Goal: Task Accomplishment & Management: Manage account settings

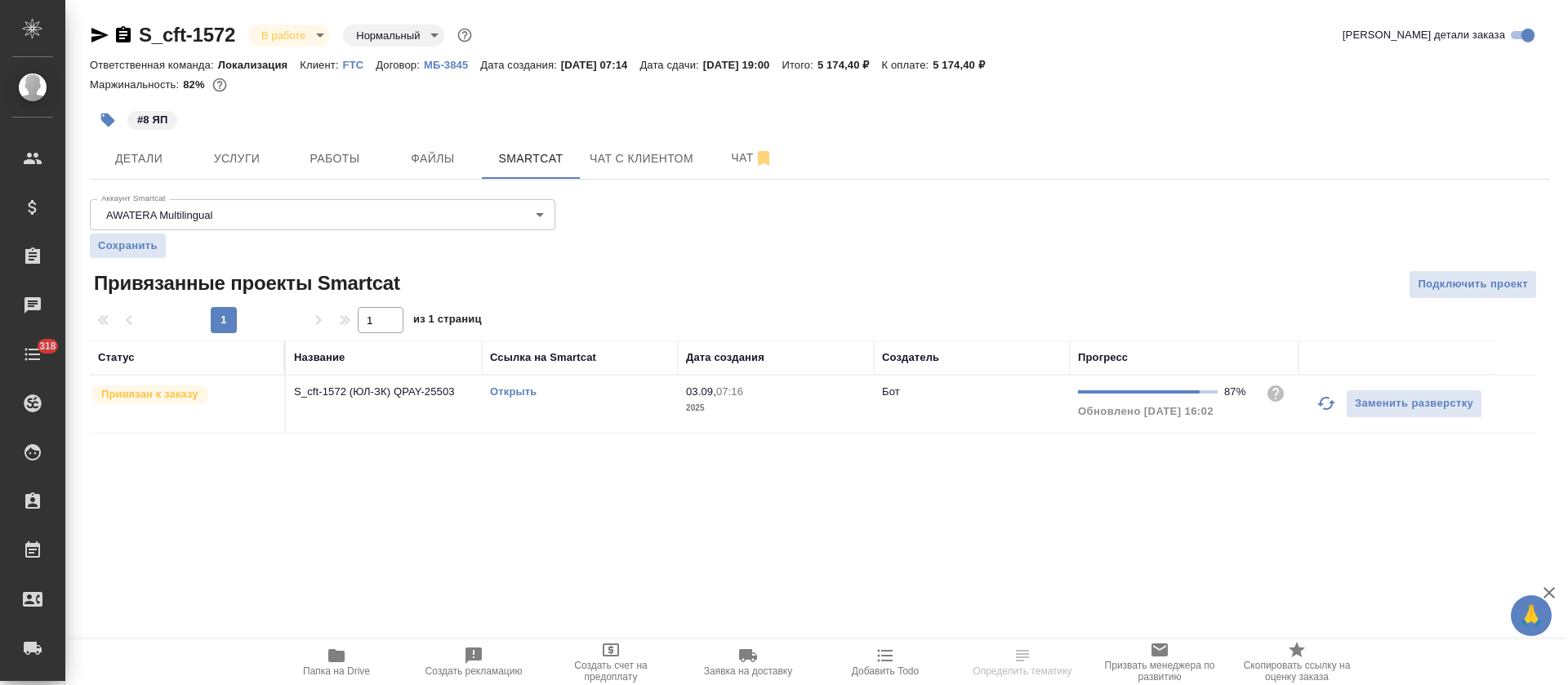
click at [1329, 396] on icon "button" at bounding box center [1326, 403] width 19 height 19
click at [1318, 399] on icon "button" at bounding box center [1326, 403] width 19 height 19
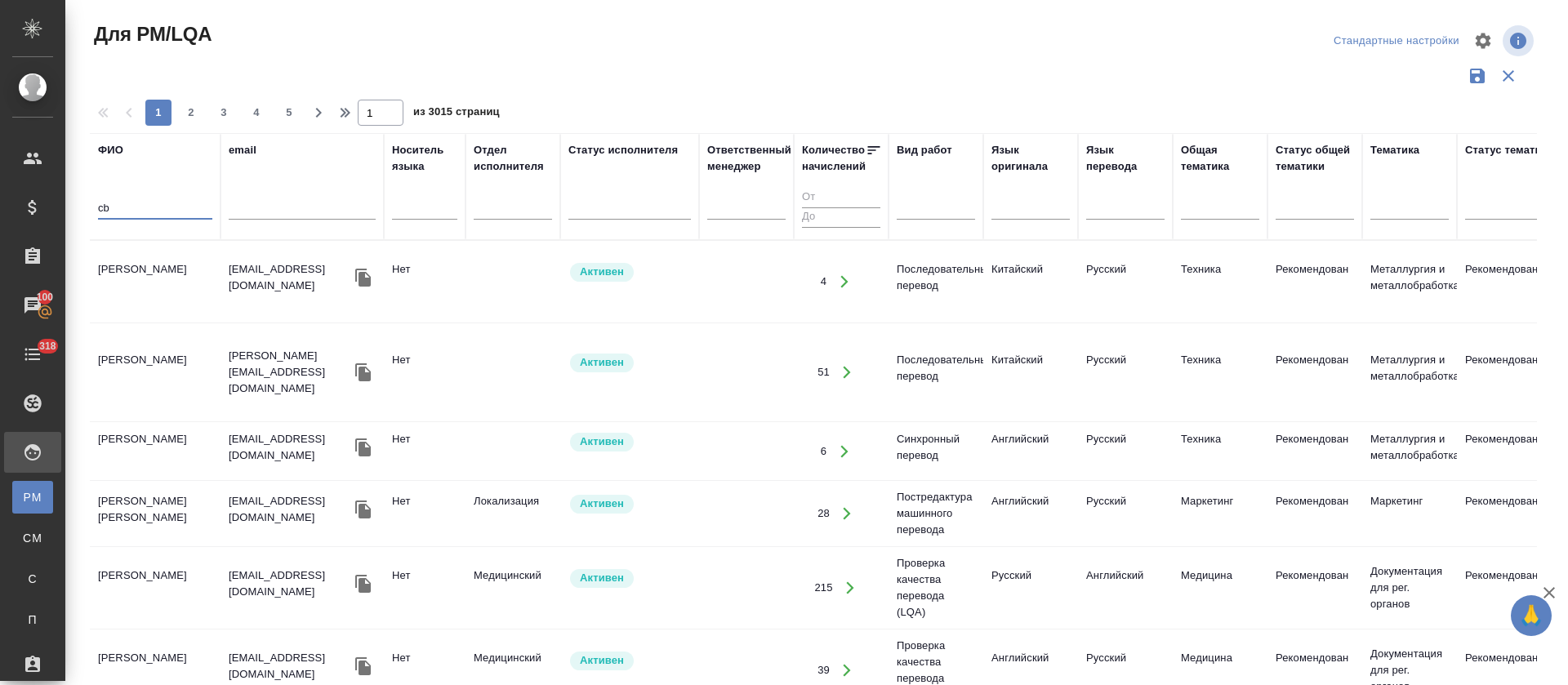
type input "c"
type input "синельникова"
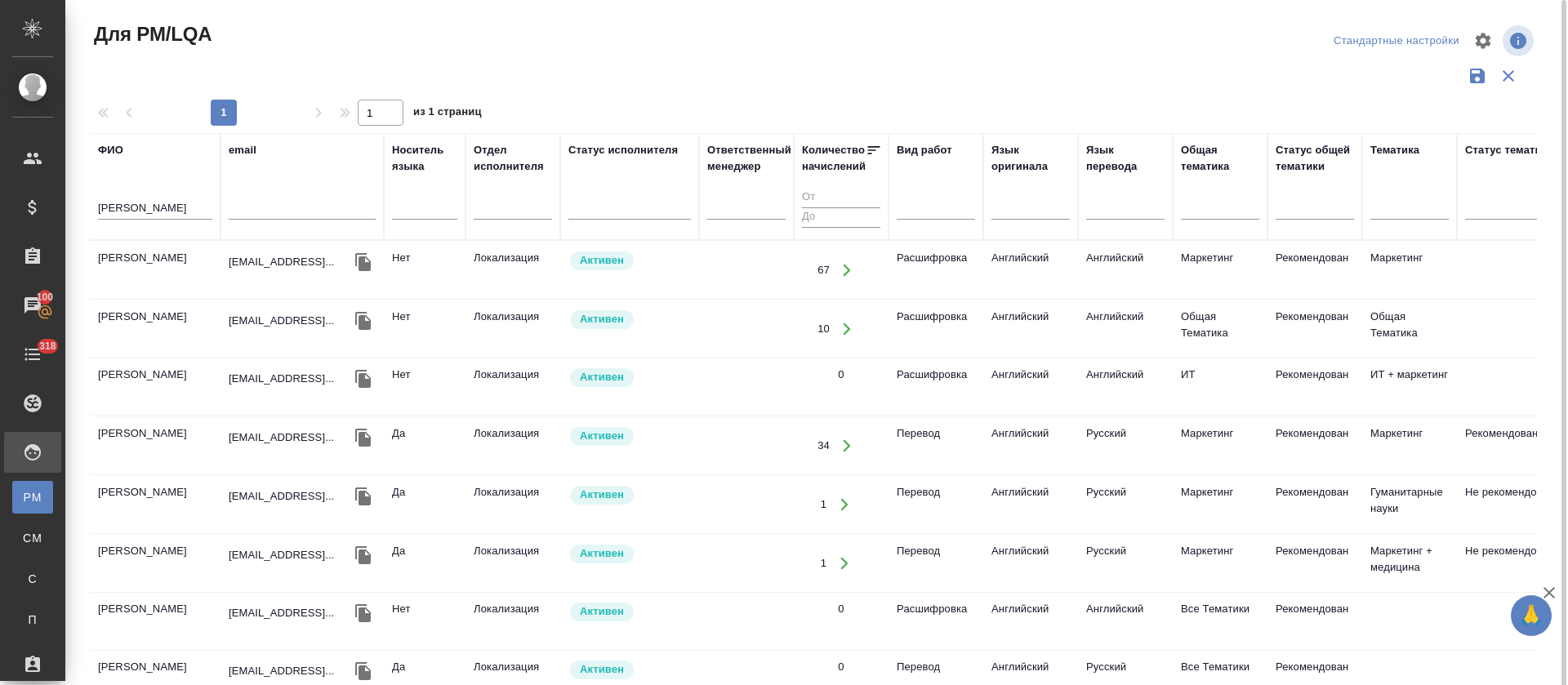
click at [145, 271] on td "Синельникова Марина Владимировна" at bounding box center [155, 270] width 131 height 58
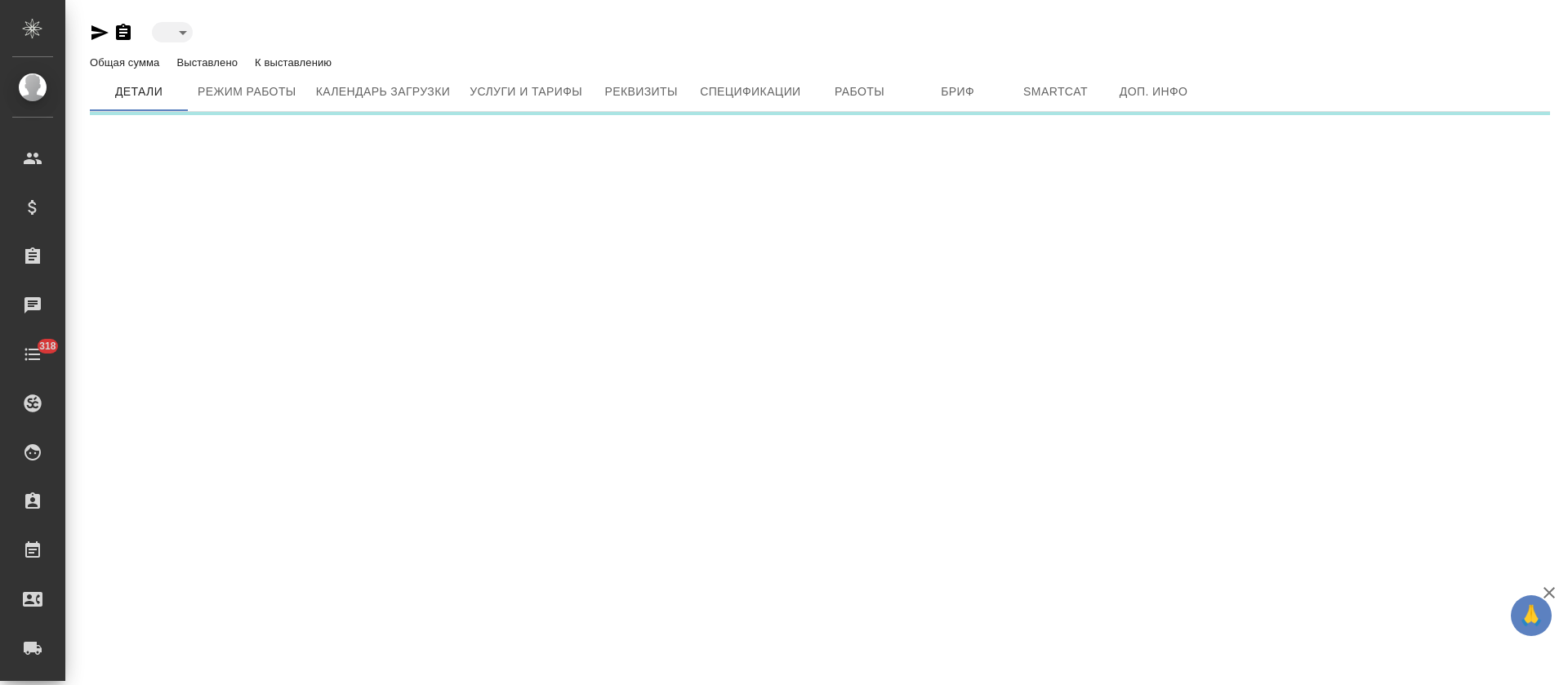
type input "active"
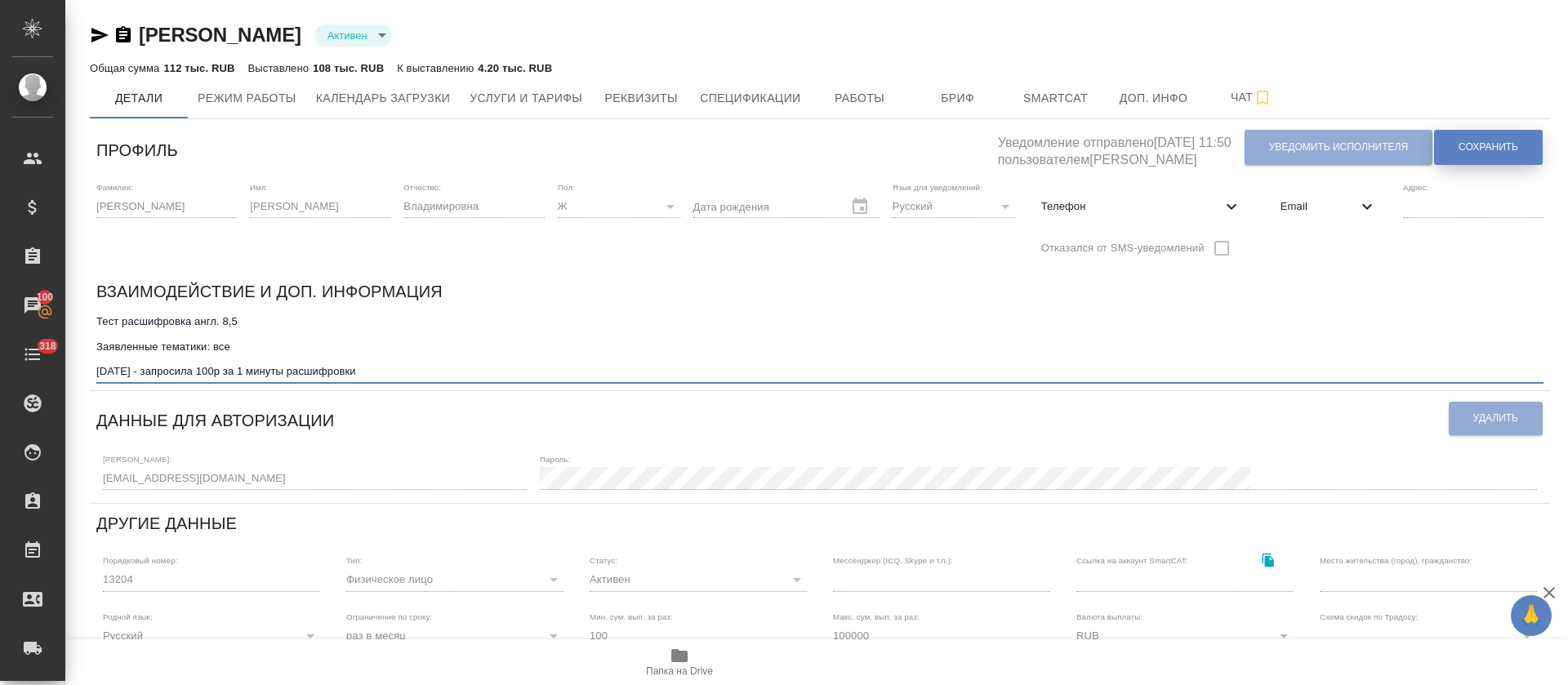
type textarea "Тест расшифровка англ. 8,5 Заявленные тематики: все сентябрь 2025 - запросила 1…"
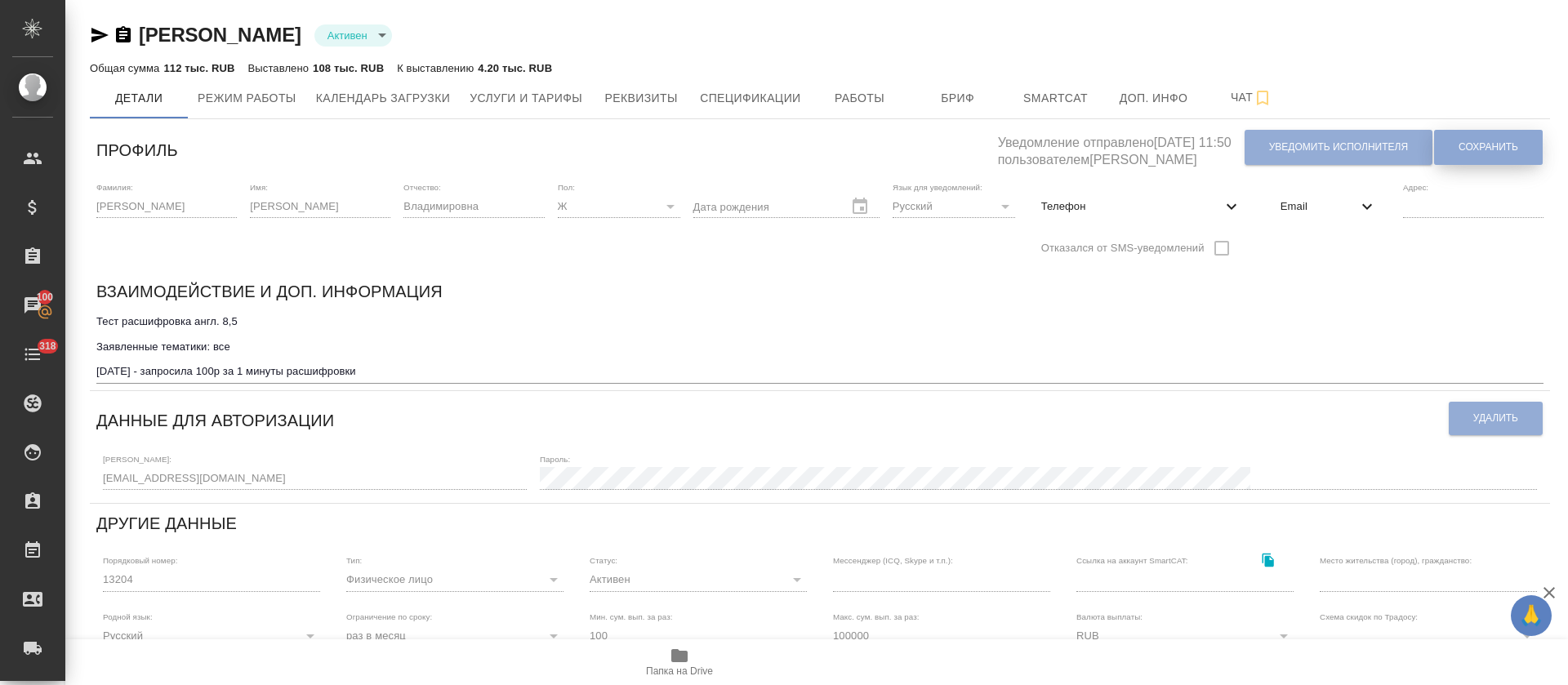
click at [1503, 135] on button "Сохранить" at bounding box center [1488, 147] width 109 height 35
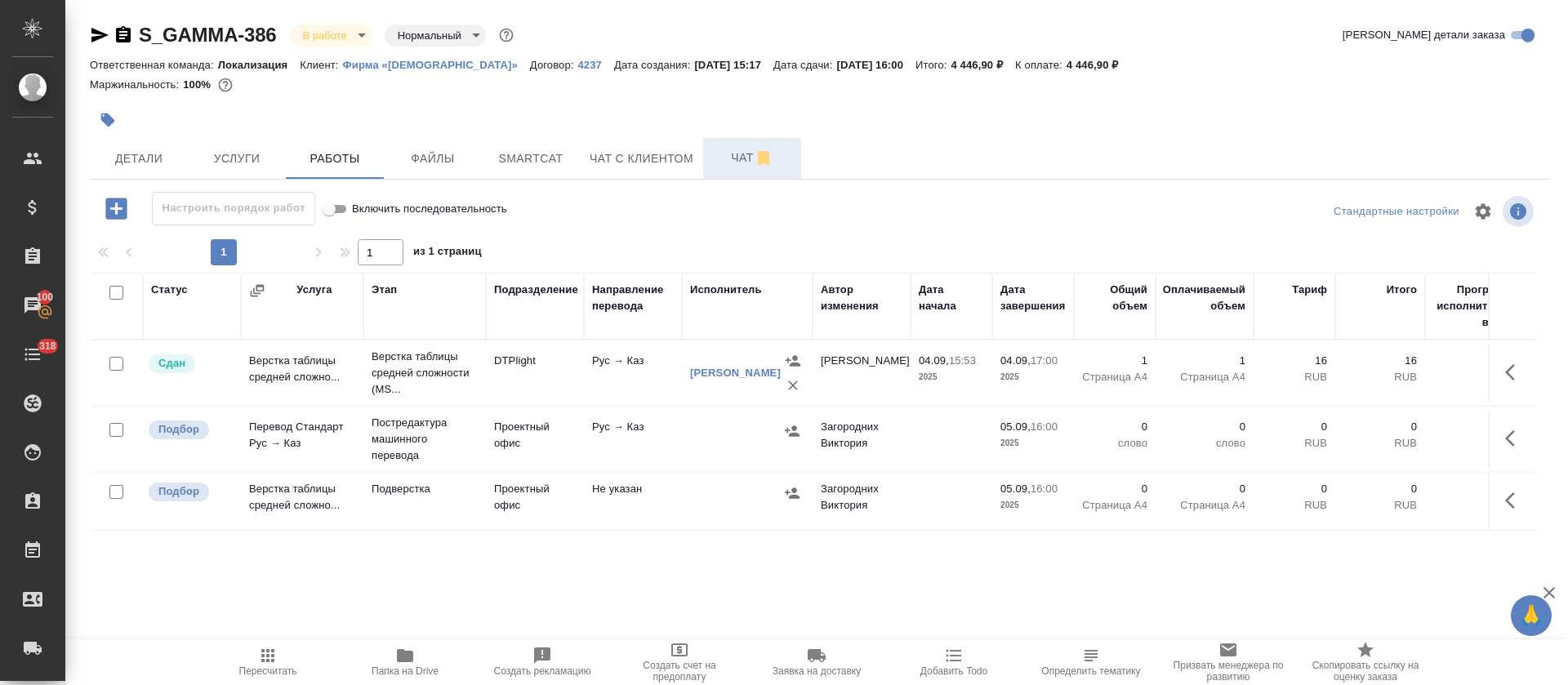
click at [758, 170] on button "Чат" at bounding box center [752, 158] width 98 height 41
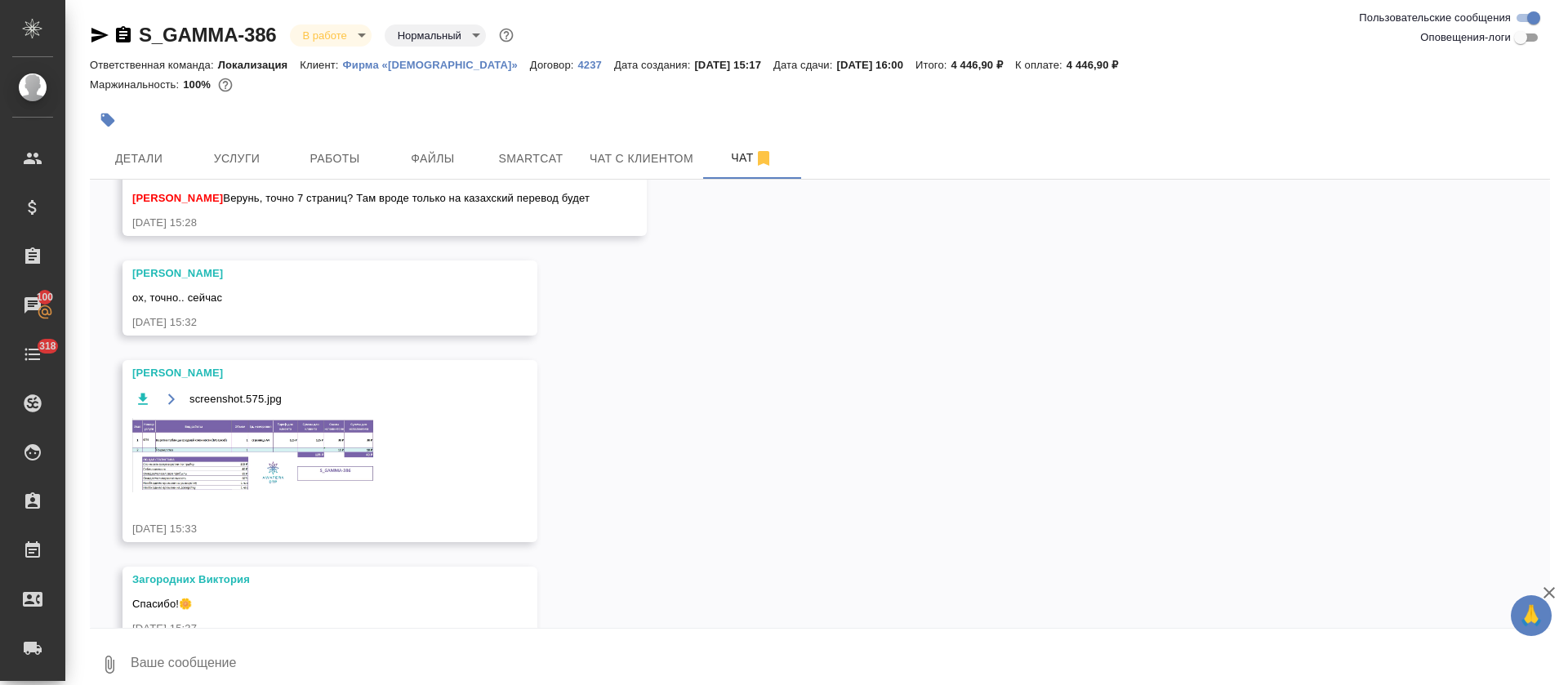
scroll to position [311, 0]
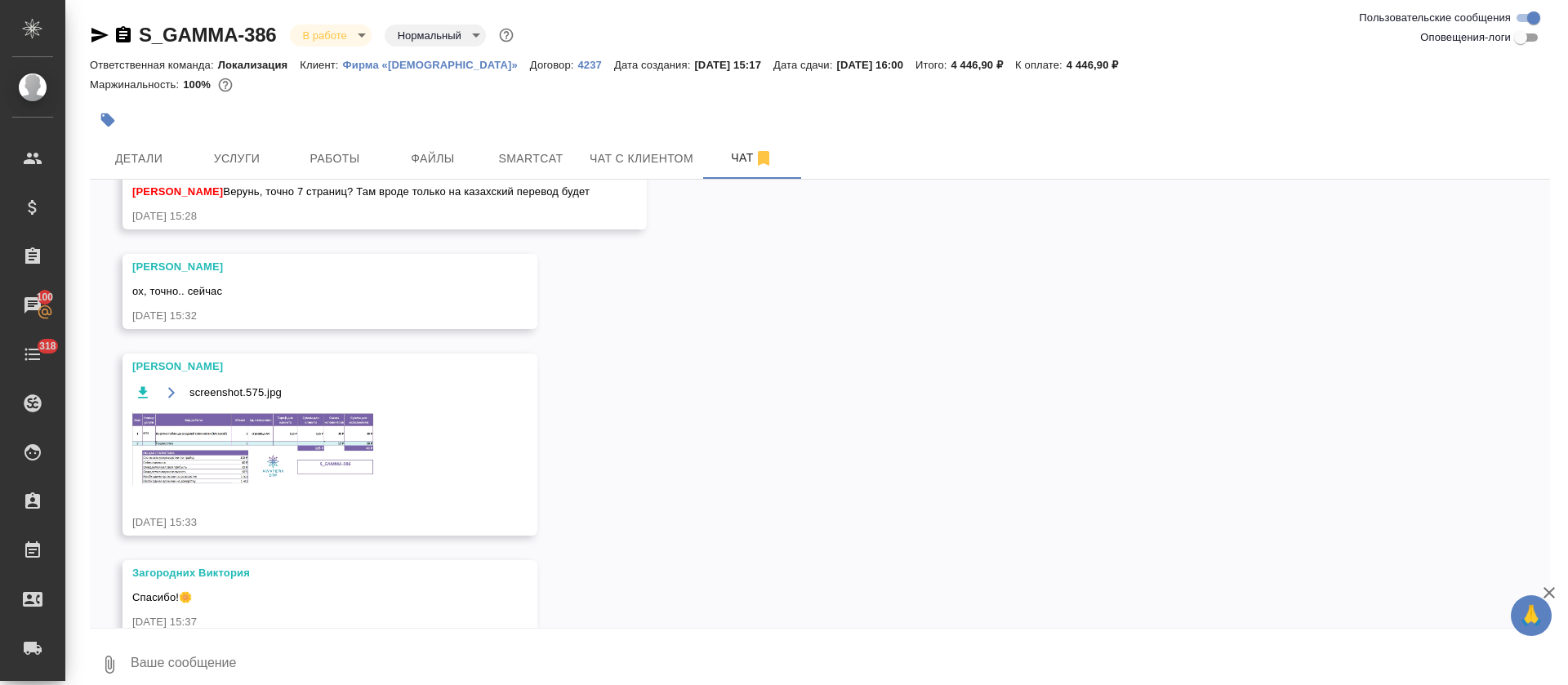
click at [250, 684] on link "https://drive.awatera.com/apps/files/files/10291100?dir=/Shares/Gamma/Orders/S_…" at bounding box center [192, 696] width 119 height 12
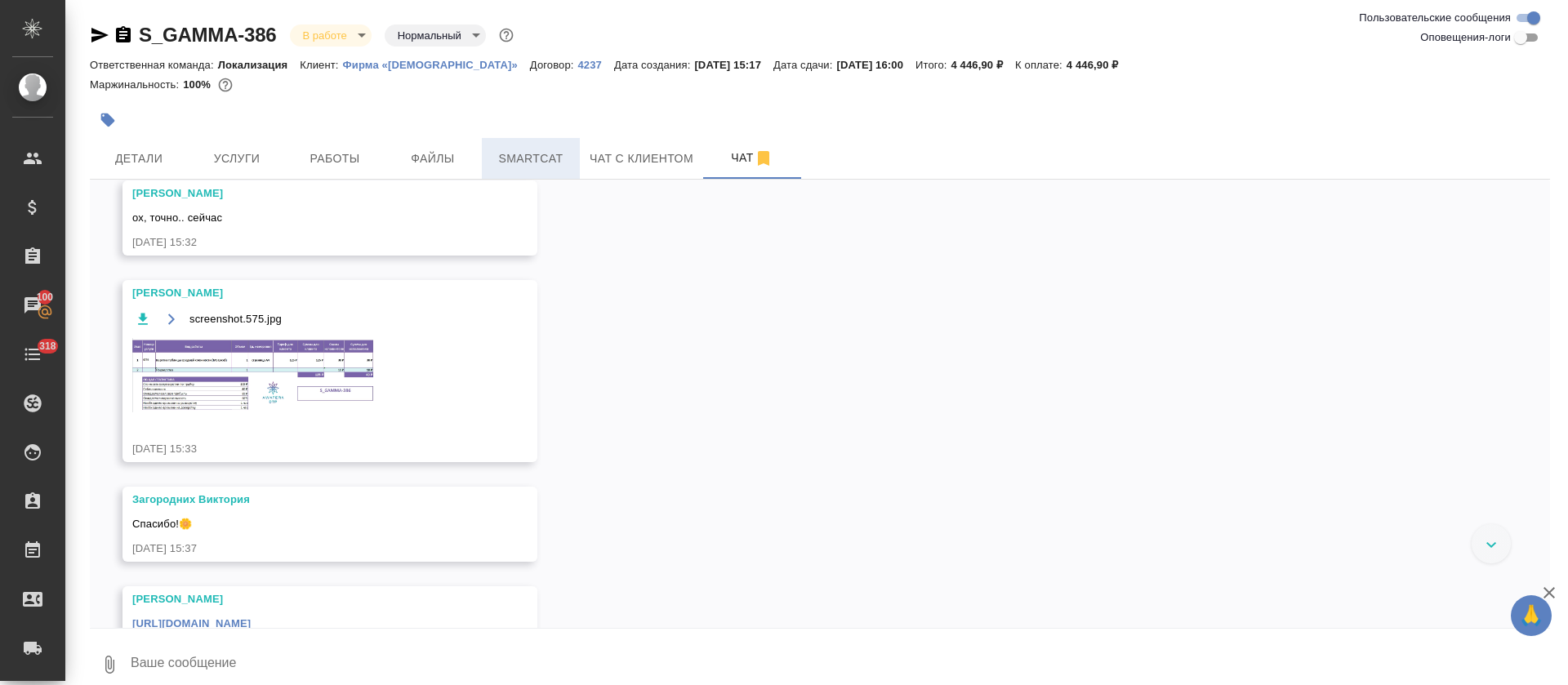
click at [550, 163] on span "Smartcat" at bounding box center [531, 158] width 78 height 20
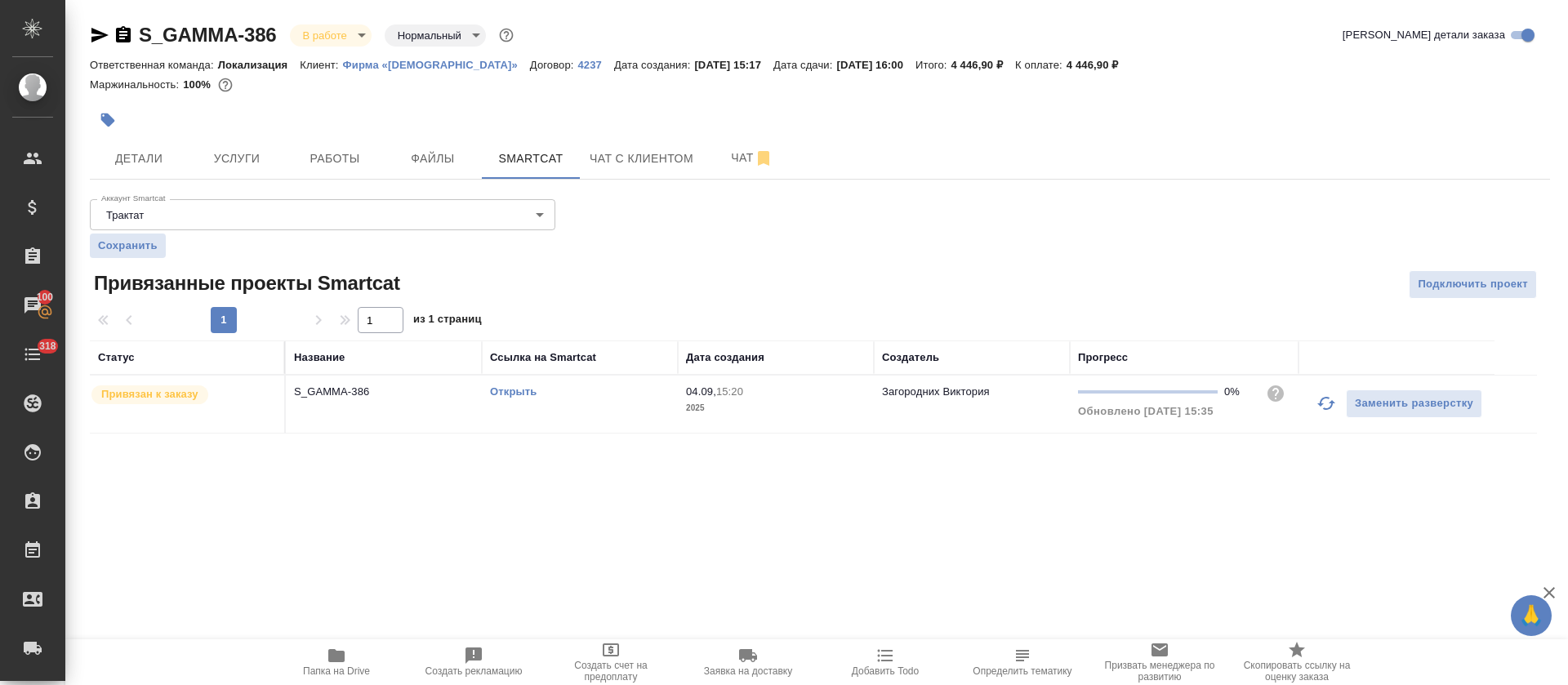
click at [510, 392] on link "Открыть" at bounding box center [513, 391] width 46 height 12
click at [600, 390] on div "Открыть" at bounding box center [580, 391] width 180 height 17
click at [331, 178] on button "Работы" at bounding box center [335, 158] width 98 height 41
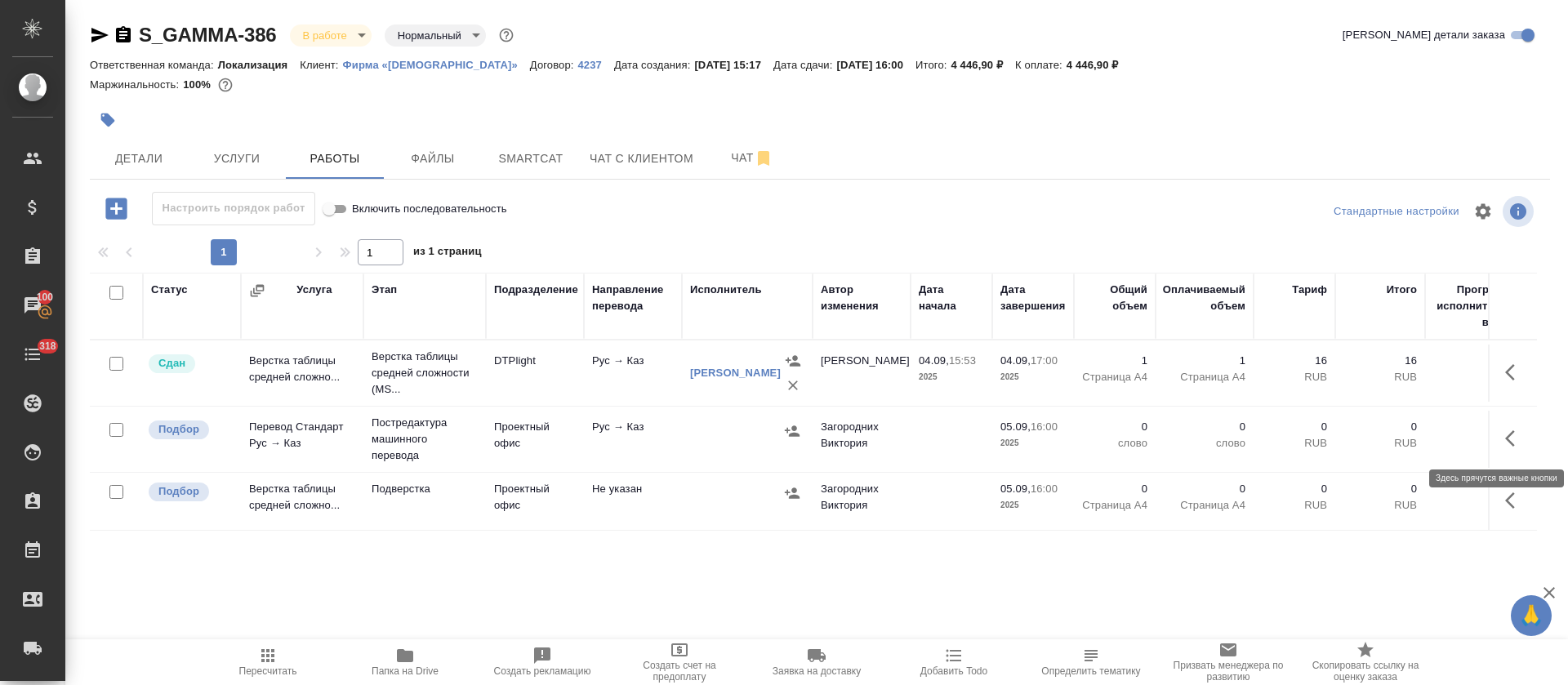
click at [1517, 444] on icon "button" at bounding box center [1515, 438] width 19 height 19
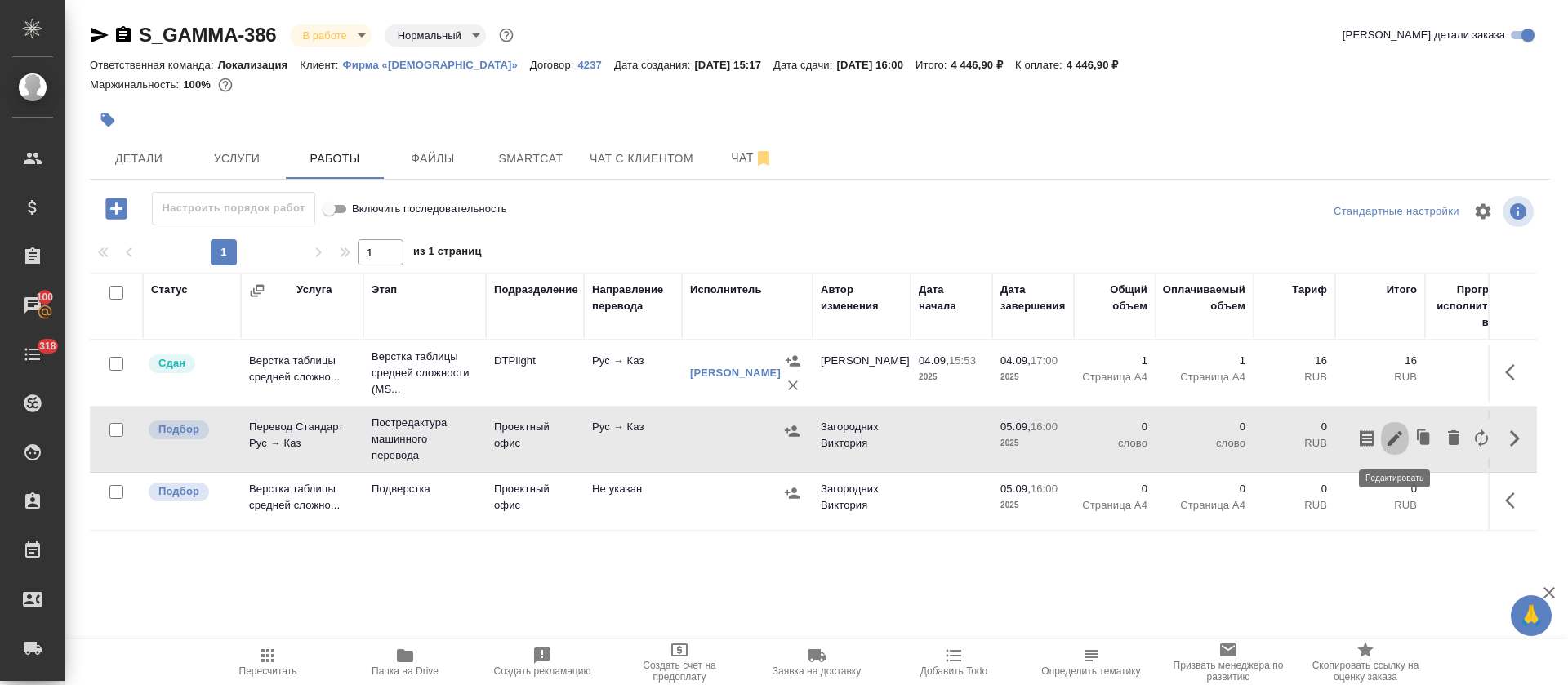
click at [1400, 435] on icon "button" at bounding box center [1394, 438] width 19 height 19
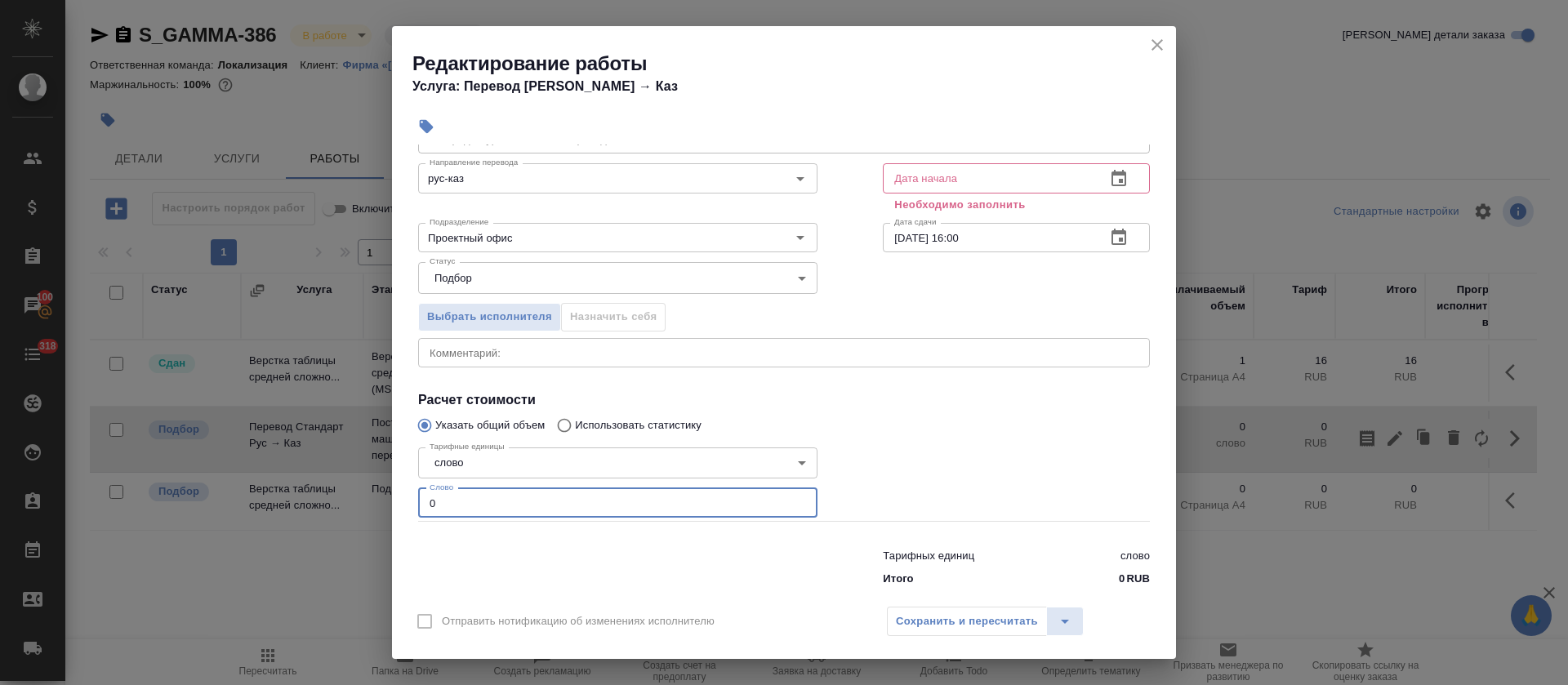
click at [426, 584] on div "Параметры Файлы Вид работ Постредактура машинного перевода Вид работ Направлени…" at bounding box center [784, 370] width 784 height 451
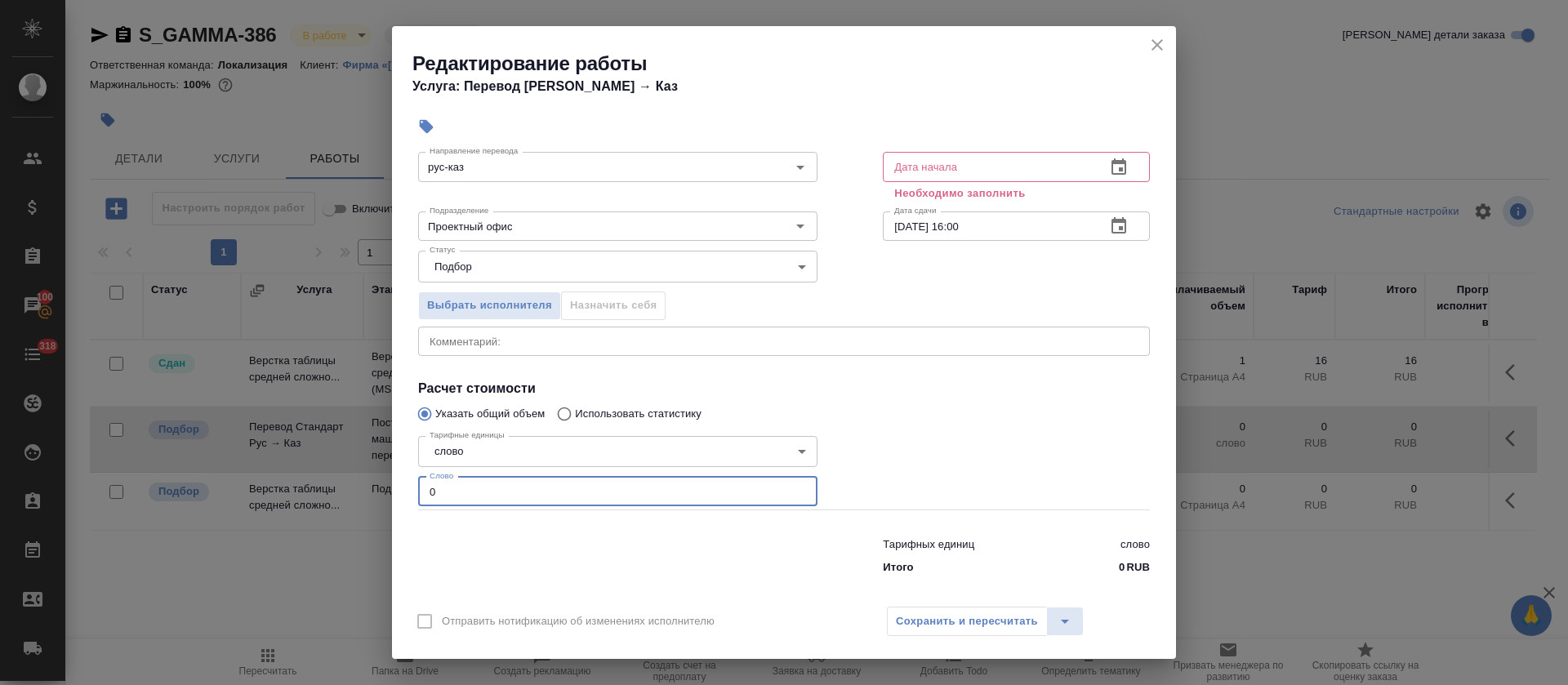
paste input "1456.4"
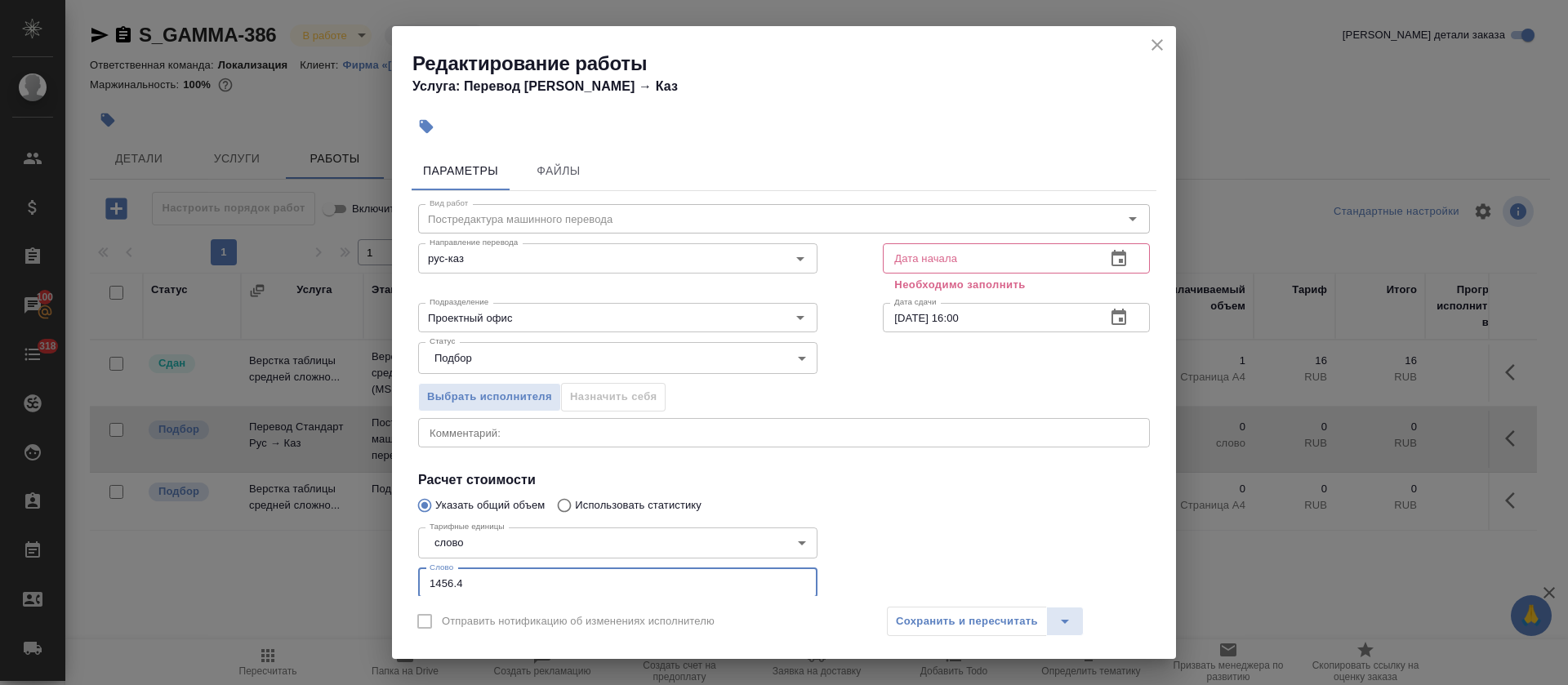
type input "1456.4"
click at [1112, 261] on icon "button" at bounding box center [1119, 258] width 15 height 17
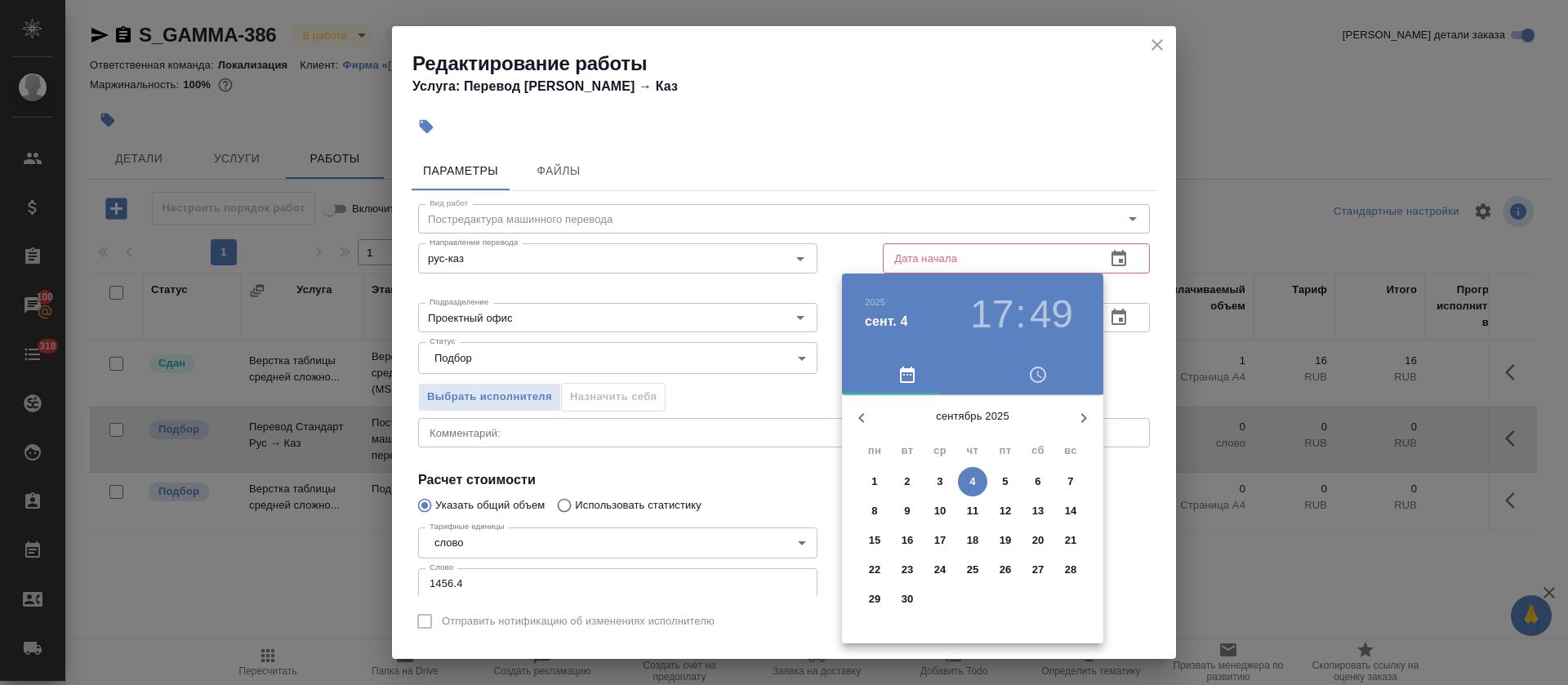
click at [971, 485] on p "4" at bounding box center [972, 481] width 6 height 17
type input "04.09.2025 17:49"
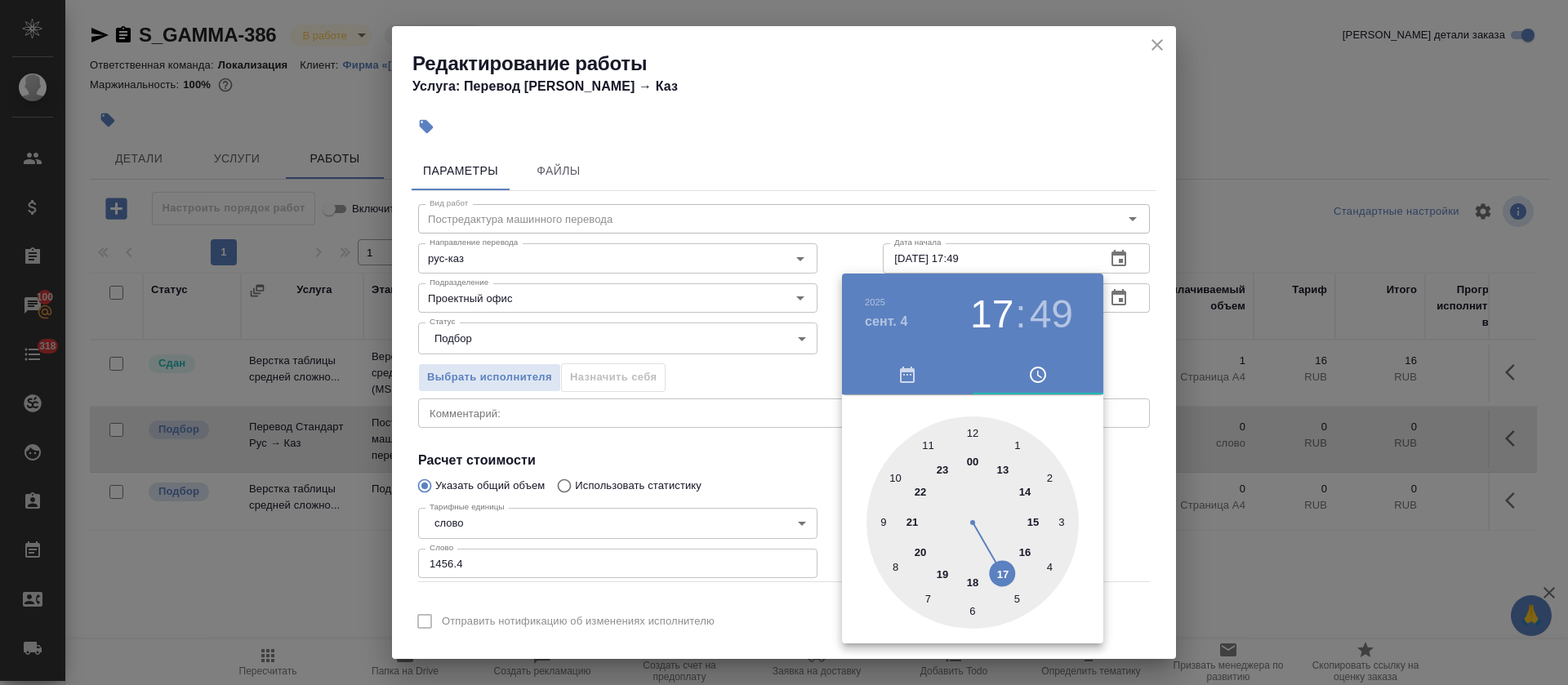
click at [773, 475] on div at bounding box center [784, 342] width 1568 height 685
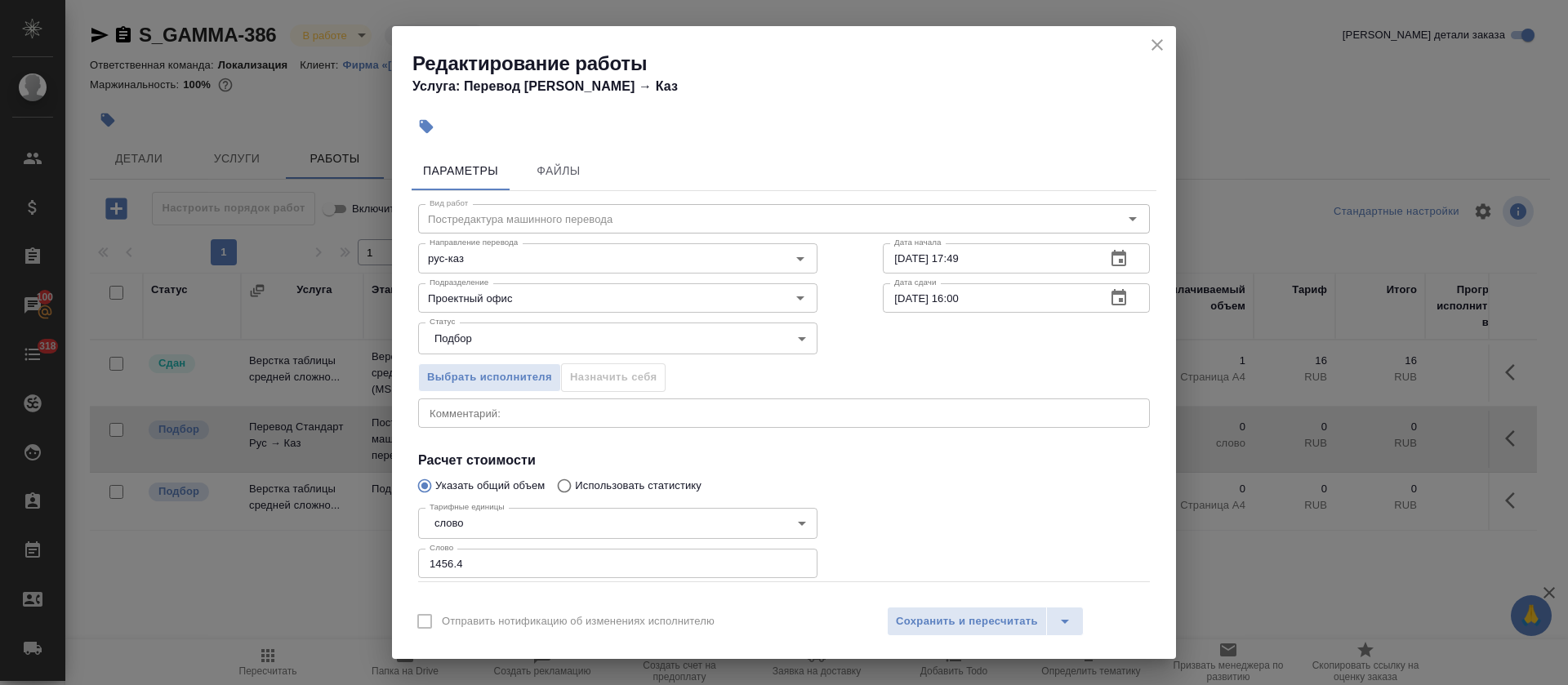
click at [1113, 295] on button "button" at bounding box center [1118, 297] width 39 height 39
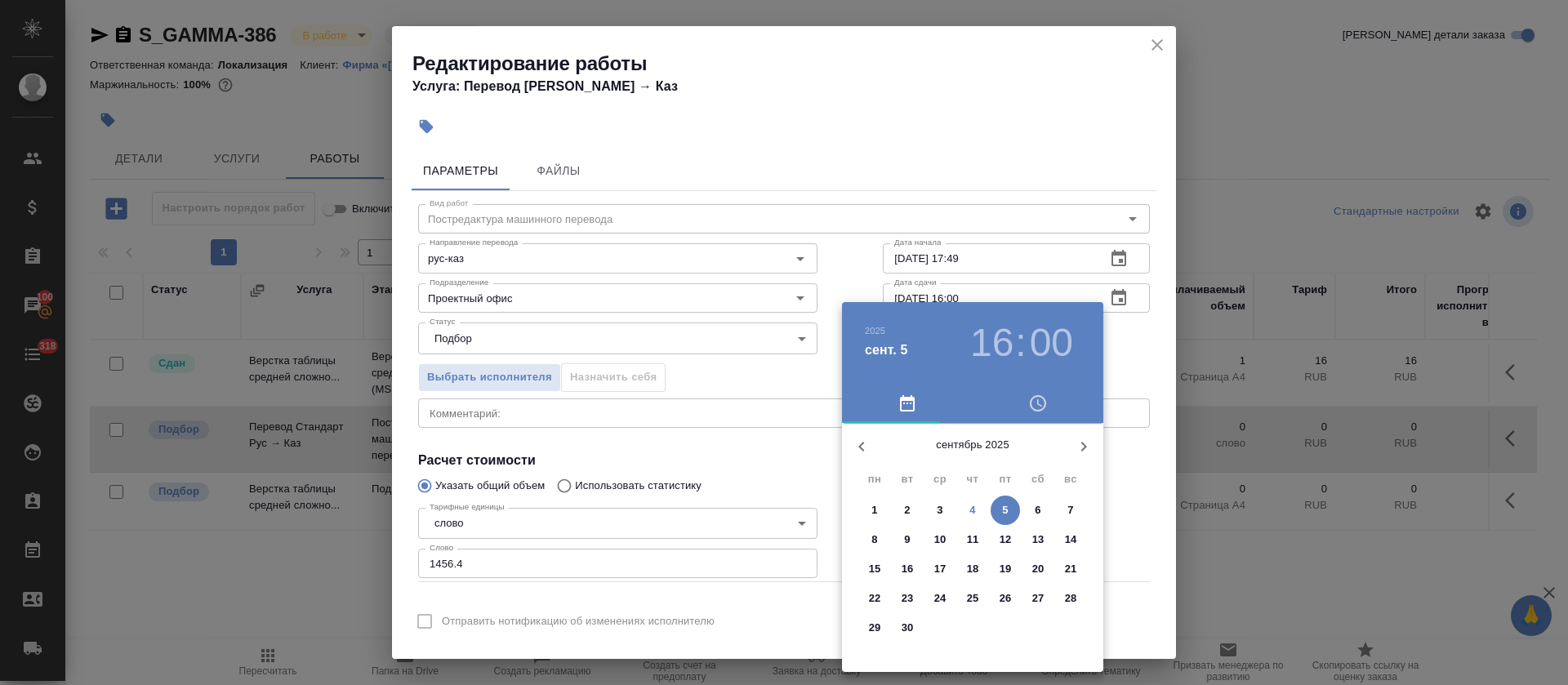
drag, startPoint x: 962, startPoint y: 353, endPoint x: 1005, endPoint y: 343, distance: 44.1
click at [996, 345] on div "2025 сент. 5 16 : 00" at bounding box center [972, 342] width 235 height 45
click at [1005, 343] on h3 "16" at bounding box center [992, 342] width 44 height 45
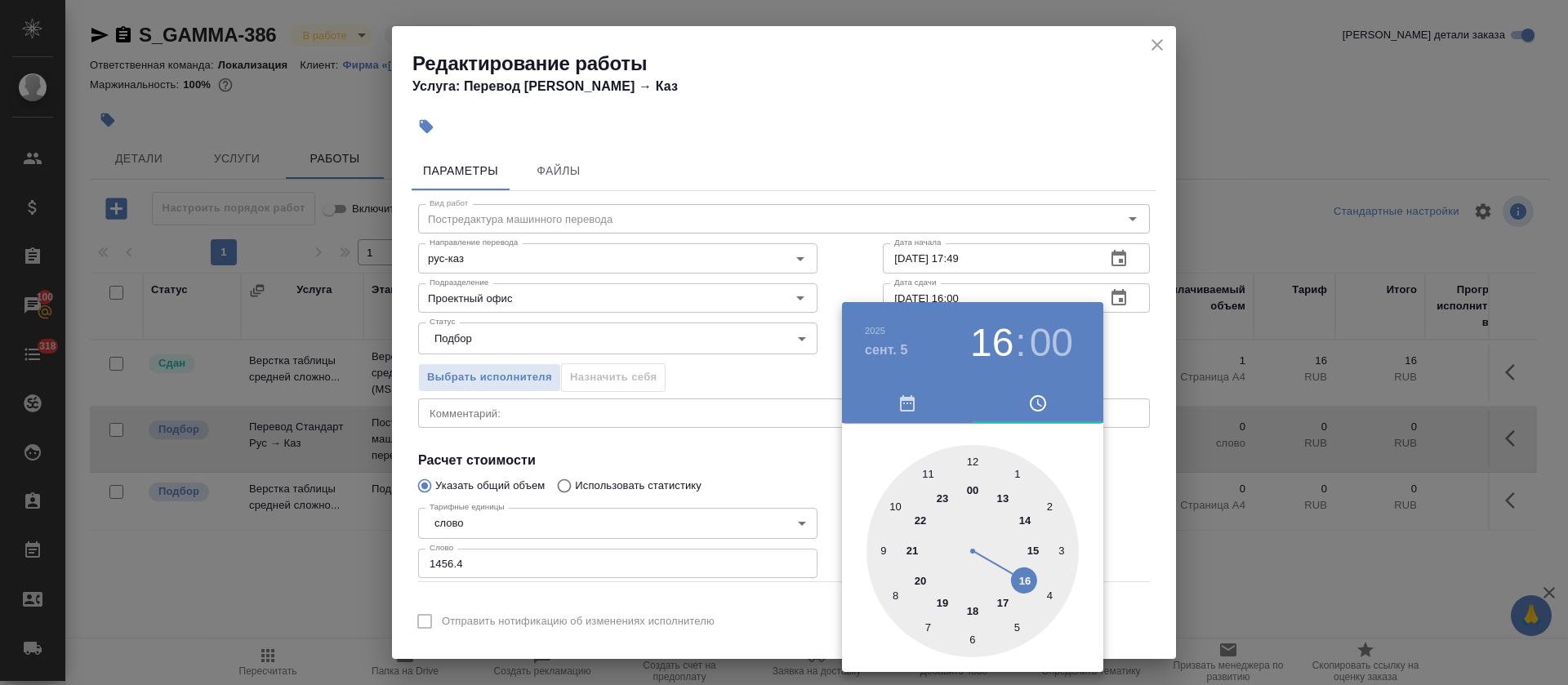
click at [1026, 520] on div at bounding box center [972, 550] width 212 height 212
click at [663, 450] on div at bounding box center [784, 342] width 1568 height 685
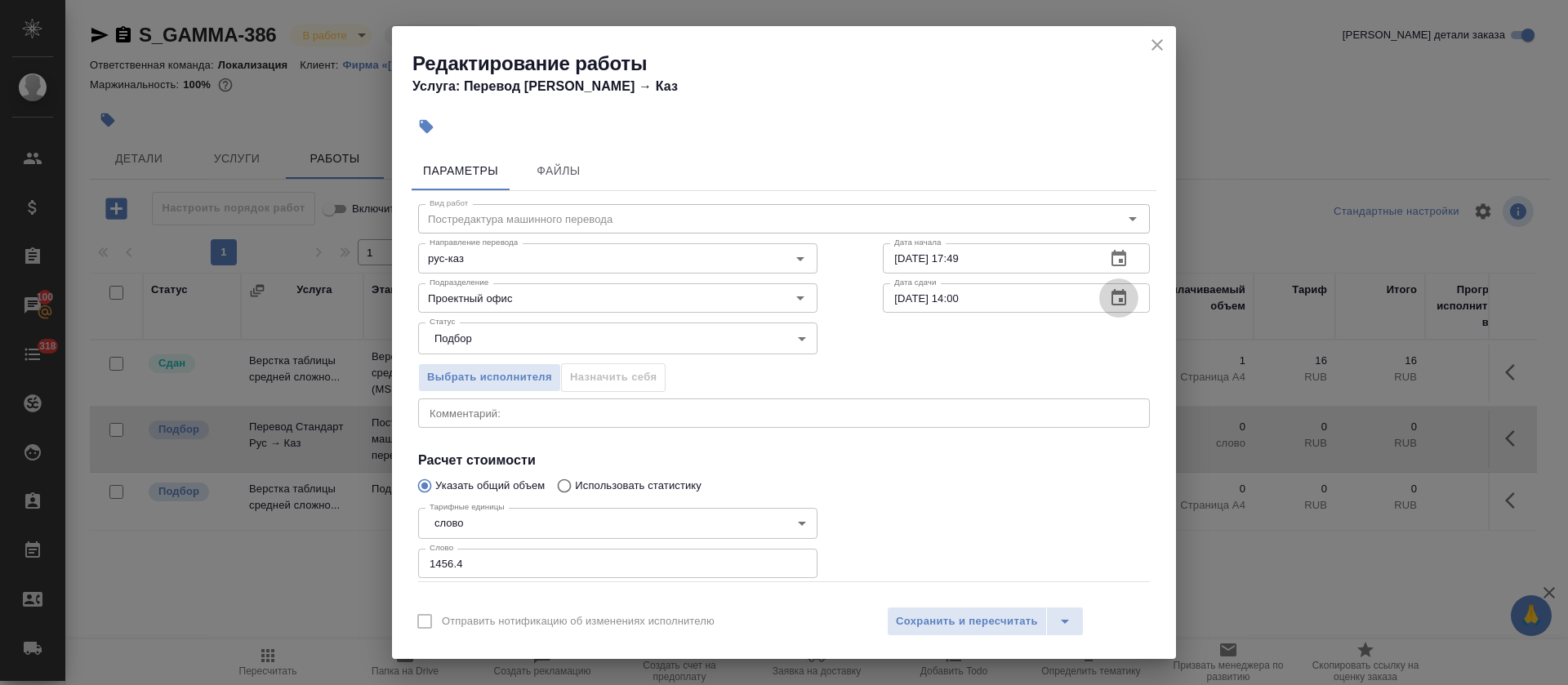
click at [1109, 306] on icon "button" at bounding box center [1119, 298] width 19 height 19
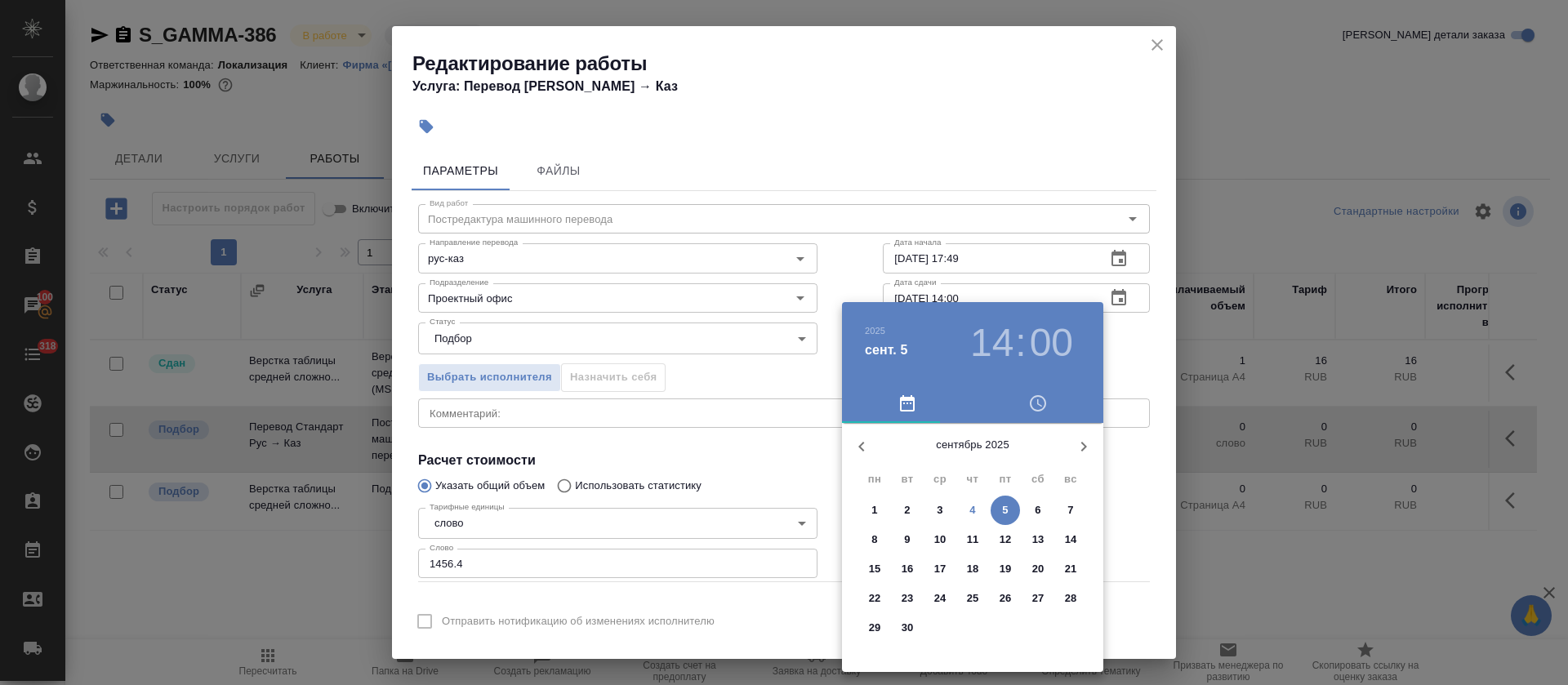
click at [1004, 341] on h3 "14" at bounding box center [992, 342] width 44 height 45
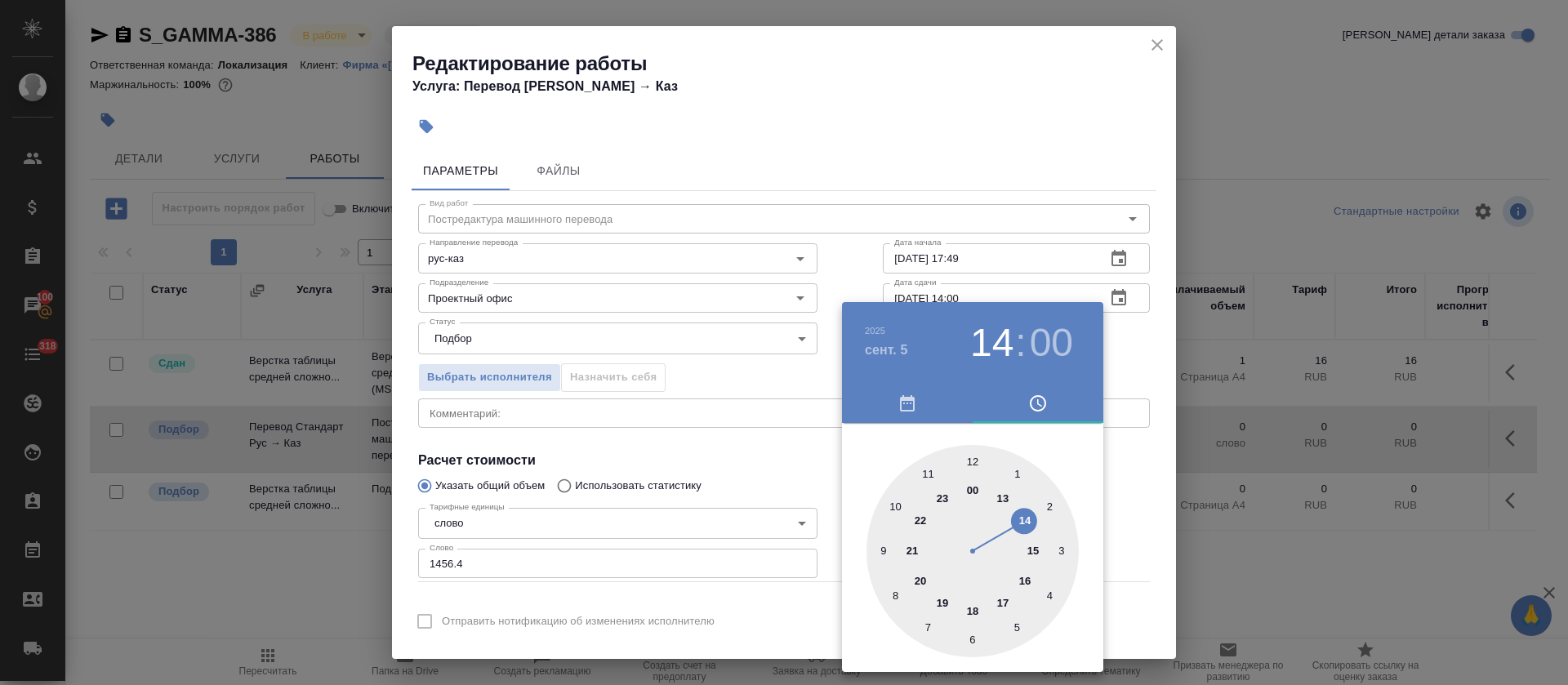
click at [1031, 557] on div at bounding box center [972, 550] width 212 height 212
type input "05.09.2025 15:00"
click at [753, 474] on div at bounding box center [784, 342] width 1568 height 685
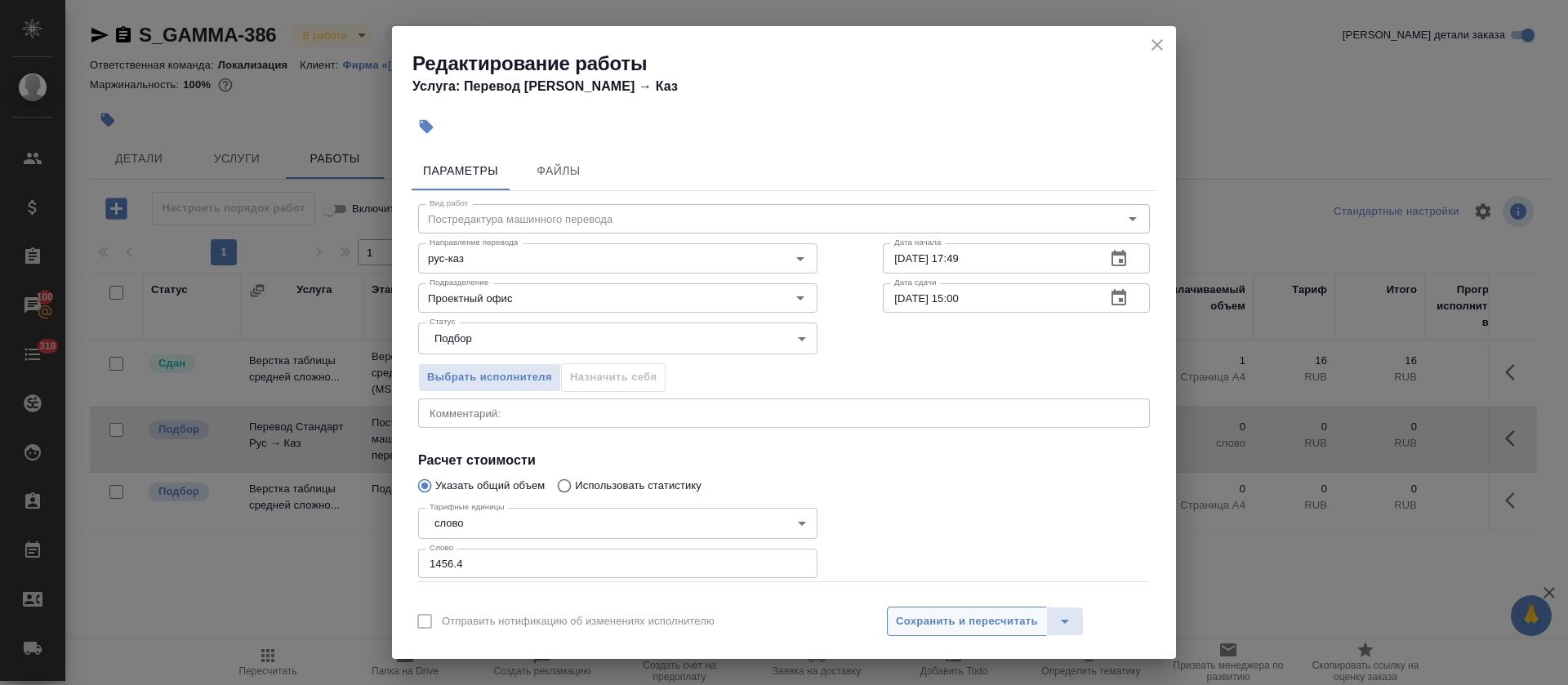
click at [917, 617] on span "Сохранить и пересчитать" at bounding box center [966, 621] width 142 height 19
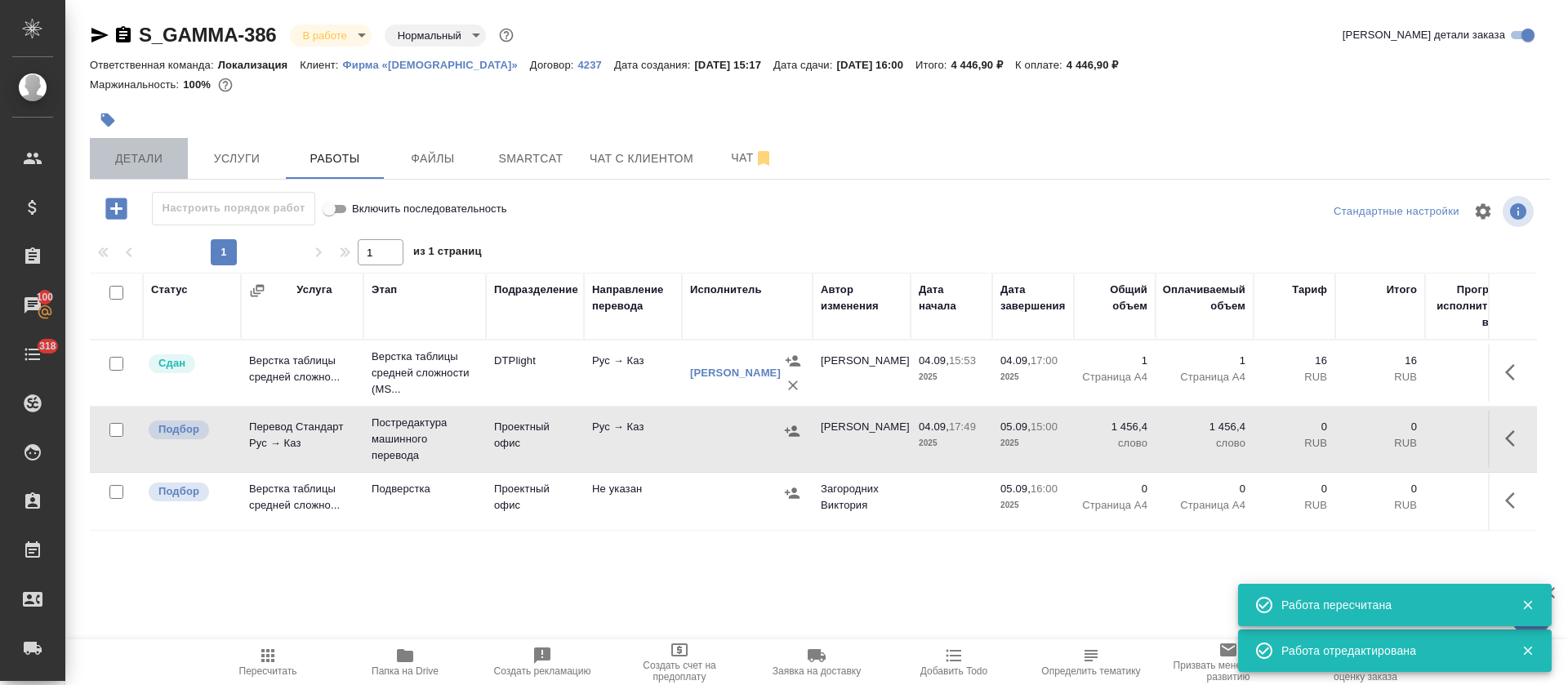
click at [177, 147] on button "Детали" at bounding box center [139, 158] width 98 height 41
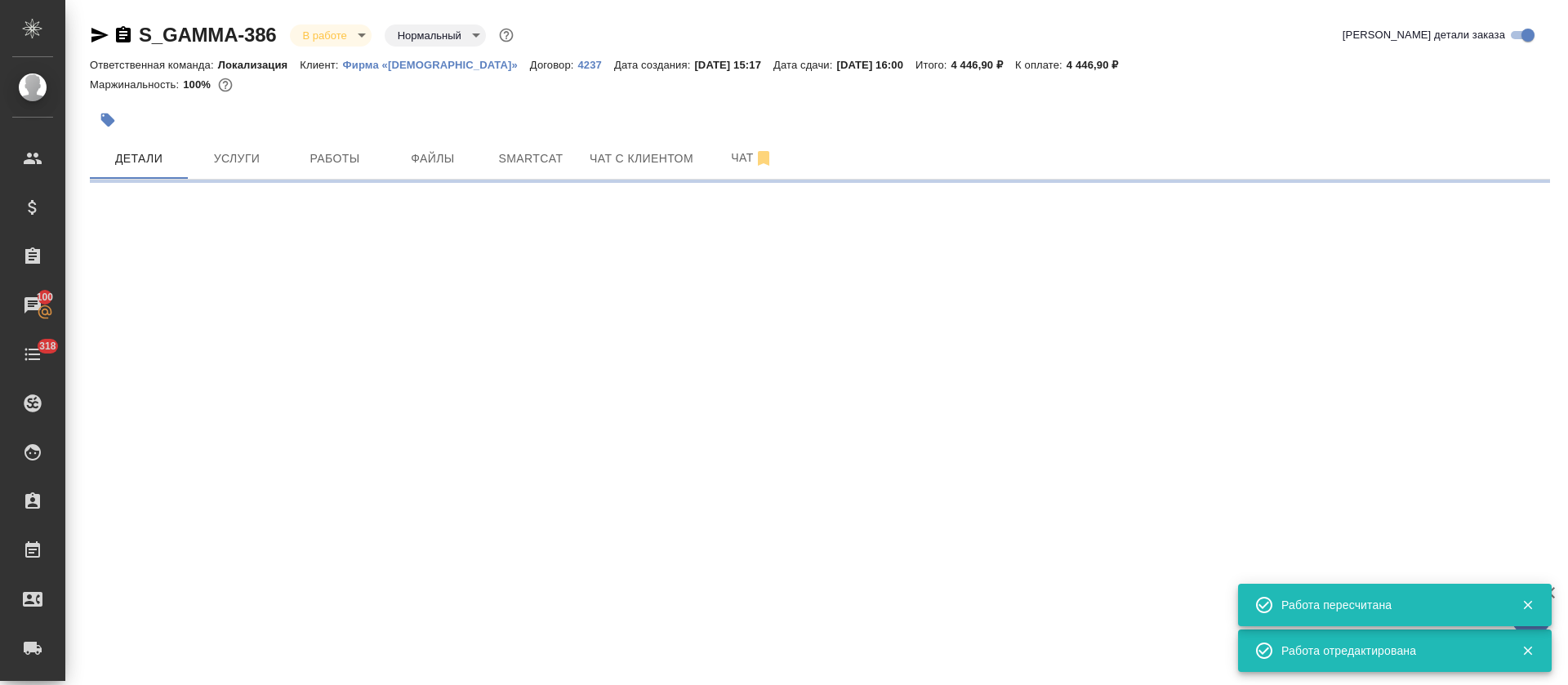
select select "RU"
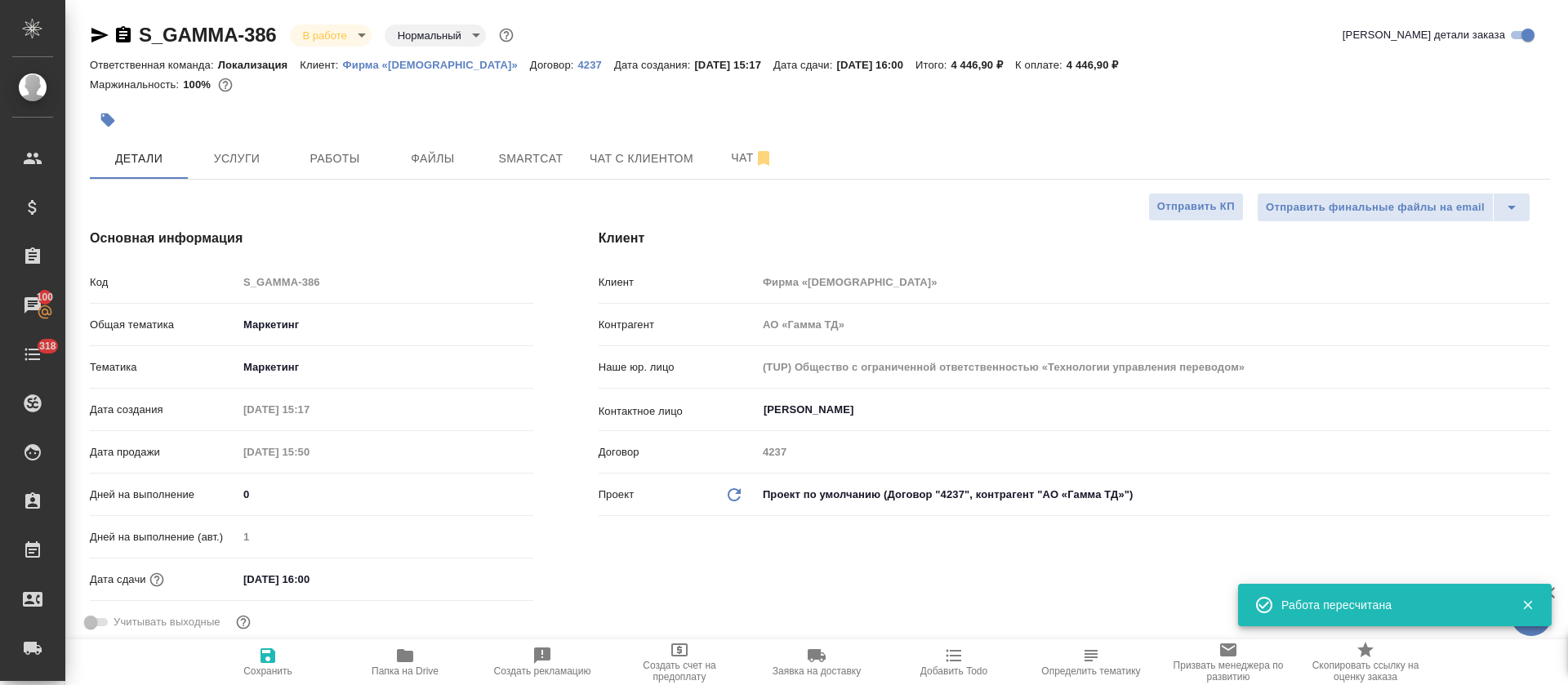
type textarea "x"
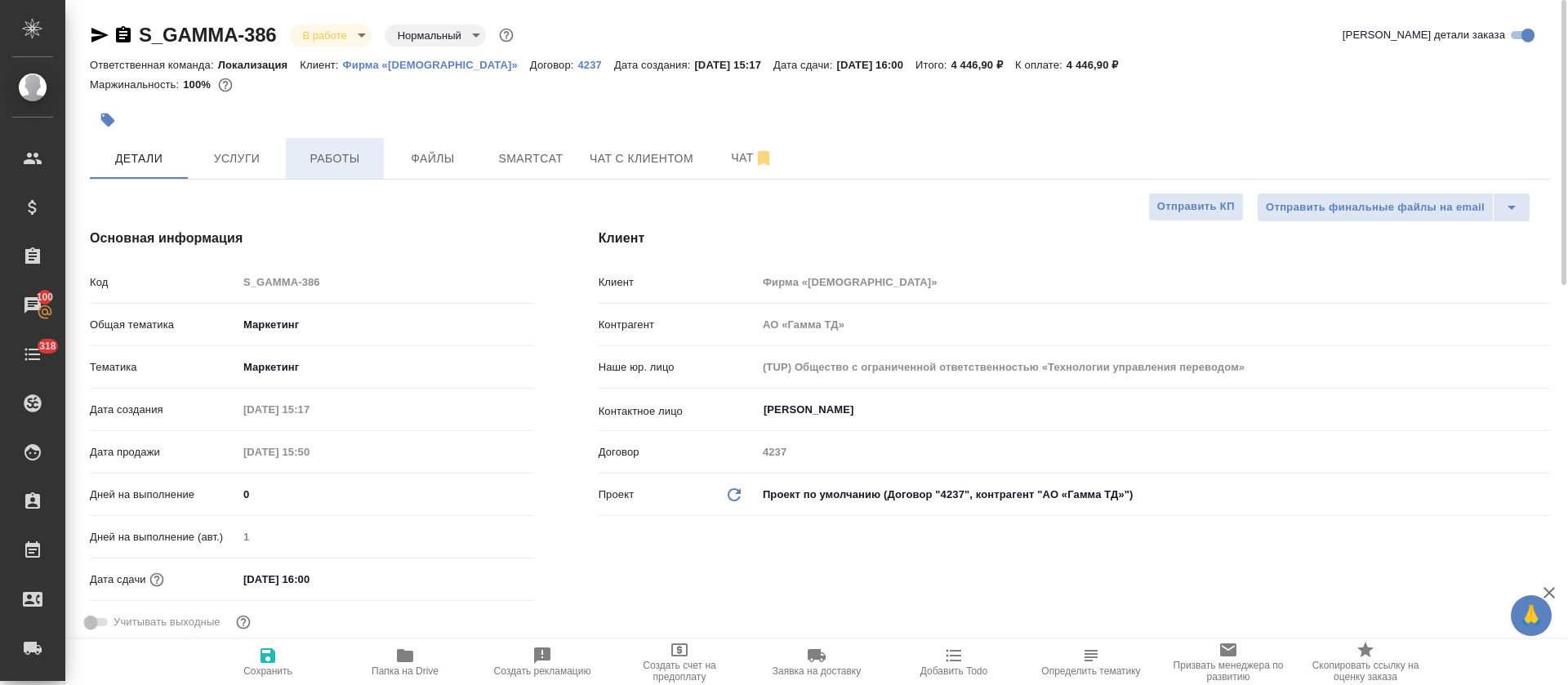
click at [328, 165] on span "Работы" at bounding box center [335, 158] width 78 height 20
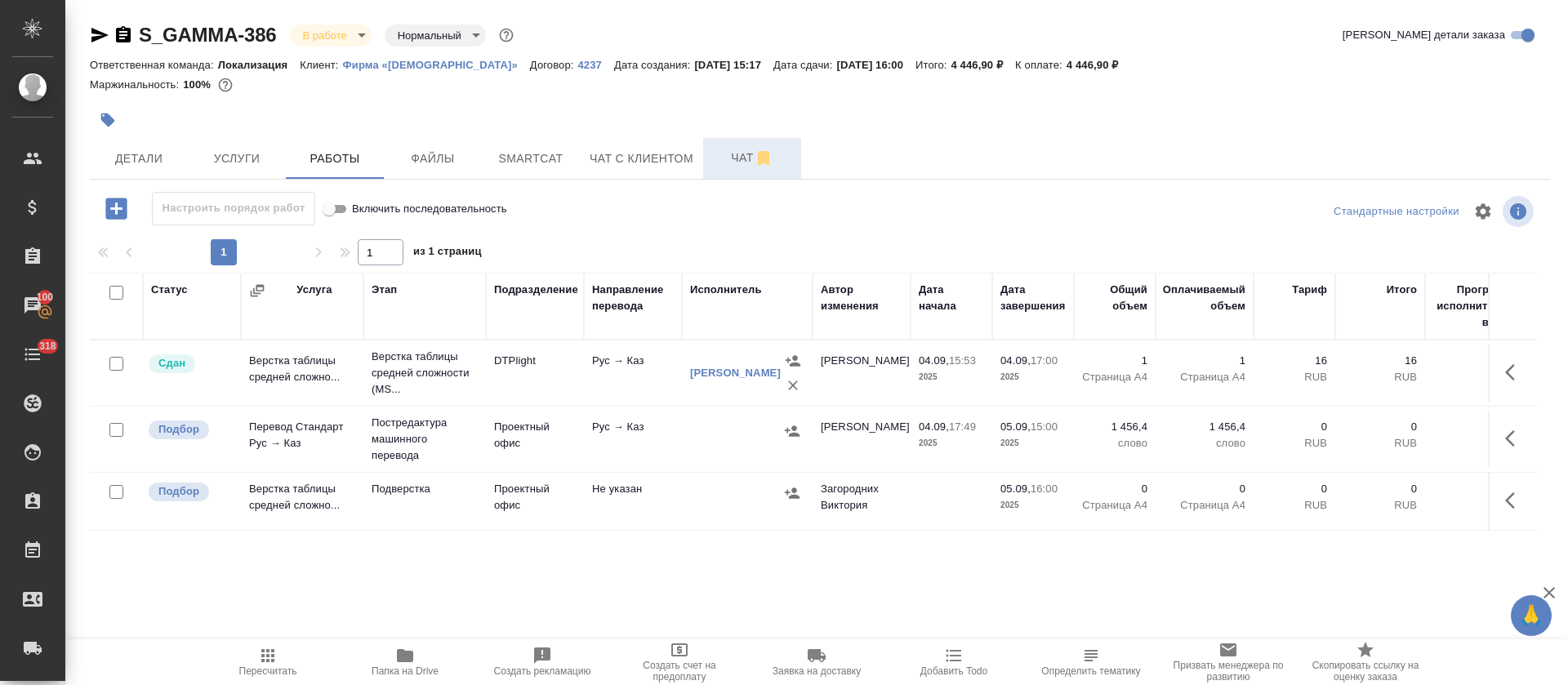
click at [726, 160] on span "Чат" at bounding box center [753, 158] width 78 height 20
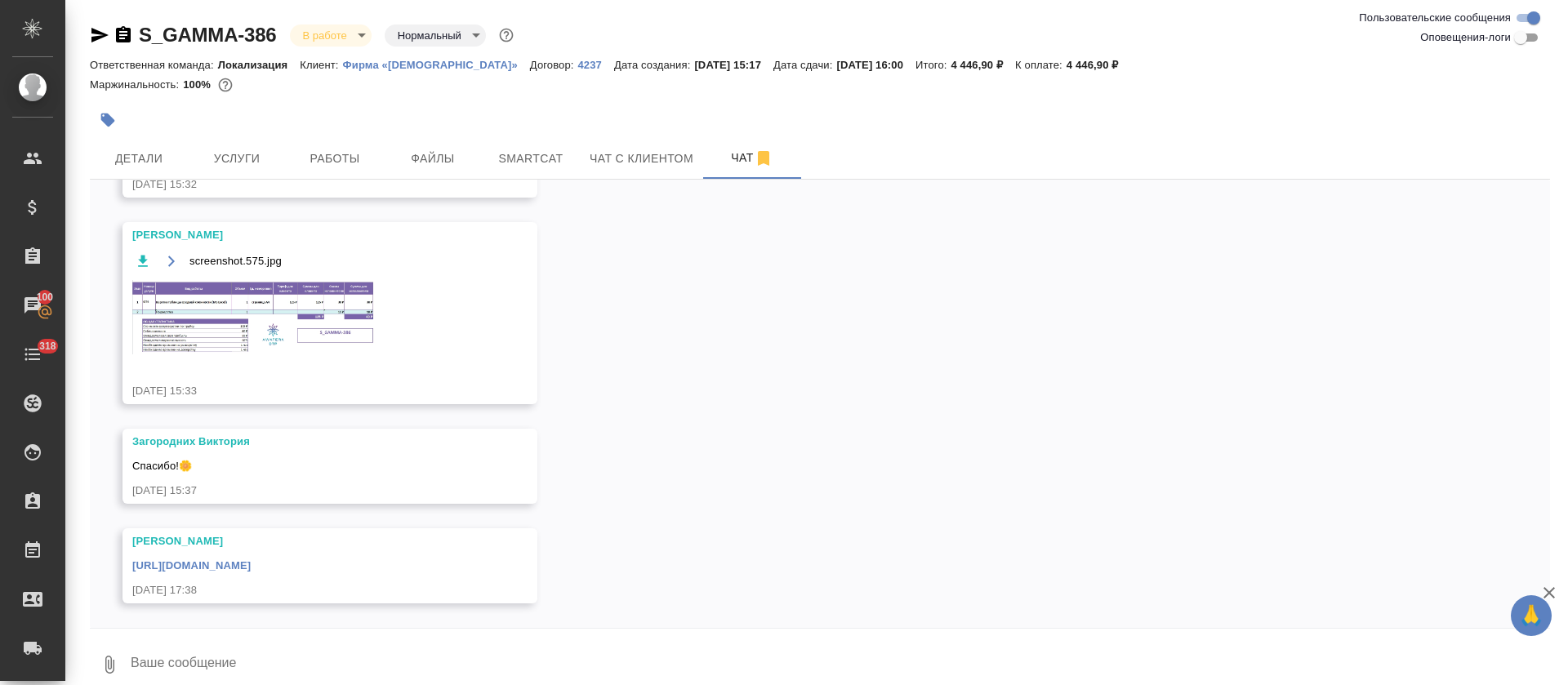
scroll to position [458, 0]
click at [308, 309] on img at bounding box center [255, 316] width 245 height 74
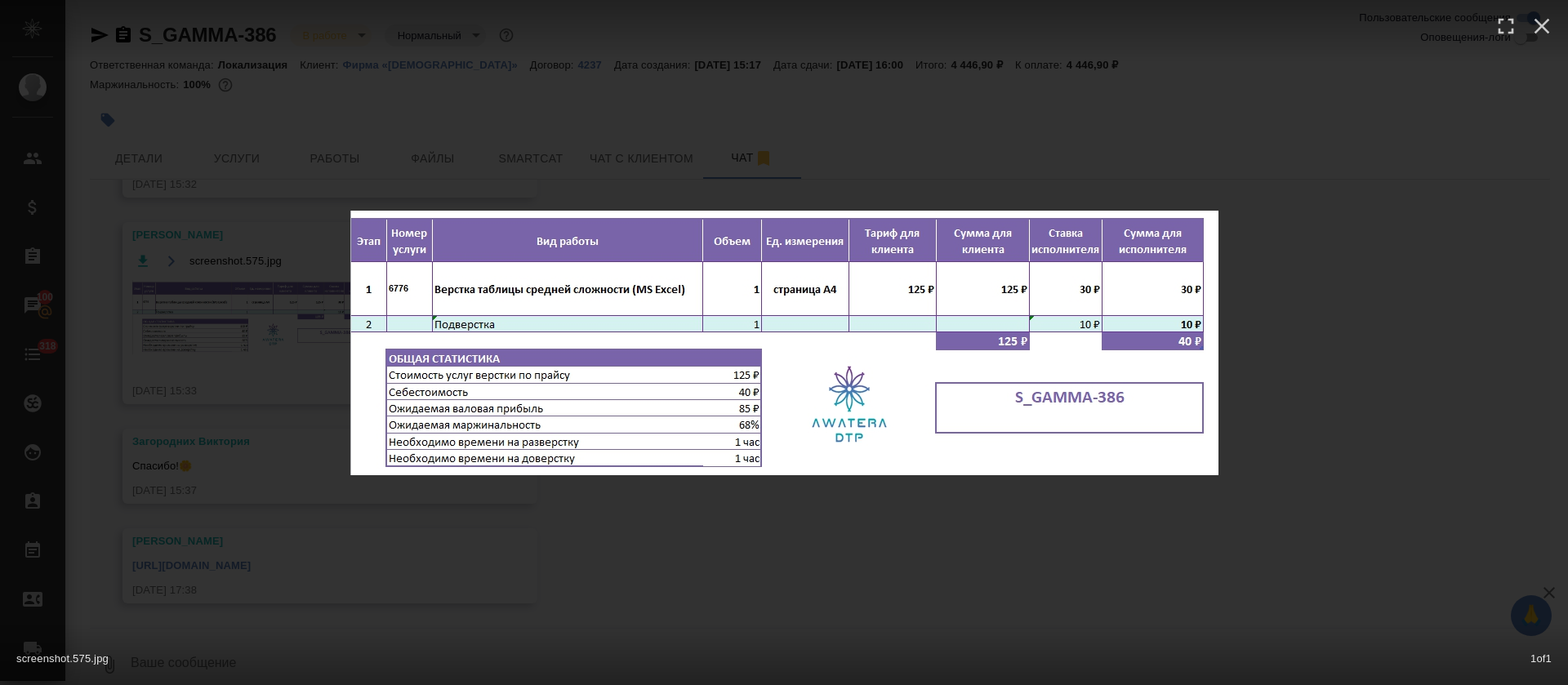
click at [1119, 550] on div "screenshot.575.jpg 1 of 1" at bounding box center [784, 342] width 1568 height 685
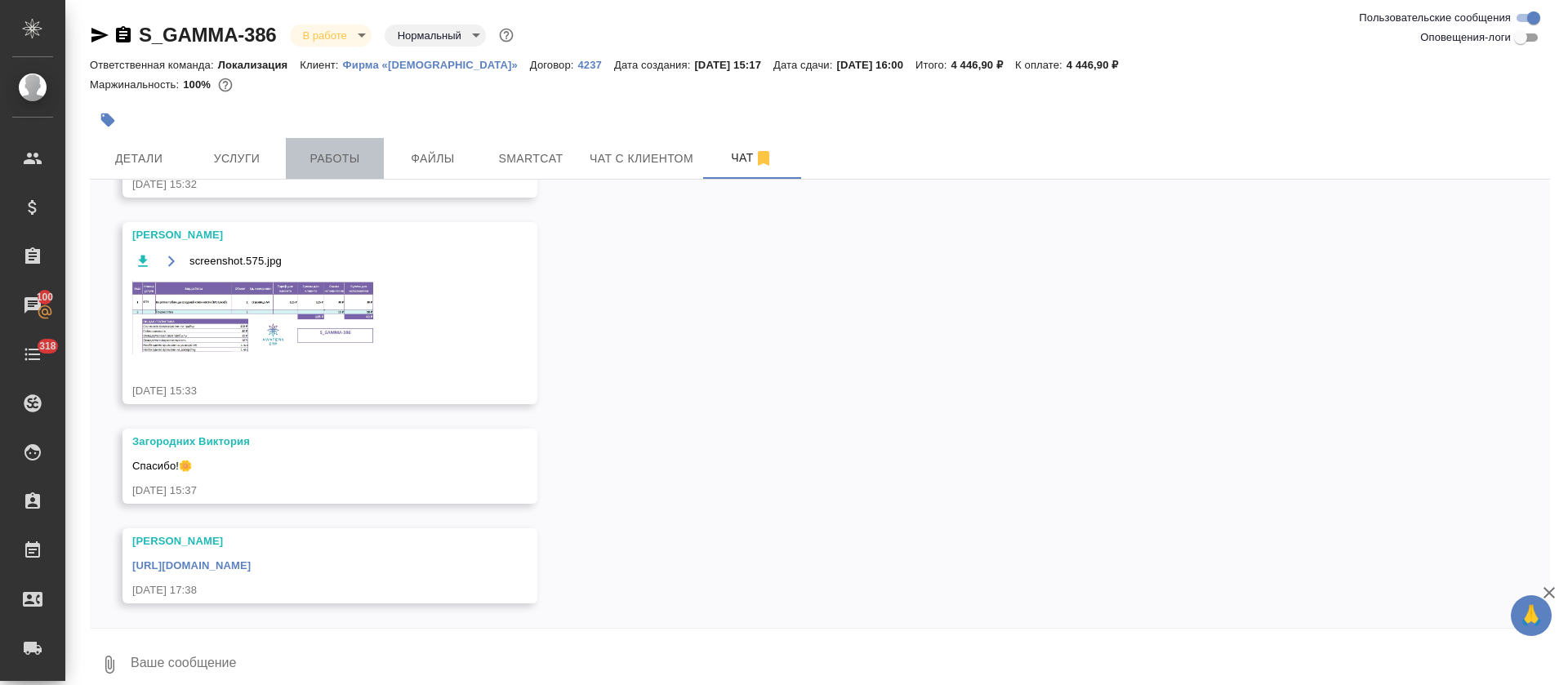
click at [332, 144] on button "Работы" at bounding box center [335, 158] width 98 height 41
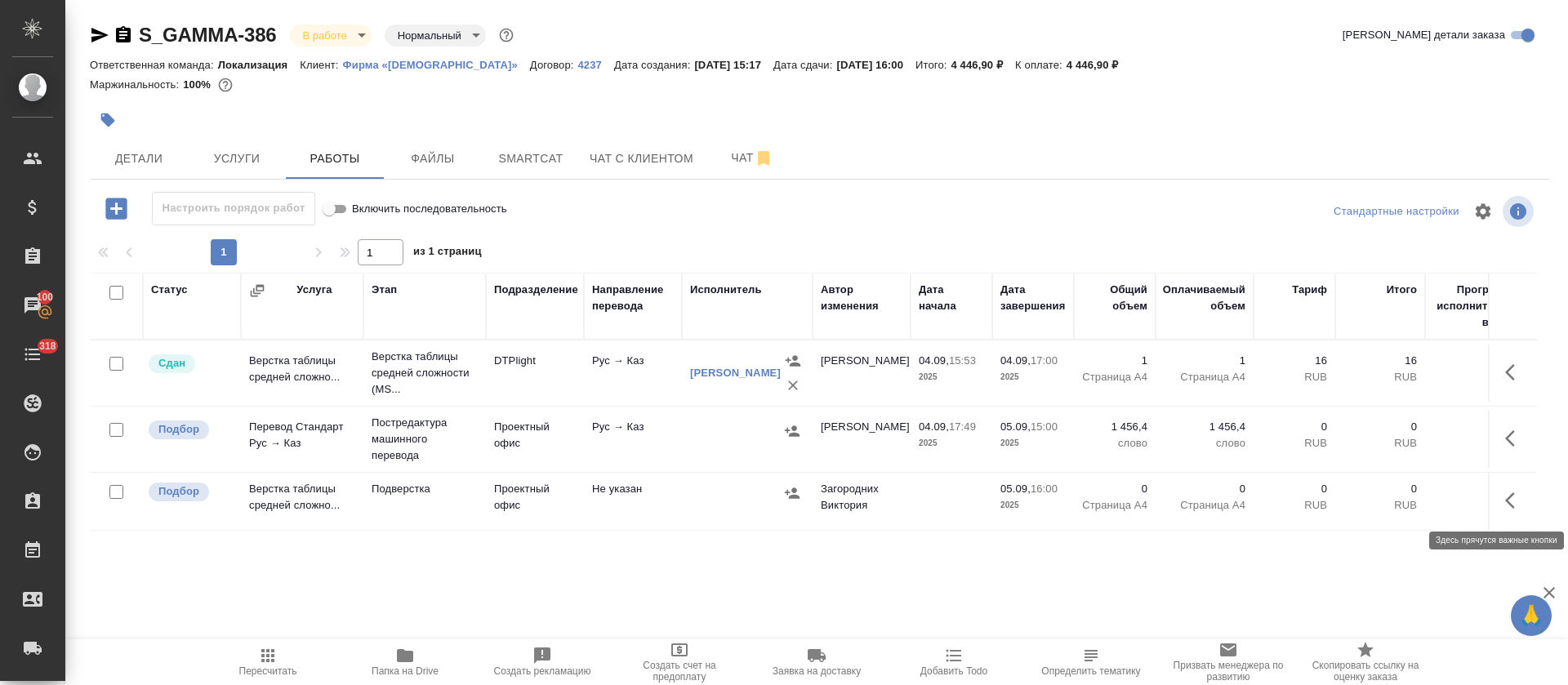
click at [1505, 497] on icon "button" at bounding box center [1515, 500] width 19 height 19
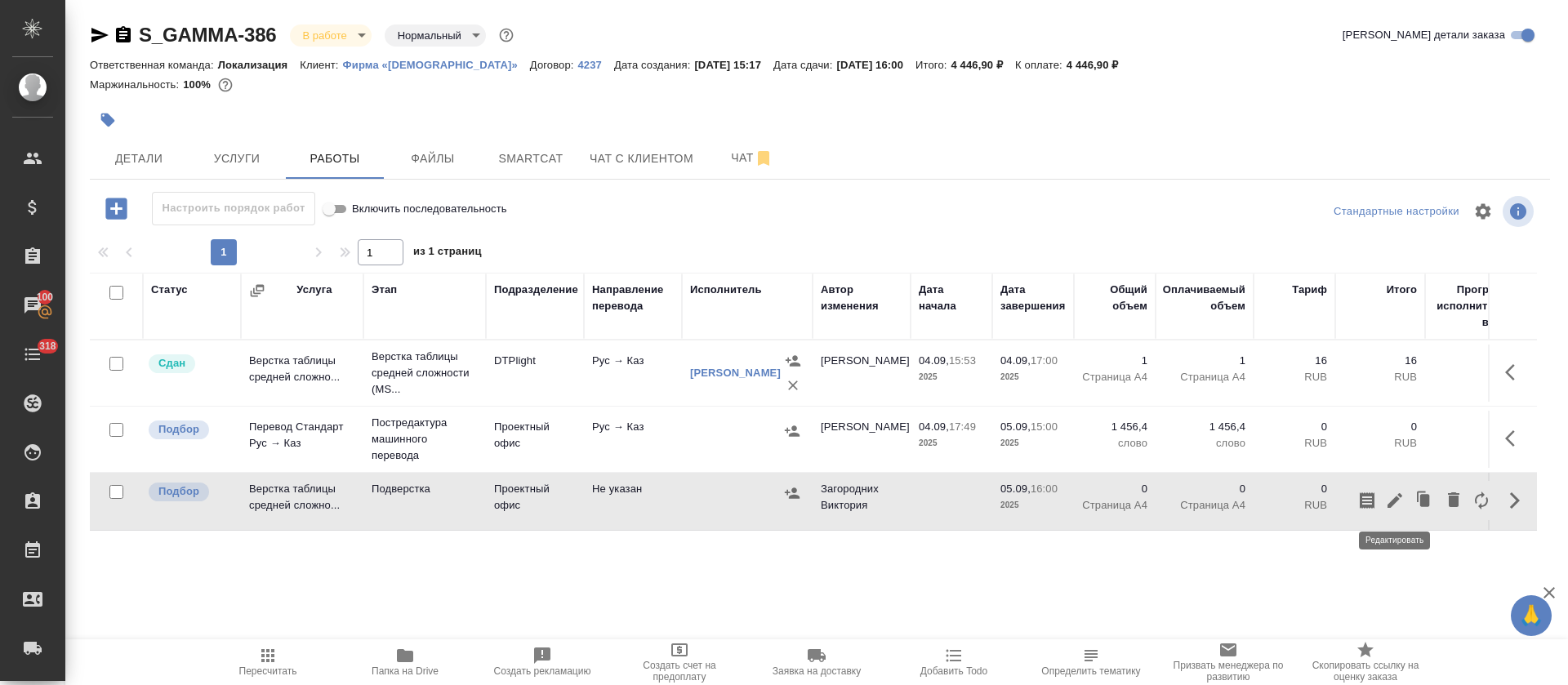
click at [1393, 492] on icon "button" at bounding box center [1394, 500] width 19 height 19
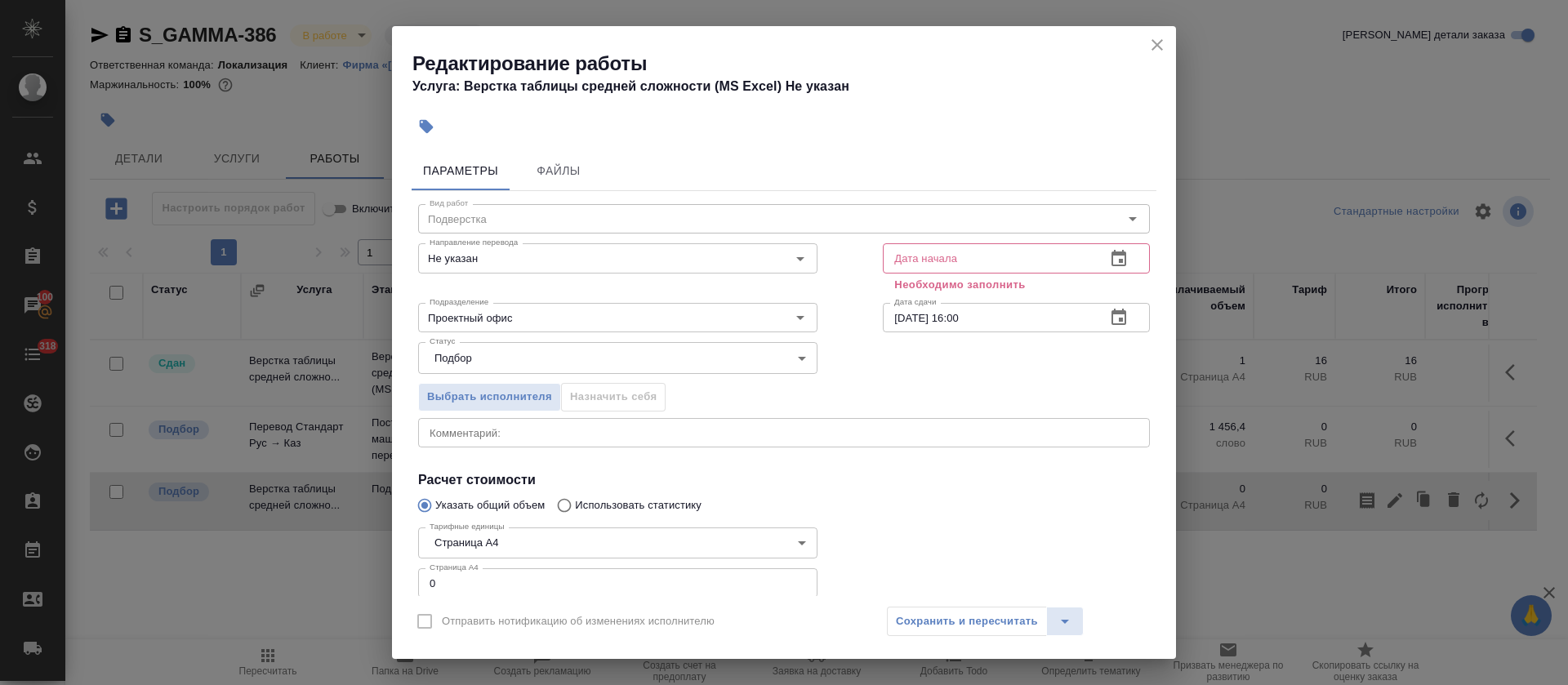
click at [1114, 259] on button "button" at bounding box center [1118, 258] width 39 height 39
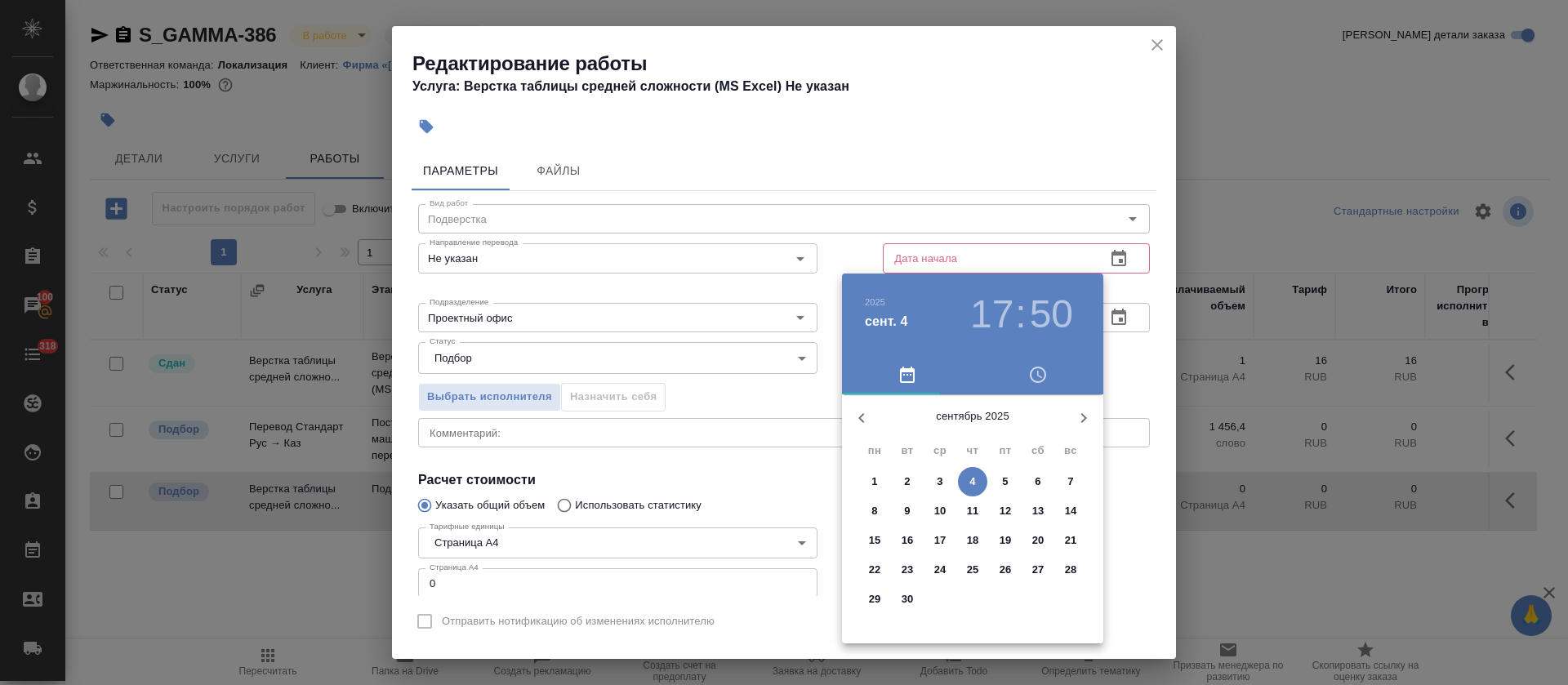
click at [1011, 481] on span "5" at bounding box center [1006, 481] width 30 height 17
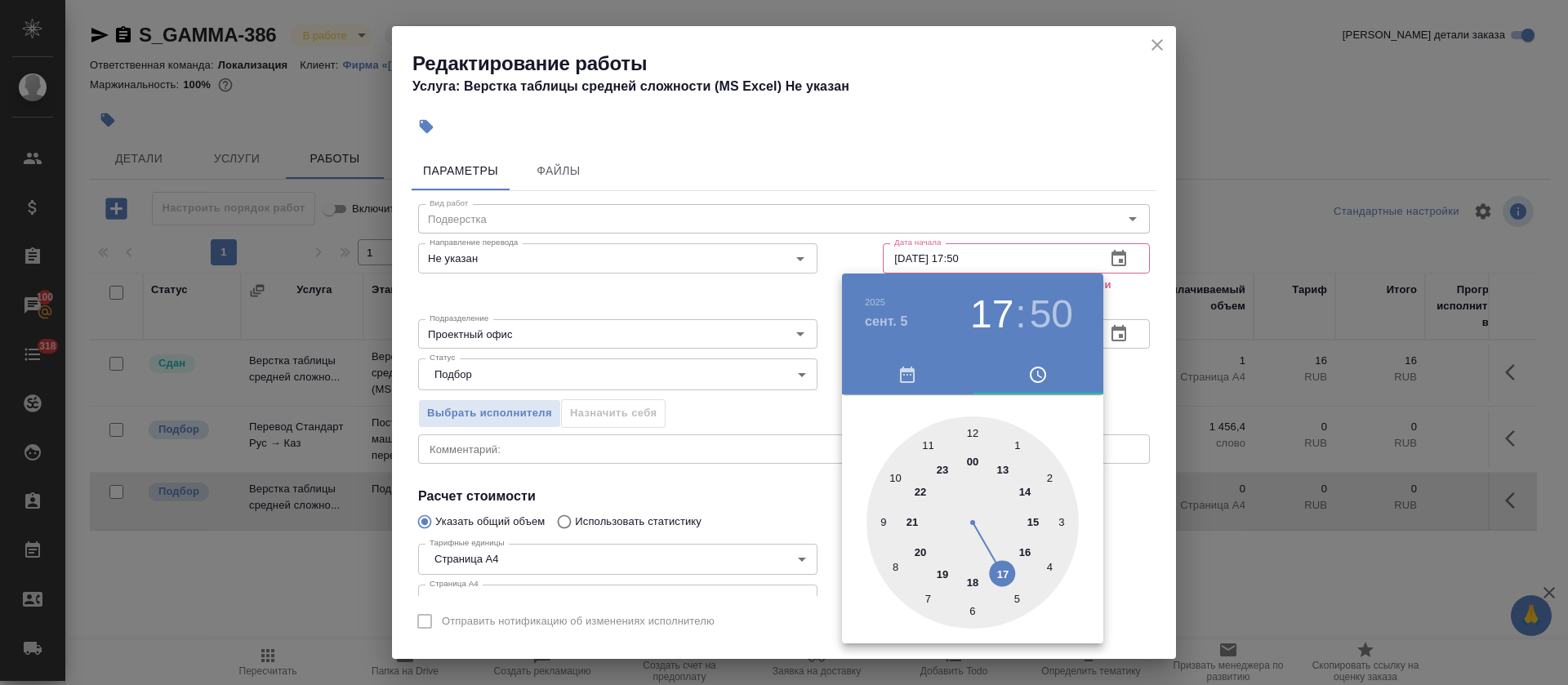
click at [1036, 521] on div at bounding box center [972, 522] width 212 height 212
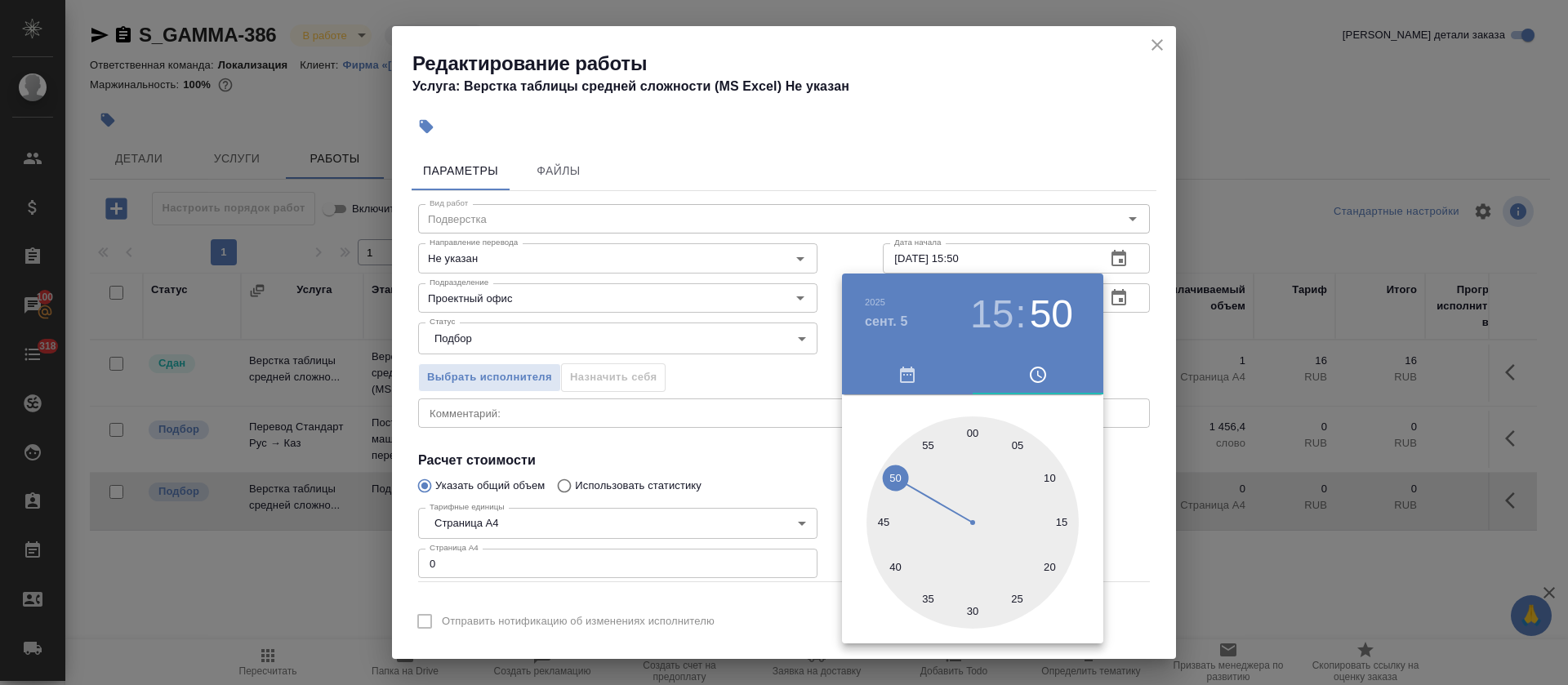
click at [974, 428] on div at bounding box center [972, 522] width 212 height 212
type input "05.09.2025 15:00"
click at [723, 492] on div at bounding box center [784, 342] width 1568 height 685
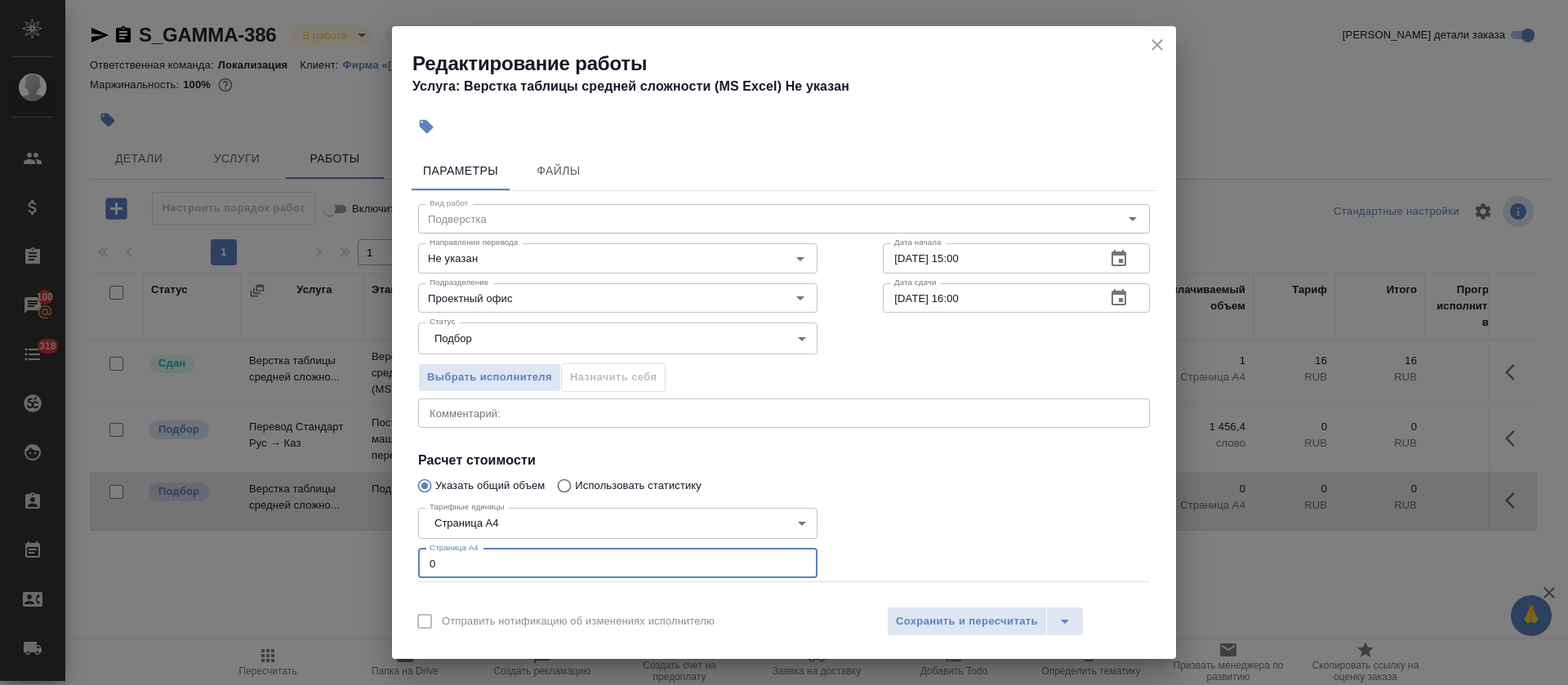
click at [392, 559] on div "Параметры Файлы Вид работ Подверстка Вид работ Направление перевода Не указан Н…" at bounding box center [784, 370] width 784 height 451
type input "1"
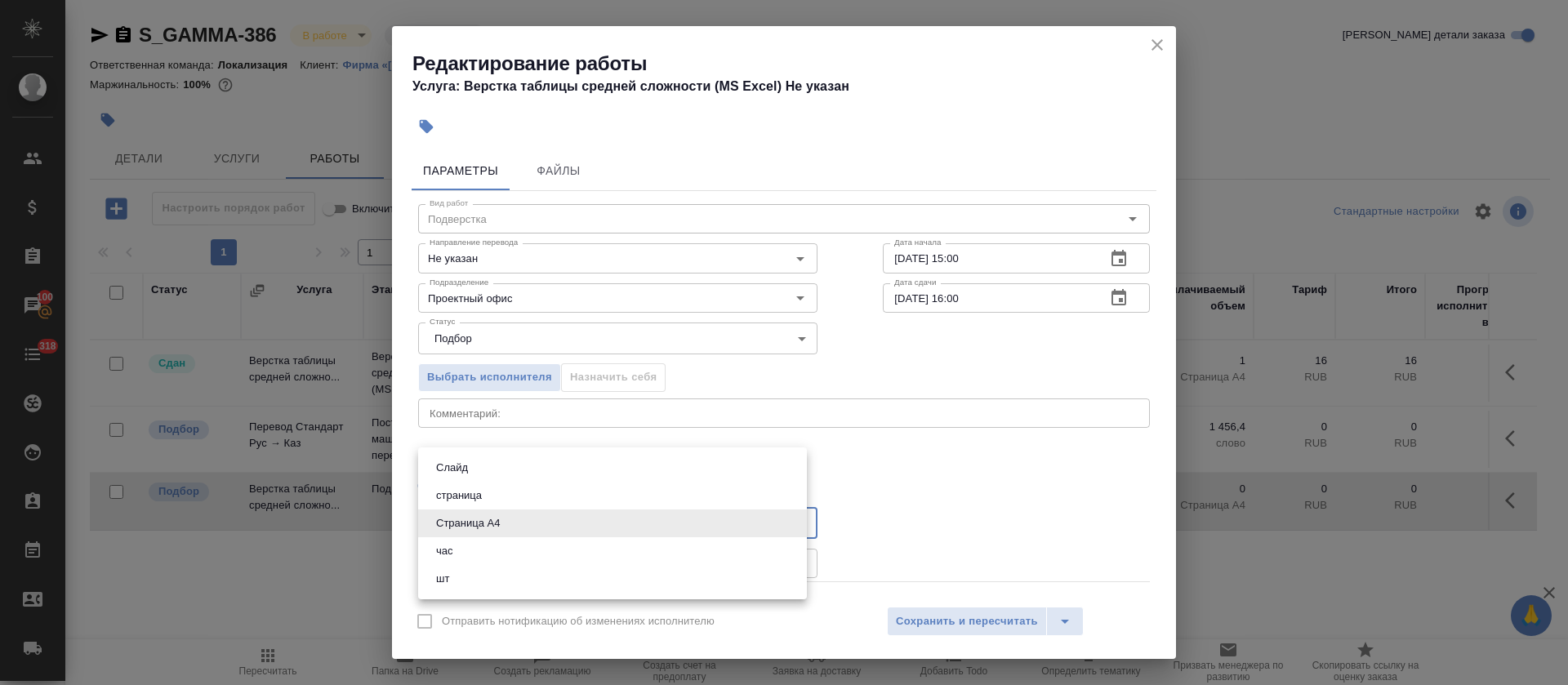
click at [473, 520] on body "🙏 .cls-1 fill:#fff; AWATERA Tretyakova Olga Клиенты Спецификации Заказы 100 Чат…" at bounding box center [784, 342] width 1568 height 685
click at [484, 490] on button "страница" at bounding box center [459, 495] width 56 height 18
type input "5a8b1489cc6b4906c91bfdb2"
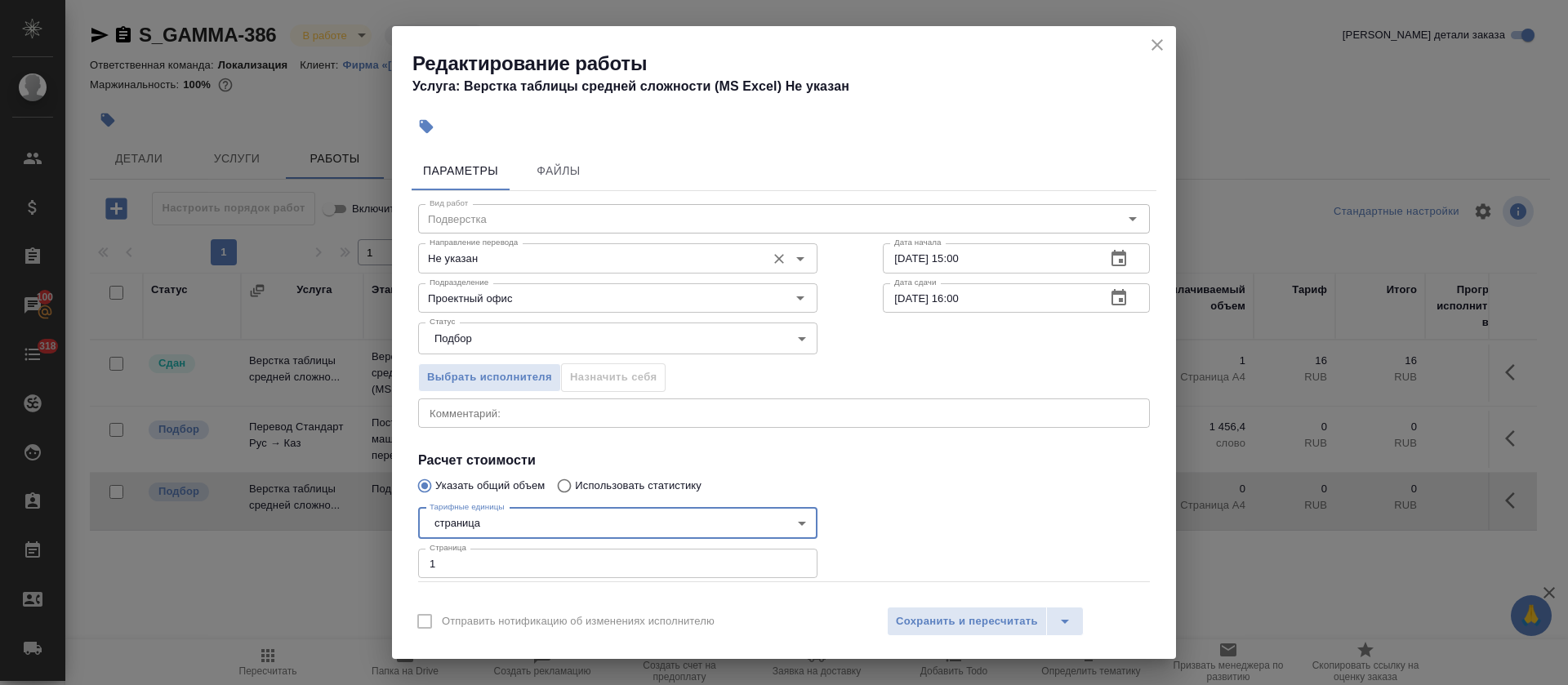
click at [452, 250] on input "Не указан" at bounding box center [590, 258] width 335 height 19
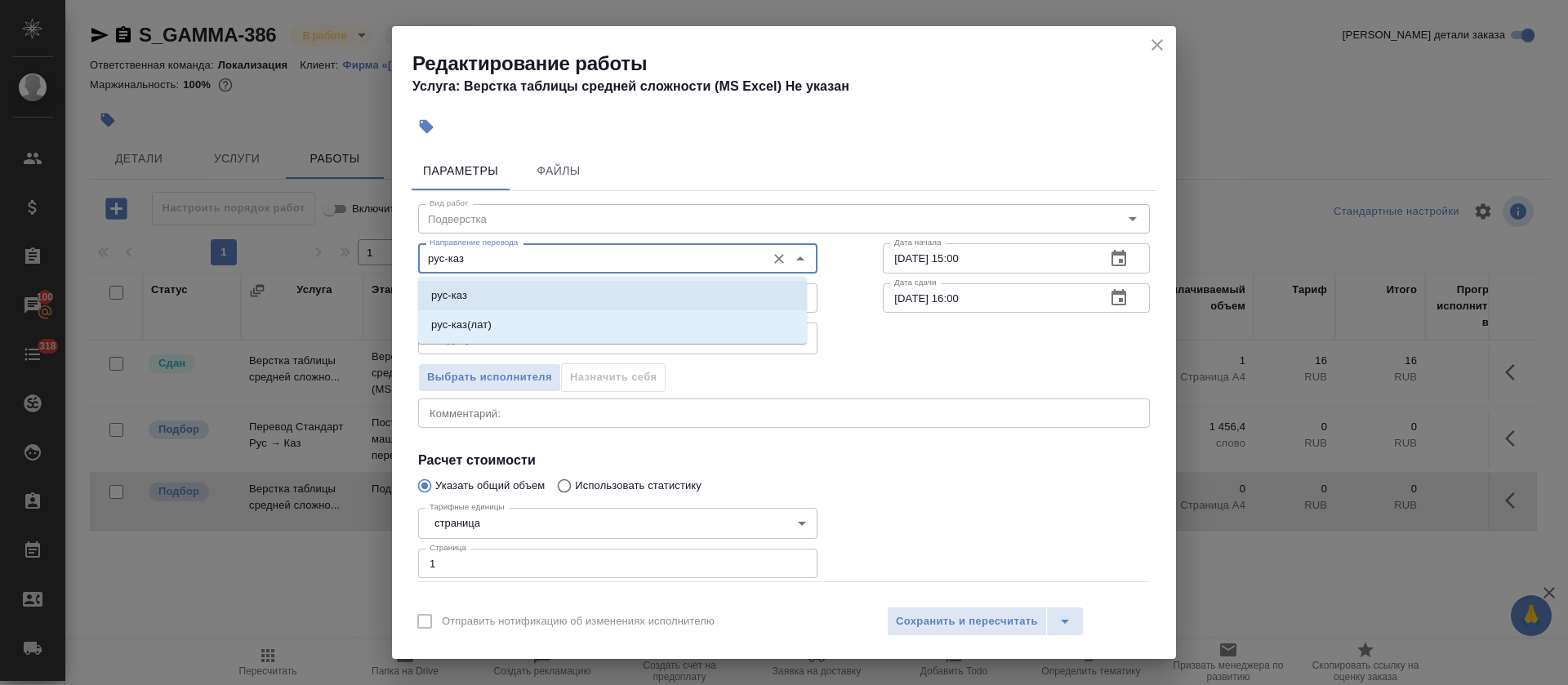
click at [481, 288] on li "рус-каз" at bounding box center [612, 295] width 389 height 30
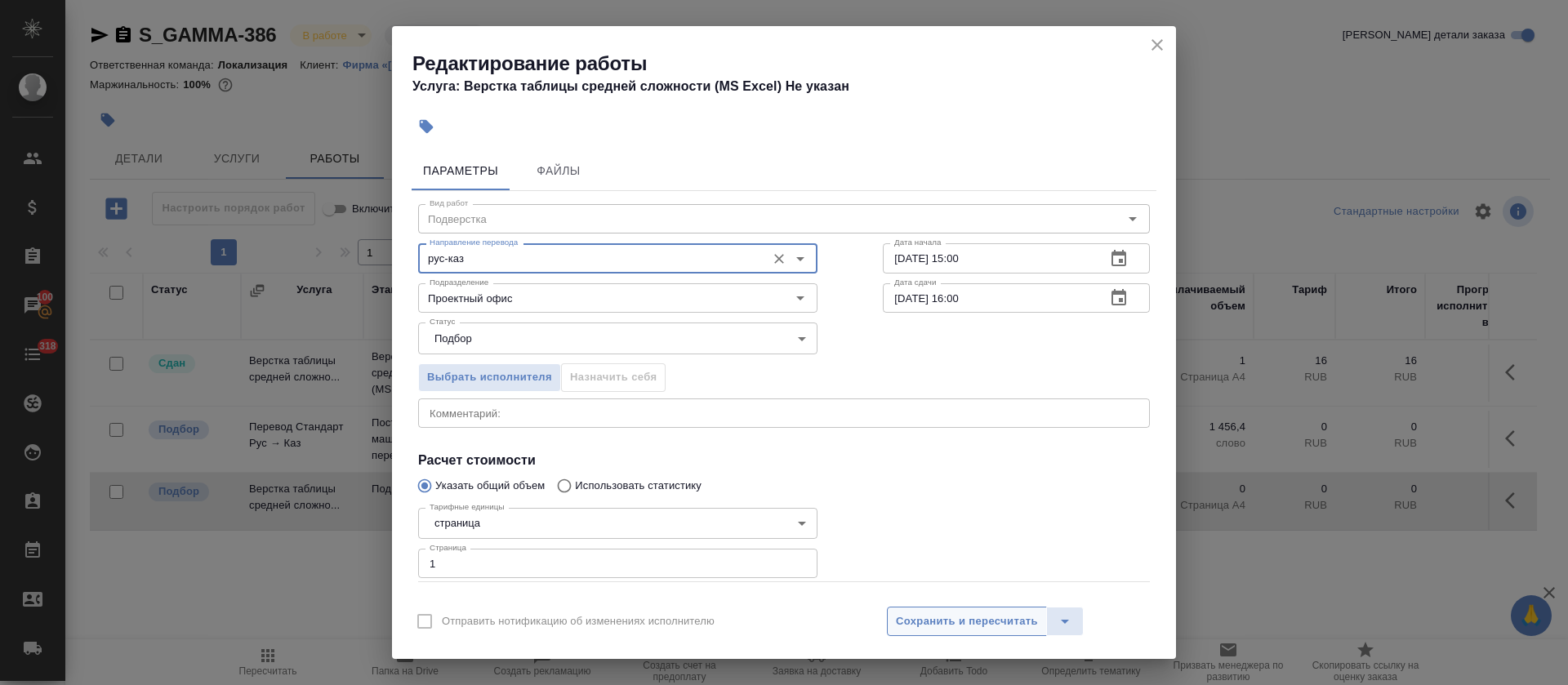
type input "рус-каз"
click at [944, 607] on button "Сохранить и пересчитать" at bounding box center [967, 621] width 160 height 30
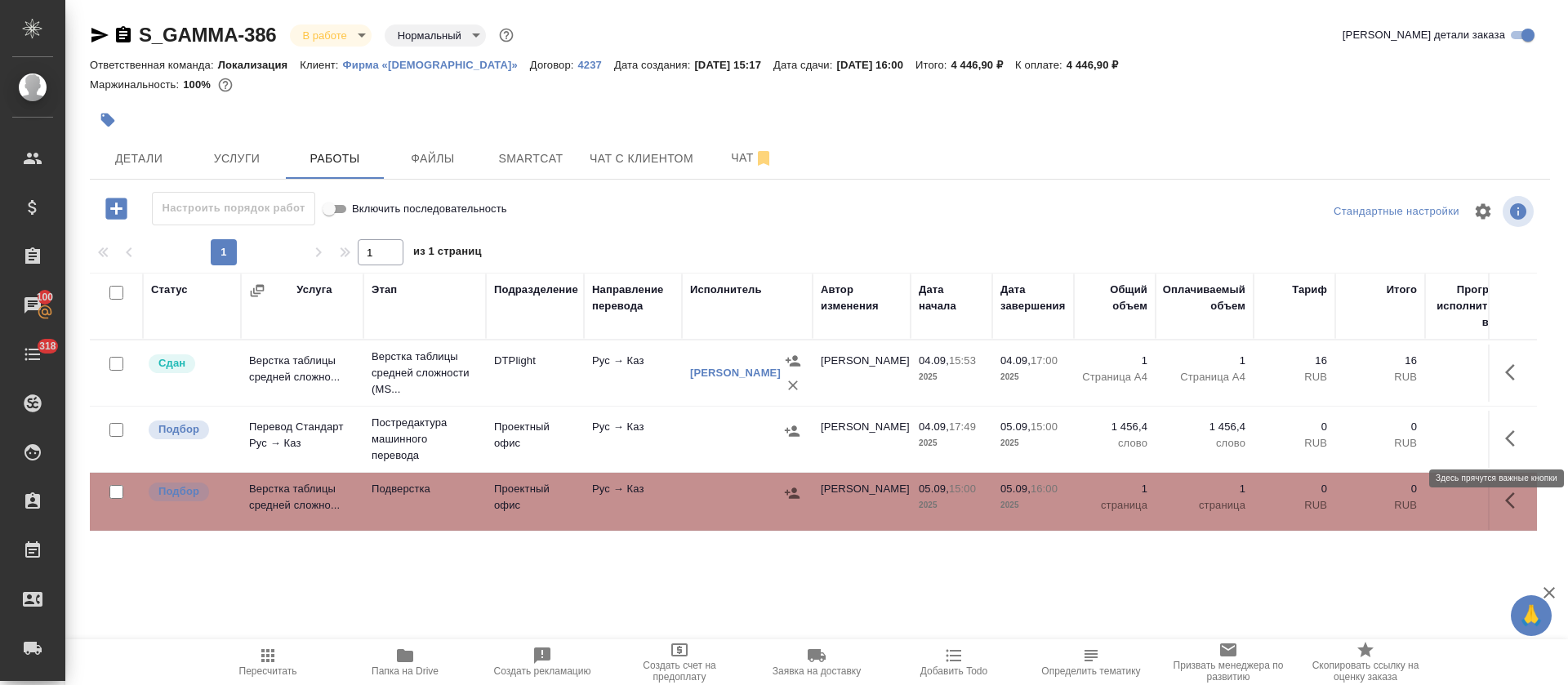
click at [1515, 440] on icon "button" at bounding box center [1515, 438] width 19 height 19
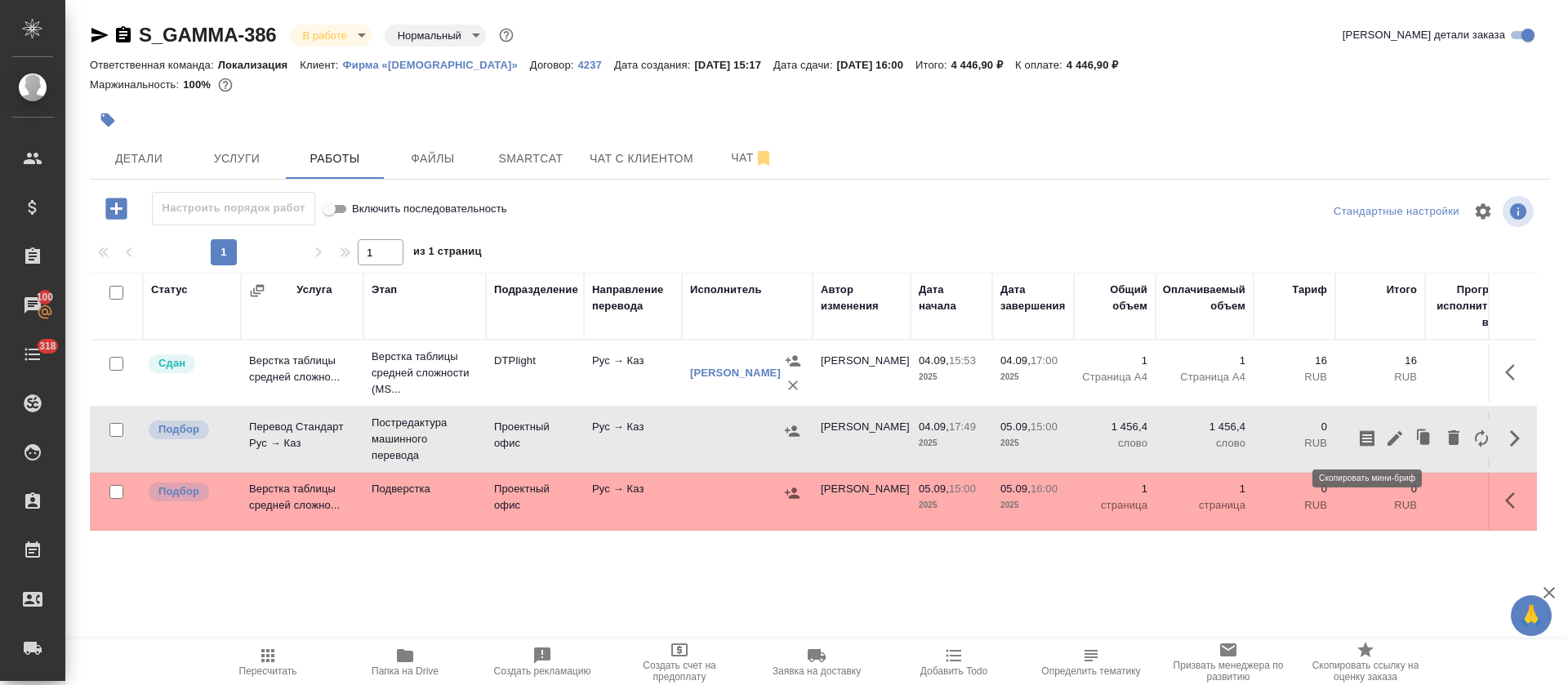
click at [1371, 442] on icon "button" at bounding box center [1367, 438] width 19 height 19
click at [540, 160] on span "Smartcat" at bounding box center [531, 158] width 78 height 20
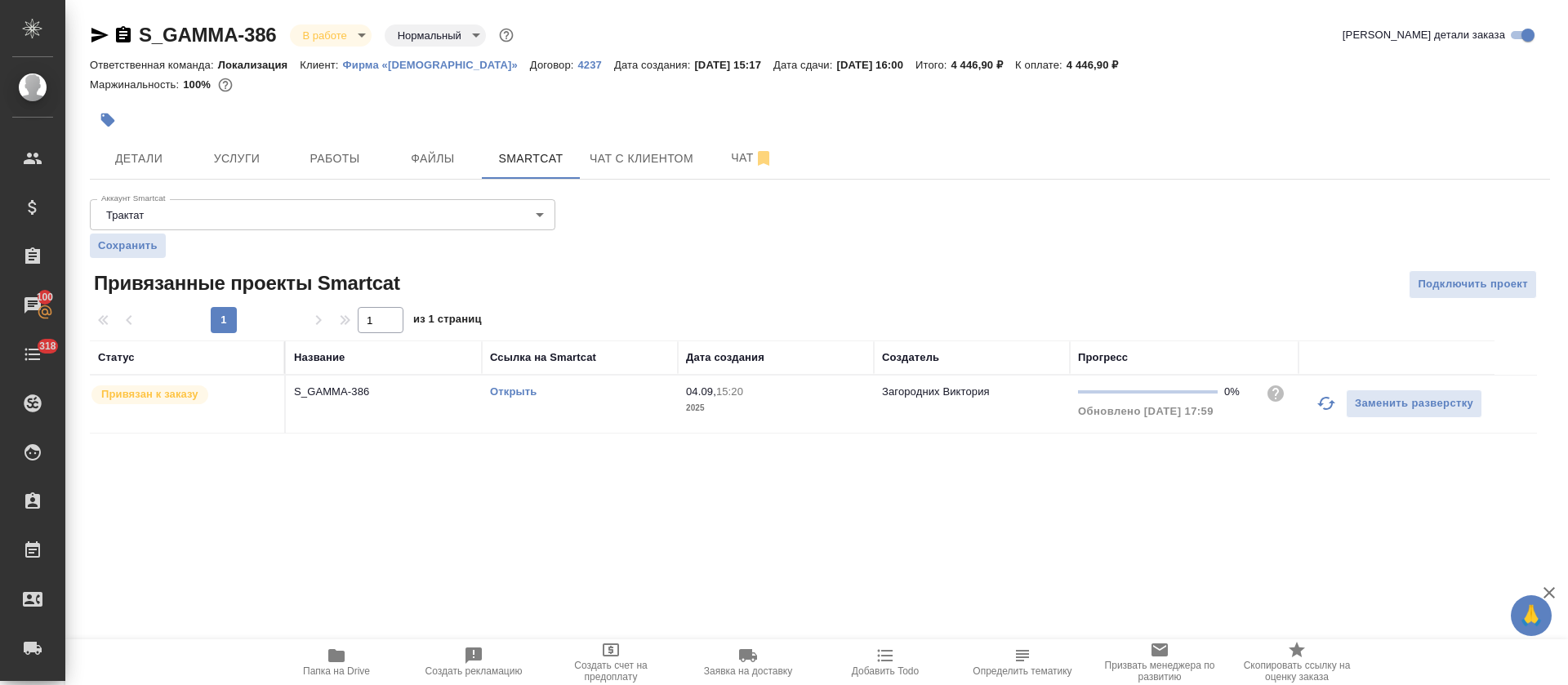
click at [810, 404] on p "2025" at bounding box center [776, 408] width 180 height 17
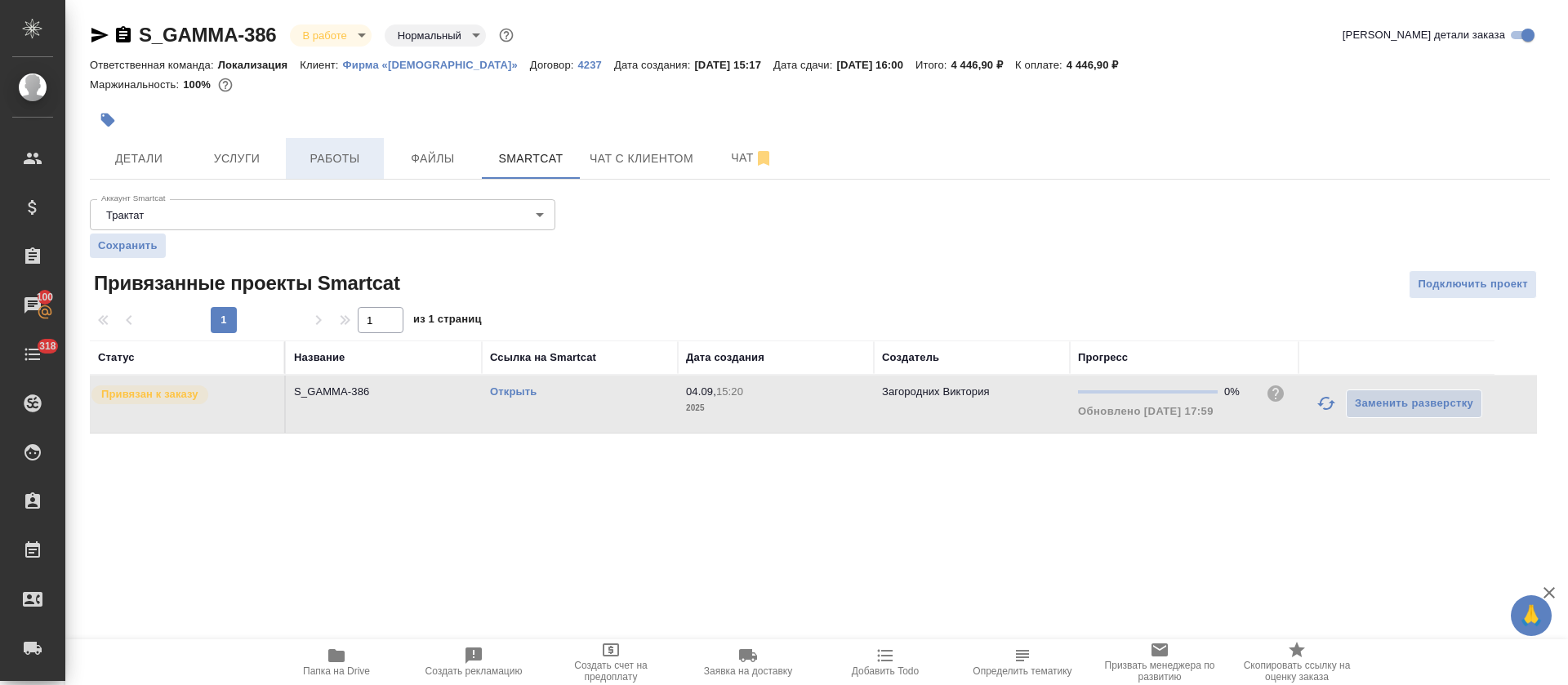
click at [349, 148] on span "Работы" at bounding box center [335, 158] width 78 height 20
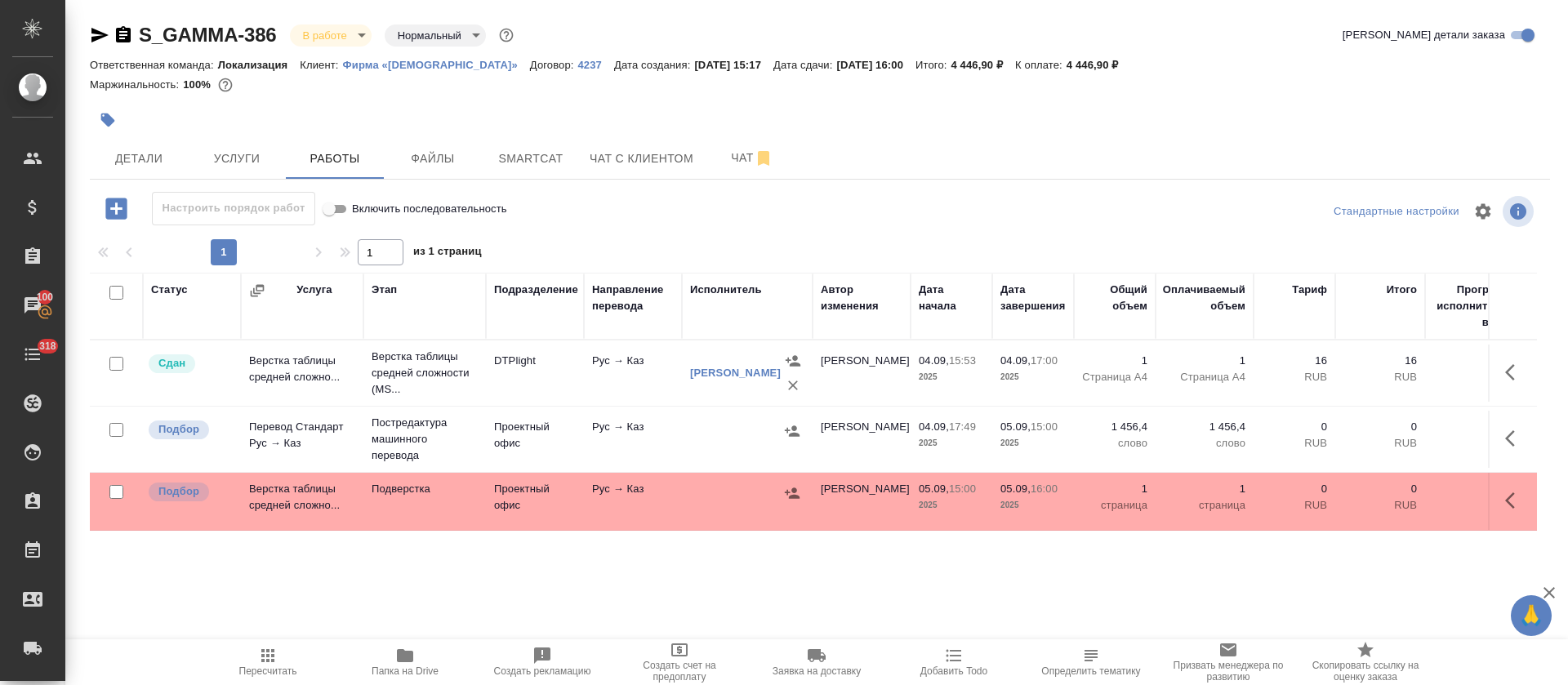
click at [1499, 496] on button "button" at bounding box center [1515, 500] width 39 height 39
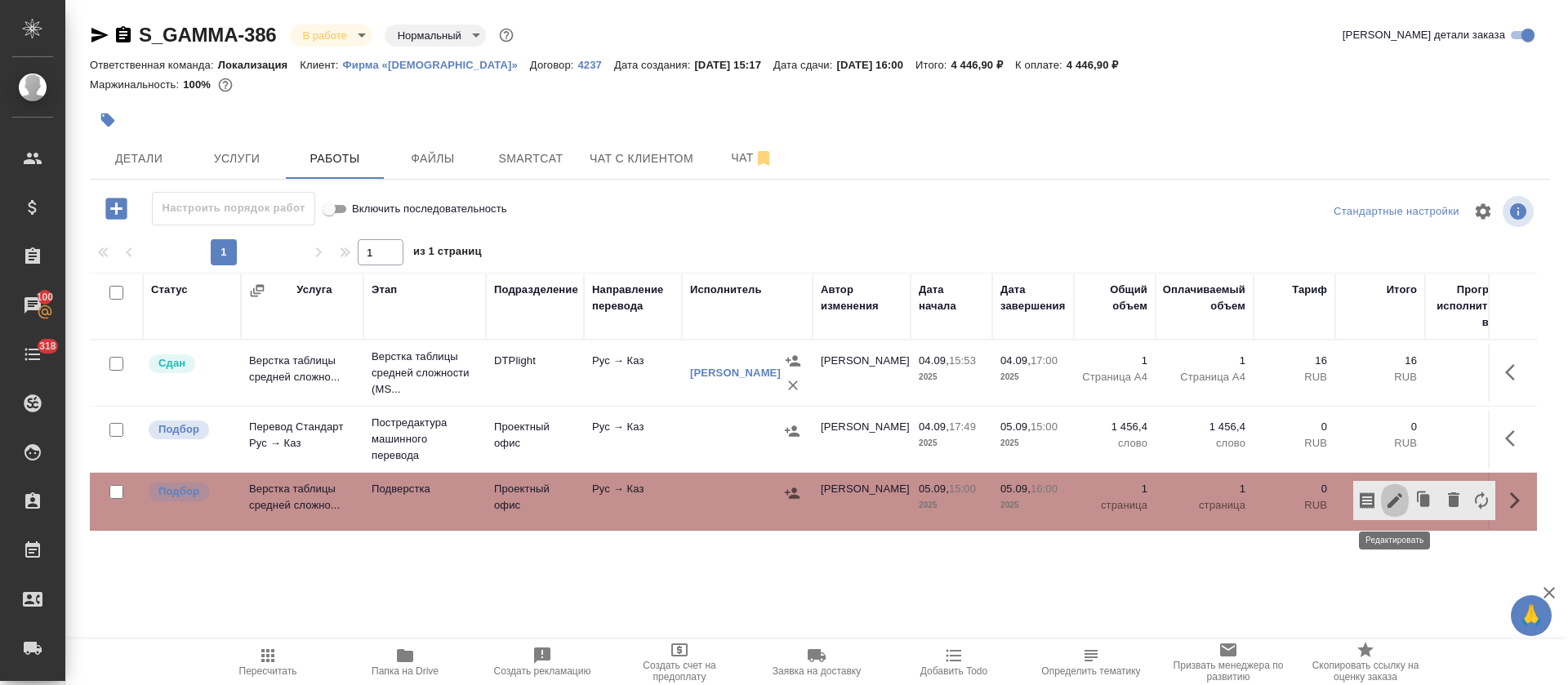
click at [1387, 510] on button "button" at bounding box center [1395, 500] width 28 height 39
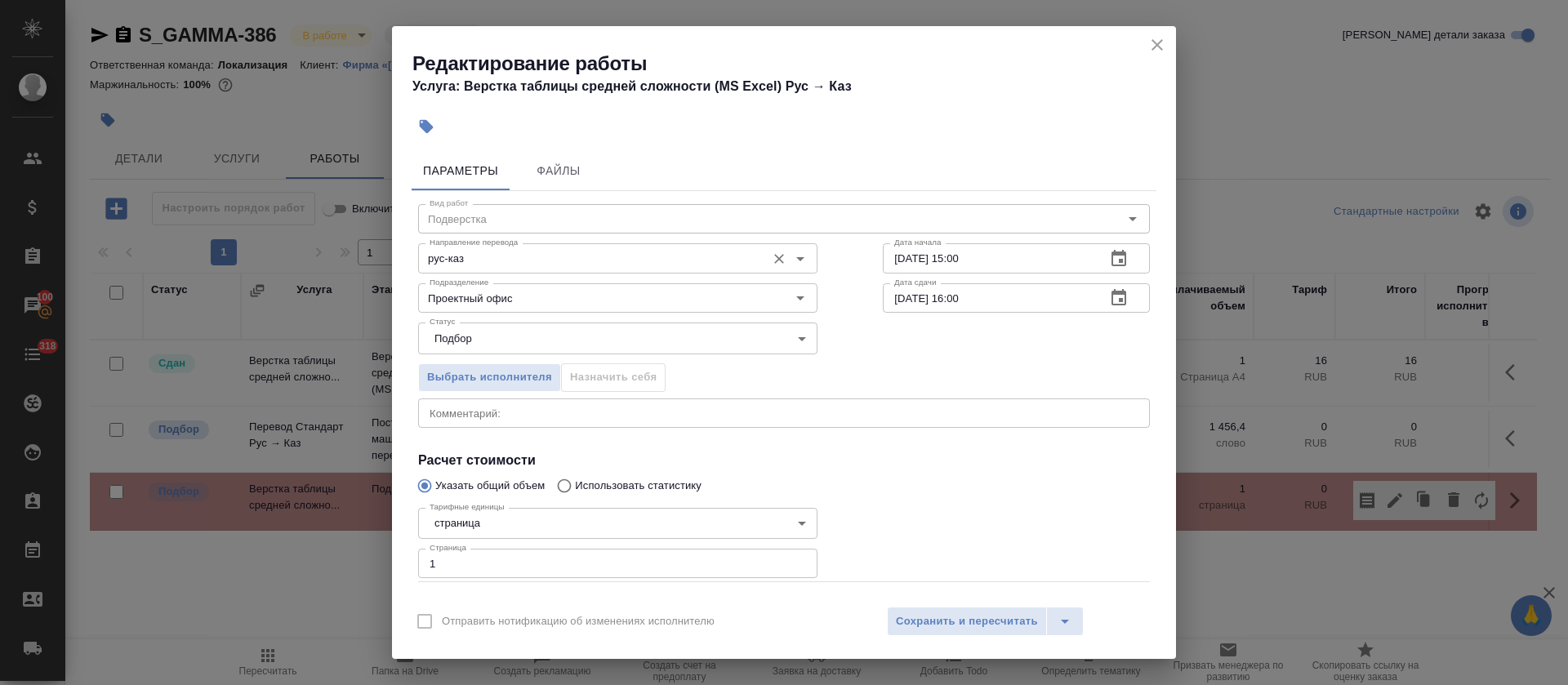
click at [569, 262] on input "рус-каз" at bounding box center [590, 258] width 335 height 19
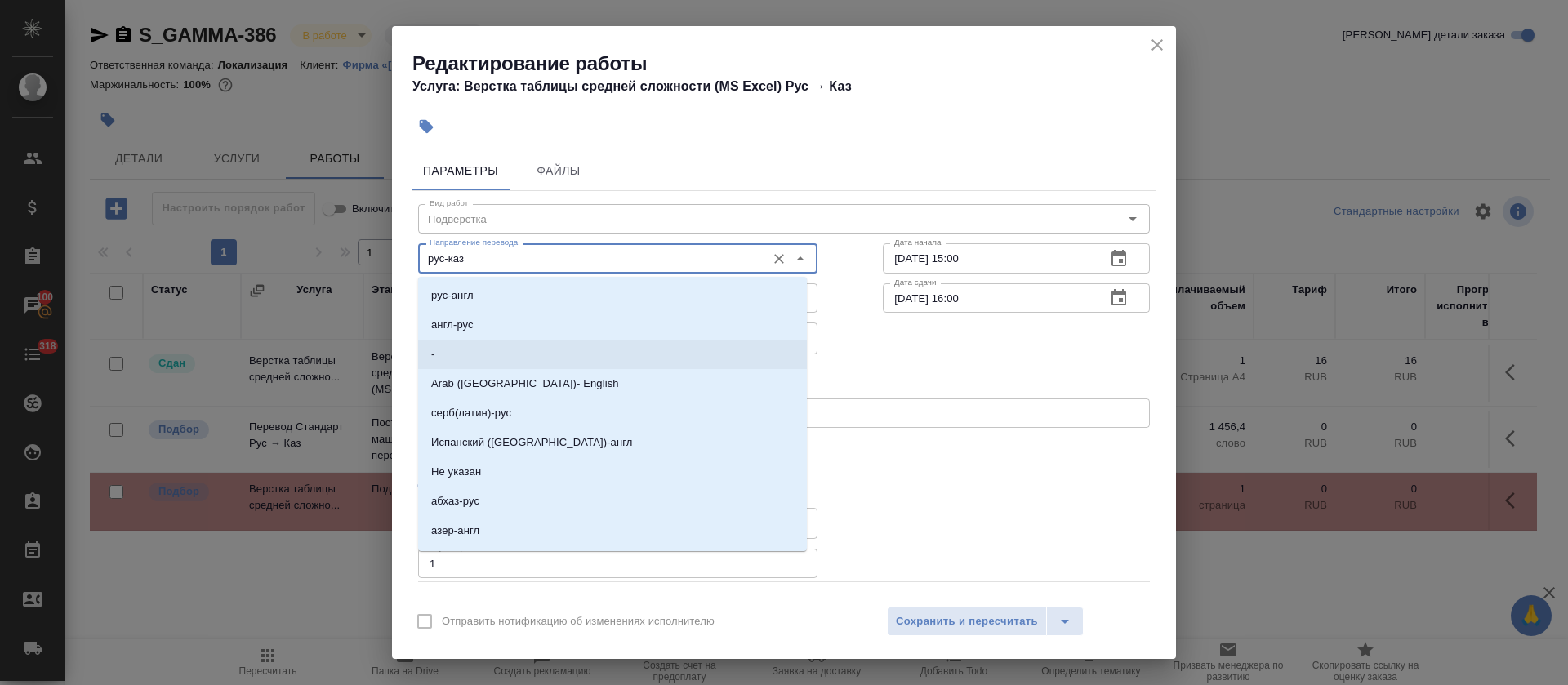
click at [846, 353] on div "Выбрать исполнителя Назначить себя" at bounding box center [784, 375] width 797 height 99
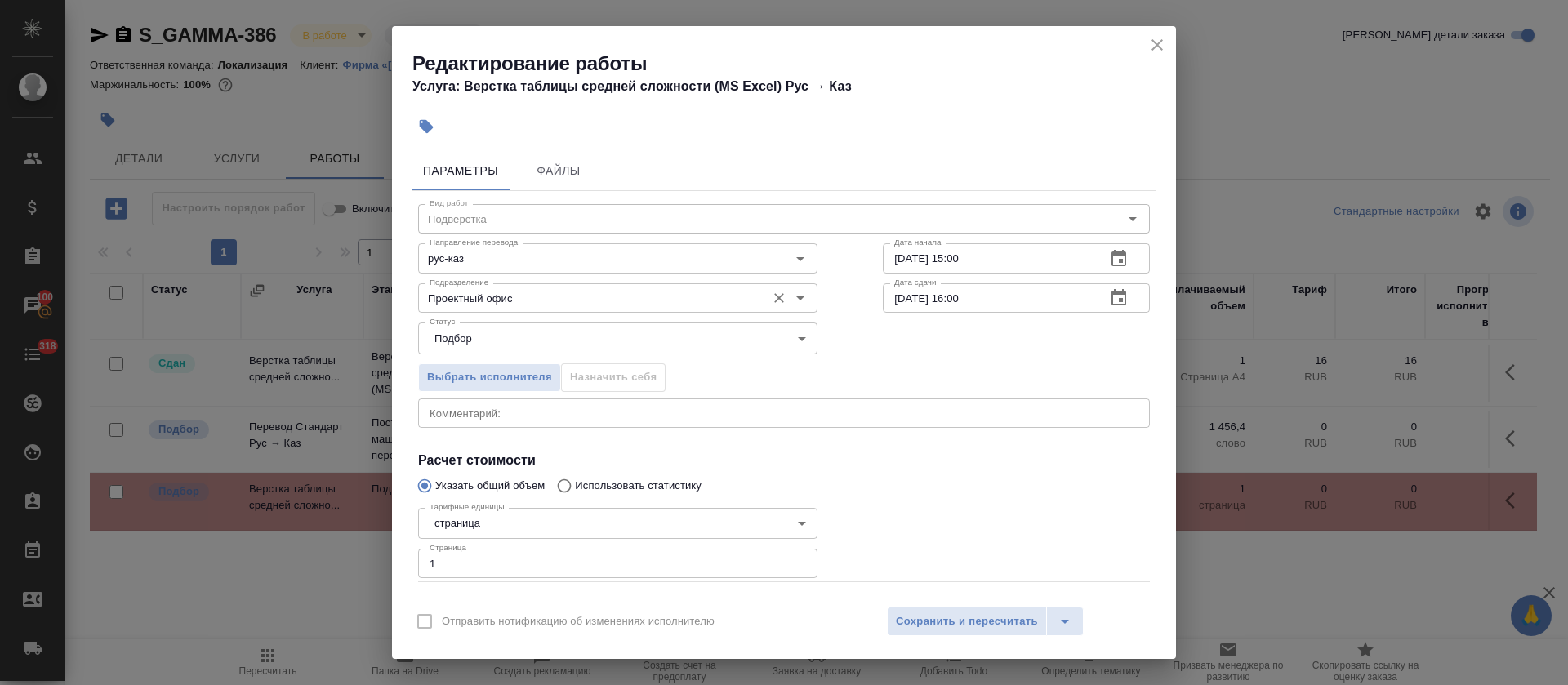
click at [603, 303] on input "Проектный офис" at bounding box center [590, 298] width 335 height 19
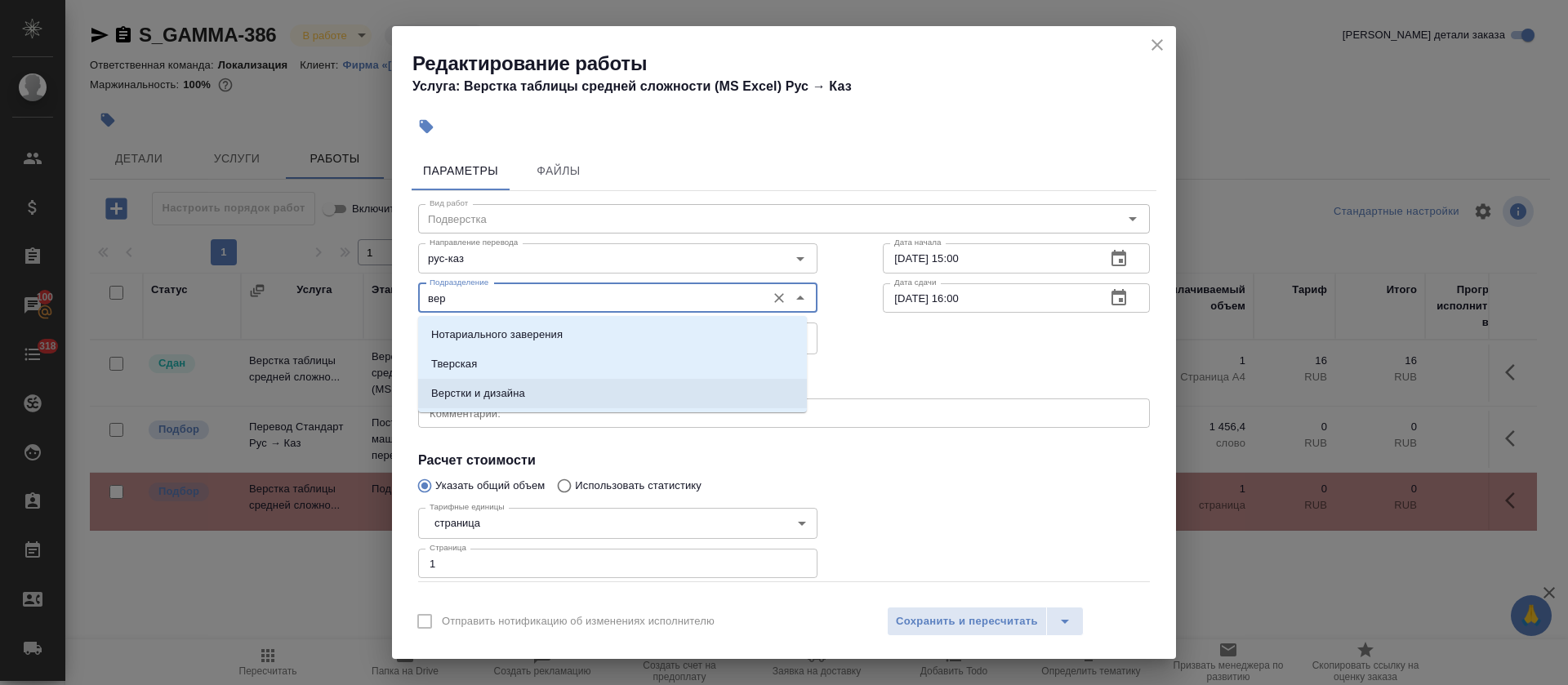
click at [609, 397] on li "Верстки и дизайна" at bounding box center [612, 394] width 389 height 30
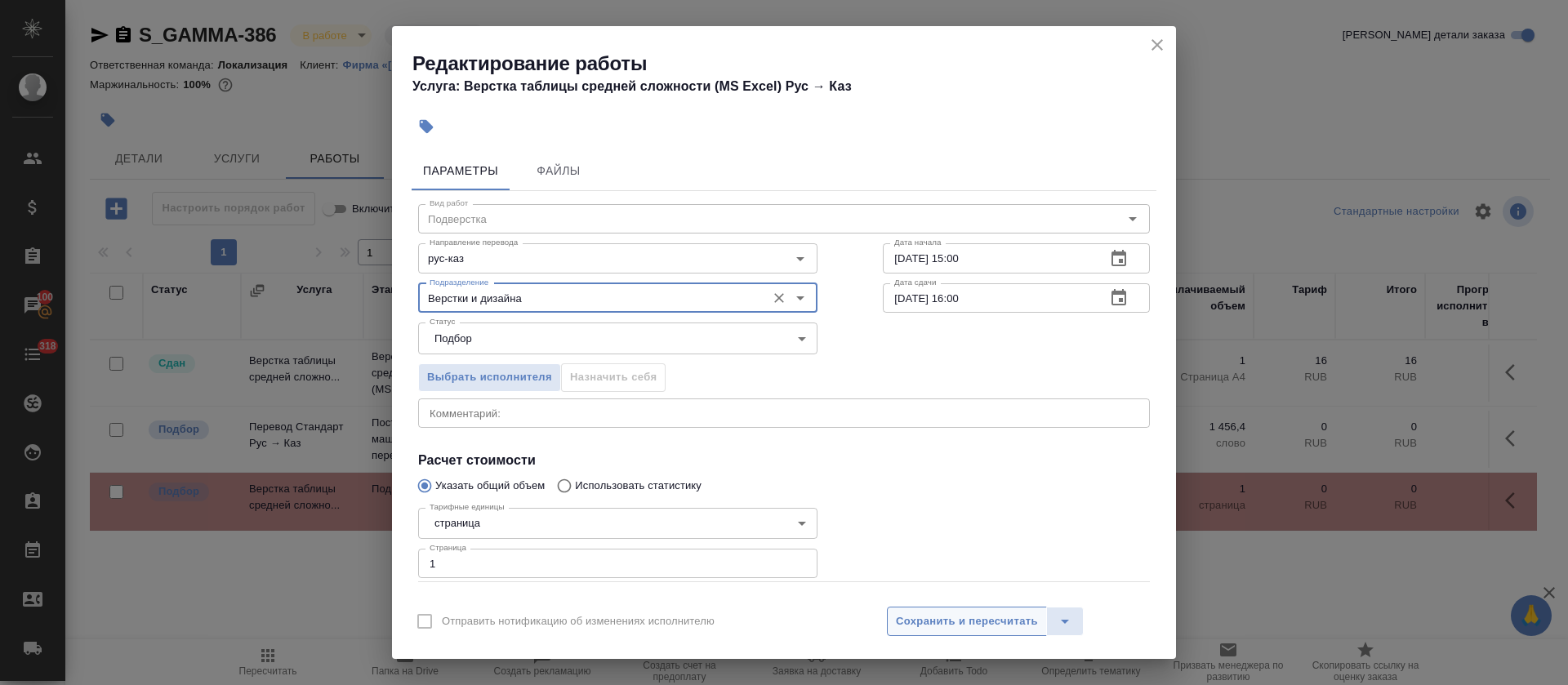
type input "Верстки и дизайна"
click at [920, 610] on button "Сохранить и пересчитать" at bounding box center [967, 621] width 160 height 30
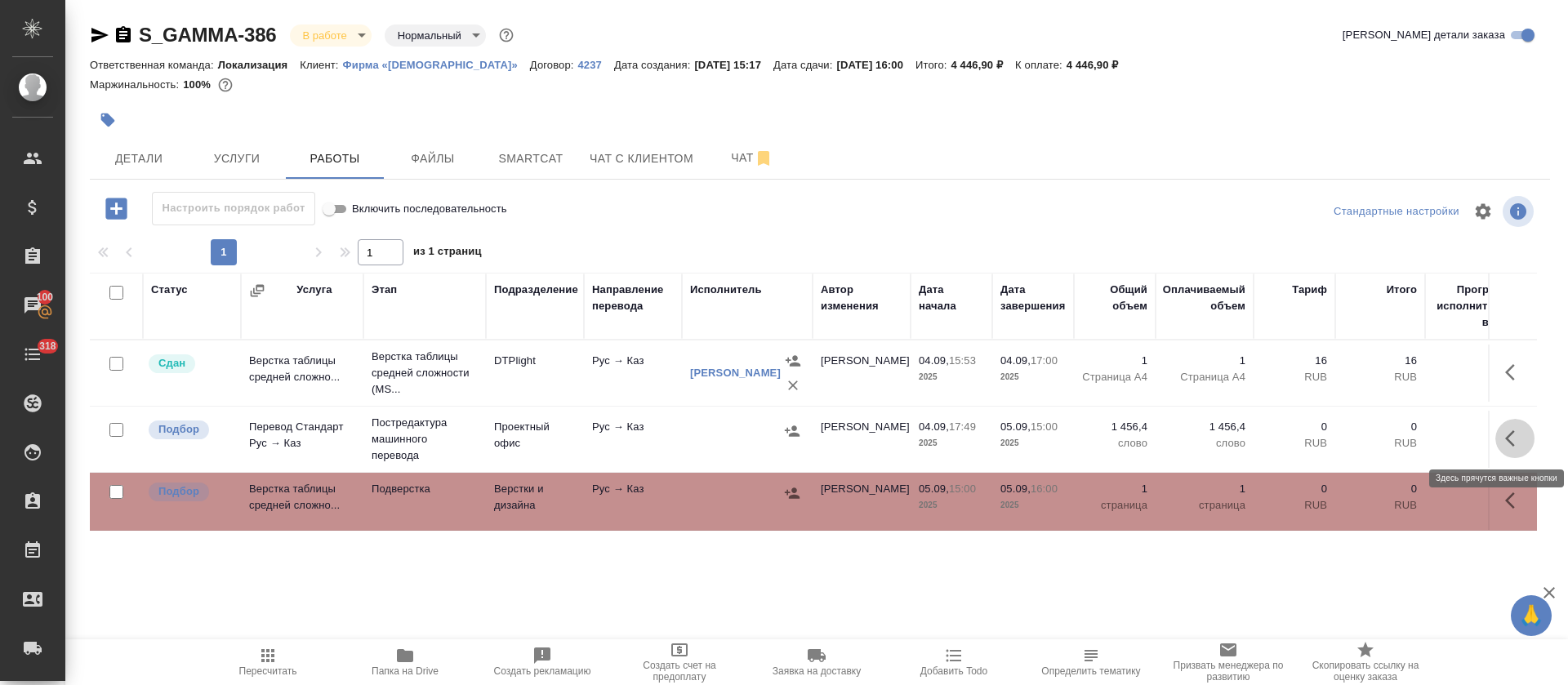
click at [1508, 443] on icon "button" at bounding box center [1515, 438] width 19 height 19
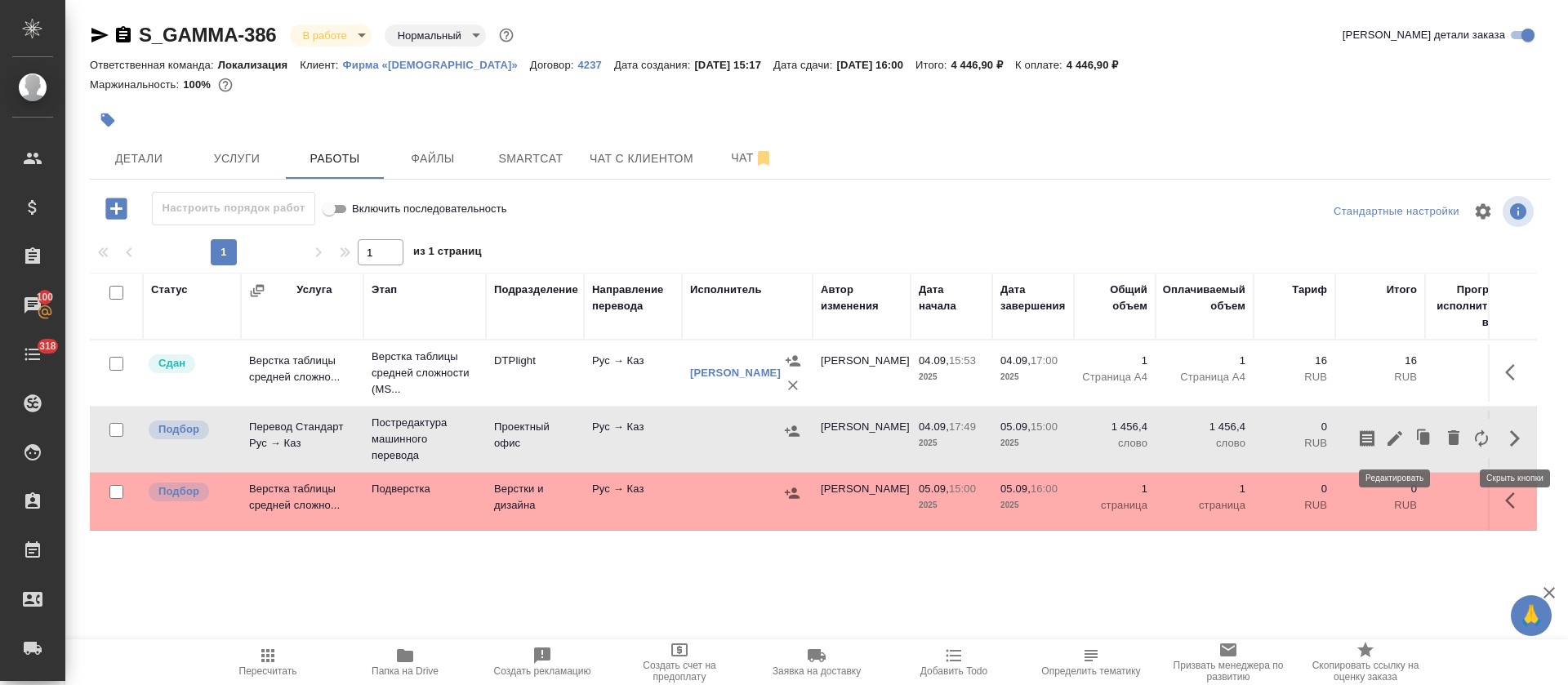
click at [1393, 444] on icon "button" at bounding box center [1394, 438] width 19 height 19
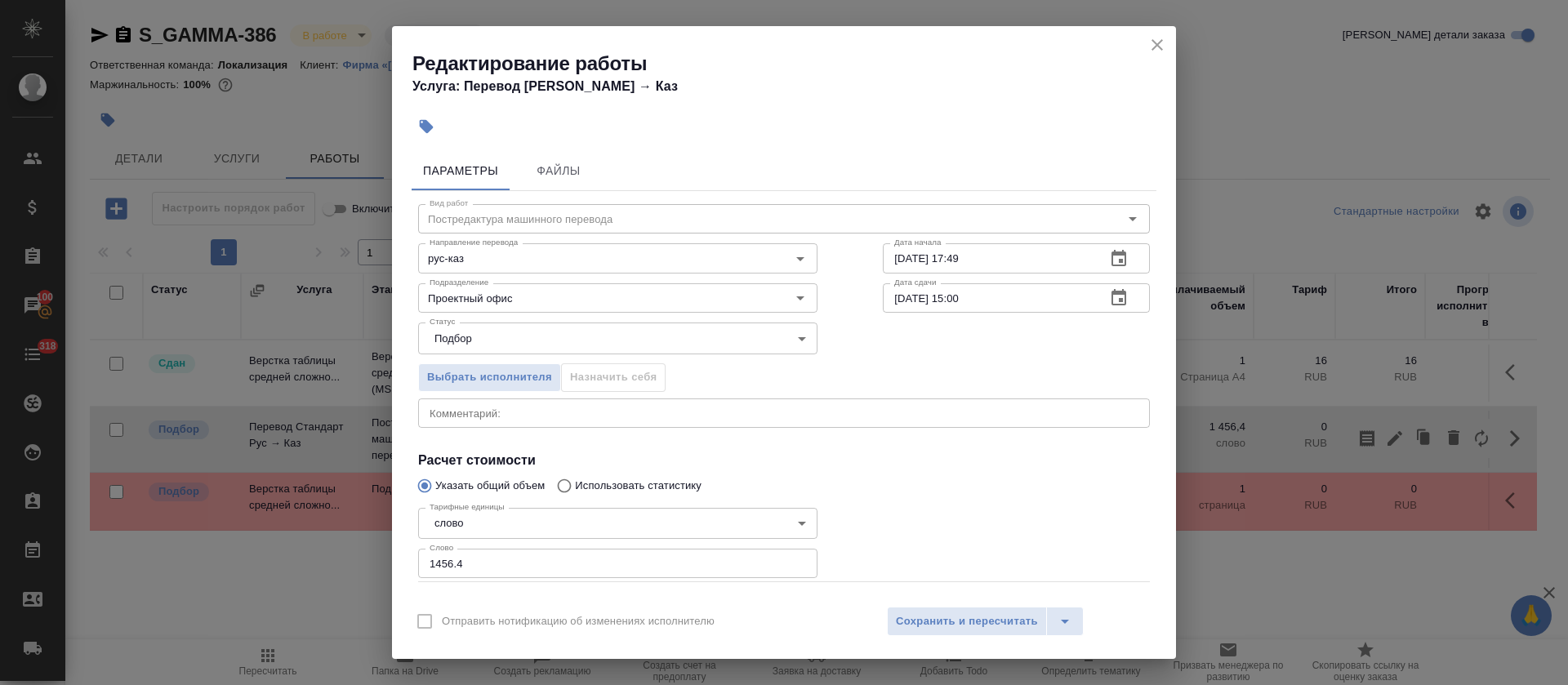
click at [1109, 254] on icon "button" at bounding box center [1119, 259] width 19 height 19
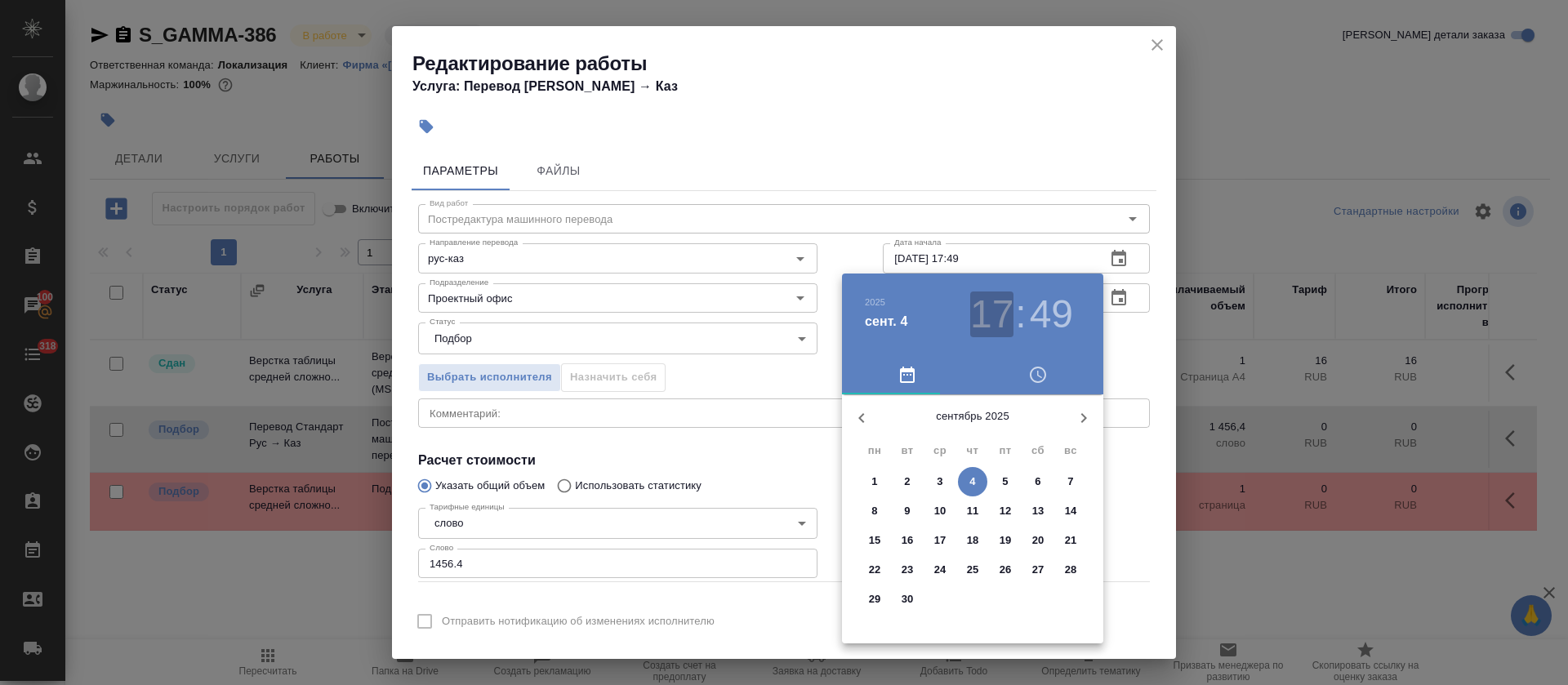
click at [997, 314] on h3 "17" at bounding box center [992, 314] width 44 height 45
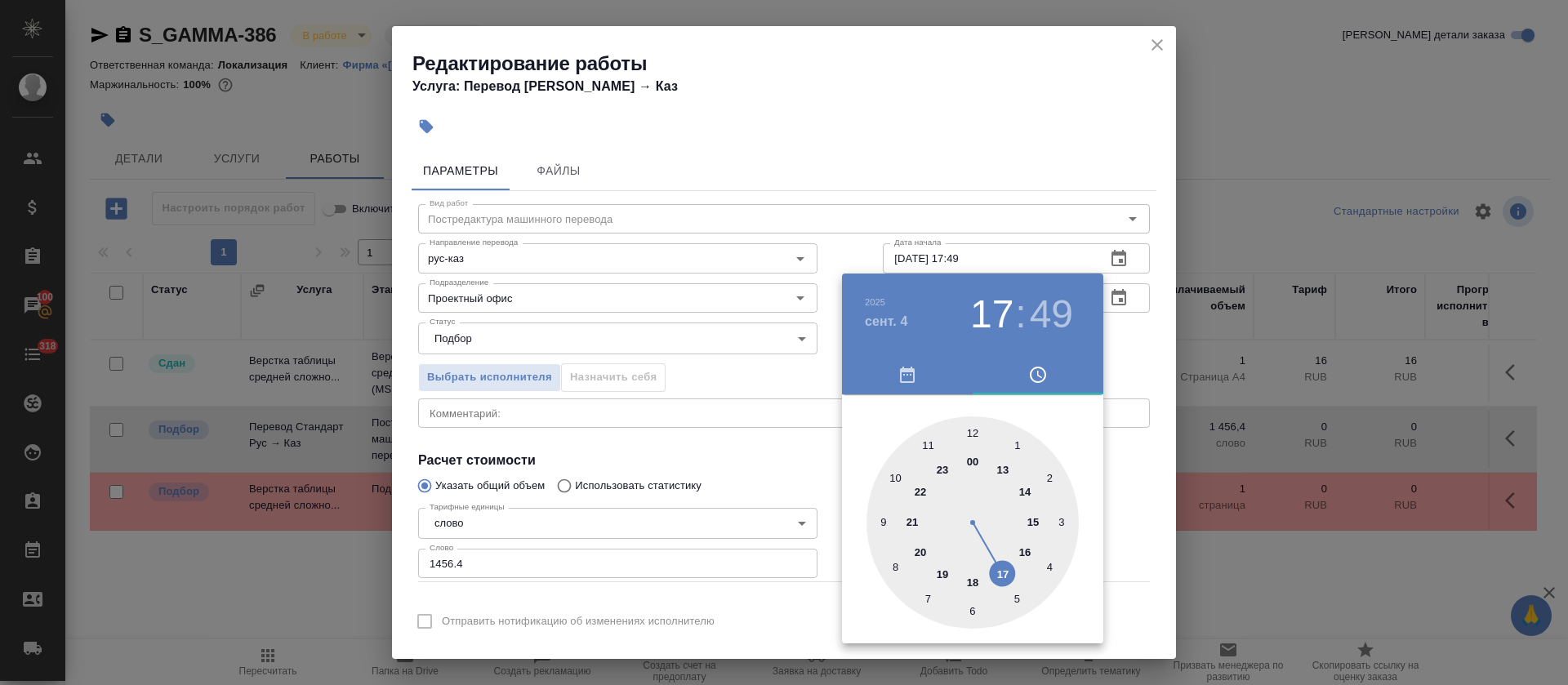
click at [975, 584] on div at bounding box center [972, 522] width 212 height 212
click at [1047, 564] on div at bounding box center [972, 522] width 212 height 212
type input "04.09.2025 18:20"
click at [733, 426] on div at bounding box center [784, 342] width 1568 height 685
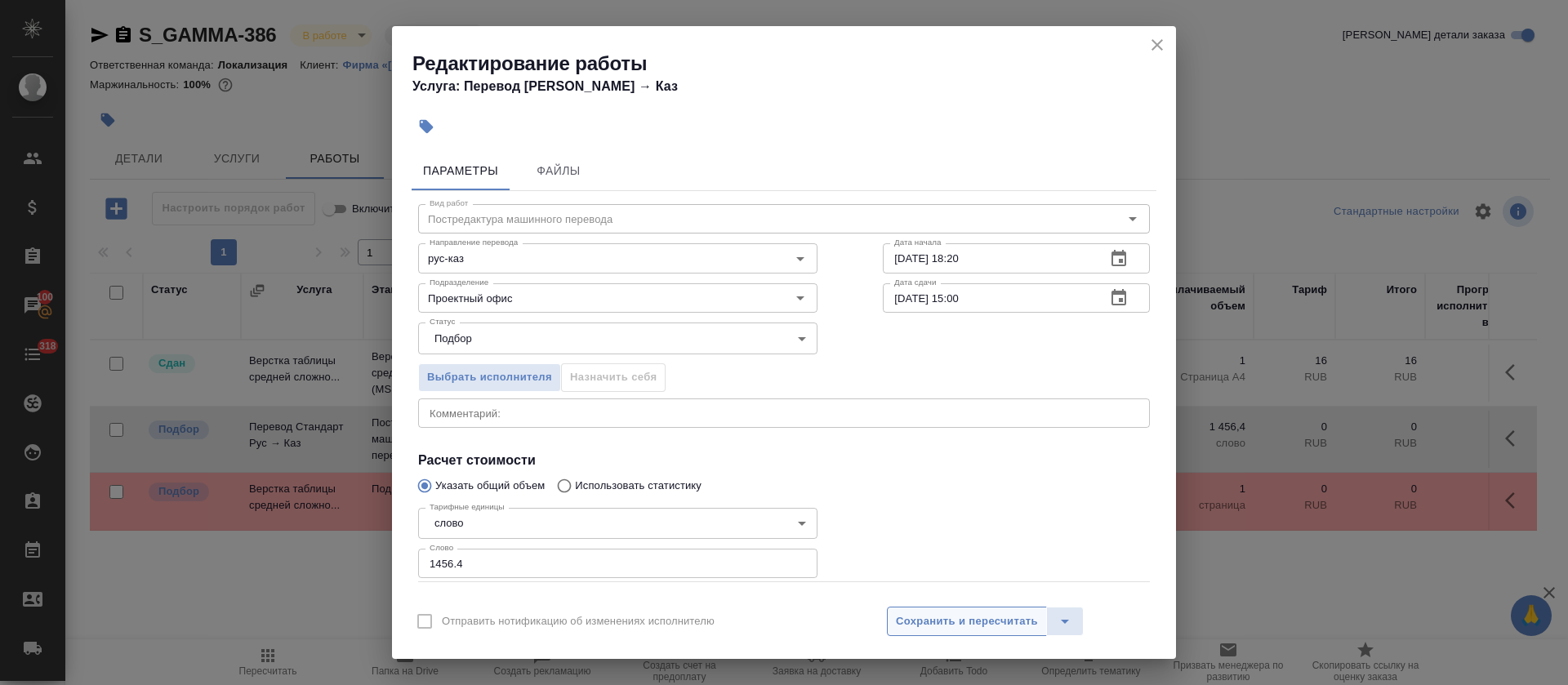
click at [925, 622] on span "Сохранить и пересчитать" at bounding box center [966, 621] width 142 height 19
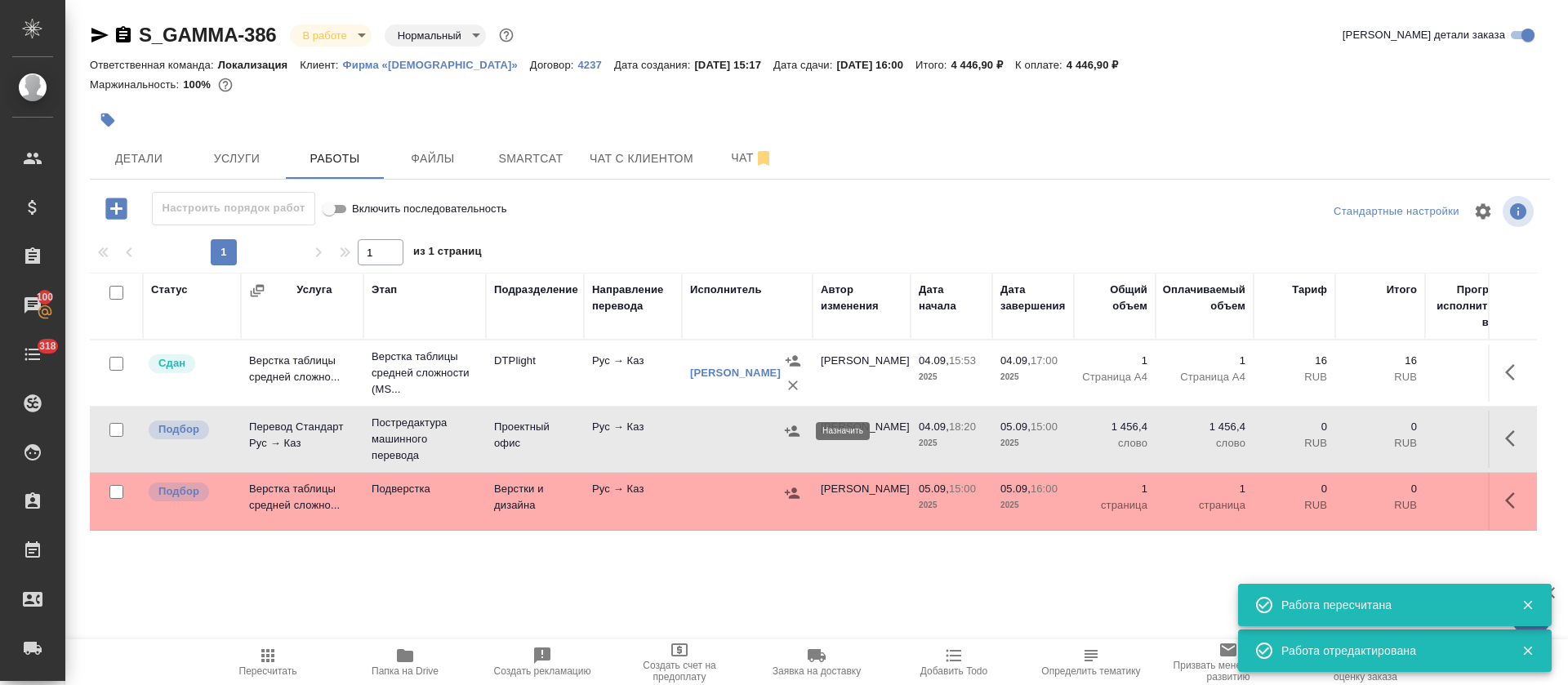
click at [788, 424] on icon "button" at bounding box center [792, 431] width 17 height 17
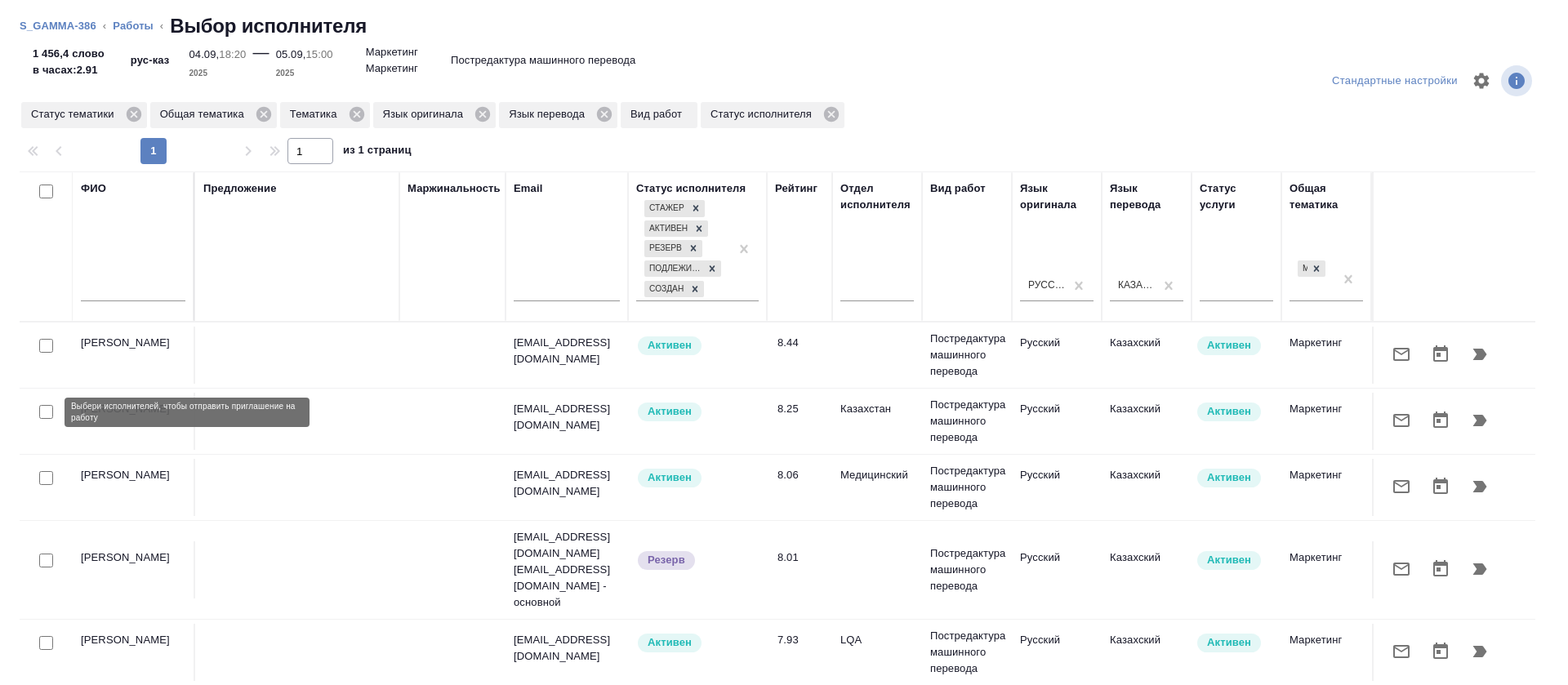
click at [49, 409] on input "checkbox" at bounding box center [46, 411] width 14 height 14
checkbox input "true"
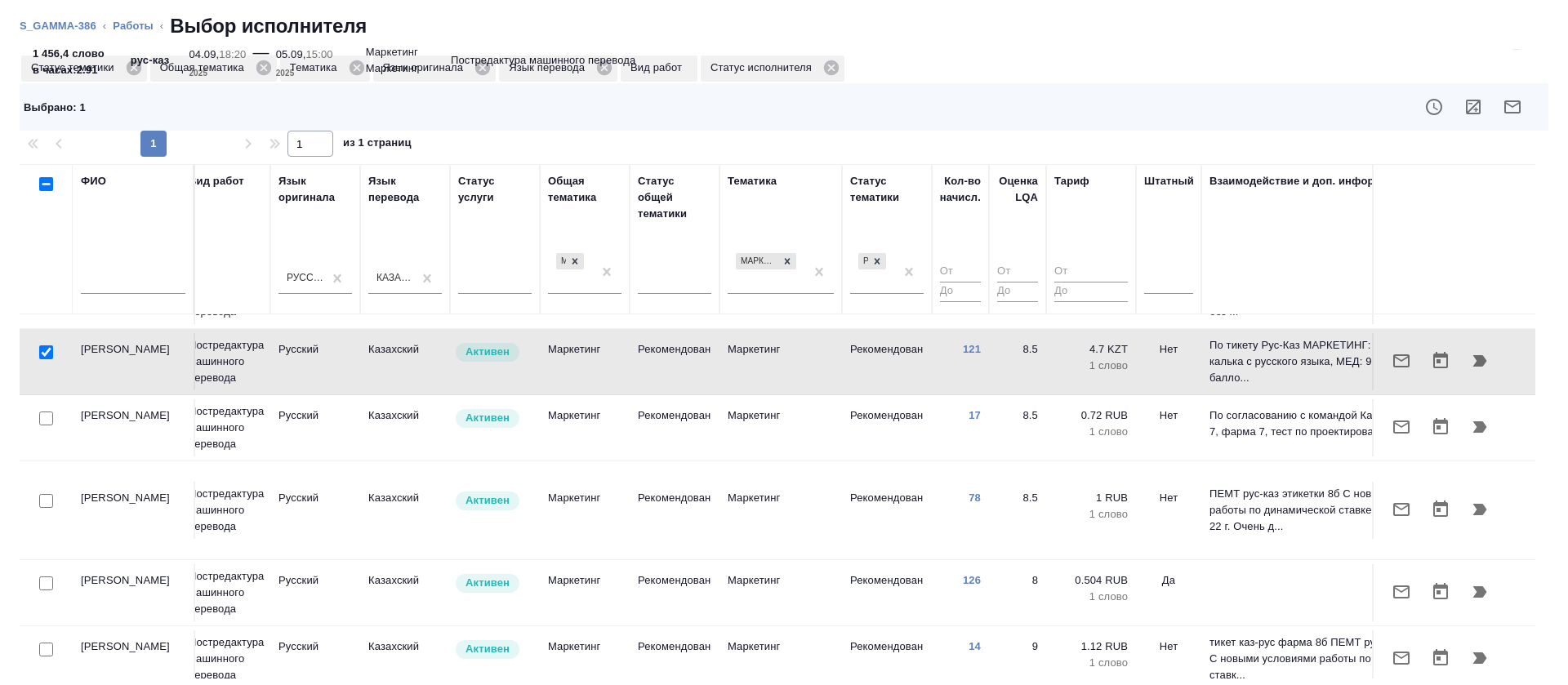
scroll to position [52, 894]
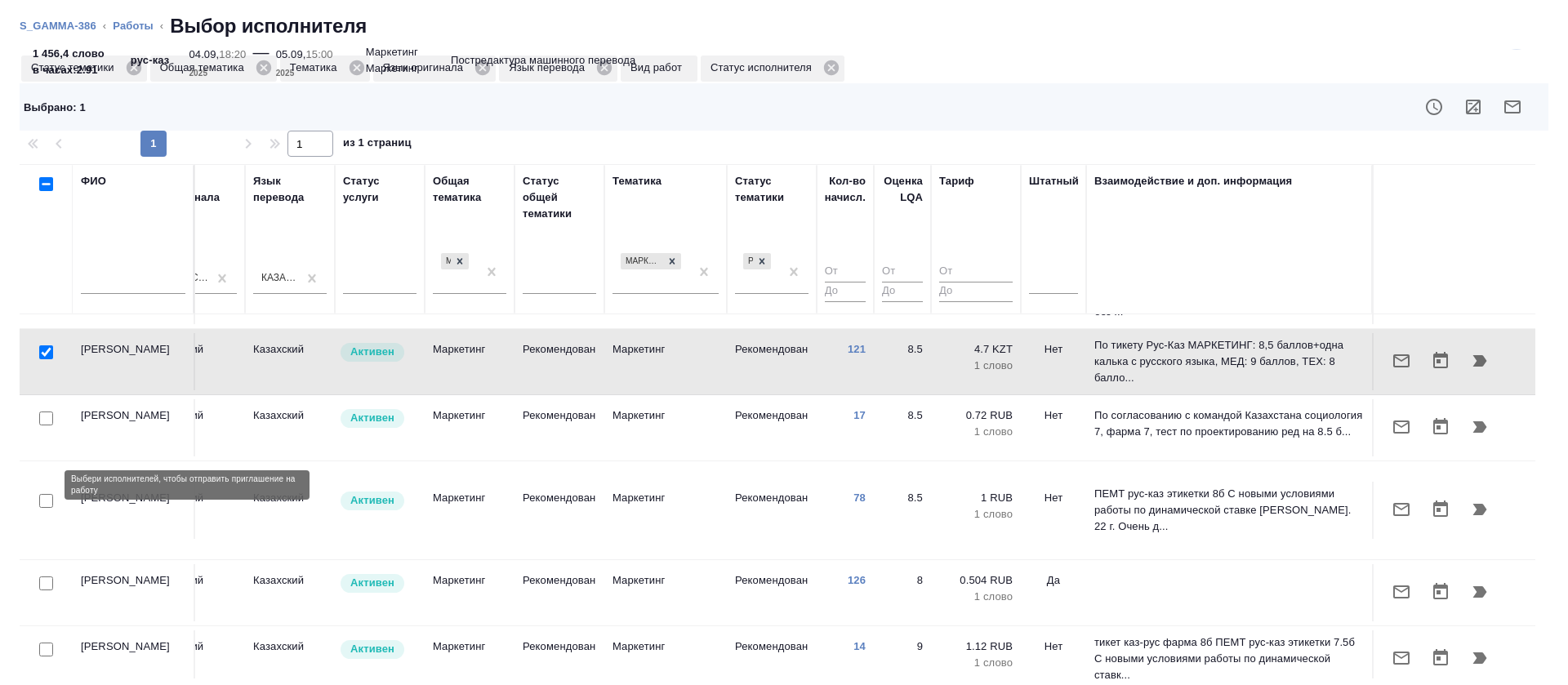
drag, startPoint x: 44, startPoint y: 486, endPoint x: 203, endPoint y: 495, distance: 159.3
click at [45, 494] on input "checkbox" at bounding box center [46, 501] width 14 height 14
checkbox input "true"
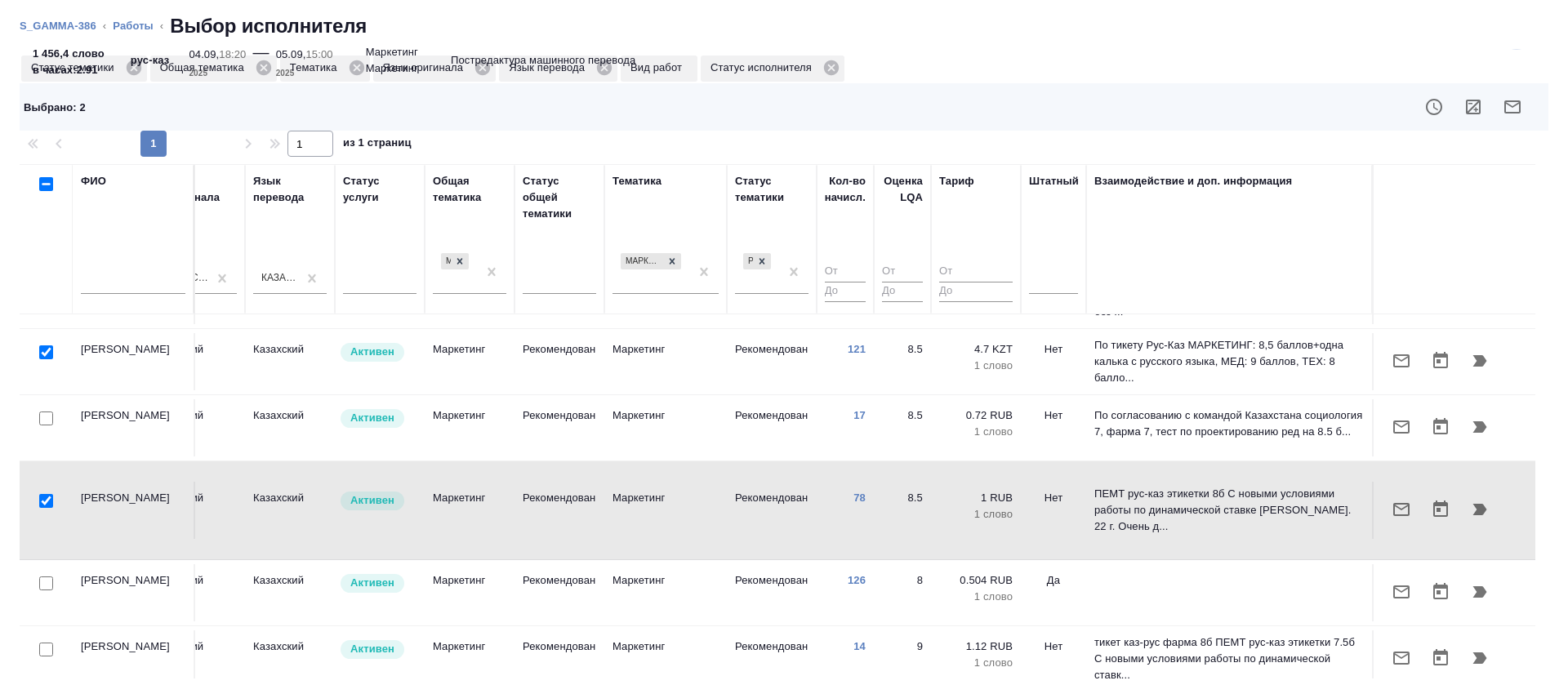
scroll to position [0, 894]
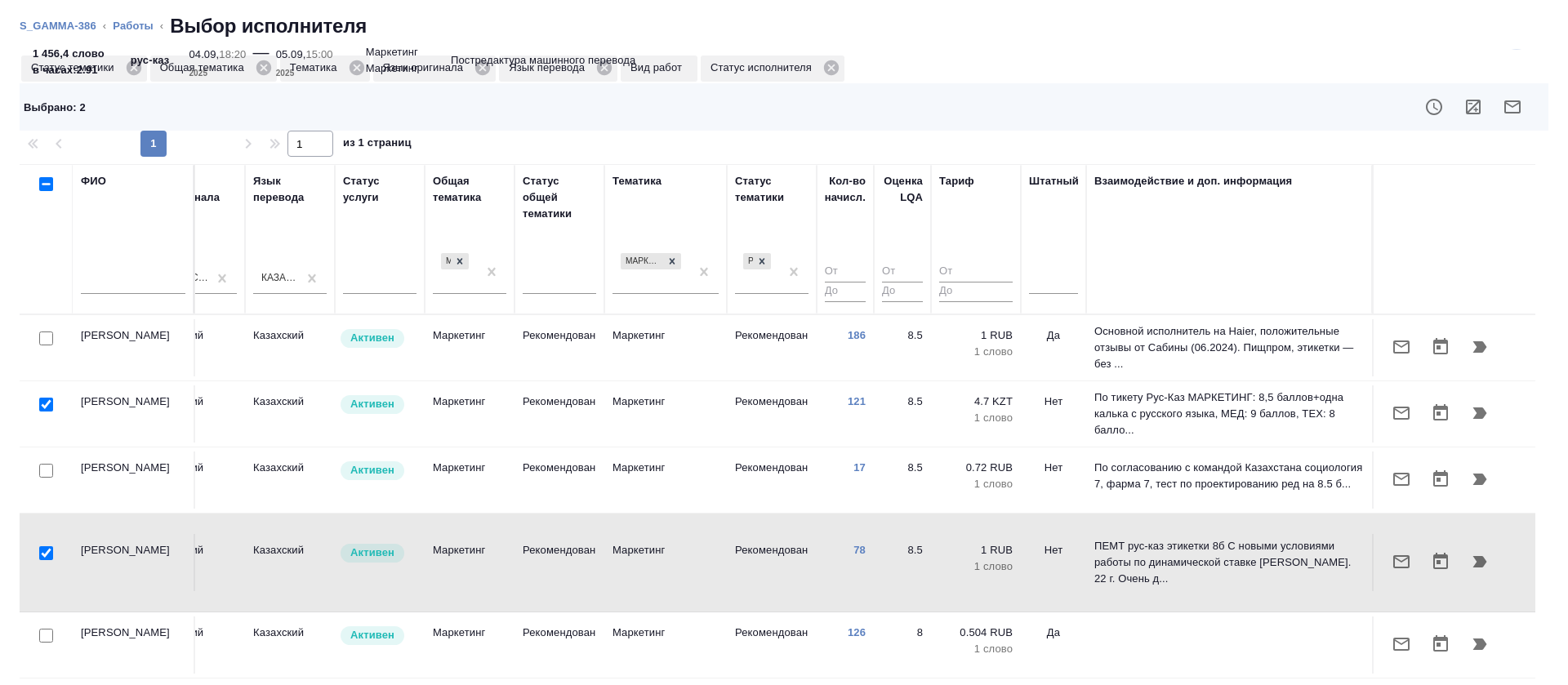
click at [1503, 101] on icon "button" at bounding box center [1512, 106] width 19 height 19
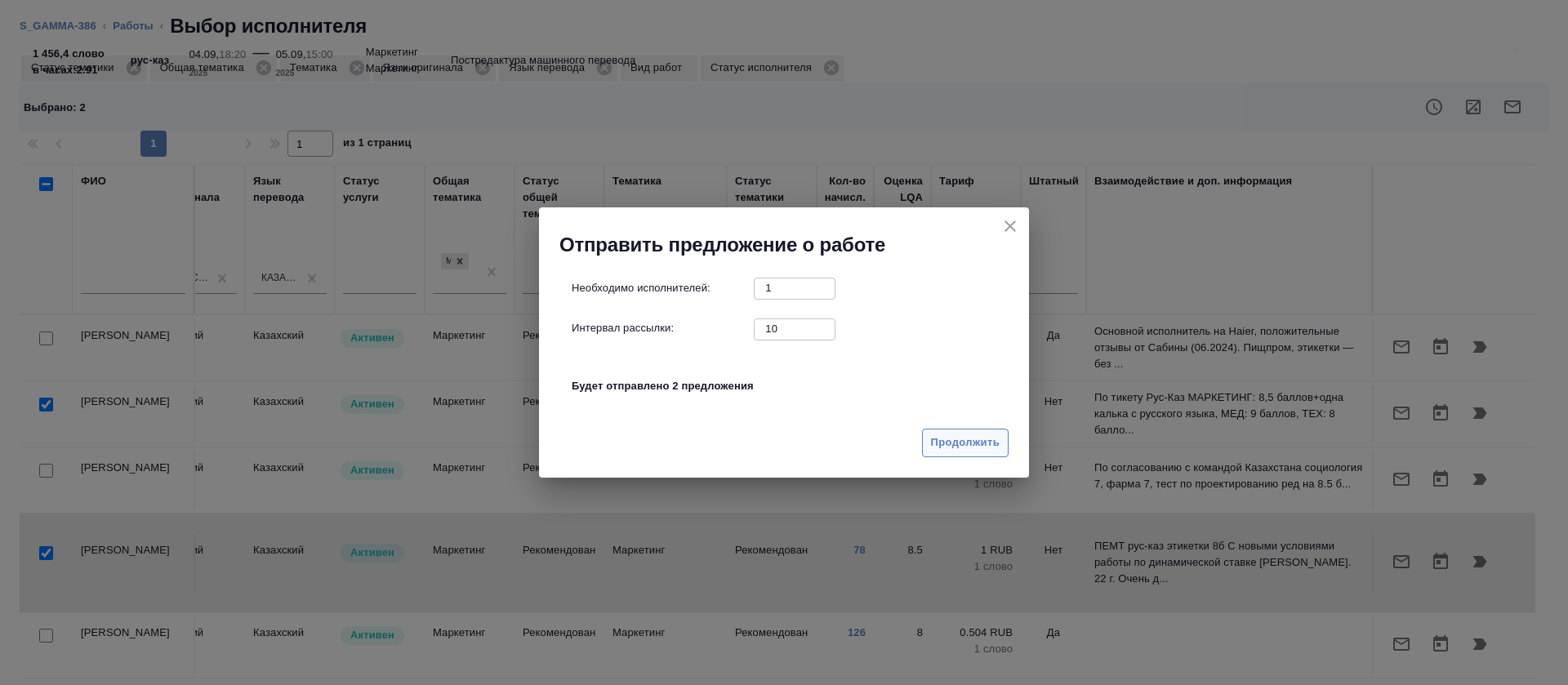
click at [937, 440] on span "Продолжить" at bounding box center [965, 443] width 69 height 19
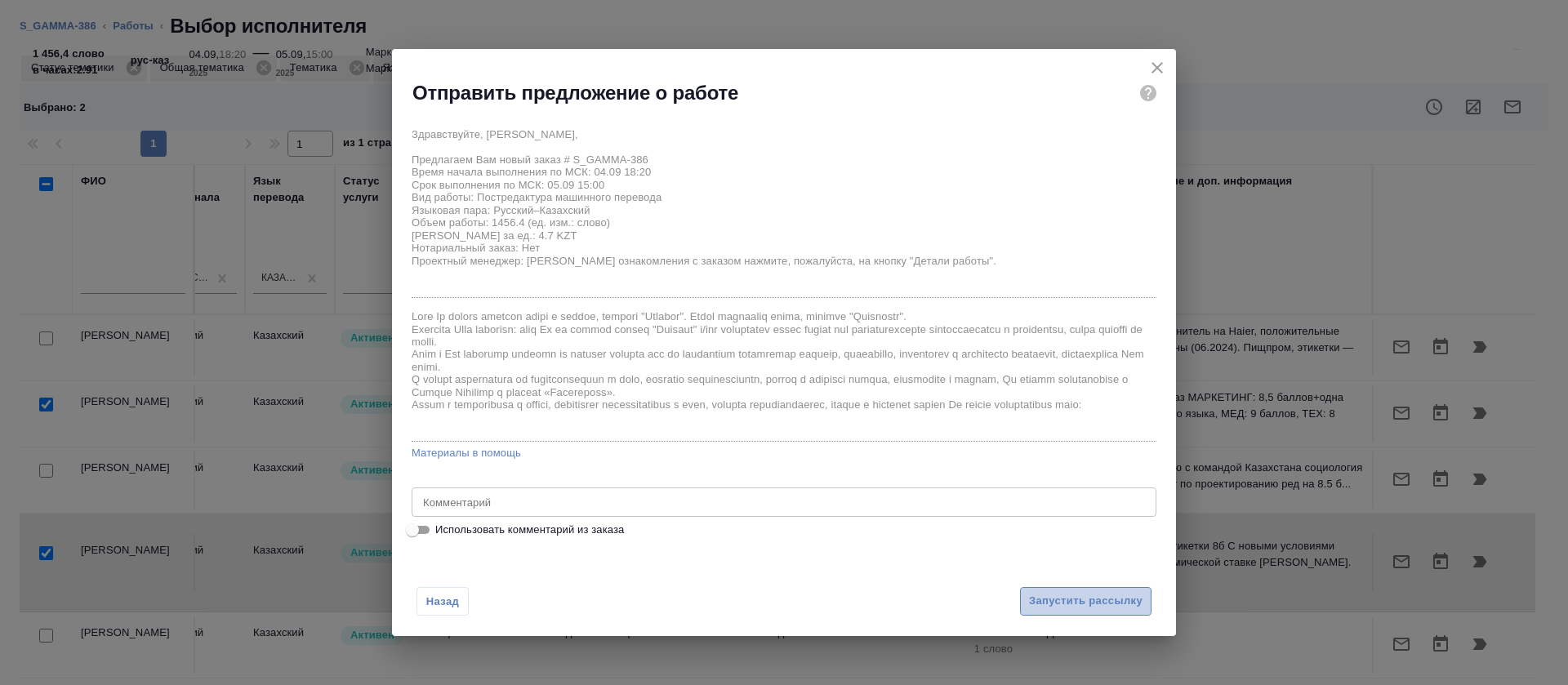
click at [1052, 610] on button "Запустить рассылку" at bounding box center [1086, 600] width 132 height 29
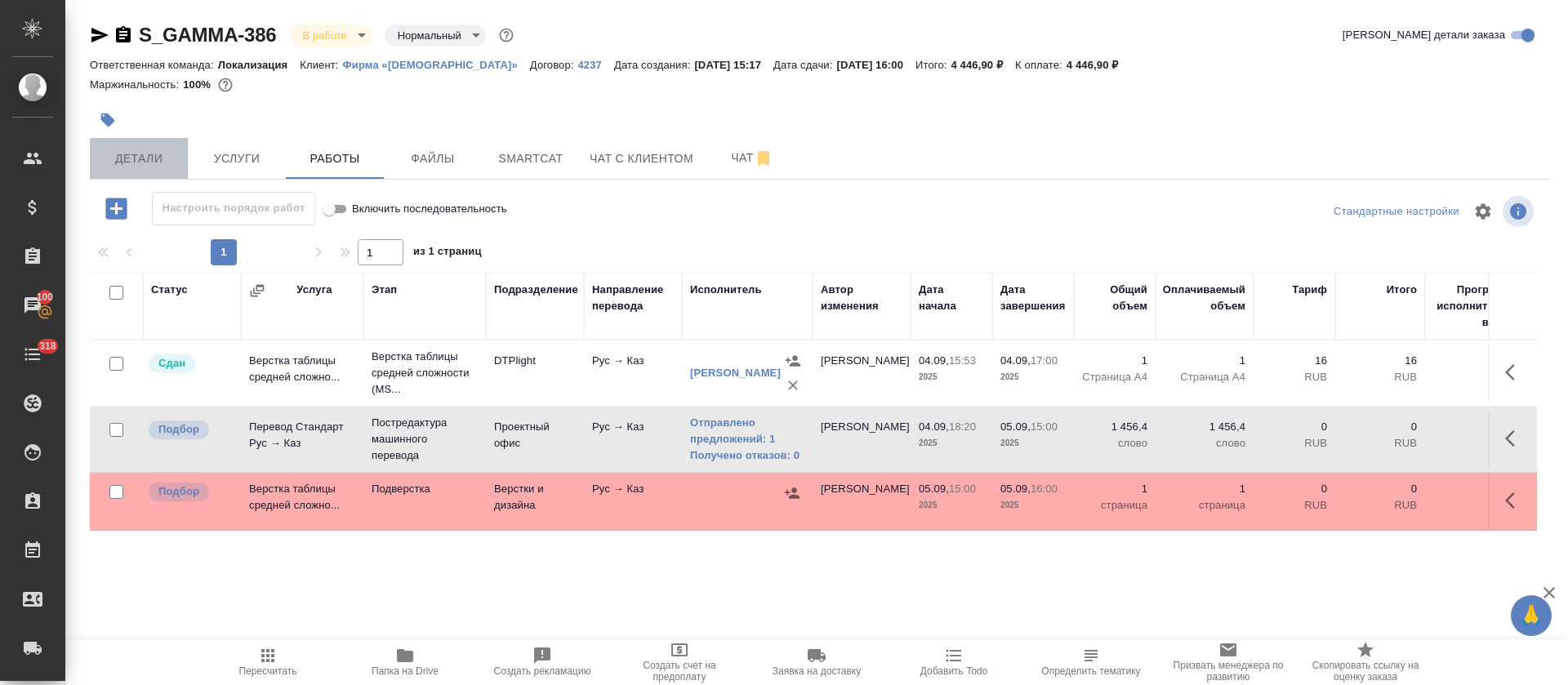
click at [134, 153] on span "Детали" at bounding box center [139, 158] width 78 height 20
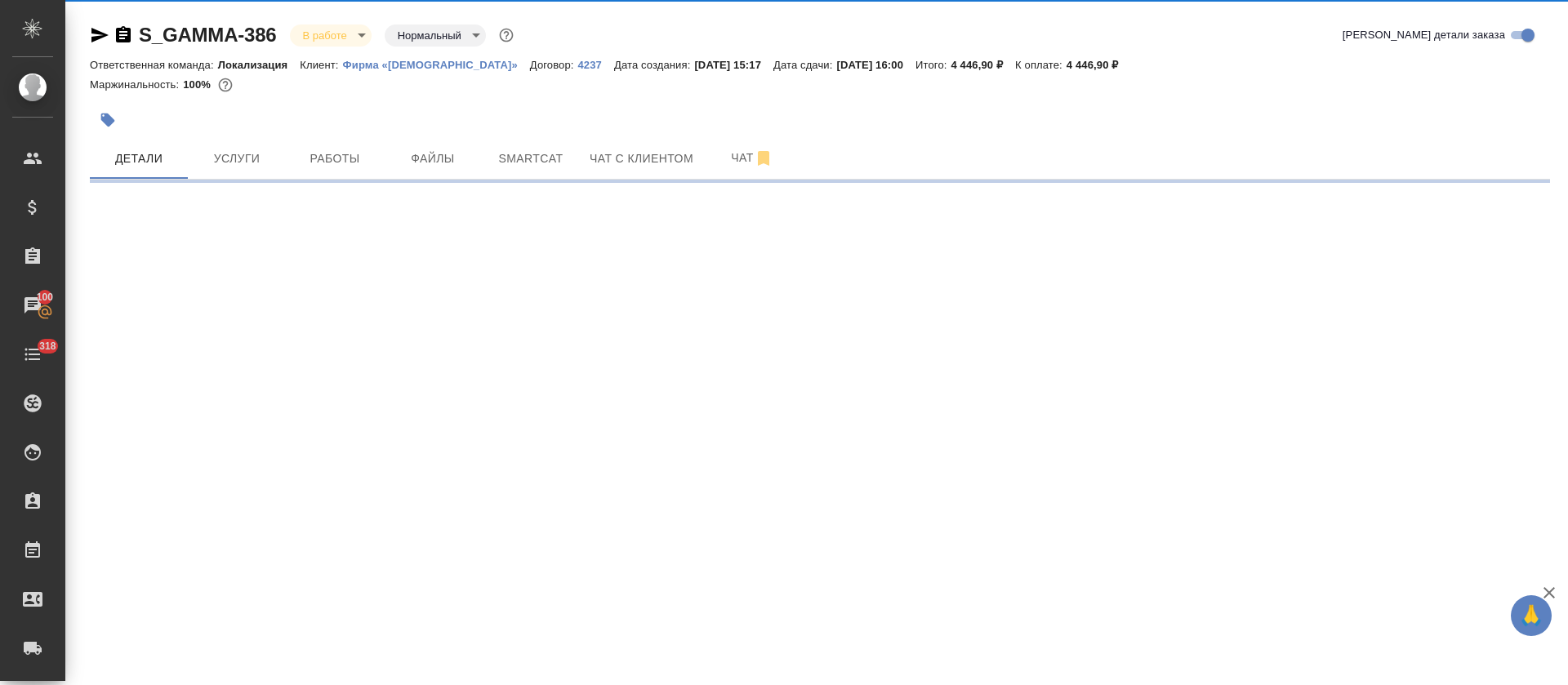
select select "RU"
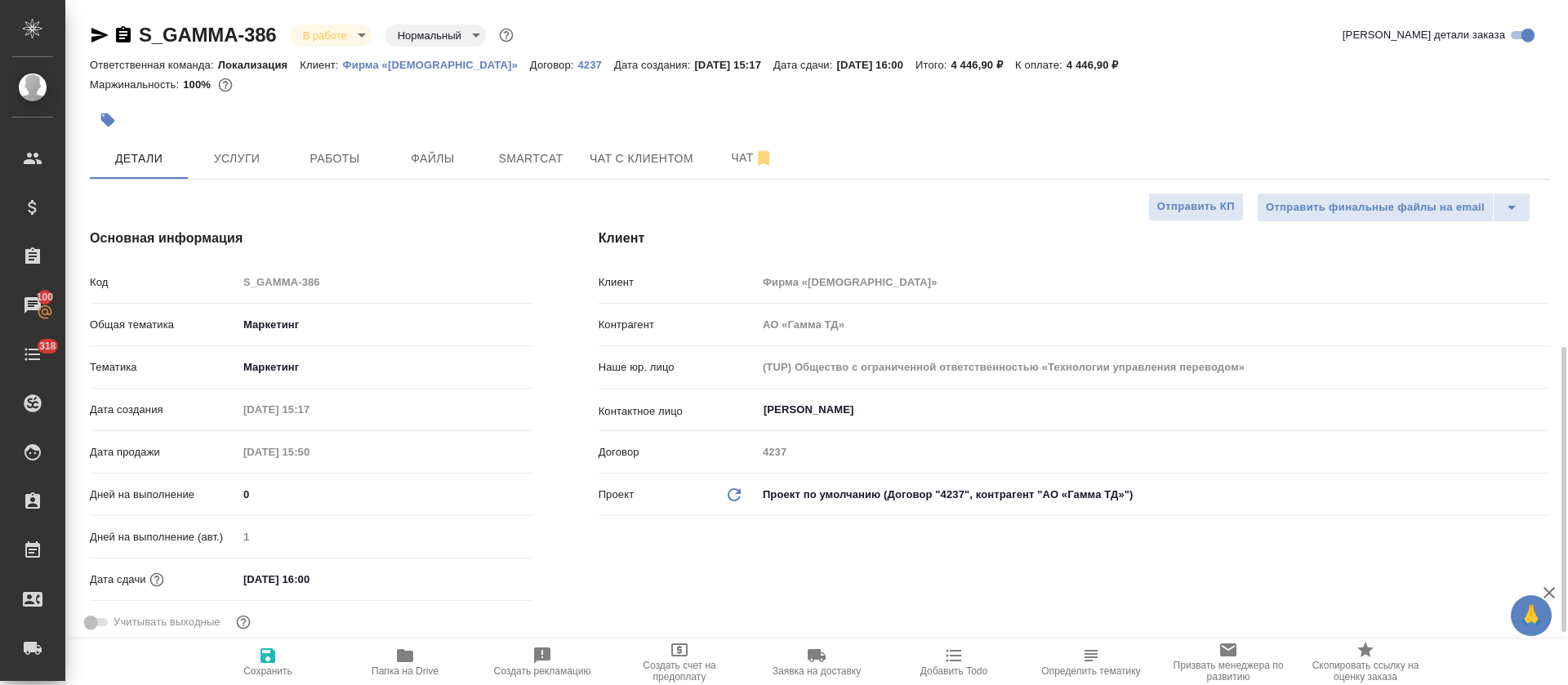
scroll to position [245, 0]
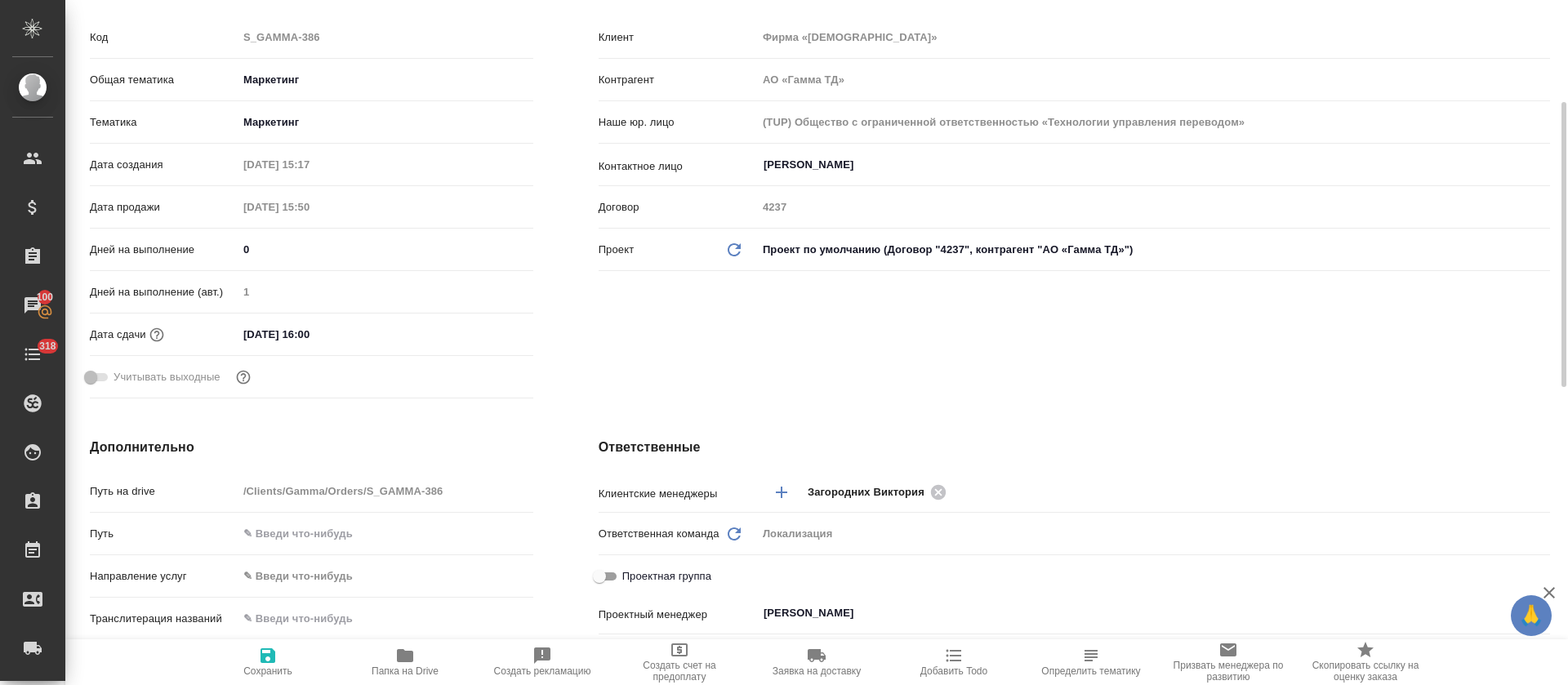
type textarea "x"
click at [351, 337] on input "05.09.2025 16:00" at bounding box center [310, 334] width 143 height 24
click at [476, 337] on icon "button" at bounding box center [486, 333] width 19 height 19
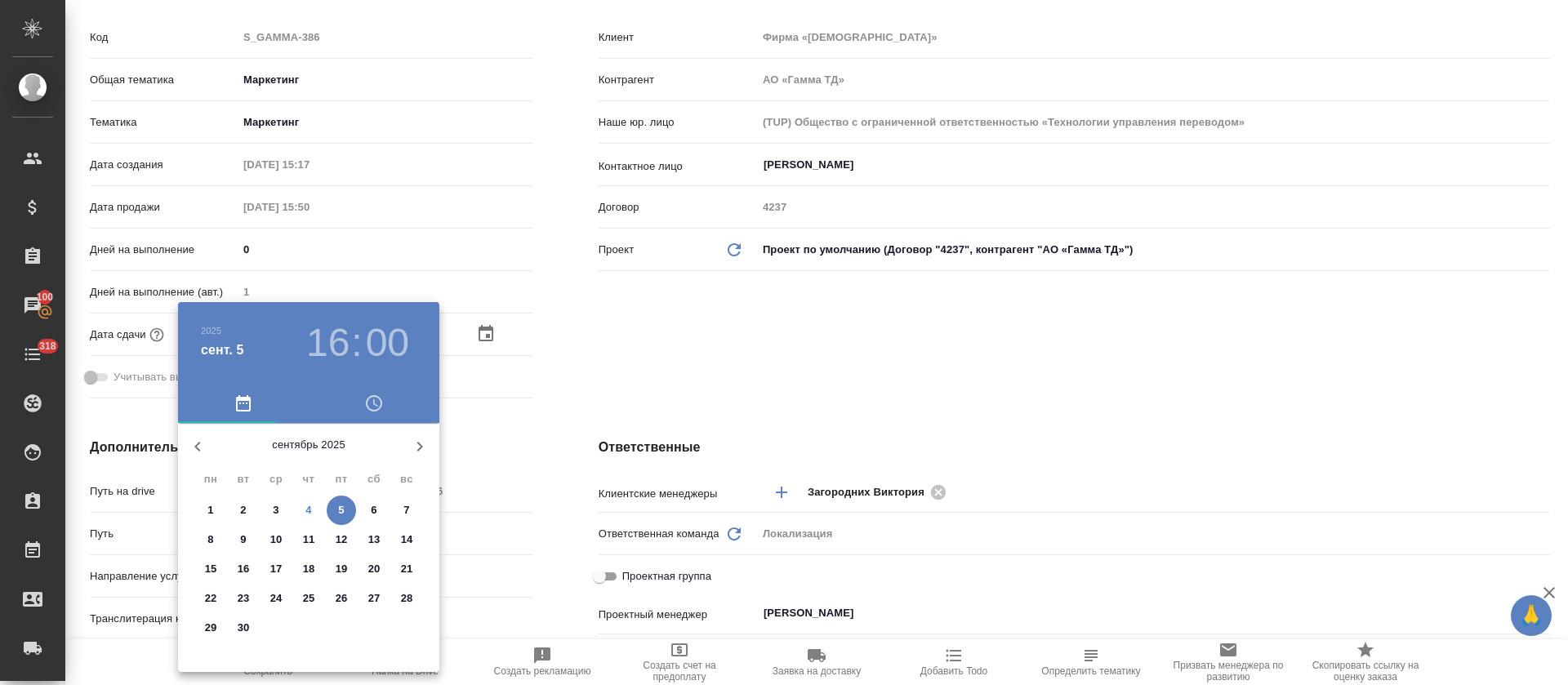
click at [308, 353] on h3 "16" at bounding box center [328, 342] width 44 height 45
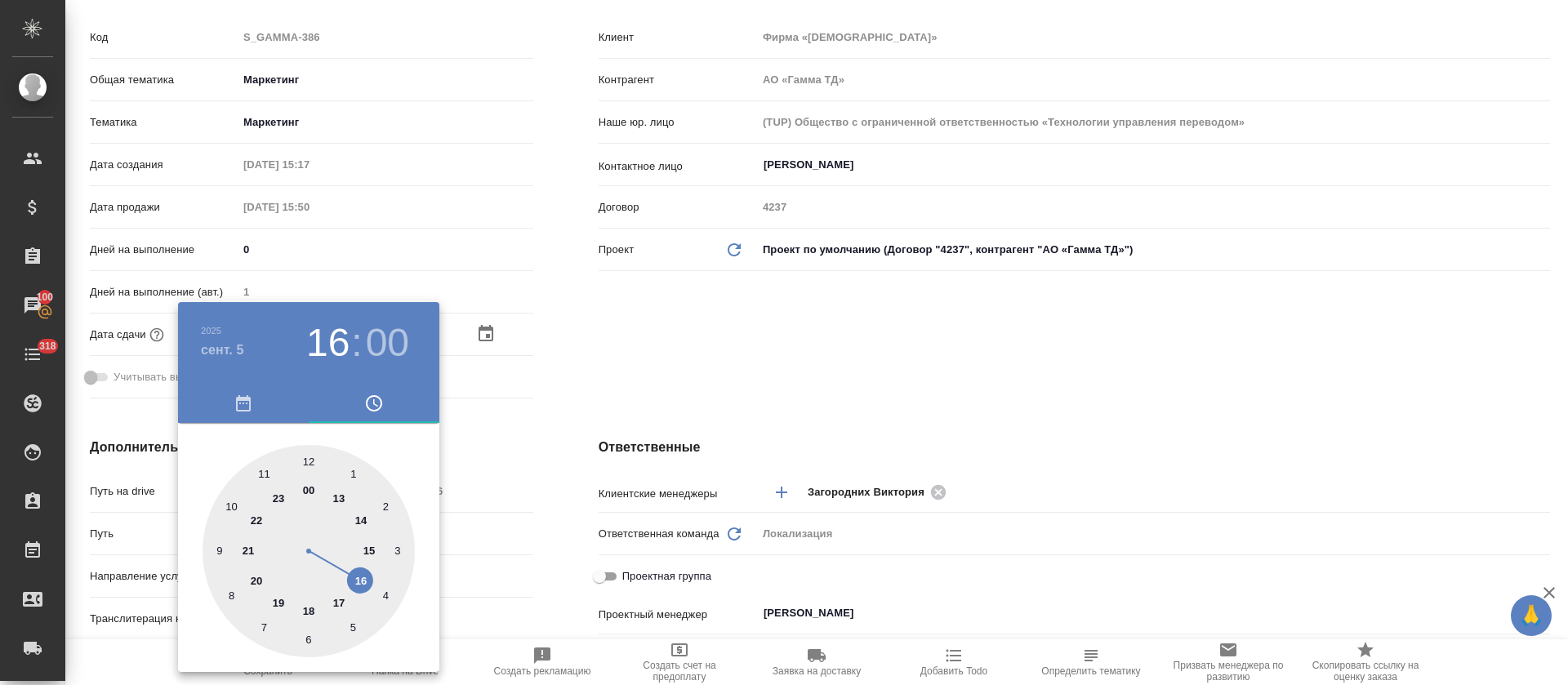
click at [344, 603] on div at bounding box center [308, 550] width 212 height 212
type input "05.09.2025 17:00"
type textarea "x"
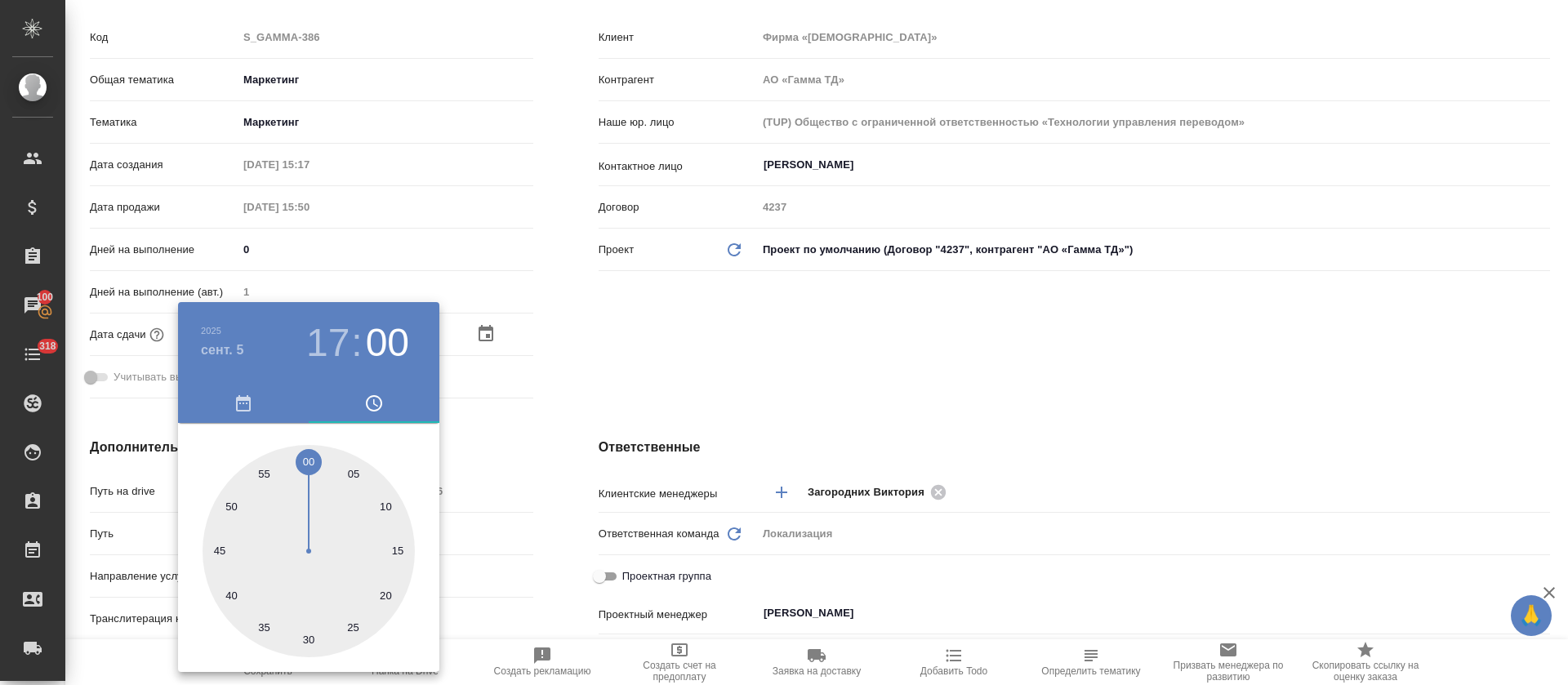
click at [547, 388] on div at bounding box center [784, 342] width 1568 height 685
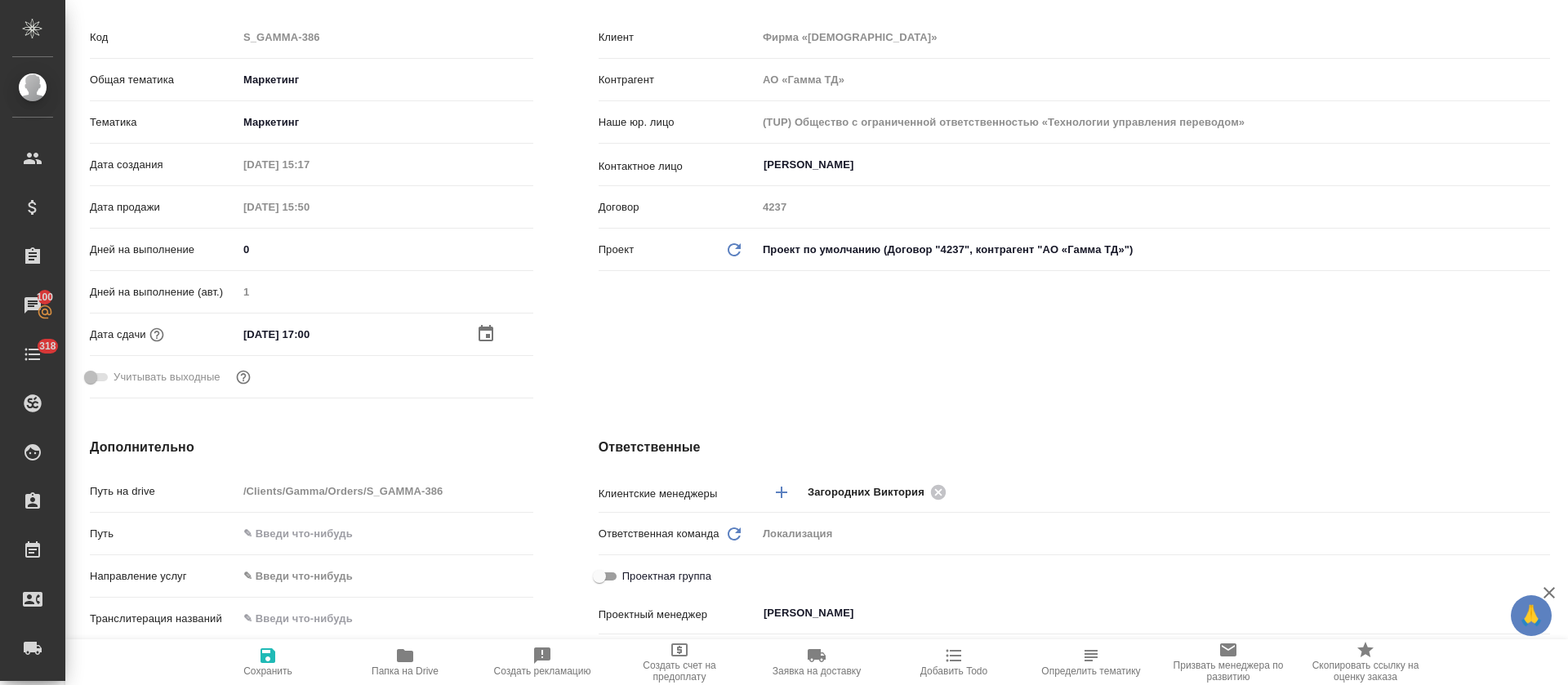
click at [265, 660] on icon "button" at bounding box center [268, 655] width 15 height 15
type textarea "x"
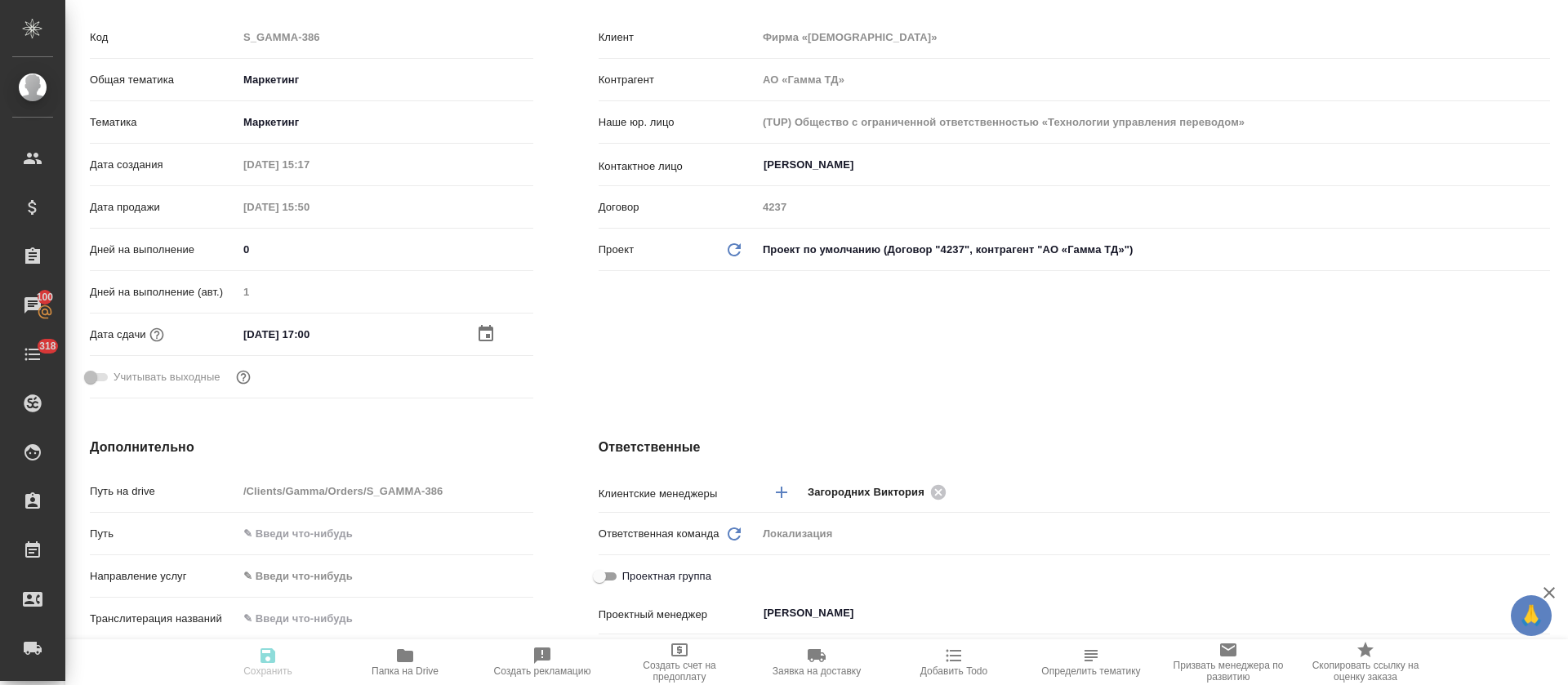
type textarea "x"
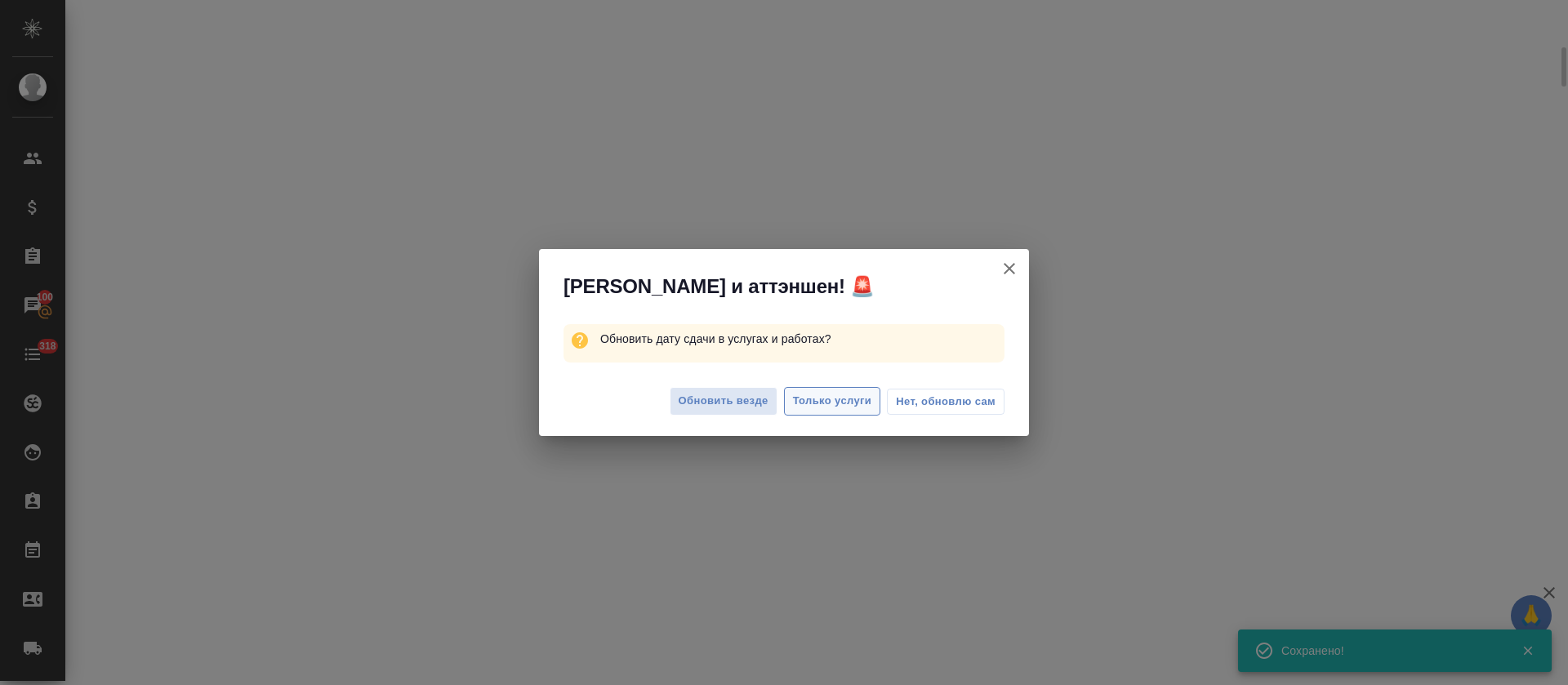
scroll to position [232, 0]
click at [840, 402] on span "Только услуги" at bounding box center [832, 402] width 79 height 19
select select "RU"
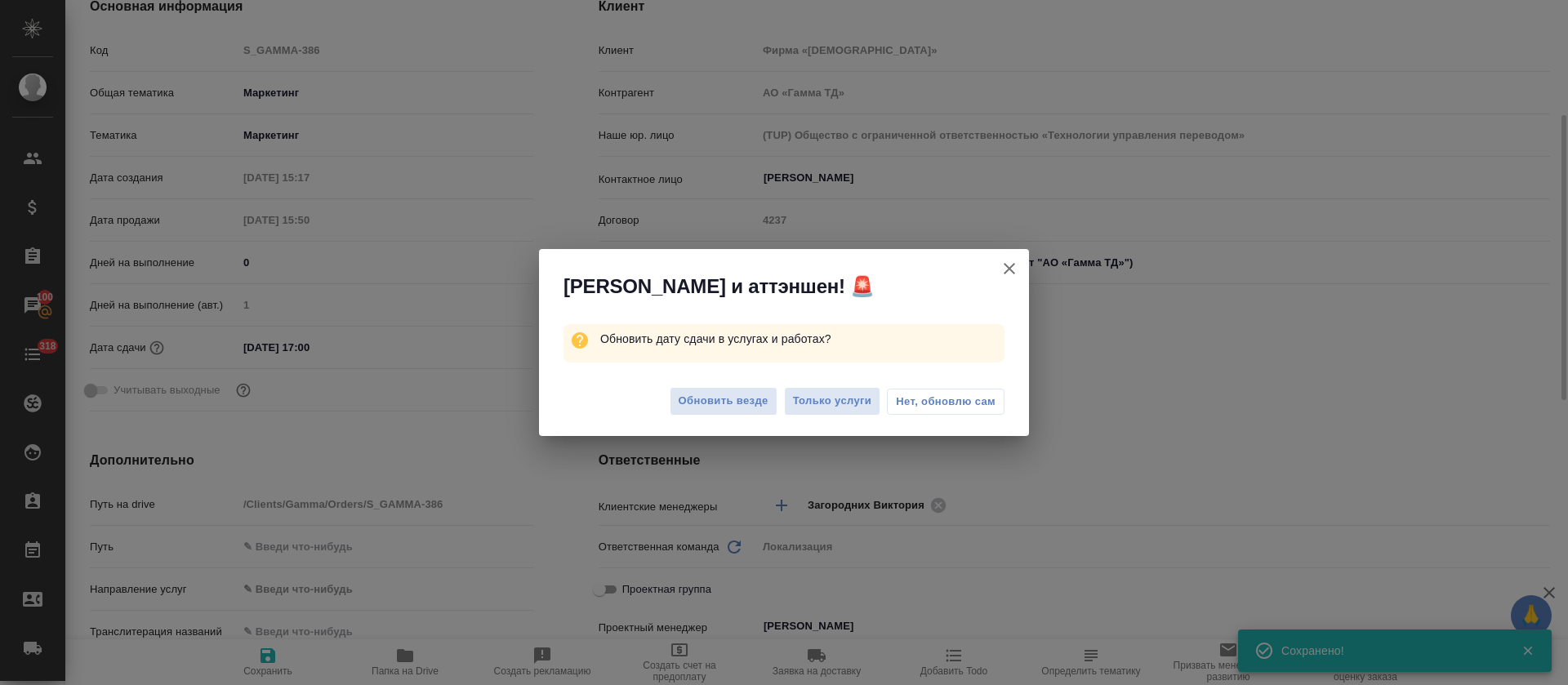
scroll to position [245, 0]
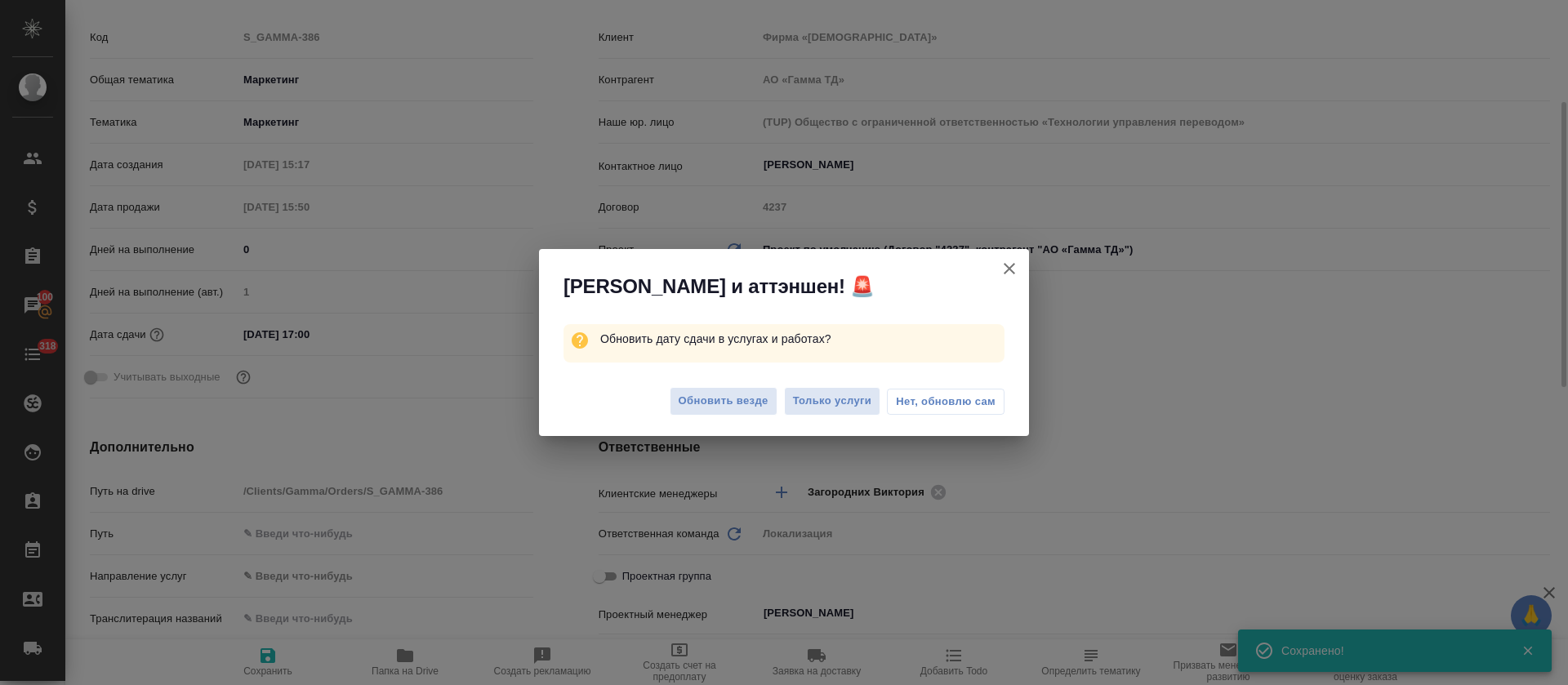
type textarea "x"
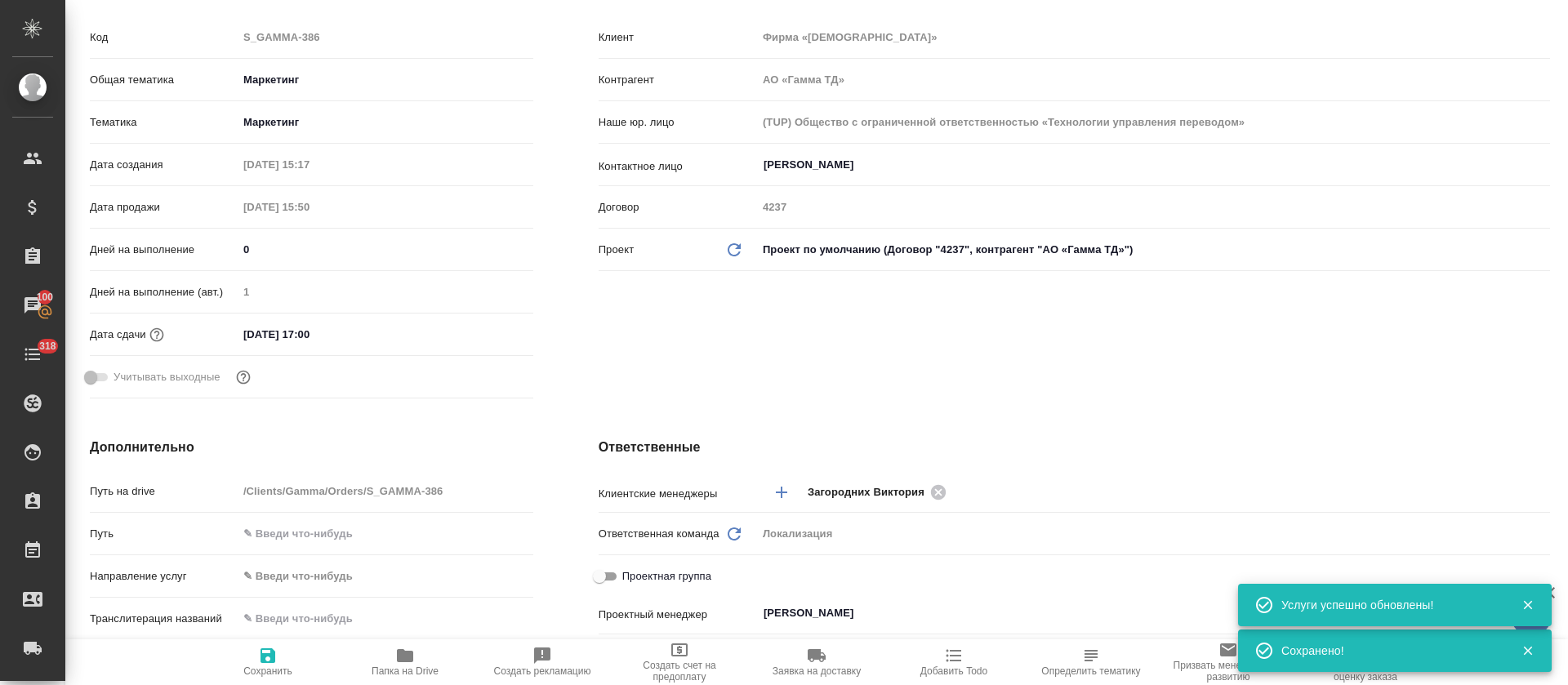
scroll to position [0, 0]
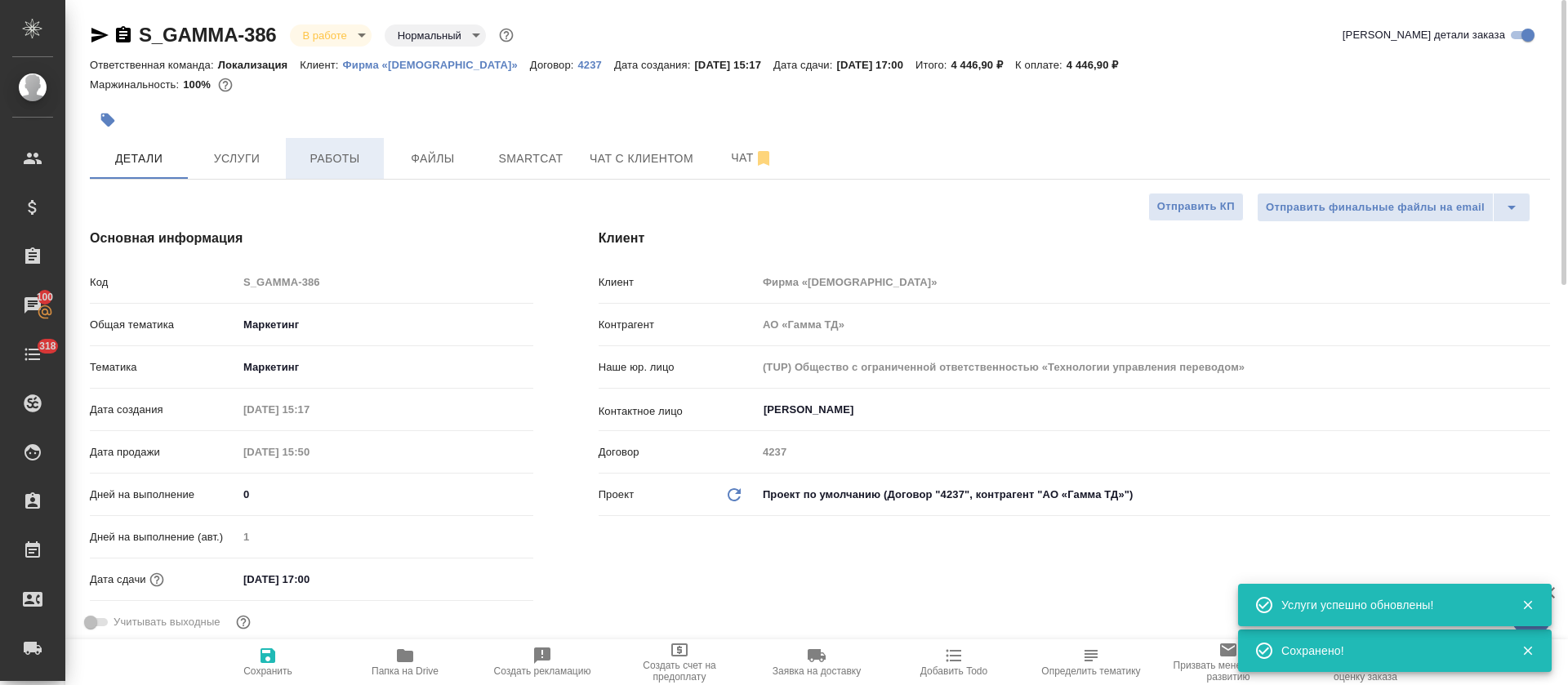
click at [301, 157] on span "Работы" at bounding box center [335, 158] width 78 height 20
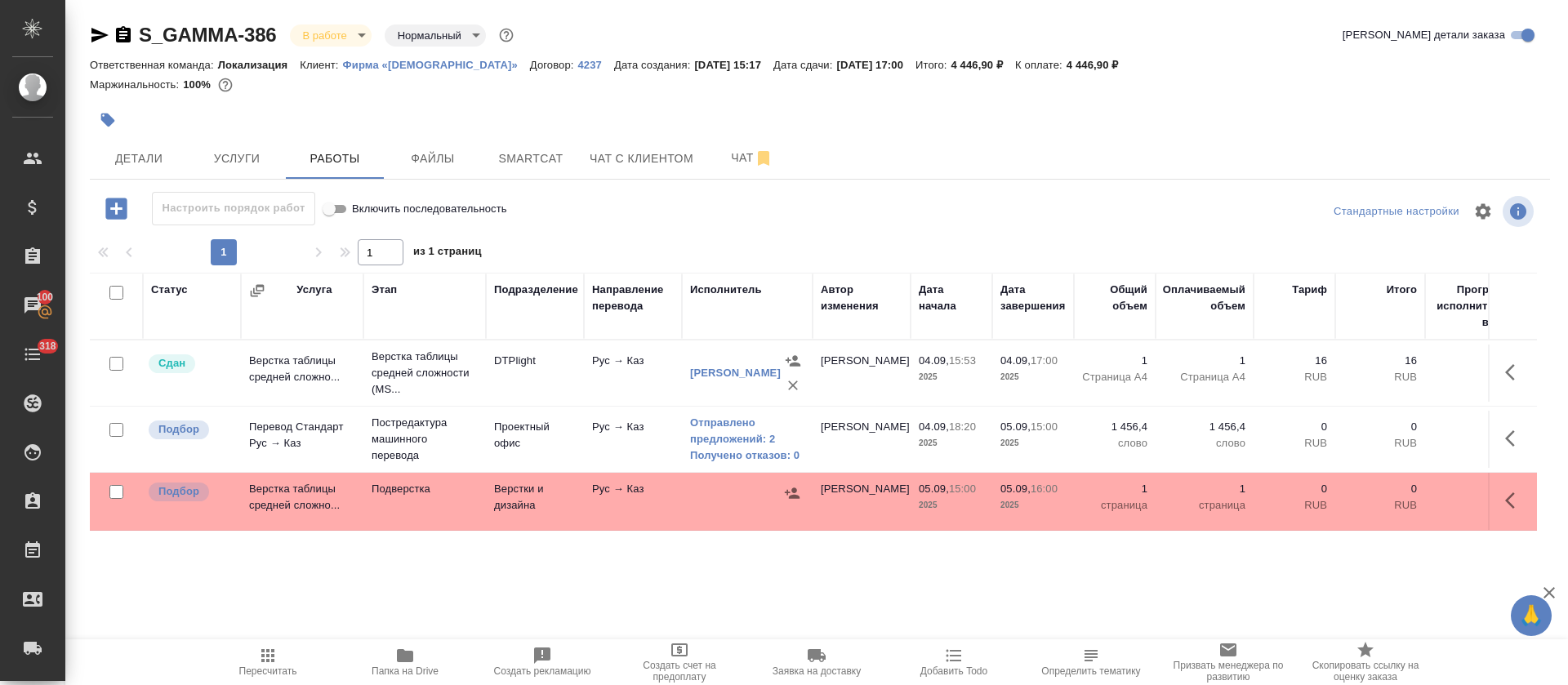
click at [1505, 497] on icon "button" at bounding box center [1510, 500] width 10 height 17
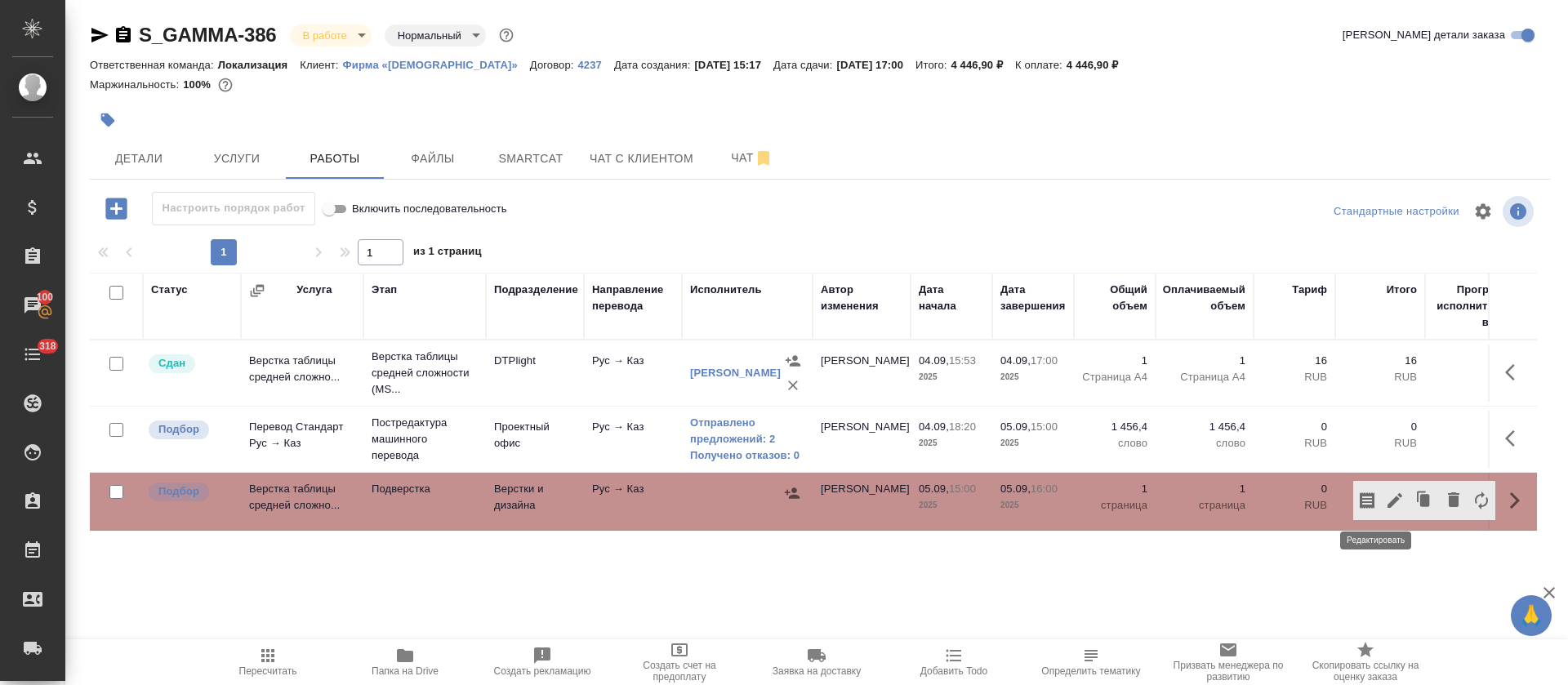
click at [1387, 498] on icon "button" at bounding box center [1394, 500] width 15 height 15
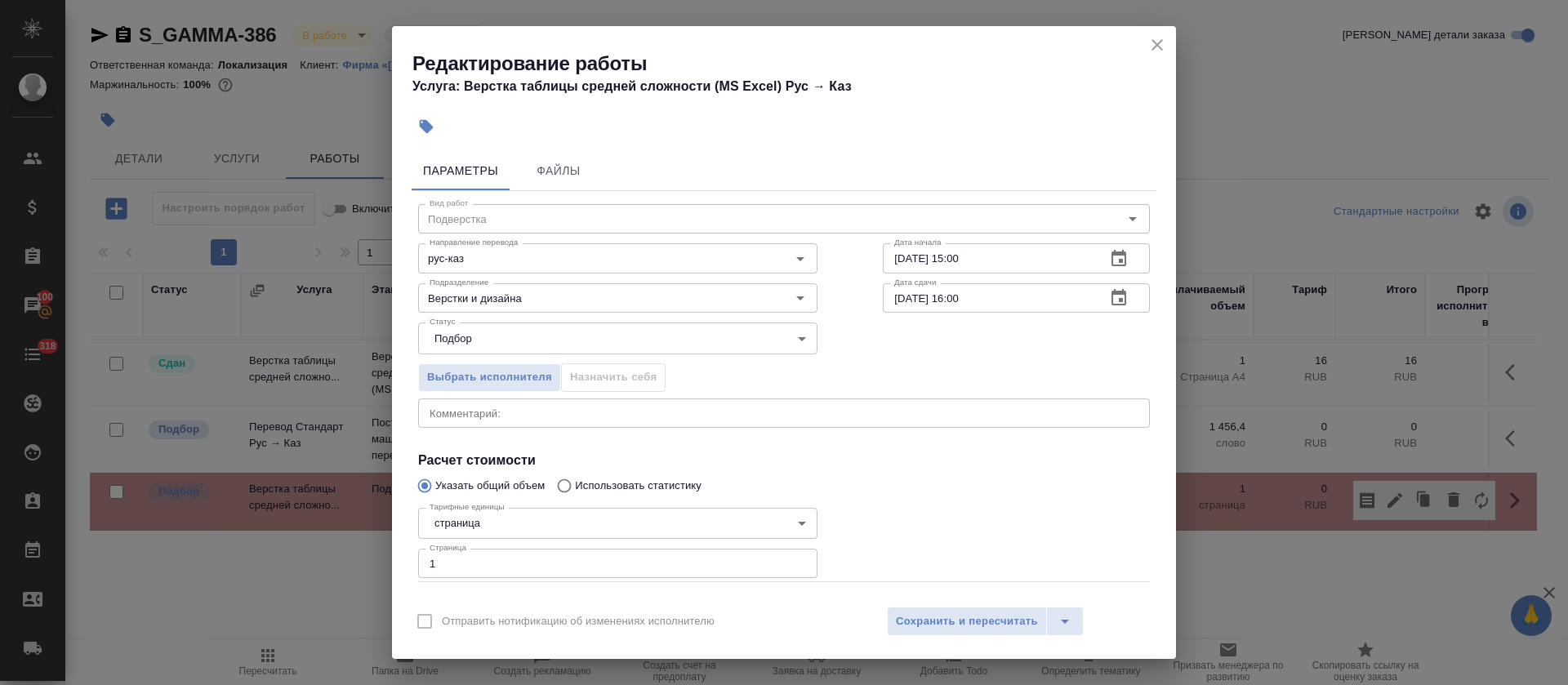
click at [1112, 256] on button "button" at bounding box center [1118, 258] width 39 height 39
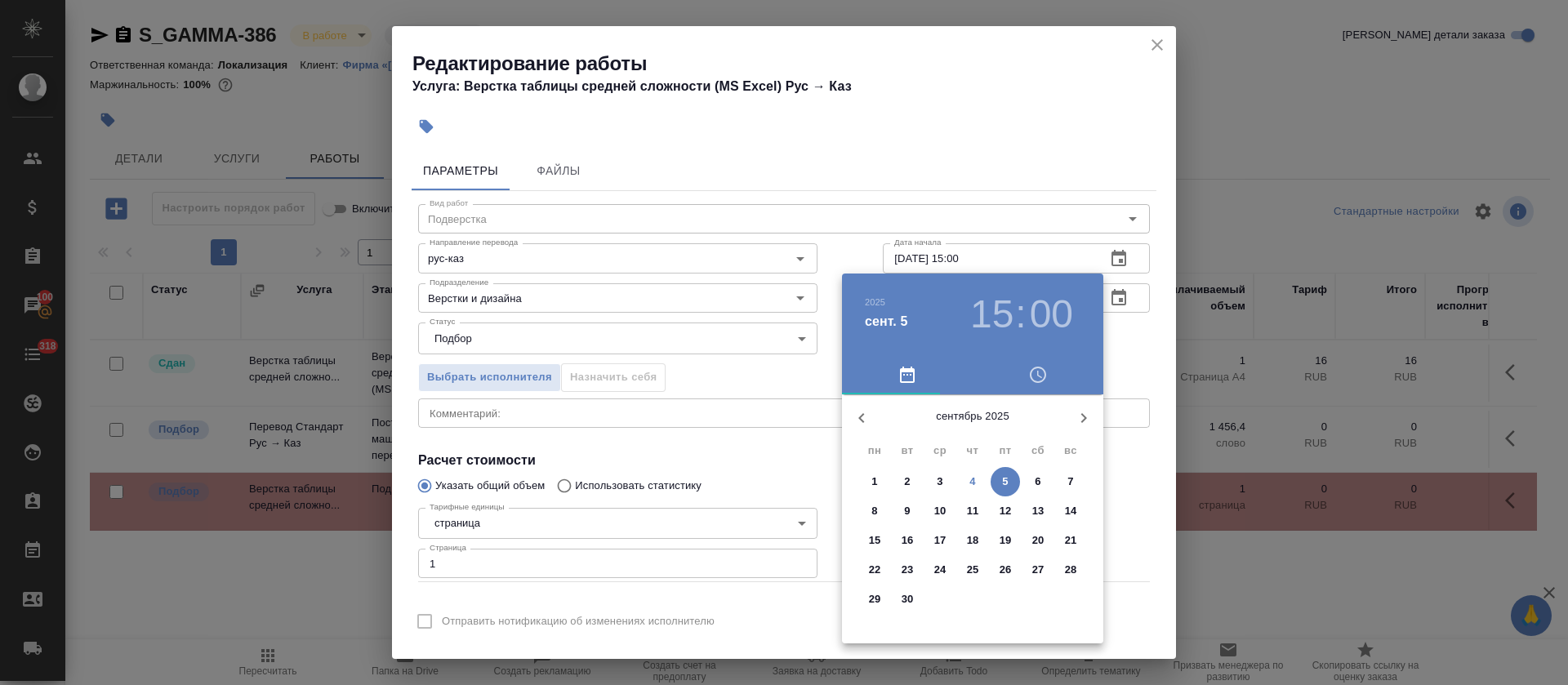
click at [1001, 308] on h3 "15" at bounding box center [992, 314] width 44 height 45
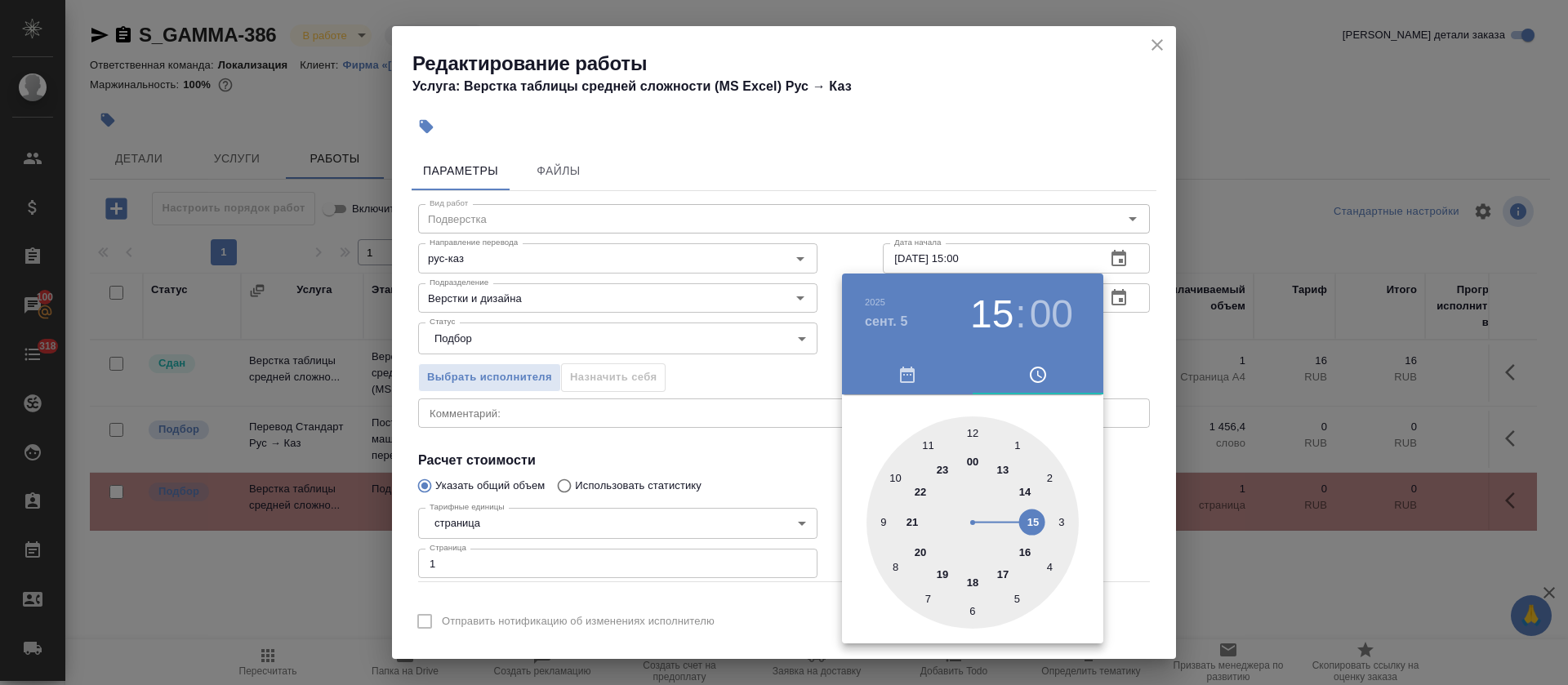
click at [1030, 552] on div at bounding box center [972, 522] width 212 height 212
type input "05.09.2025 16:00"
drag, startPoint x: 699, startPoint y: 484, endPoint x: 707, endPoint y: 484, distance: 8.0
click at [702, 484] on div at bounding box center [784, 342] width 1568 height 685
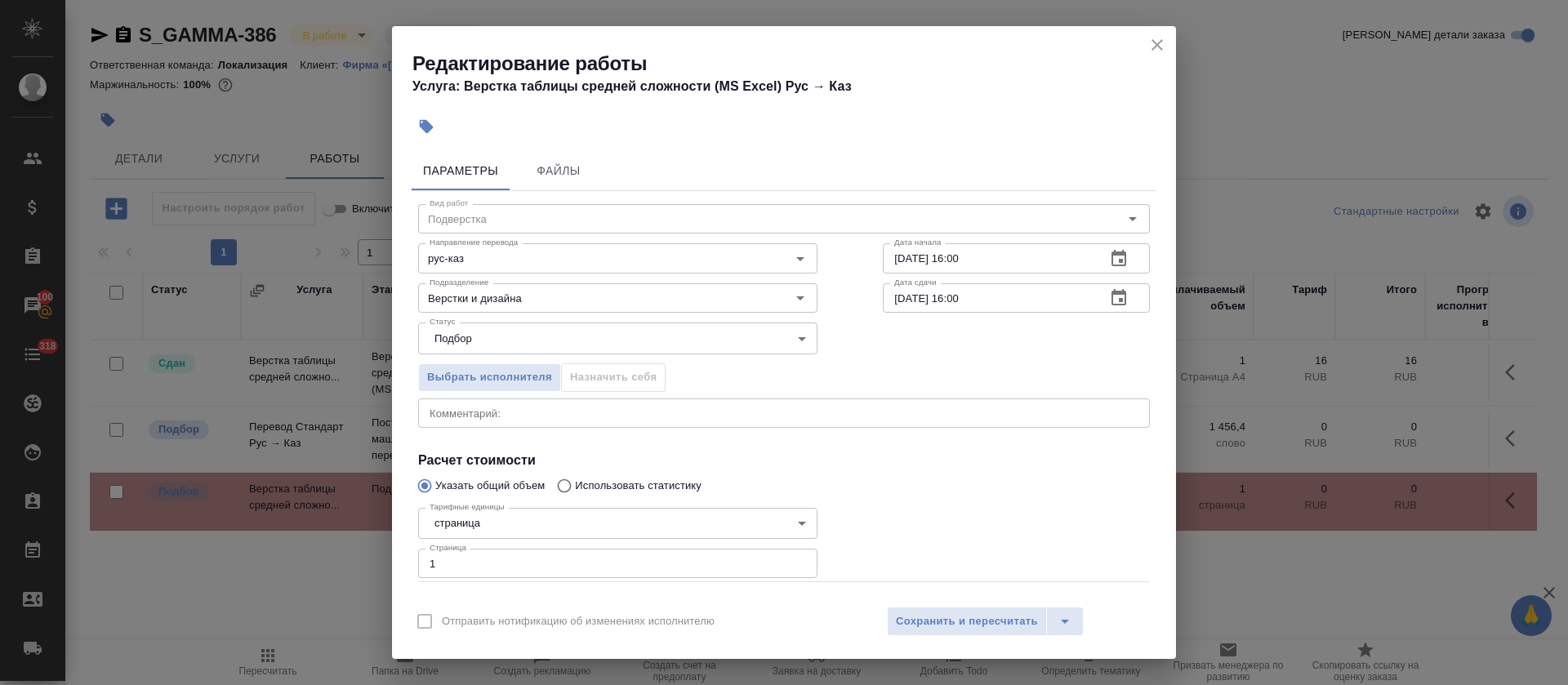
click at [1109, 293] on icon "button" at bounding box center [1119, 298] width 19 height 19
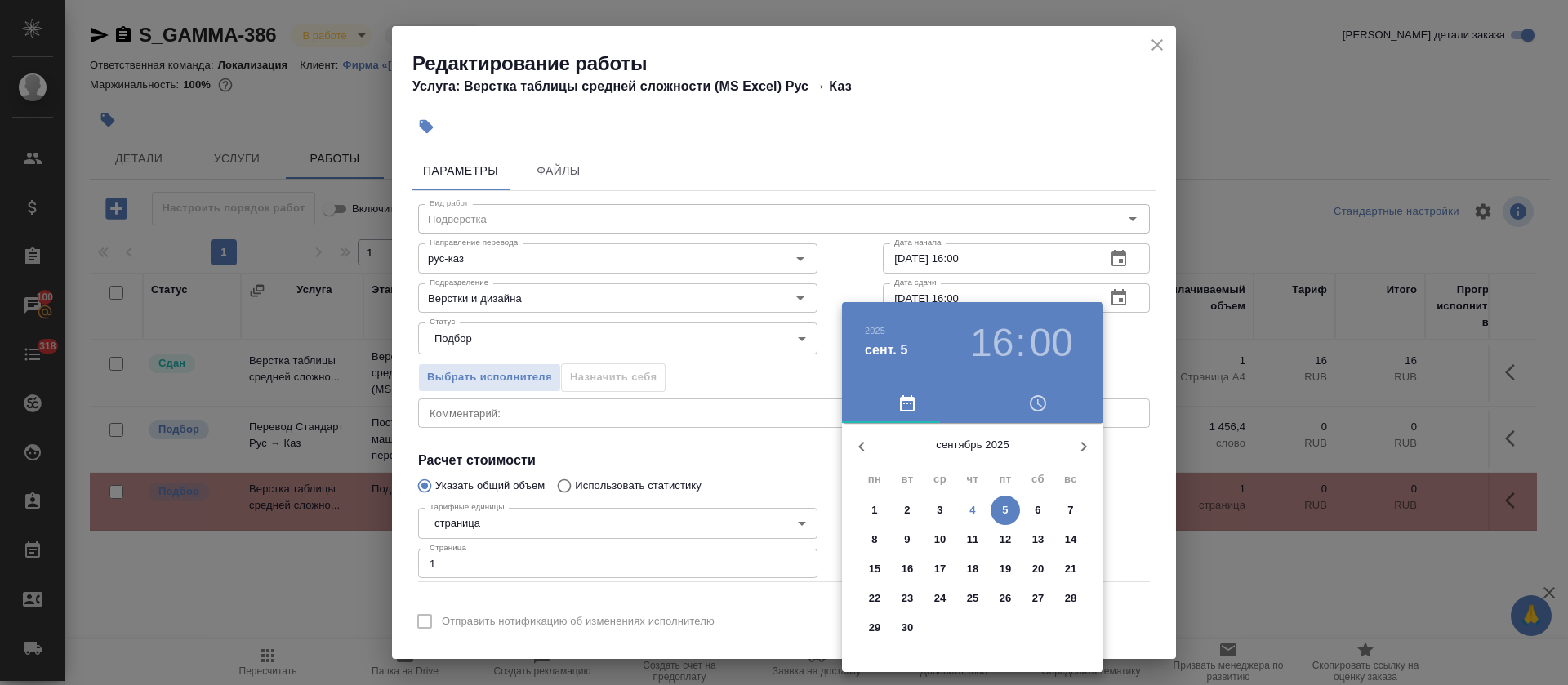
click at [1009, 345] on h3 "16" at bounding box center [992, 342] width 44 height 45
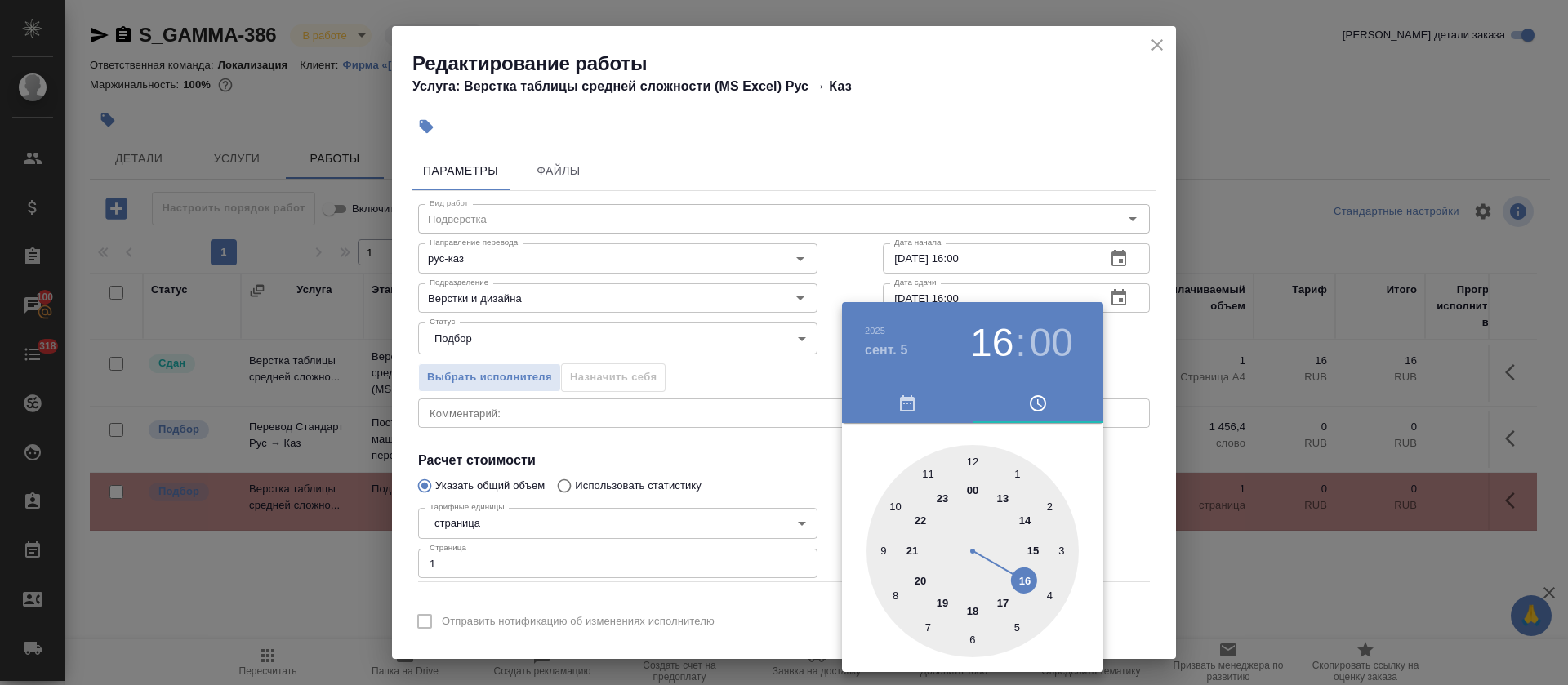
click at [1003, 597] on div at bounding box center [972, 550] width 212 height 212
type input "05.09.2025 17:00"
click at [689, 460] on div at bounding box center [784, 342] width 1568 height 685
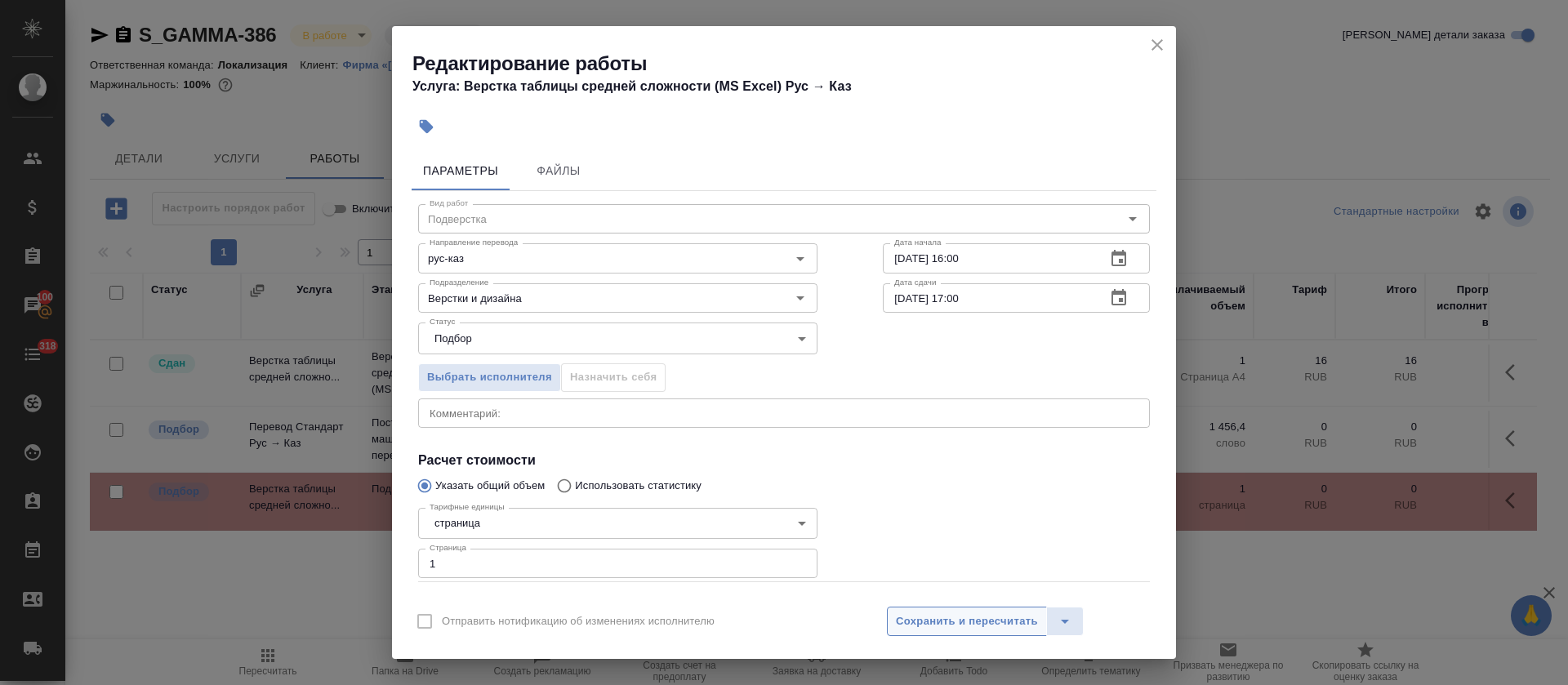
click at [985, 608] on button "Сохранить и пересчитать" at bounding box center [967, 621] width 160 height 30
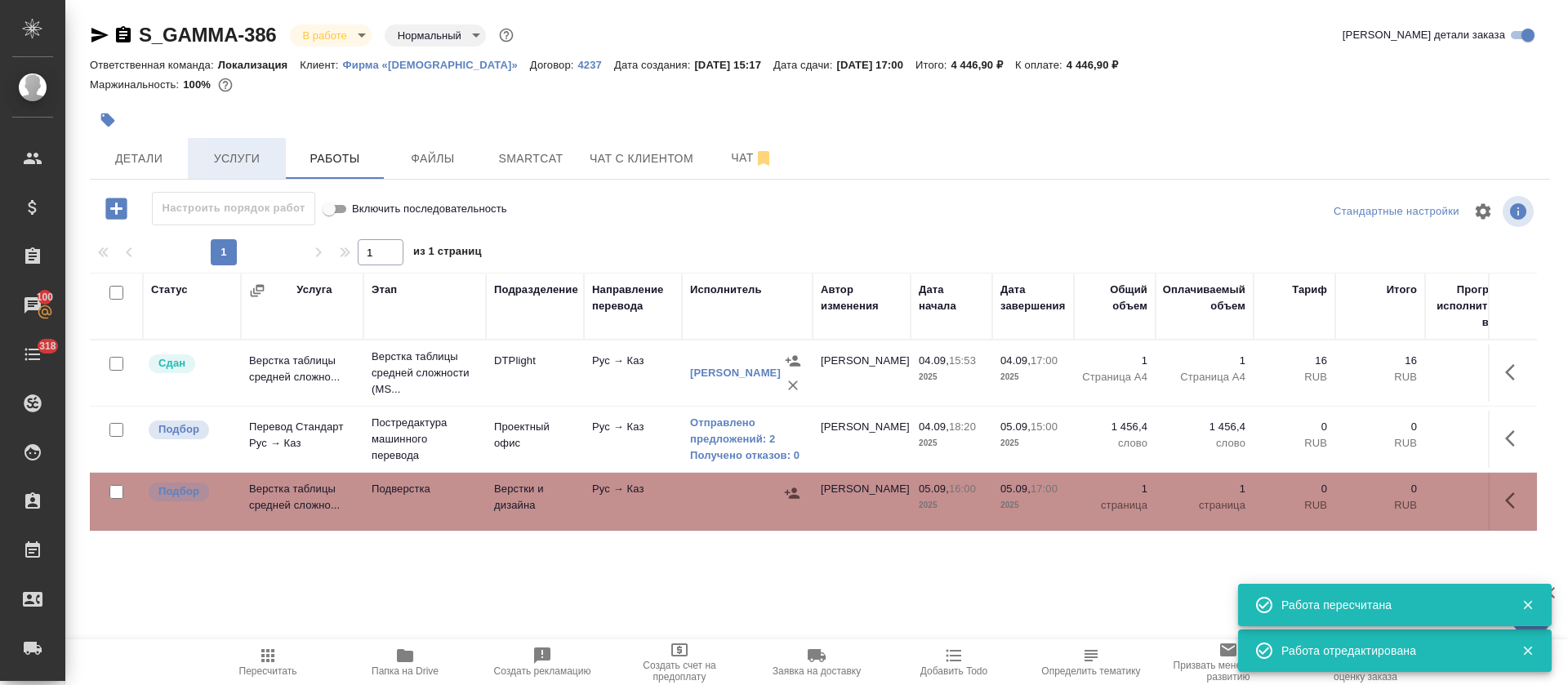
click at [229, 155] on span "Услуги" at bounding box center [237, 158] width 78 height 20
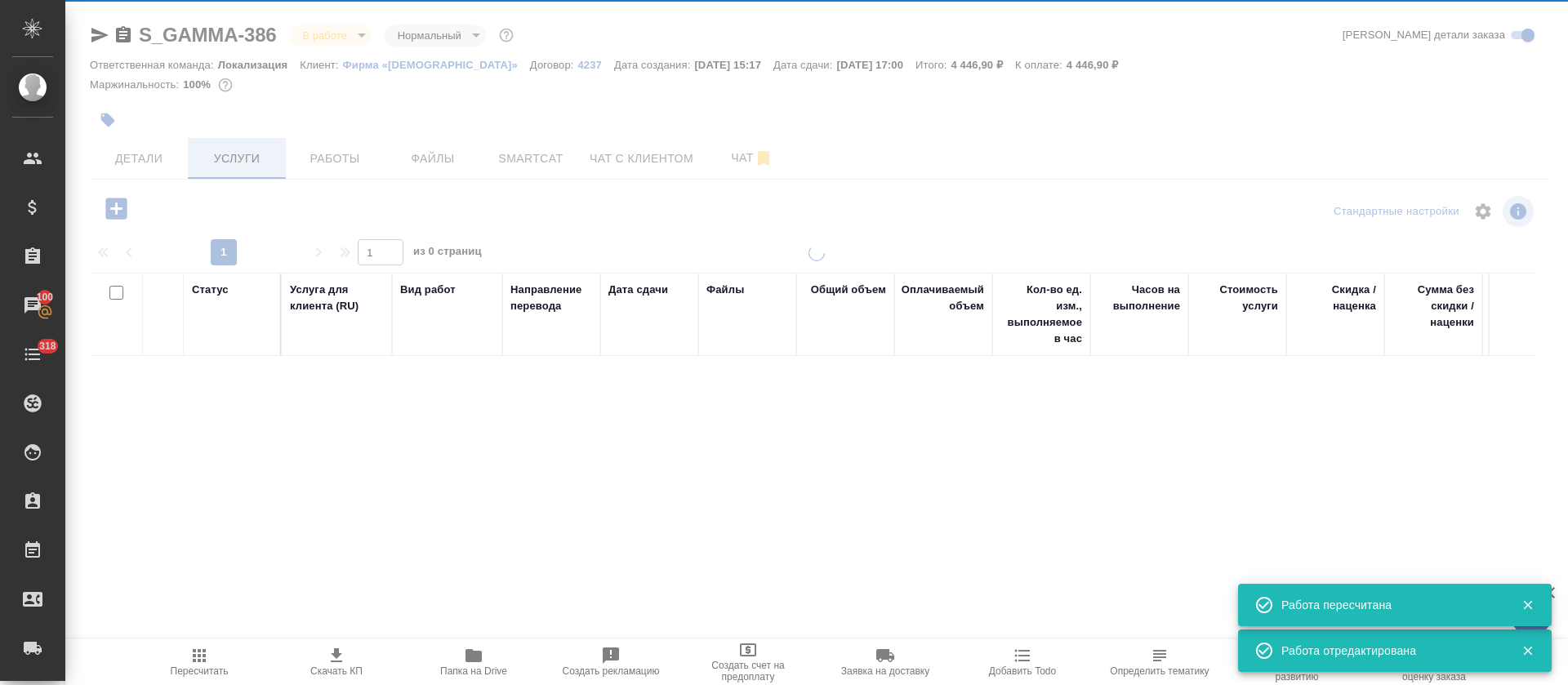
click at [119, 212] on div at bounding box center [816, 332] width 1503 height 665
click at [119, 211] on icon "button" at bounding box center [116, 208] width 21 height 21
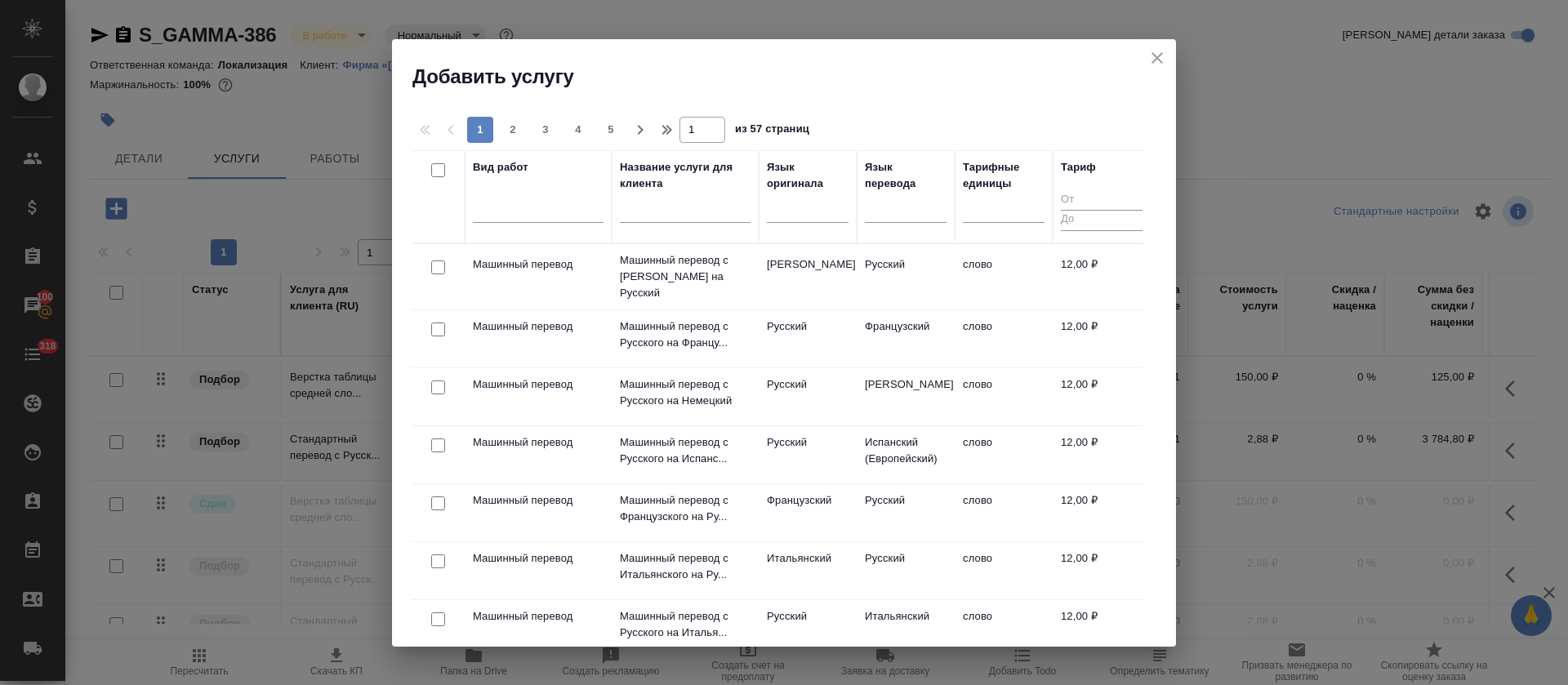
click at [1158, 58] on icon "close" at bounding box center [1156, 58] width 11 height 11
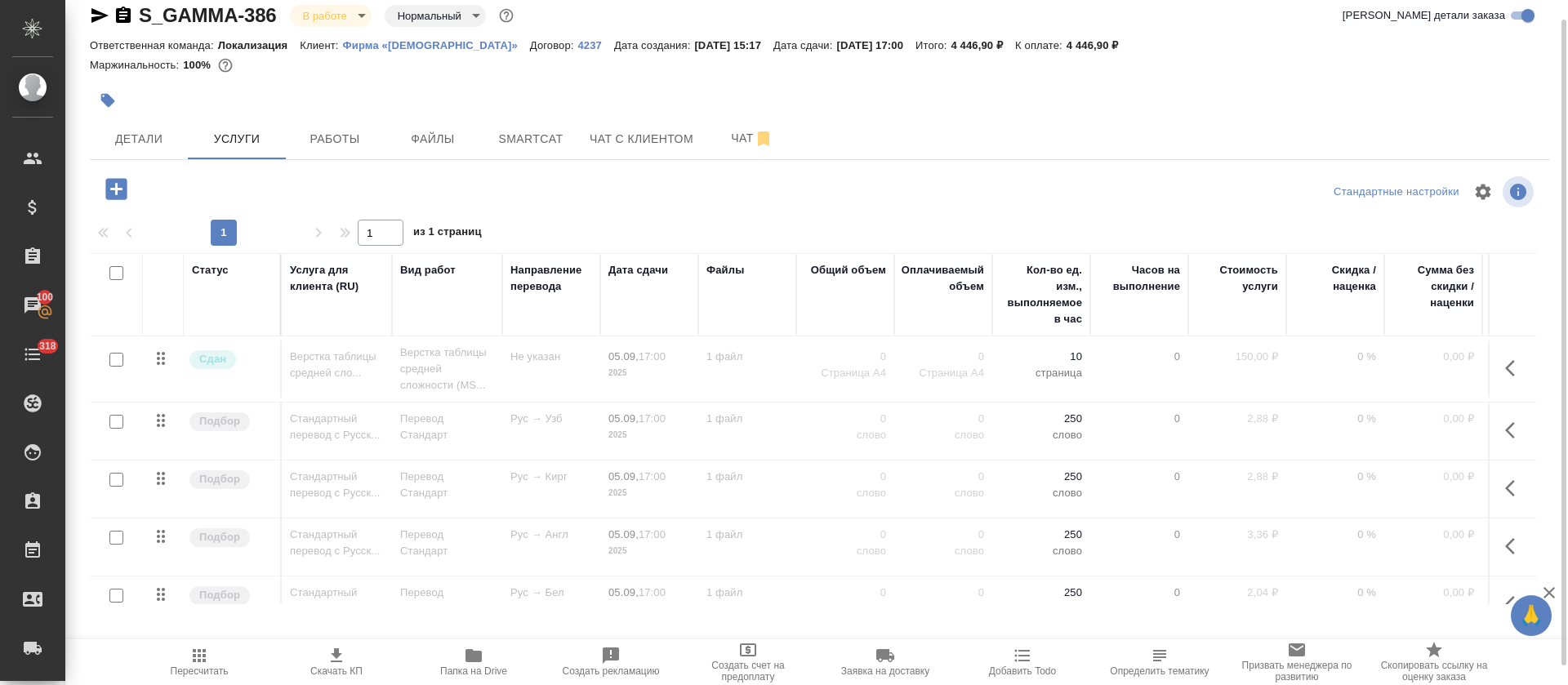
scroll to position [240, 0]
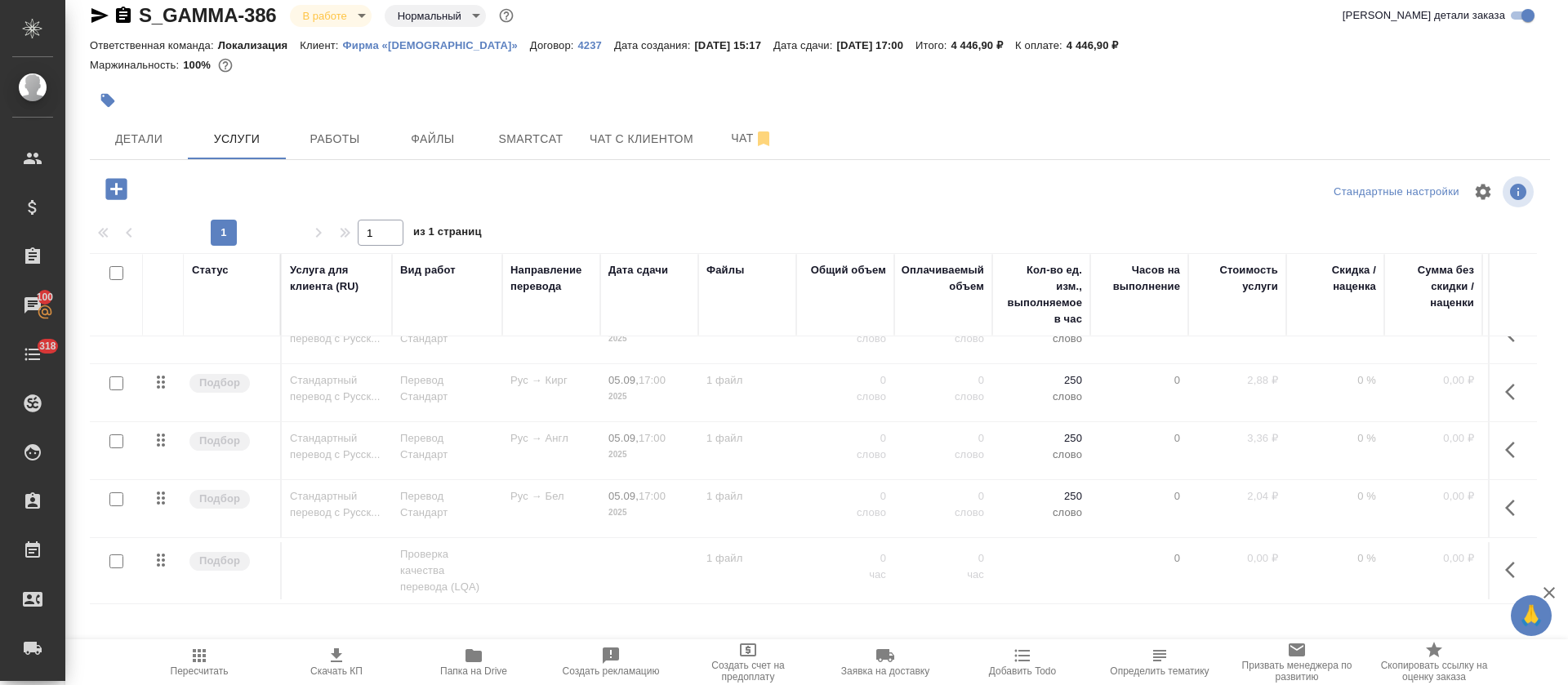
click at [1496, 550] on button "button" at bounding box center [1515, 569] width 39 height 39
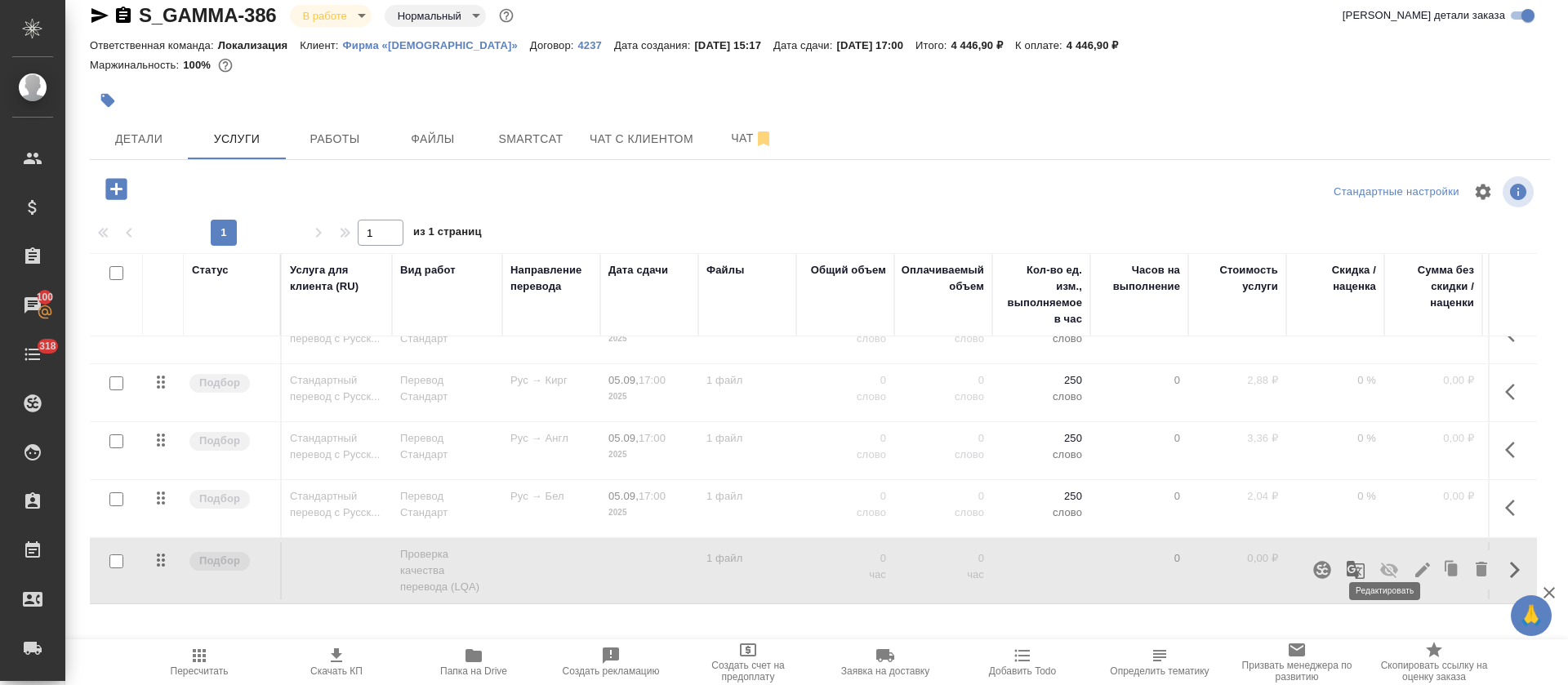
click at [1415, 562] on icon "button" at bounding box center [1422, 569] width 15 height 15
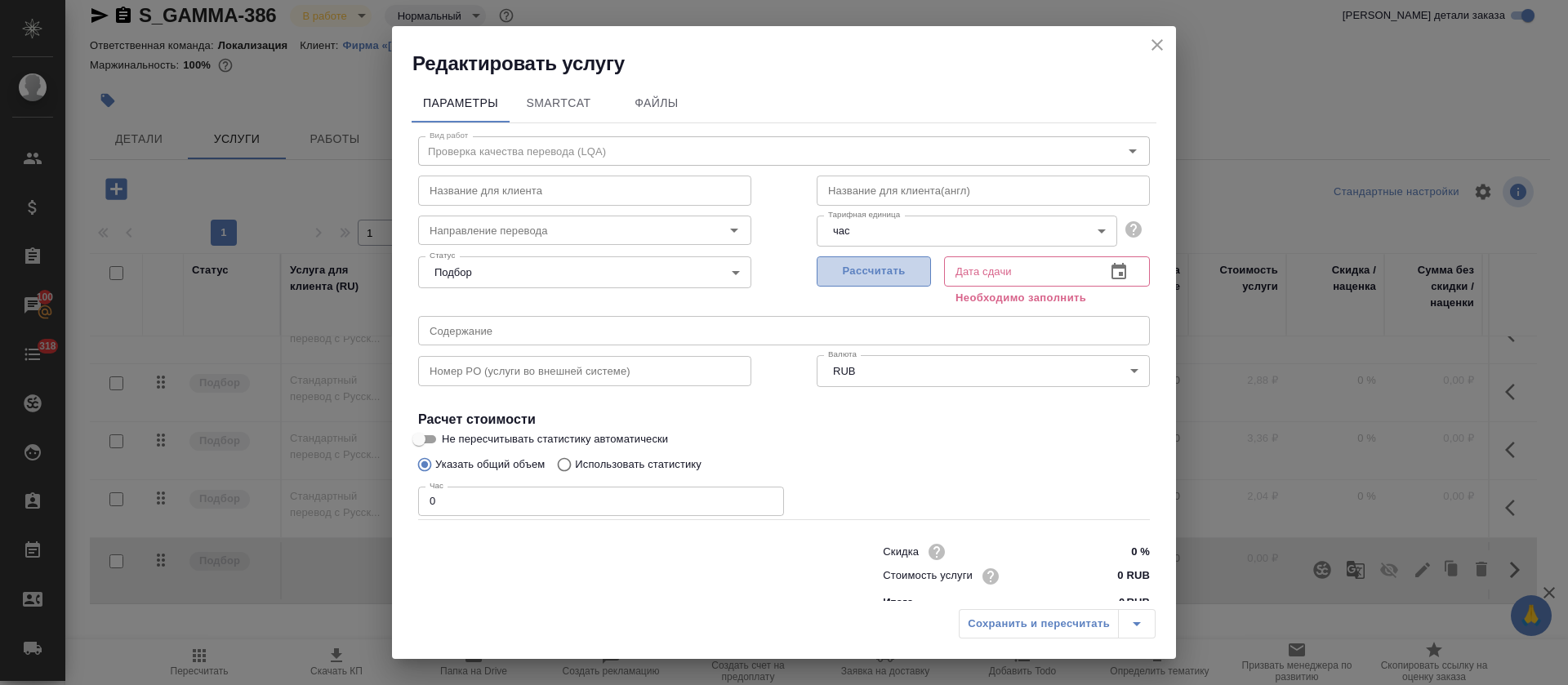
click at [889, 275] on span "Рассчитать" at bounding box center [874, 272] width 97 height 19
type input "05.09.2025 17:00"
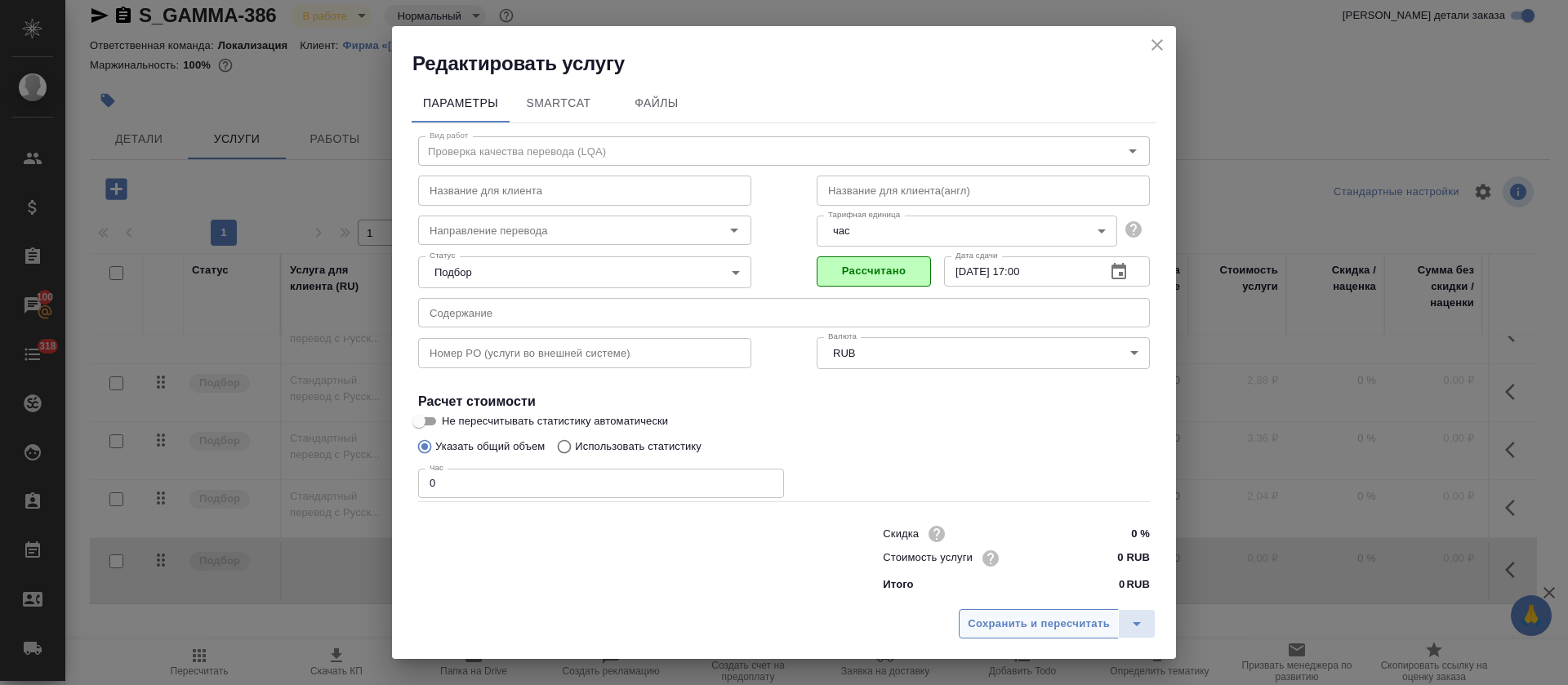
click at [1030, 622] on span "Сохранить и пересчитать" at bounding box center [1039, 624] width 142 height 19
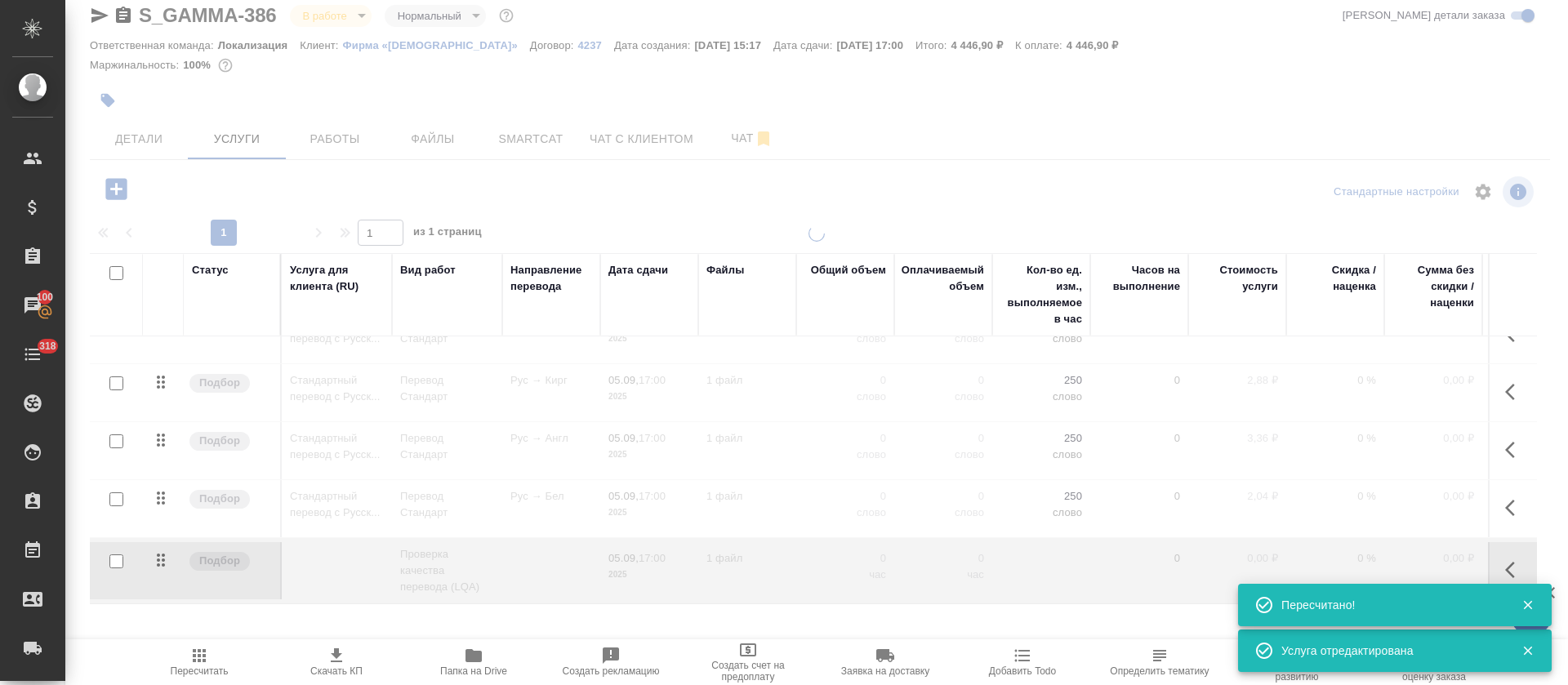
click at [338, 135] on div at bounding box center [816, 313] width 1503 height 665
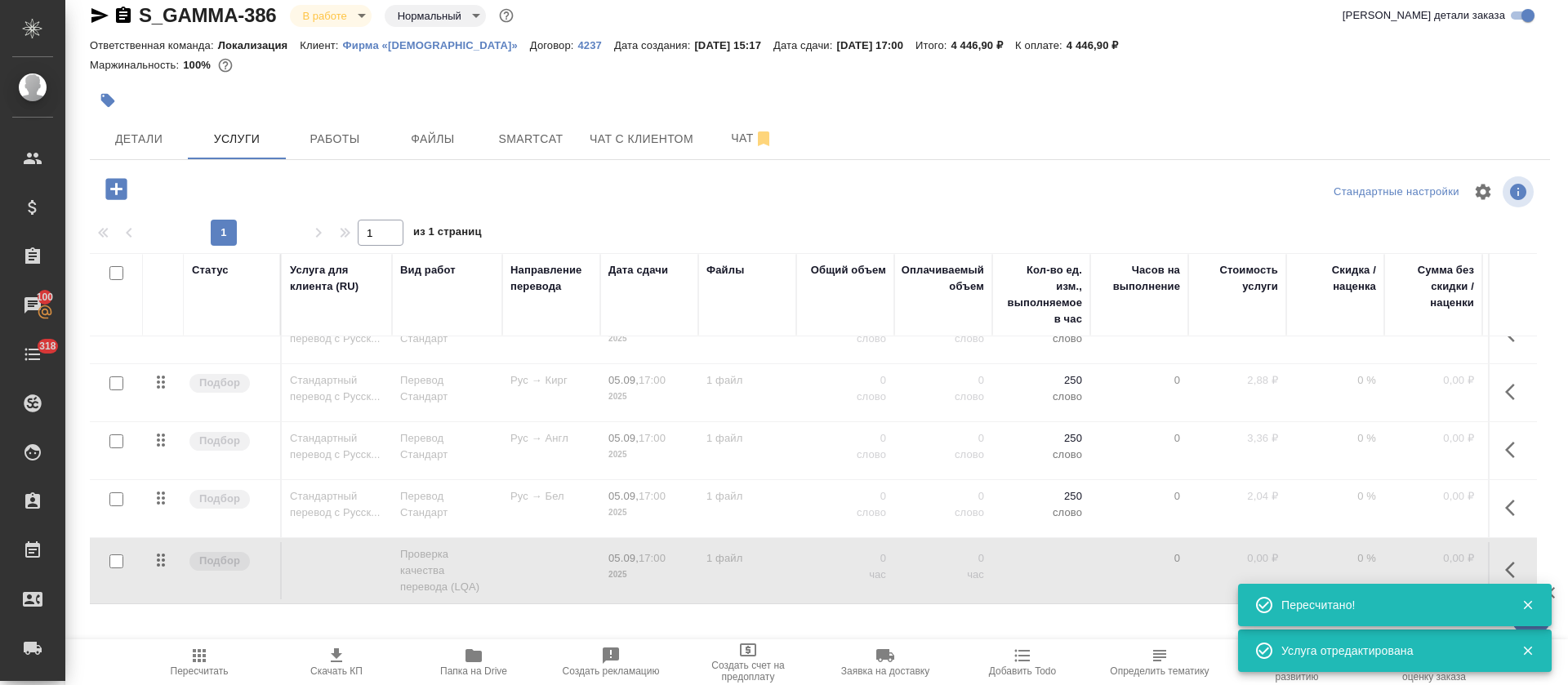
click at [338, 135] on span "Работы" at bounding box center [335, 139] width 78 height 20
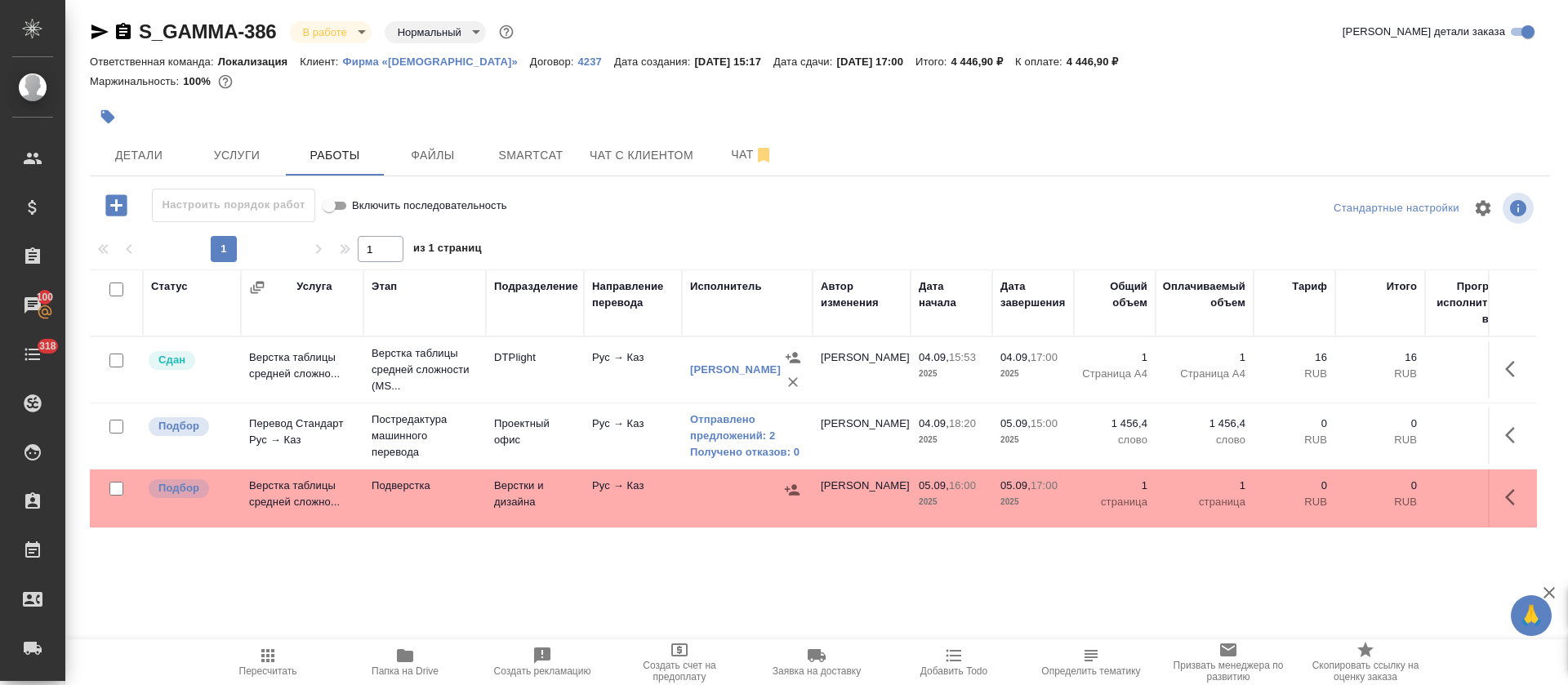
scroll to position [3, 0]
click at [110, 208] on icon "button" at bounding box center [116, 205] width 21 height 21
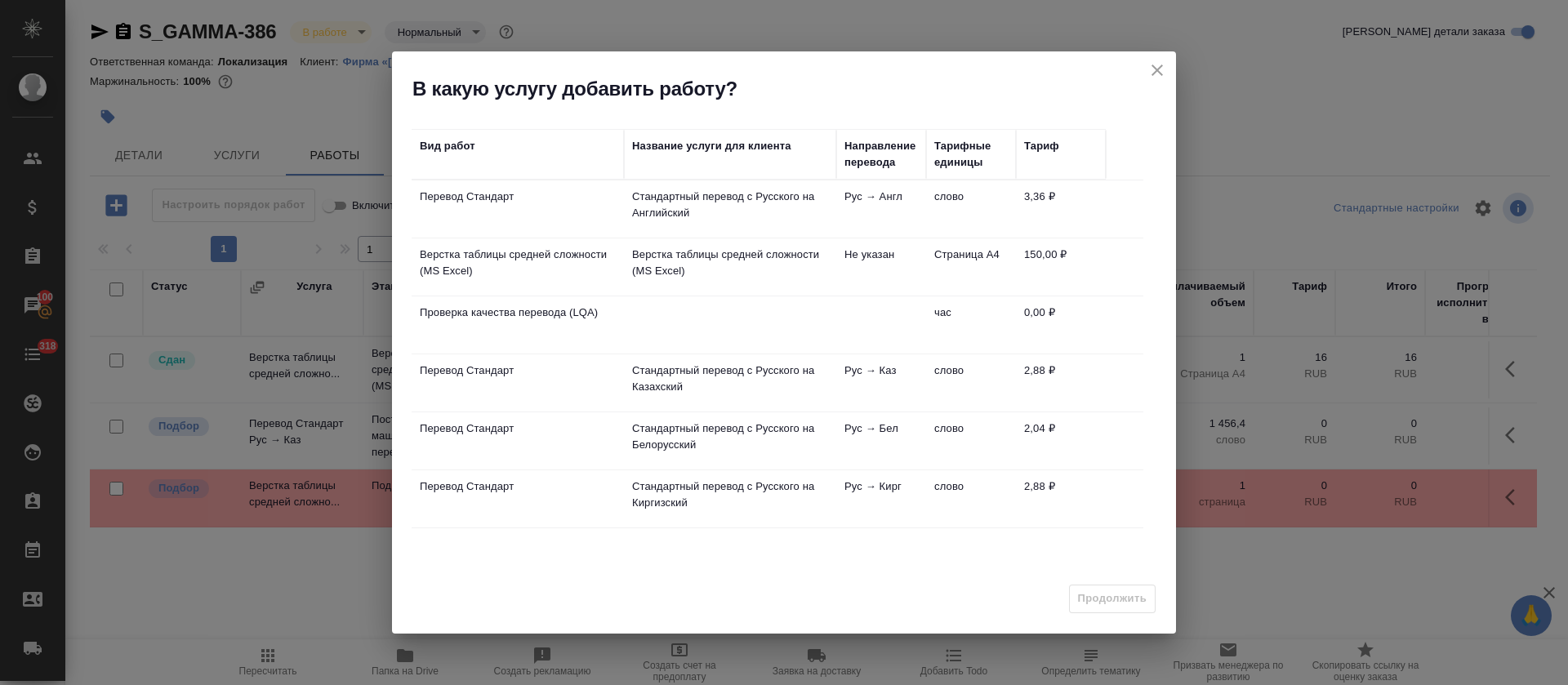
click at [576, 315] on p "Проверка качества перевода (LQA)" at bounding box center [517, 312] width 196 height 17
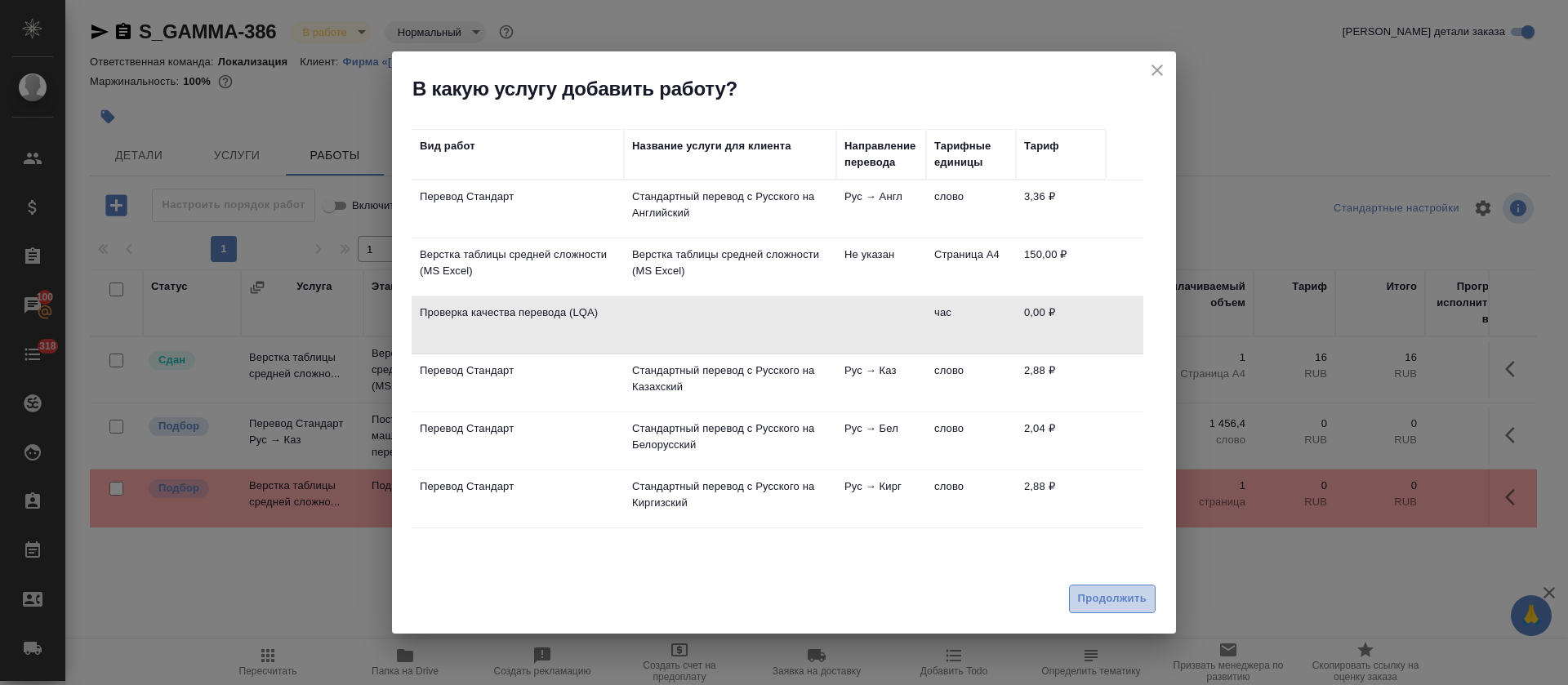
click at [1079, 601] on span "Продолжить" at bounding box center [1112, 599] width 69 height 19
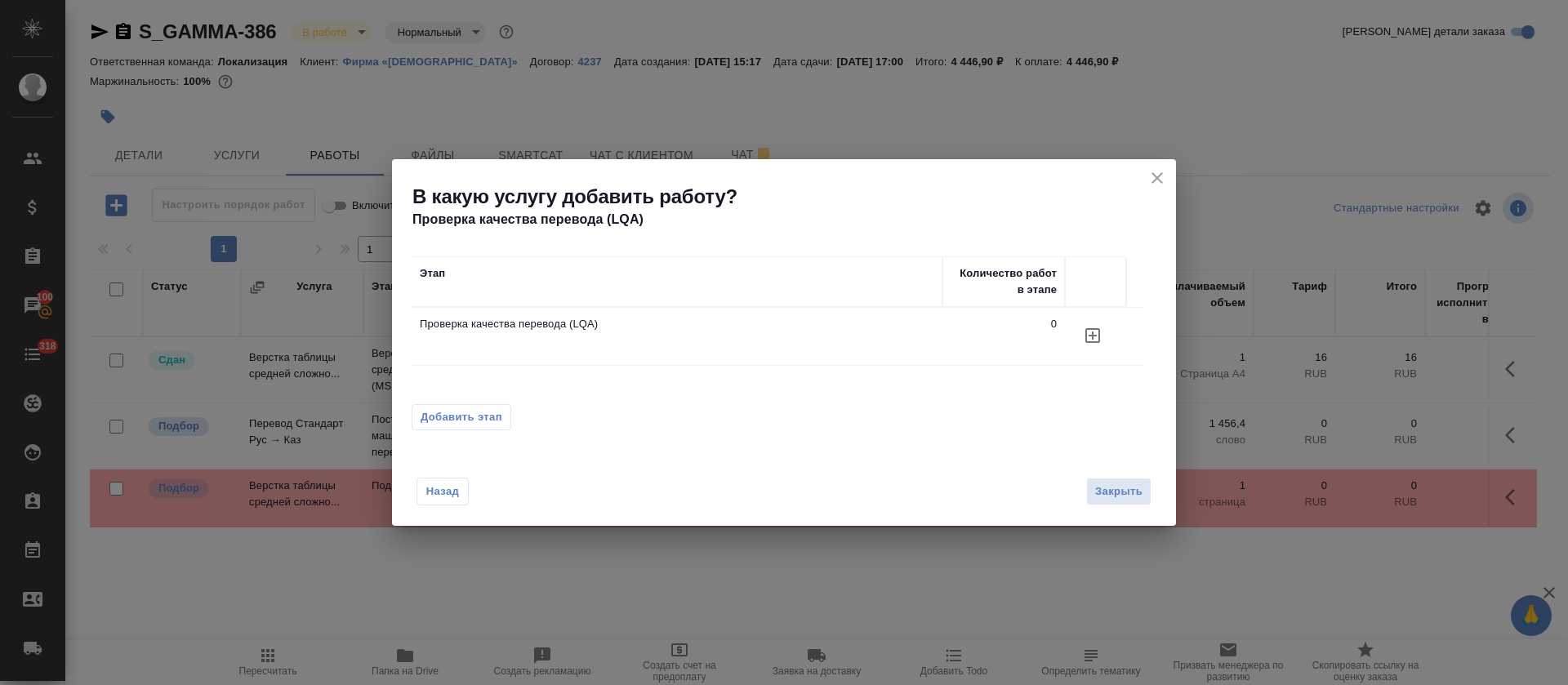
click at [1090, 334] on icon "button" at bounding box center [1093, 336] width 19 height 19
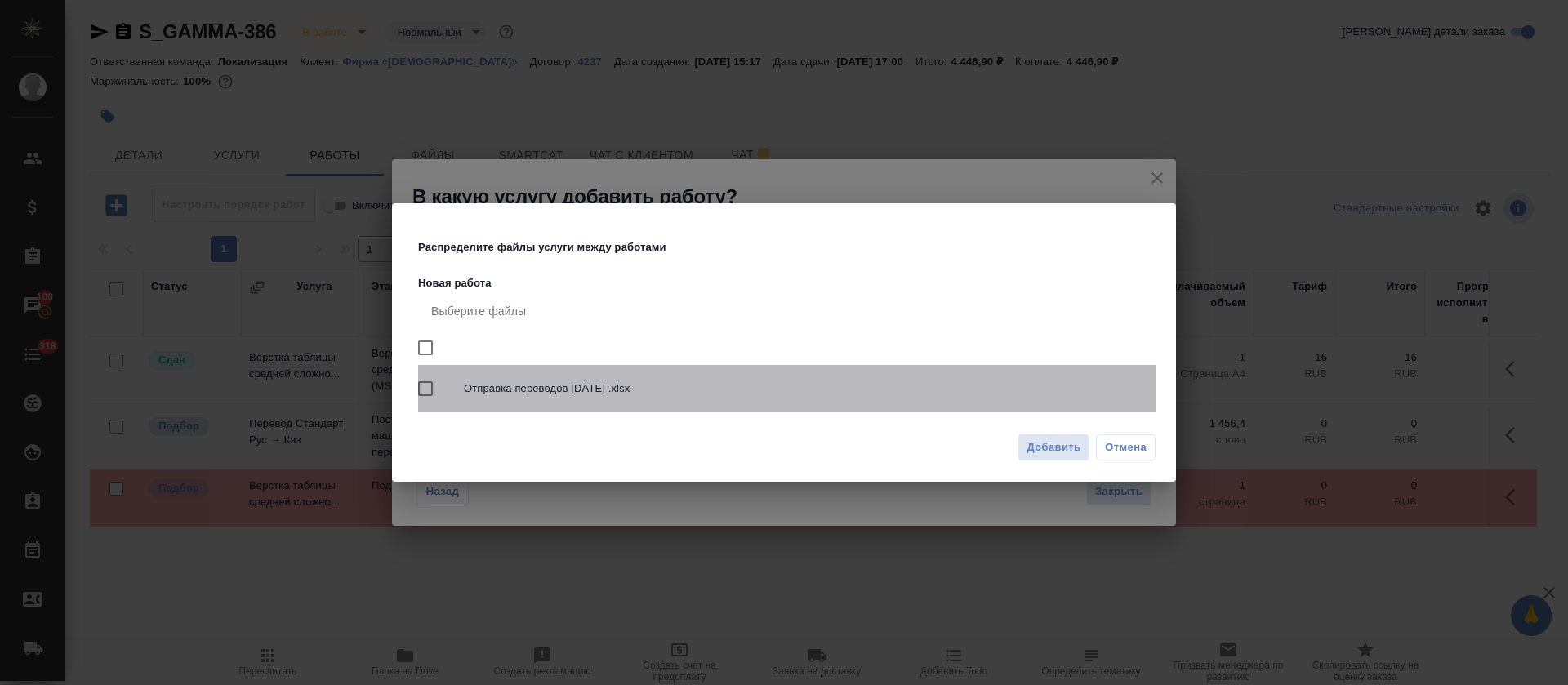
click at [905, 389] on span "Отправка переводов 04.09.25 .xlsx" at bounding box center [803, 388] width 679 height 17
checkbox input "true"
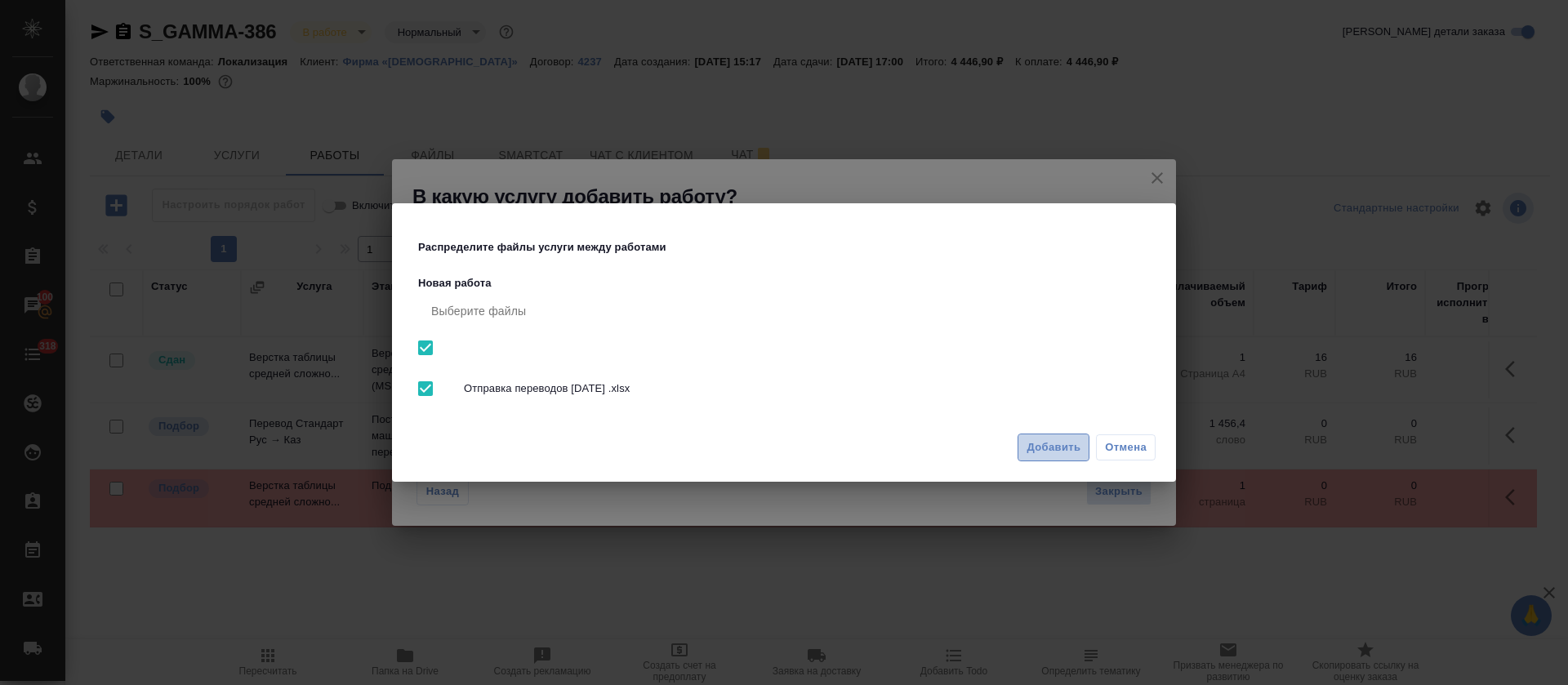
click at [1038, 446] on span "Добавить" at bounding box center [1053, 448] width 54 height 19
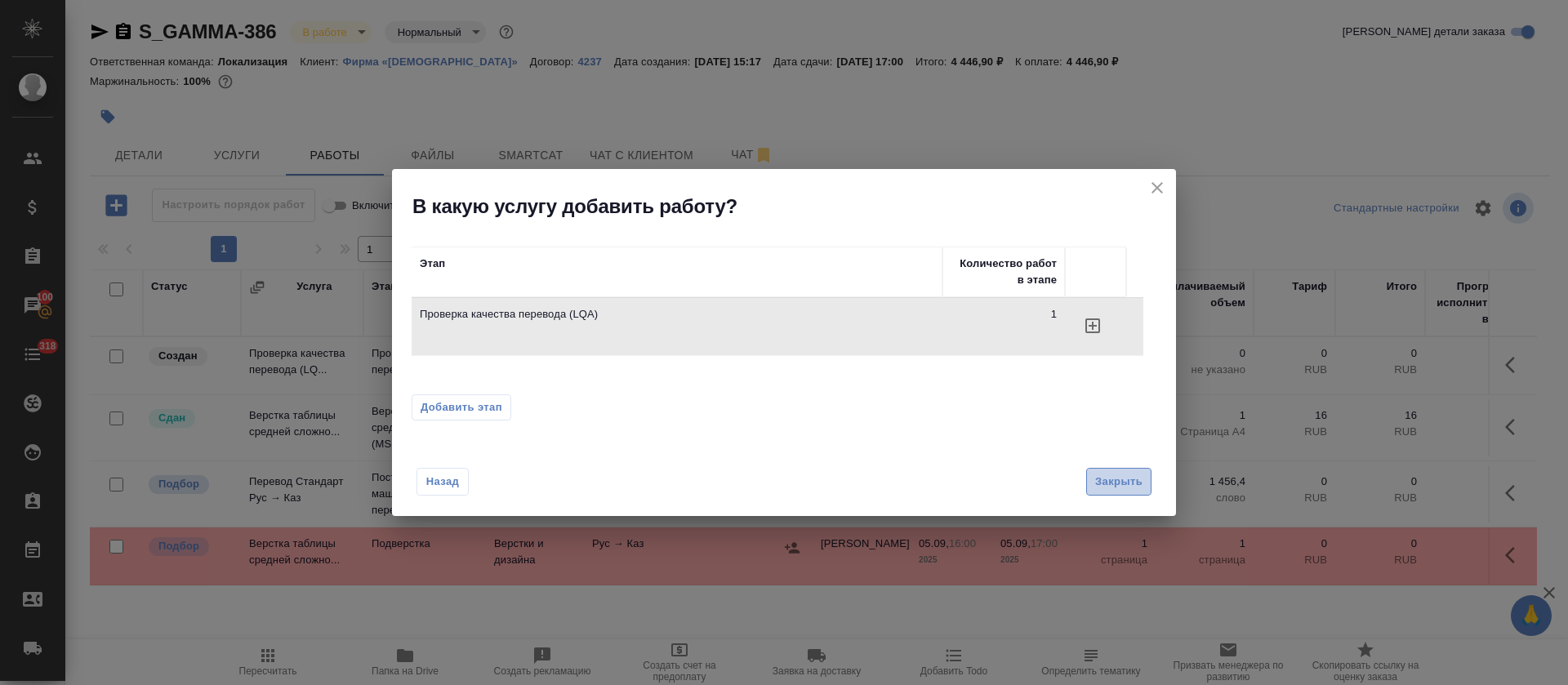
click at [1115, 473] on span "Закрыть" at bounding box center [1119, 482] width 47 height 19
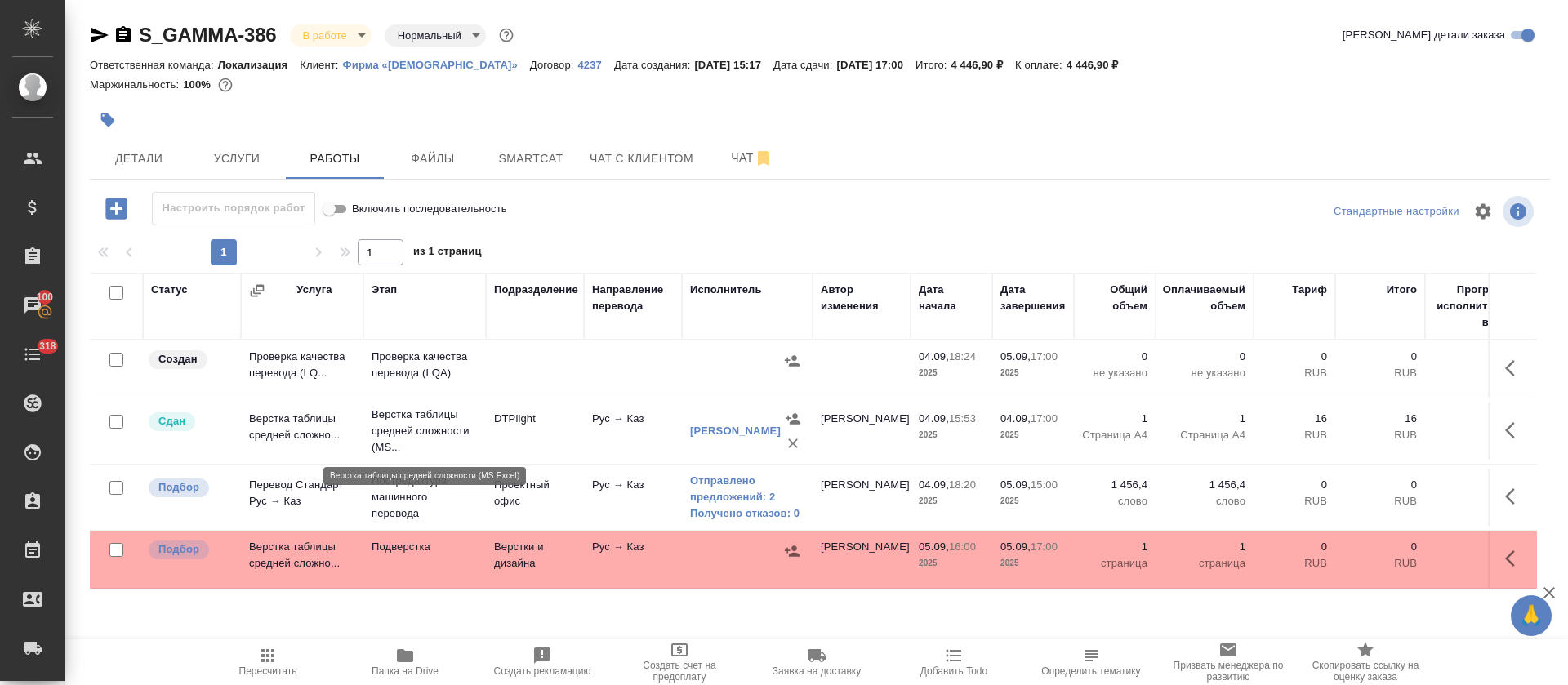
scroll to position [0, 0]
click at [708, 148] on button "Чат" at bounding box center [752, 158] width 98 height 41
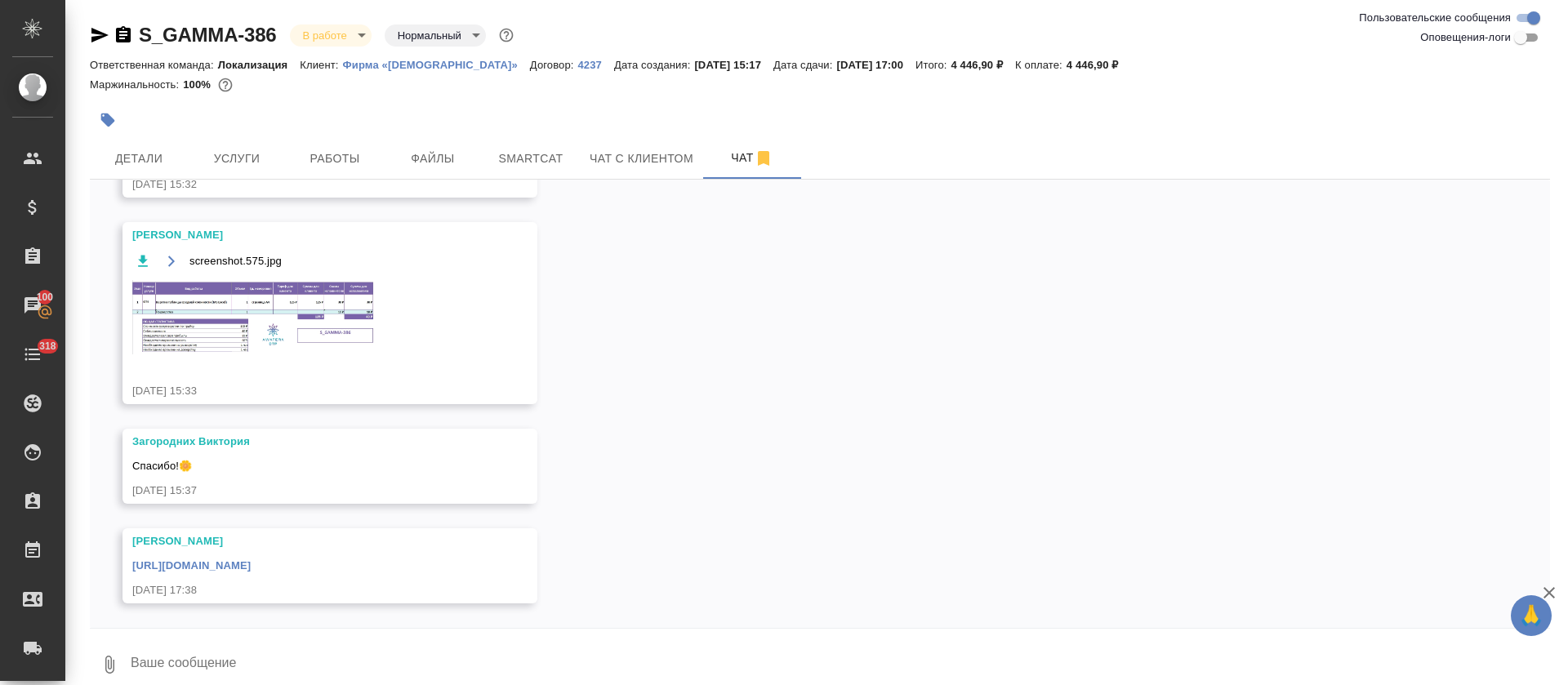
scroll to position [458, 0]
click at [1524, 42] on input "Оповещения-логи" at bounding box center [1520, 37] width 58 height 19
checkbox input "true"
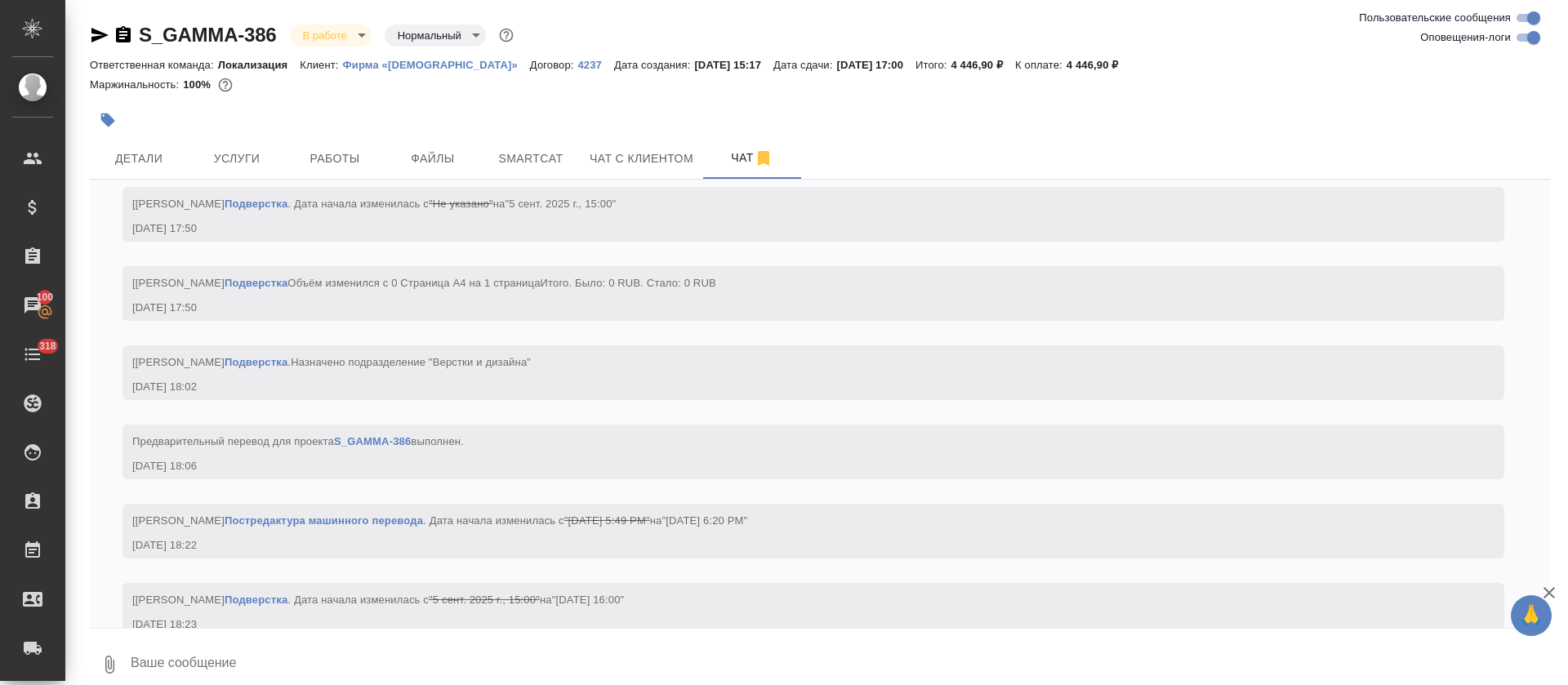
scroll to position [6194, 0]
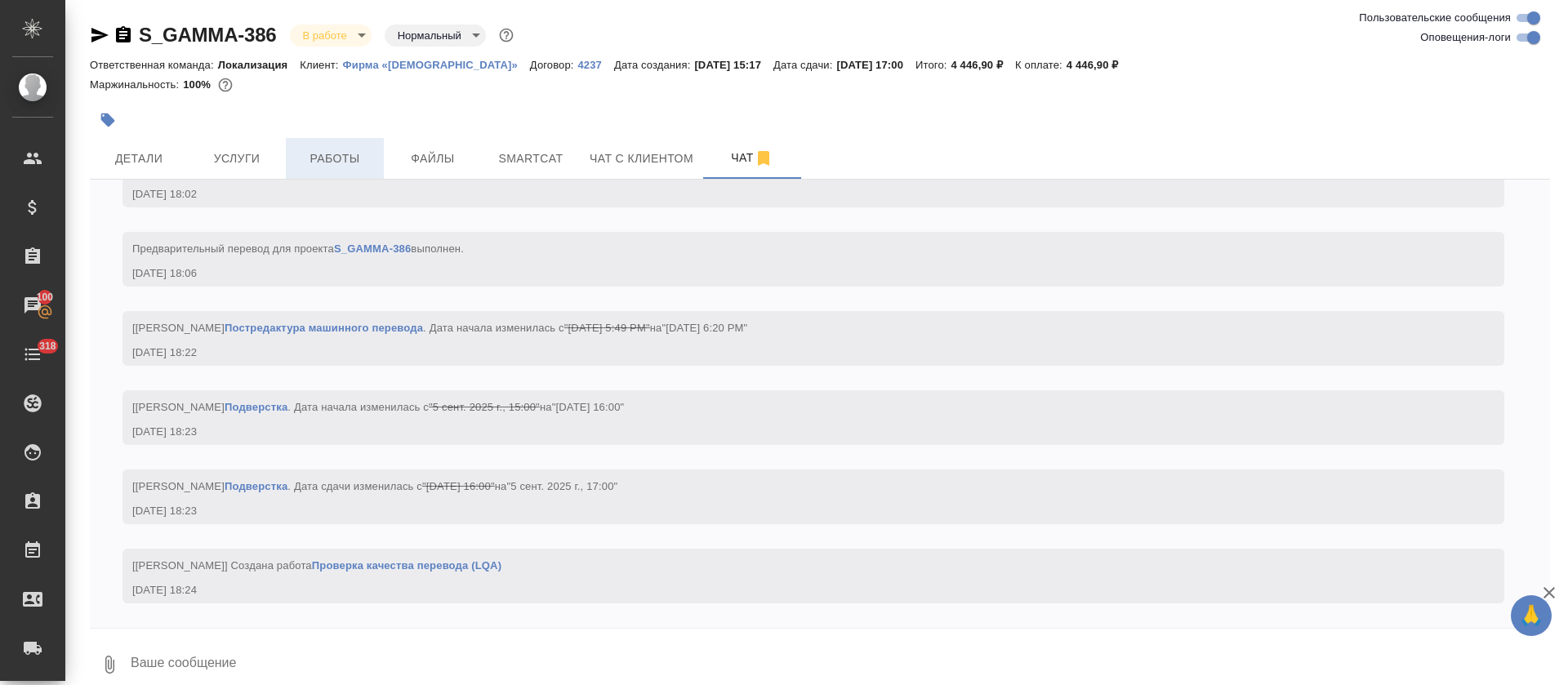
click at [310, 157] on span "Работы" at bounding box center [335, 158] width 78 height 20
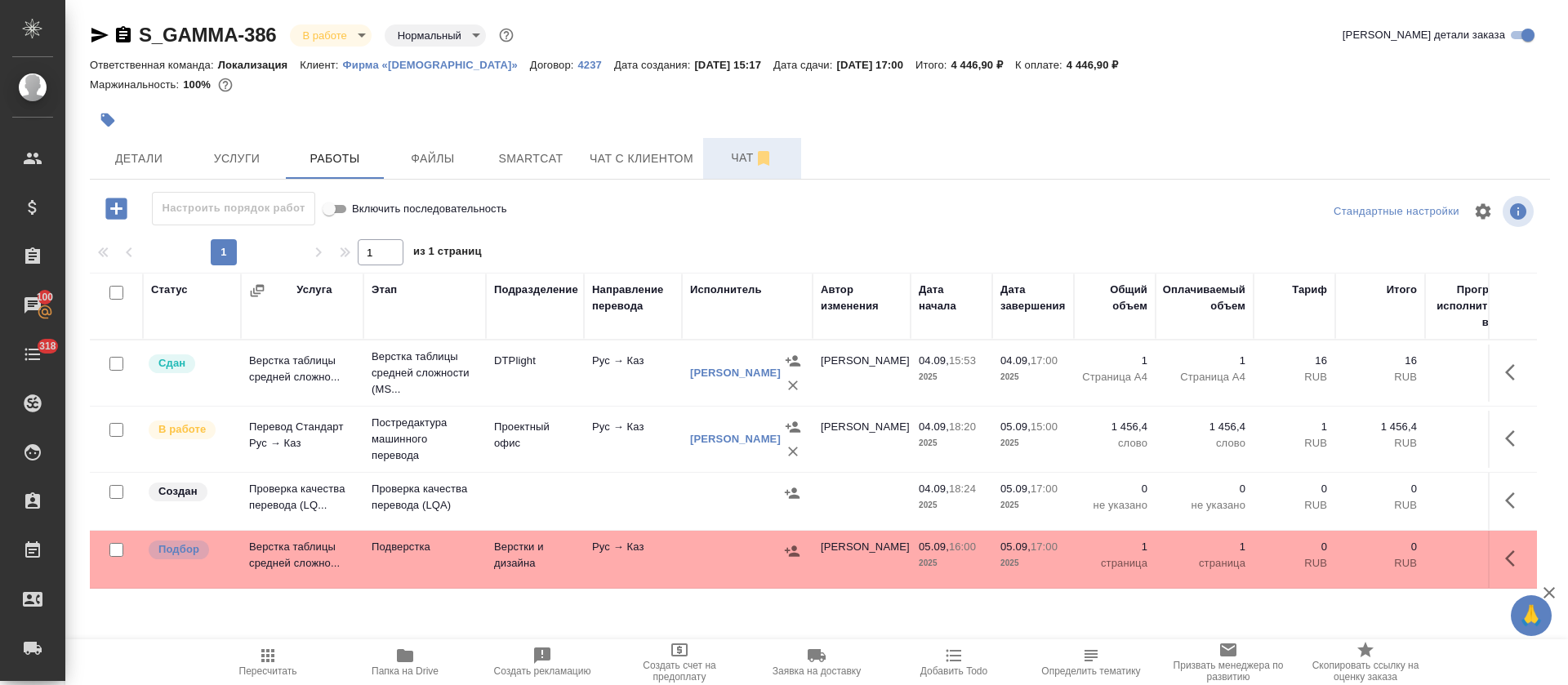
click at [738, 160] on span "Чат" at bounding box center [753, 158] width 78 height 20
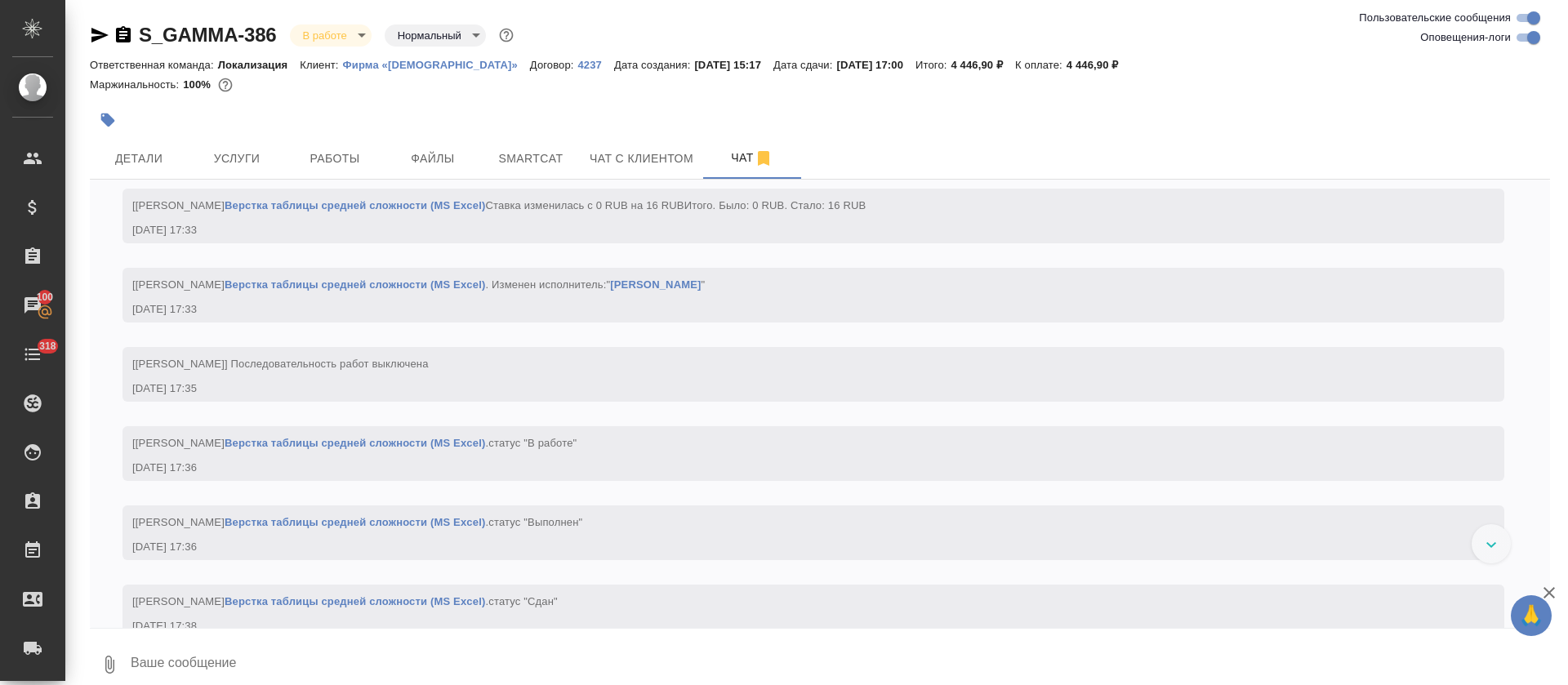
scroll to position [5031, 0]
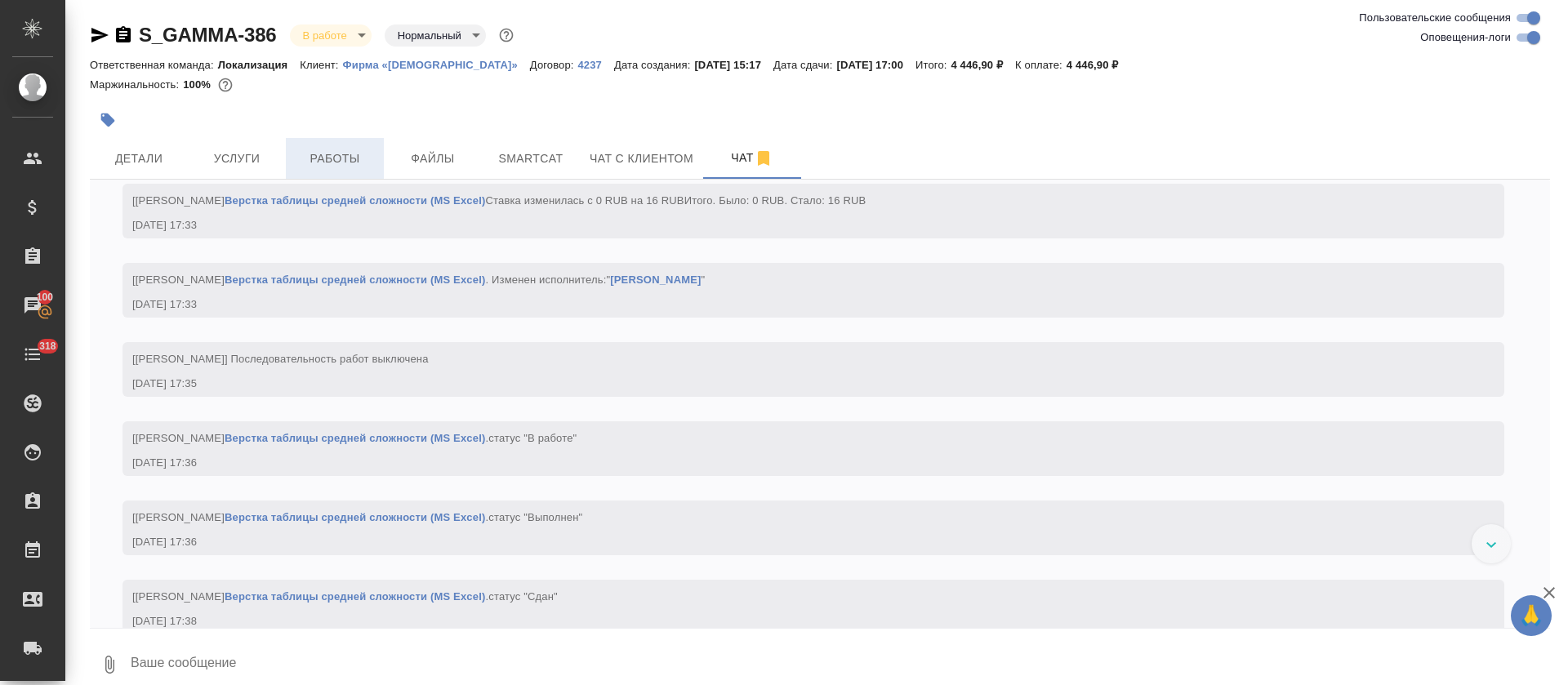
click at [313, 152] on span "Работы" at bounding box center [335, 158] width 78 height 20
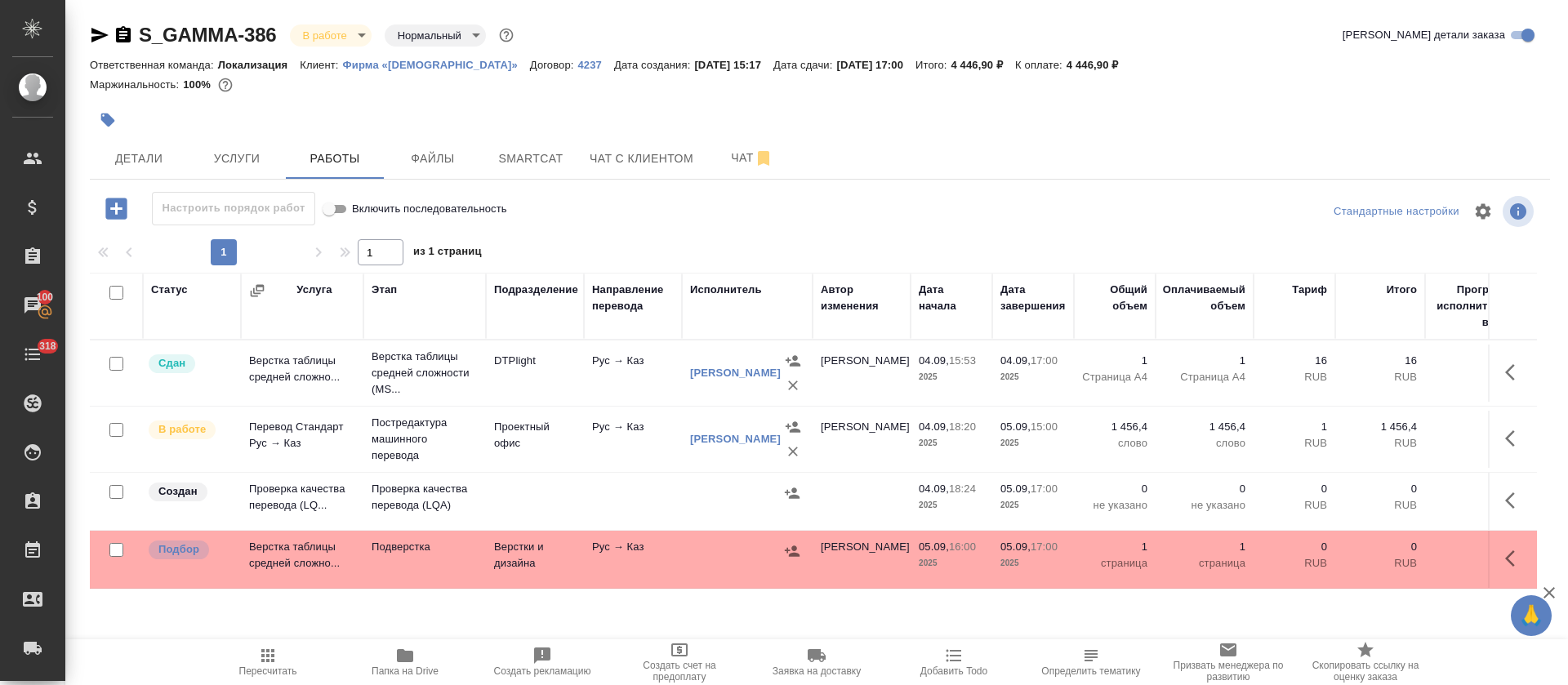
click at [1505, 502] on icon "button" at bounding box center [1515, 500] width 19 height 19
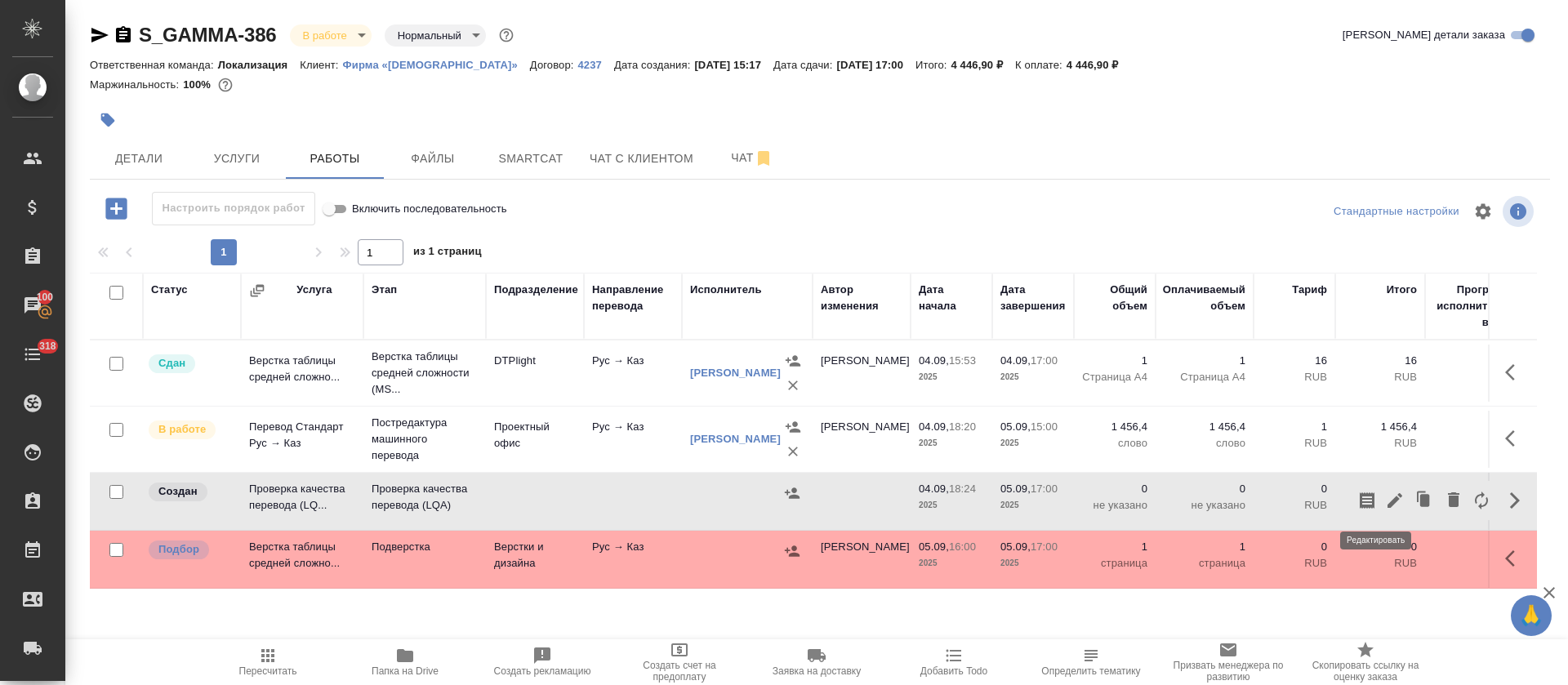
click at [1387, 505] on icon "button" at bounding box center [1394, 500] width 15 height 15
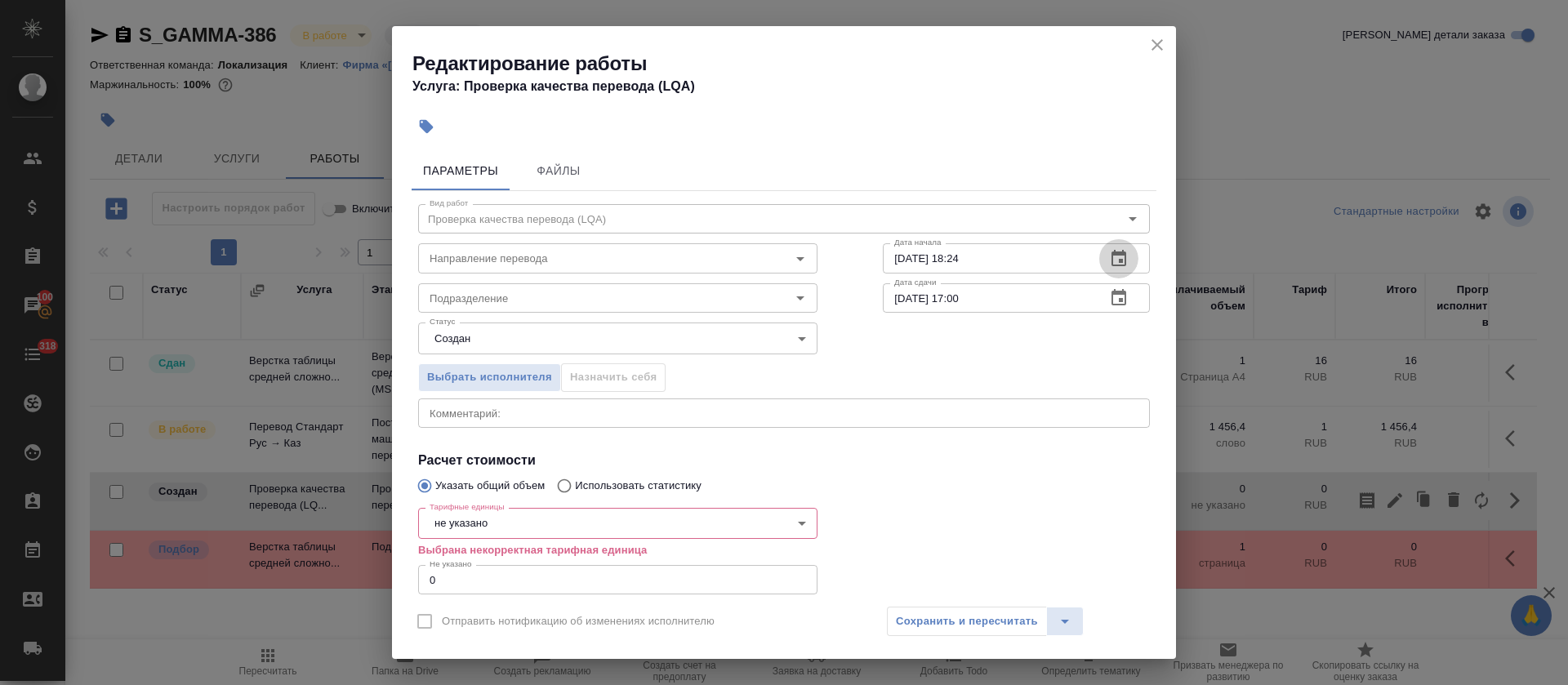
click at [1113, 250] on button "button" at bounding box center [1118, 258] width 39 height 39
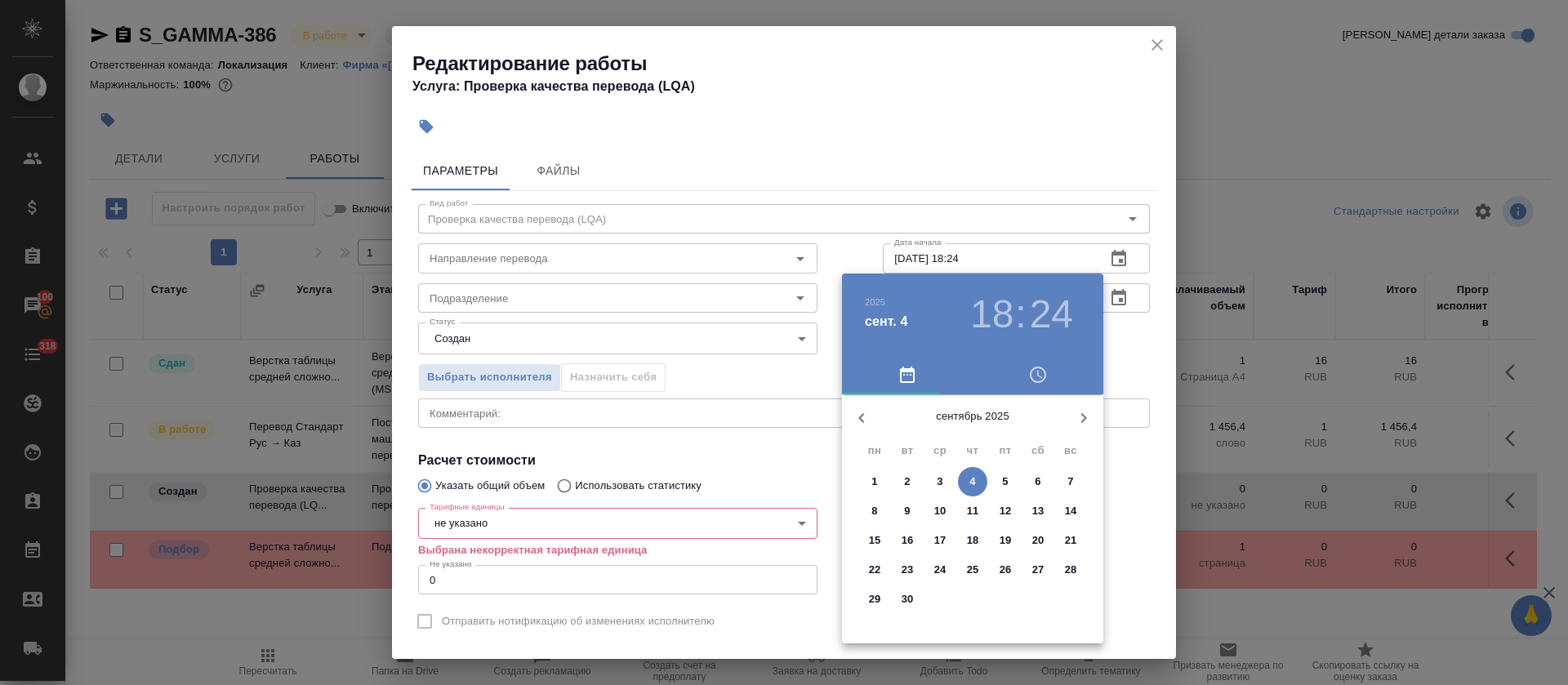
click at [969, 478] on span "4" at bounding box center [972, 481] width 30 height 17
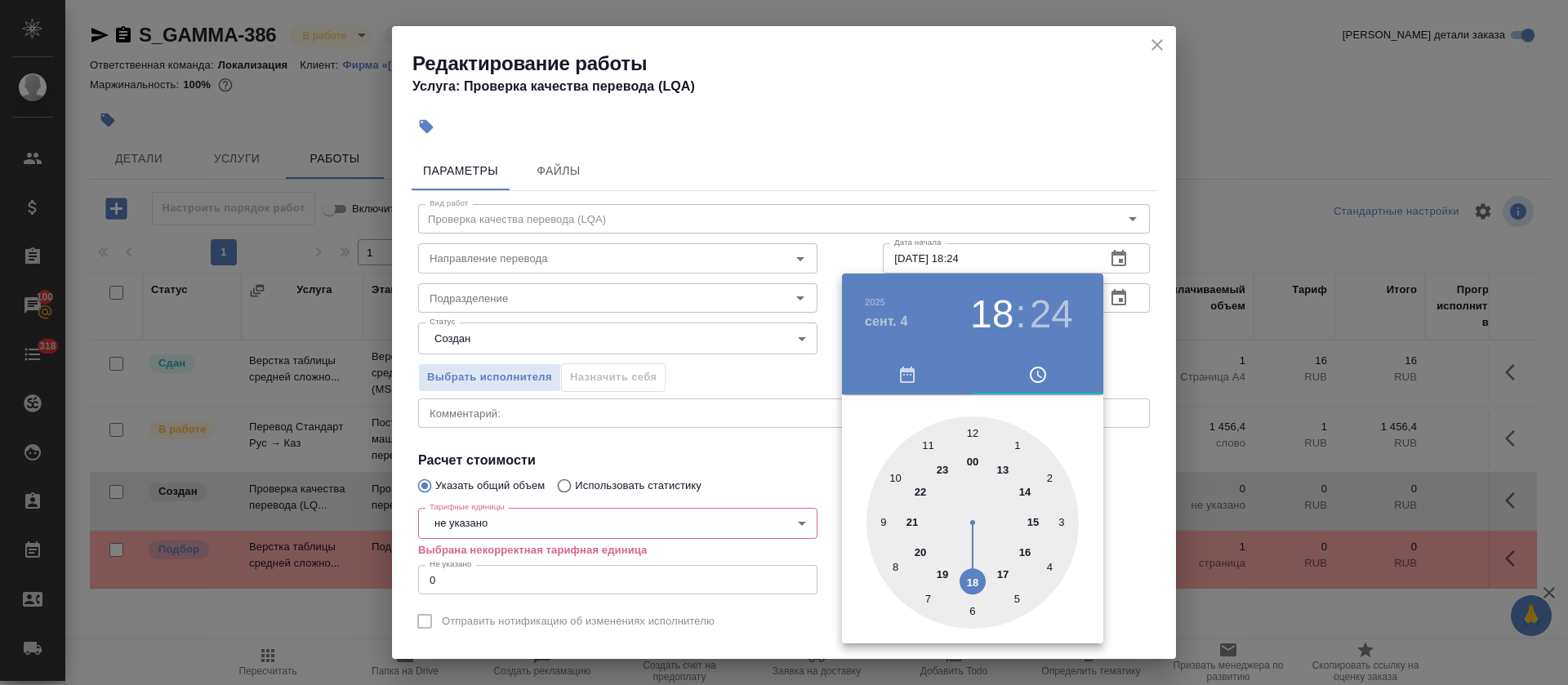
click at [1031, 522] on div at bounding box center [972, 522] width 212 height 212
drag, startPoint x: 973, startPoint y: 433, endPoint x: 843, endPoint y: 460, distance: 132.8
click at [973, 432] on div at bounding box center [972, 522] width 212 height 212
type input "04.09.2025 15:00"
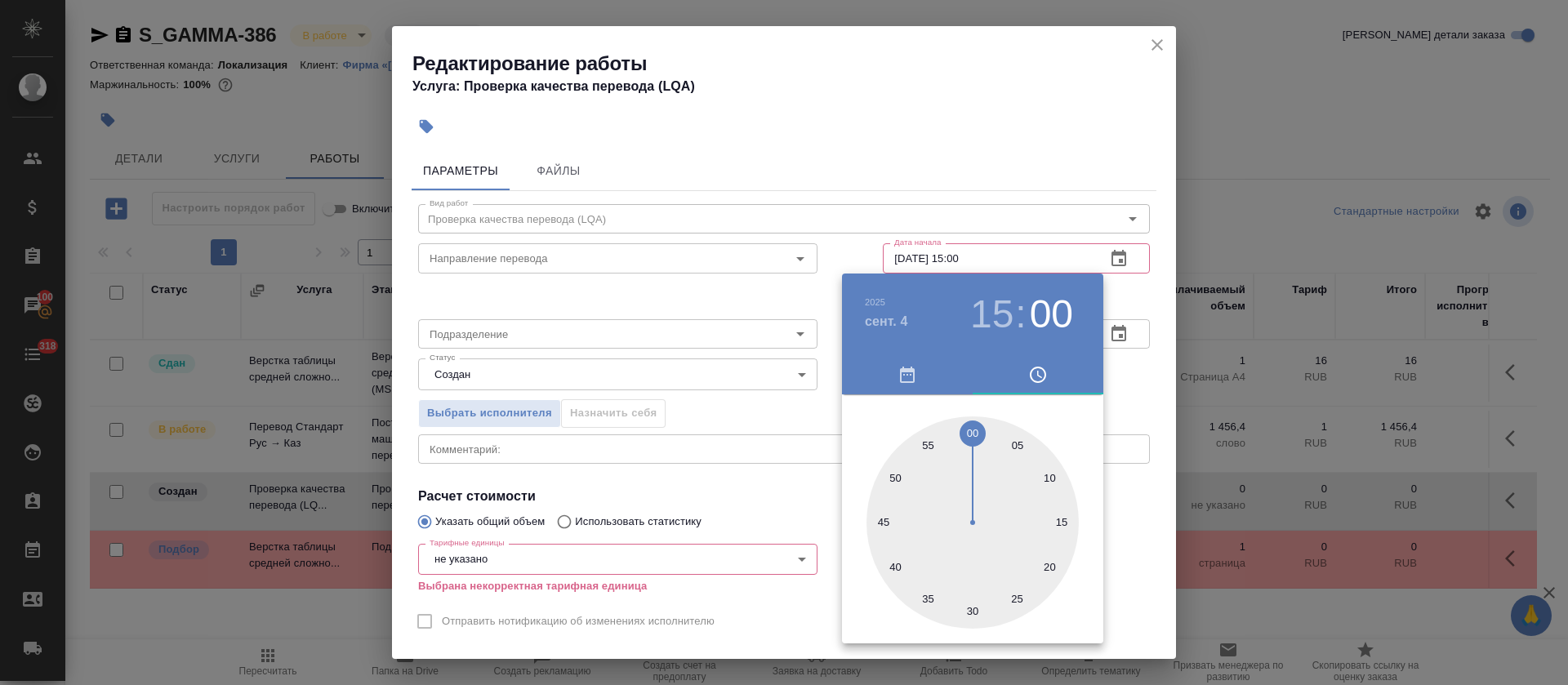
click at [783, 471] on div at bounding box center [784, 342] width 1568 height 685
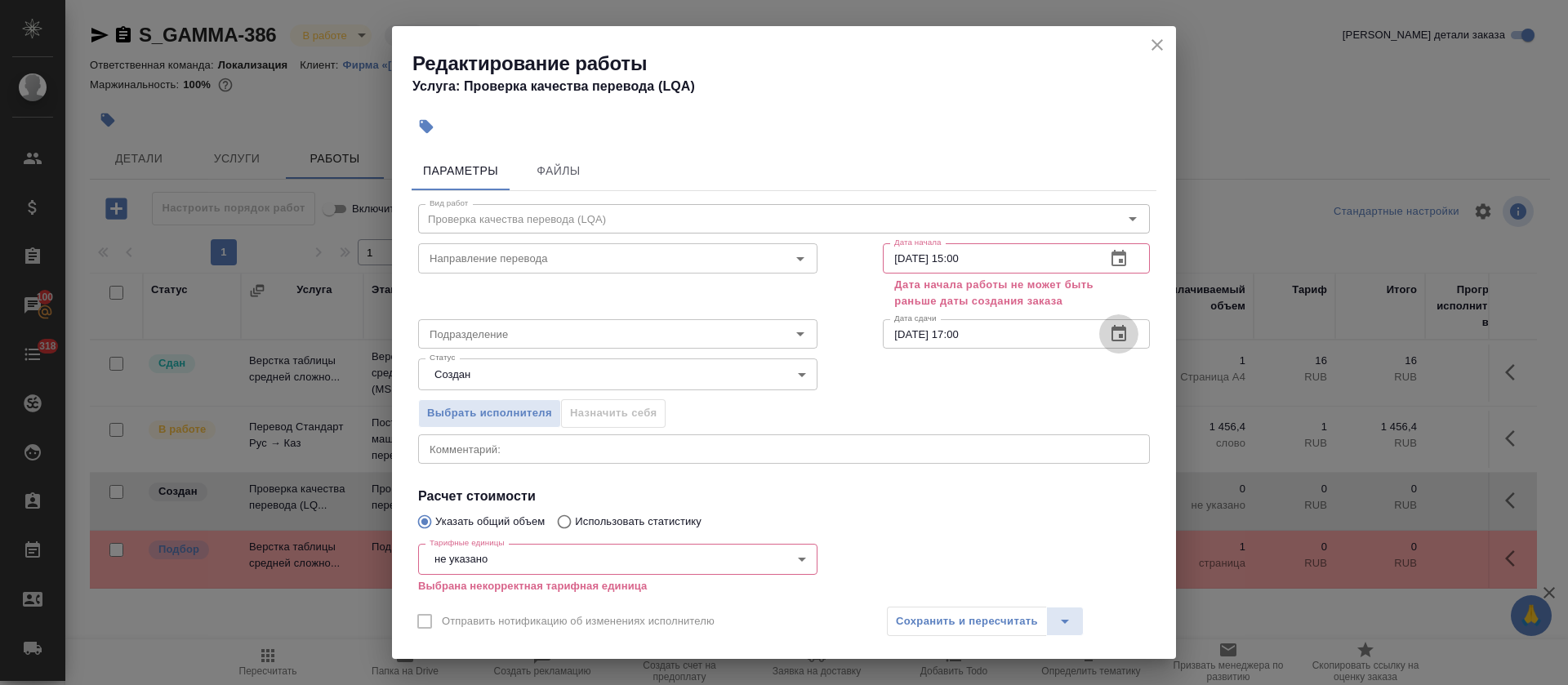
click at [1112, 336] on icon "button" at bounding box center [1119, 333] width 15 height 17
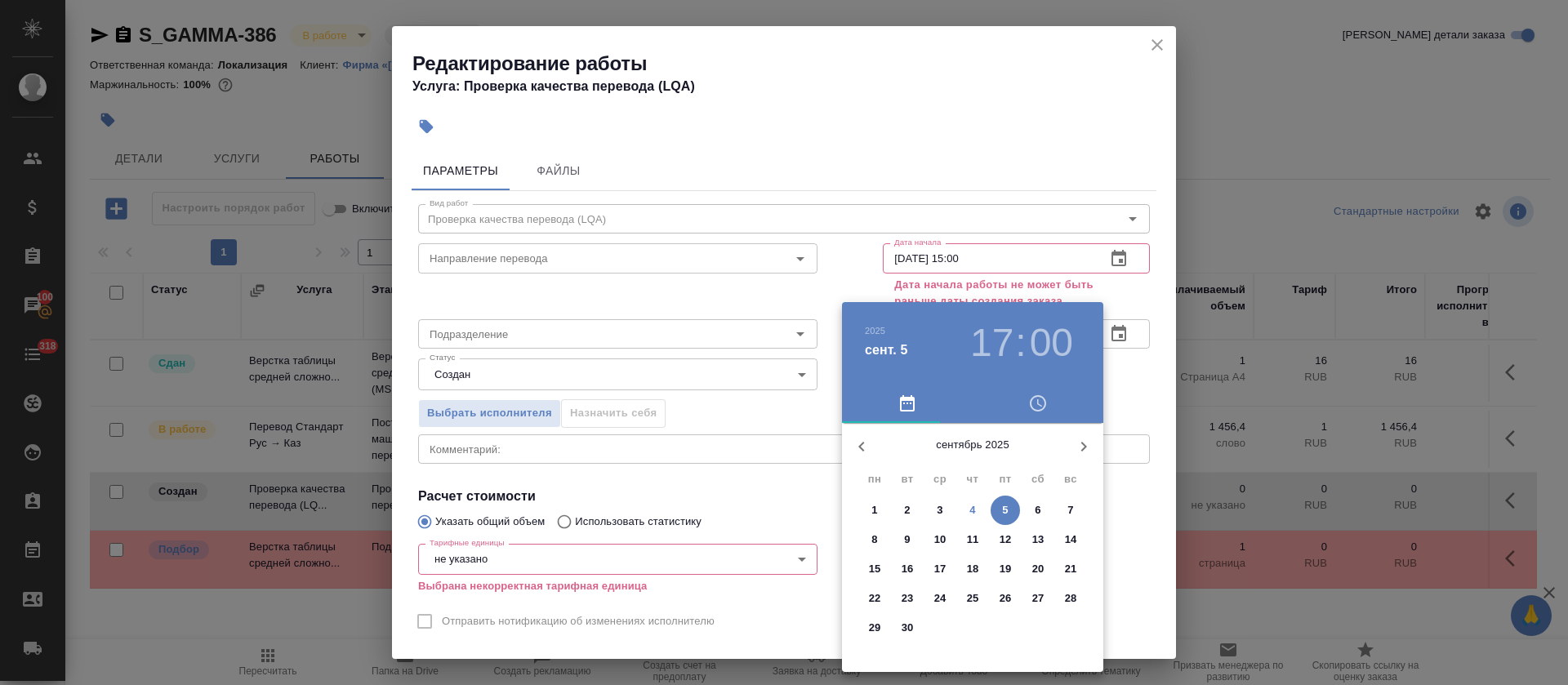
click at [1006, 507] on p "5" at bounding box center [1005, 510] width 6 height 17
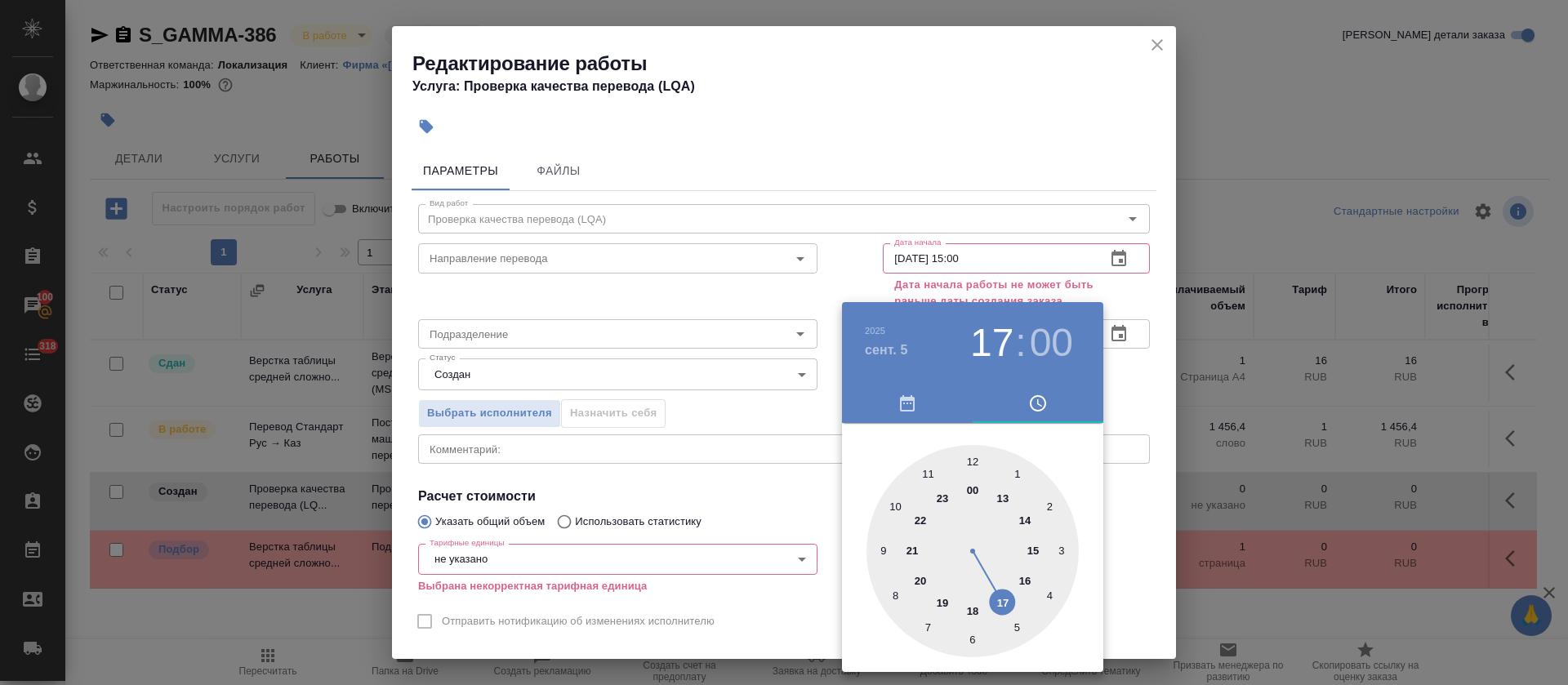
click at [1022, 580] on div at bounding box center [972, 550] width 212 height 212
type input "05.09.2025 16:00"
drag, startPoint x: 808, startPoint y: 458, endPoint x: 983, endPoint y: 322, distance: 221.6
click at [810, 458] on div at bounding box center [784, 342] width 1568 height 685
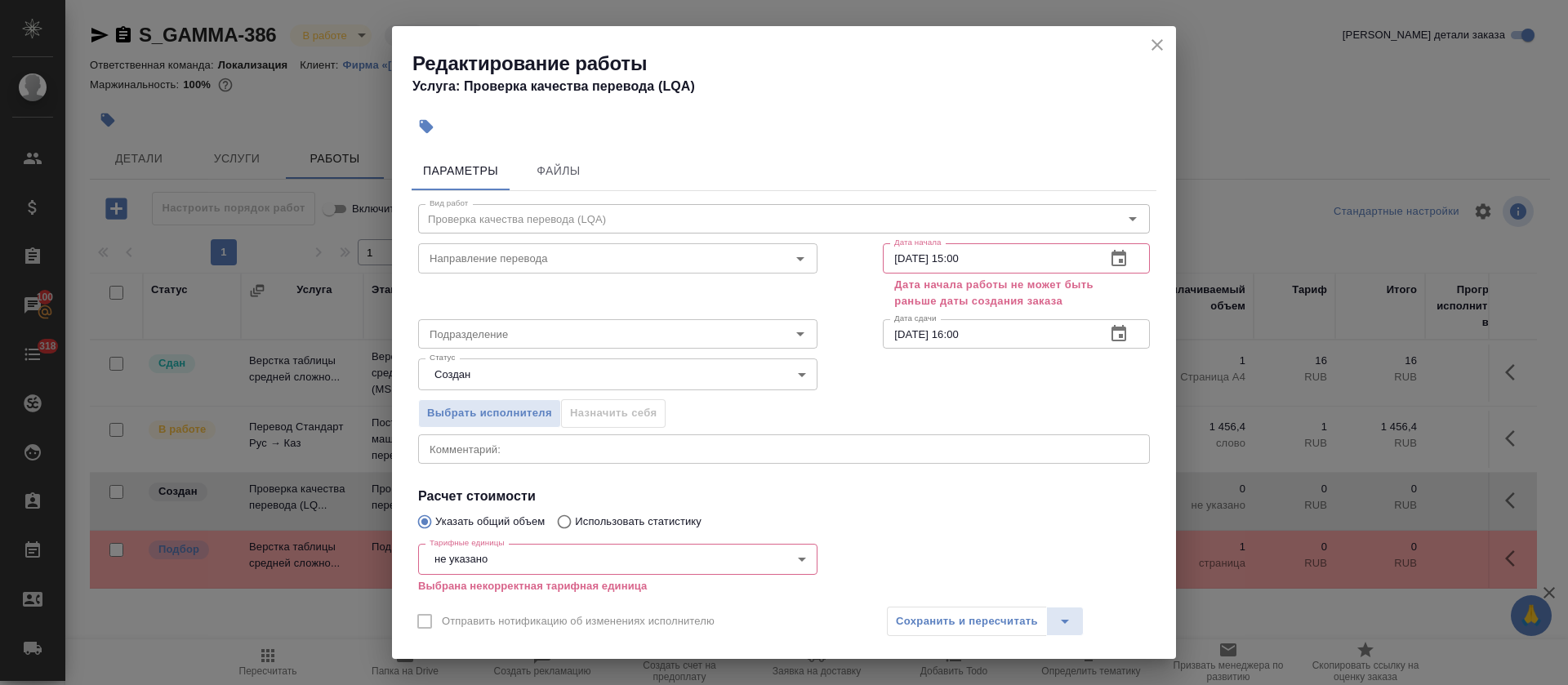
click at [1115, 252] on button "button" at bounding box center [1118, 258] width 39 height 39
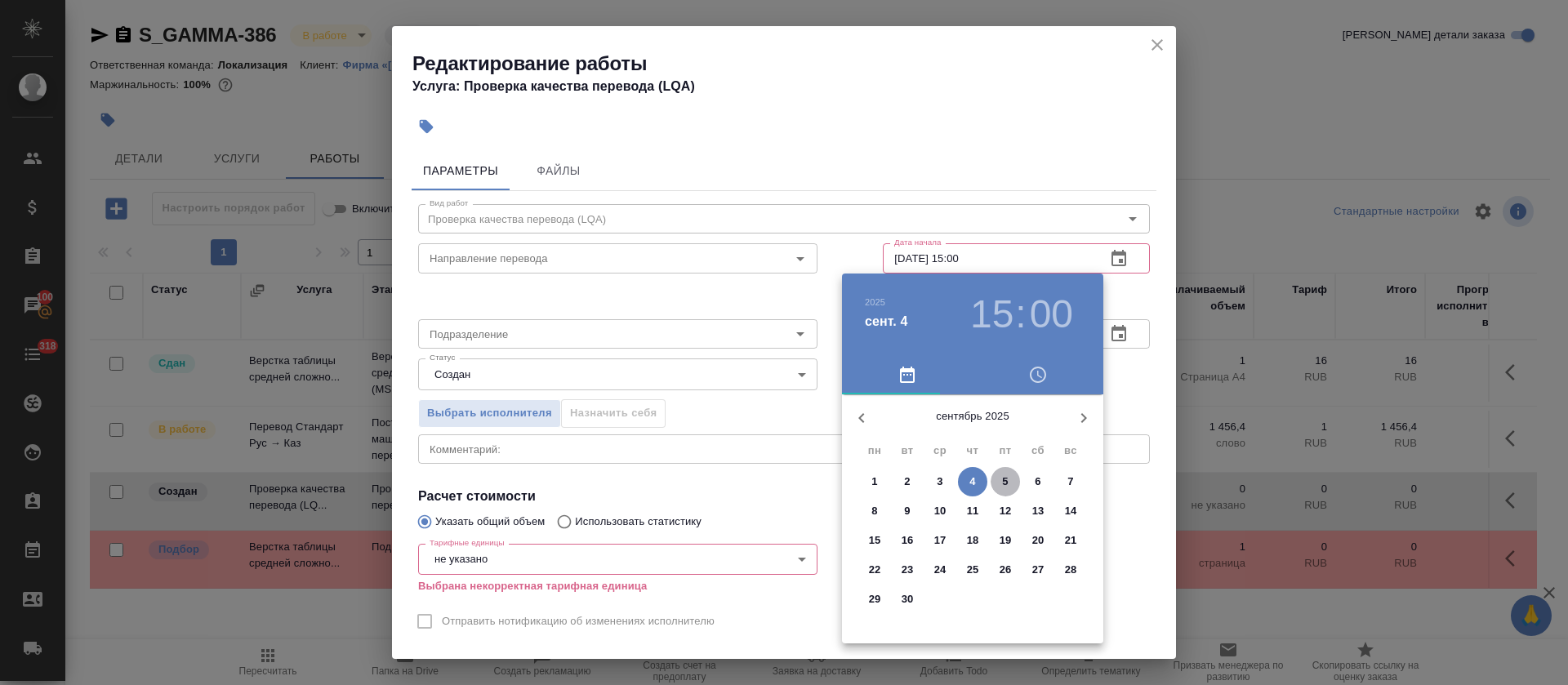
click at [1002, 481] on p "5" at bounding box center [1005, 481] width 6 height 17
type input "05.09.2025 15:00"
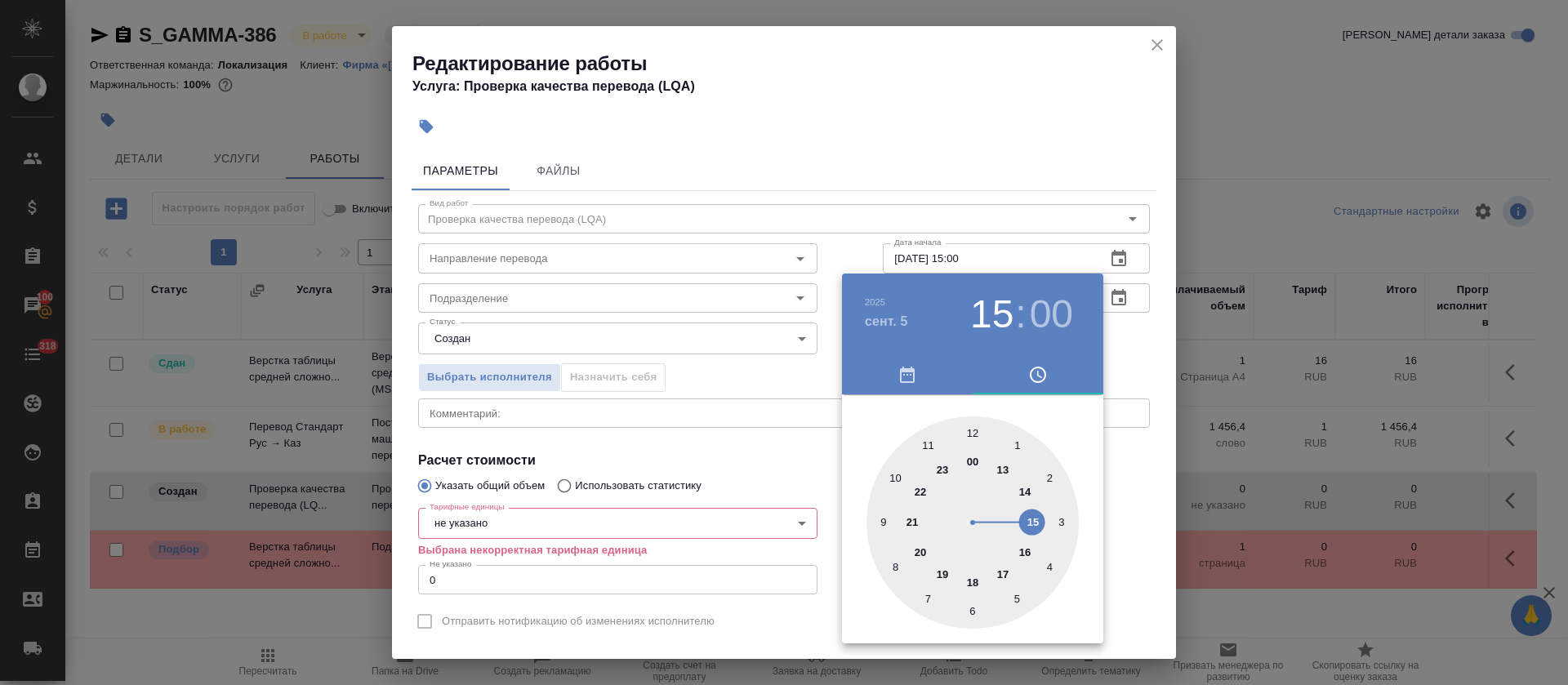
click at [731, 450] on div at bounding box center [784, 342] width 1568 height 685
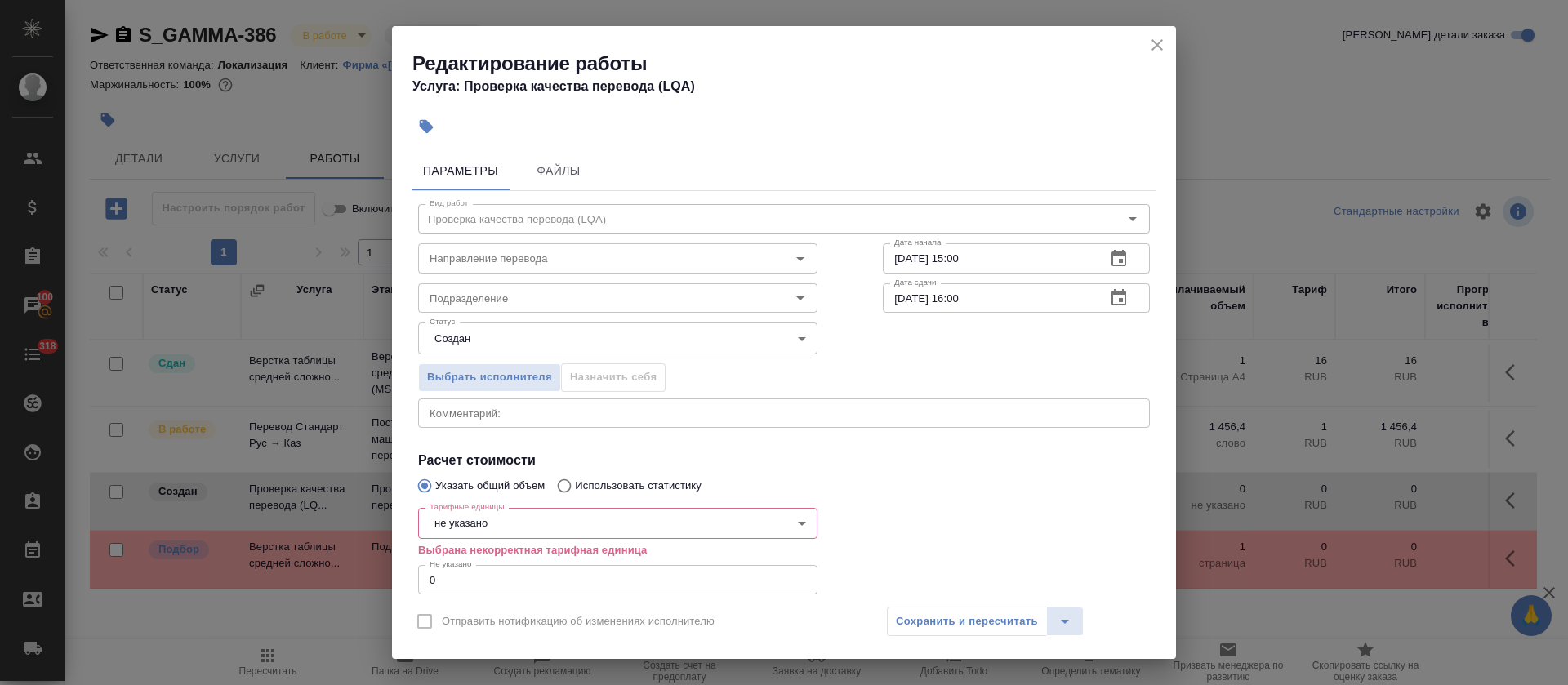
click at [499, 526] on body "🙏 .cls-1 fill:#fff; AWATERA Tretyakova Olga Клиенты Спецификации Заказы 100 Чат…" at bounding box center [784, 342] width 1568 height 685
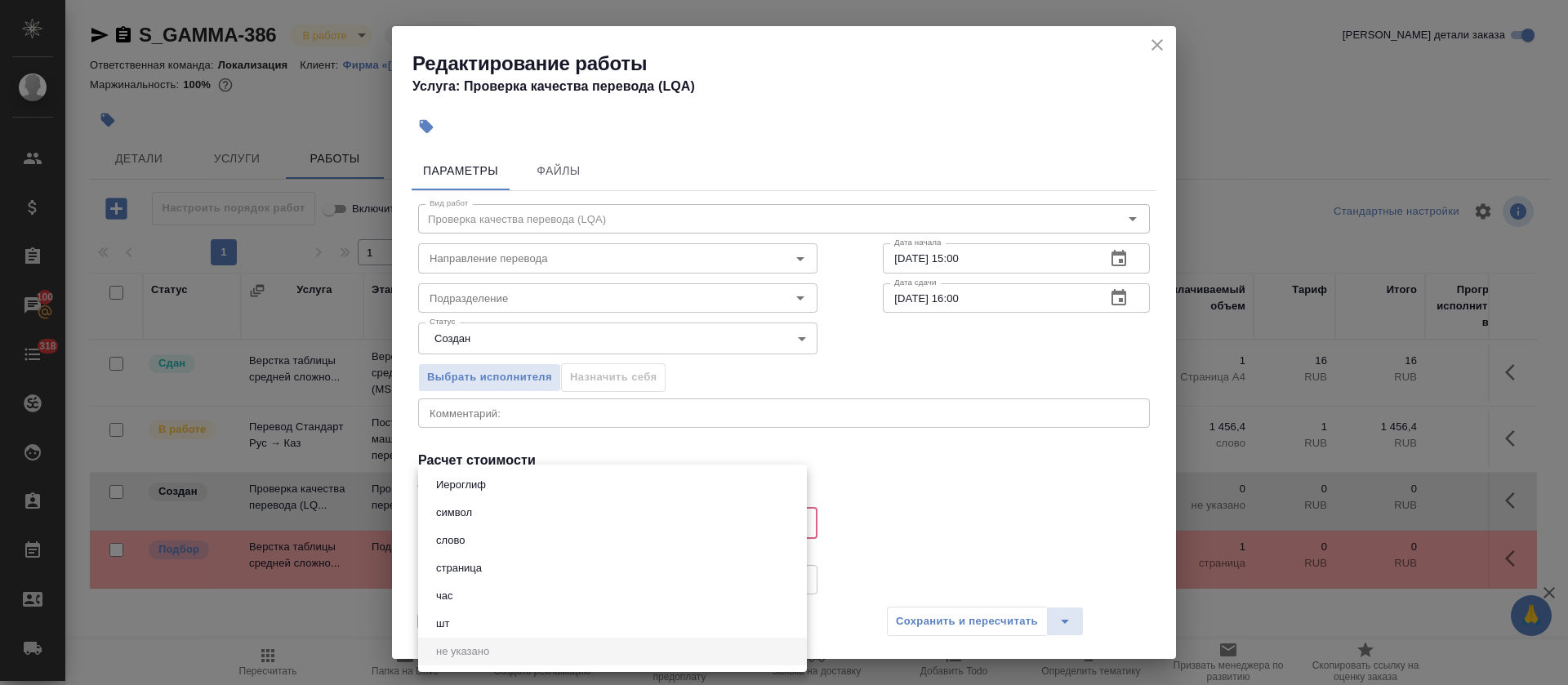
click at [444, 607] on li "час" at bounding box center [612, 596] width 389 height 28
type input "5a8b1489cc6b4906c91bfd93"
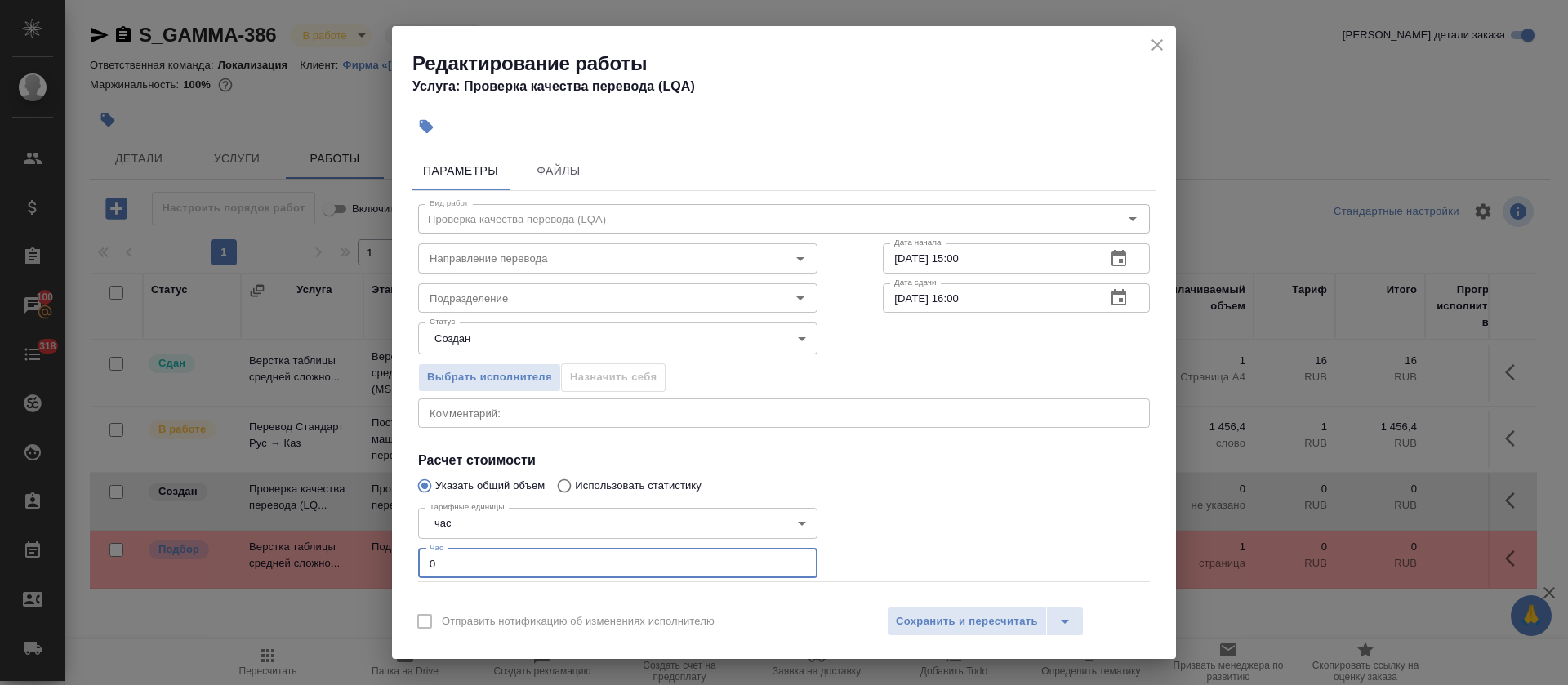
click at [417, 562] on div "Тарифные единицы час 5a8b1489cc6b4906c91bfd93 Тарифные единицы Час 0 Час" at bounding box center [617, 542] width 465 height 146
type input "1"
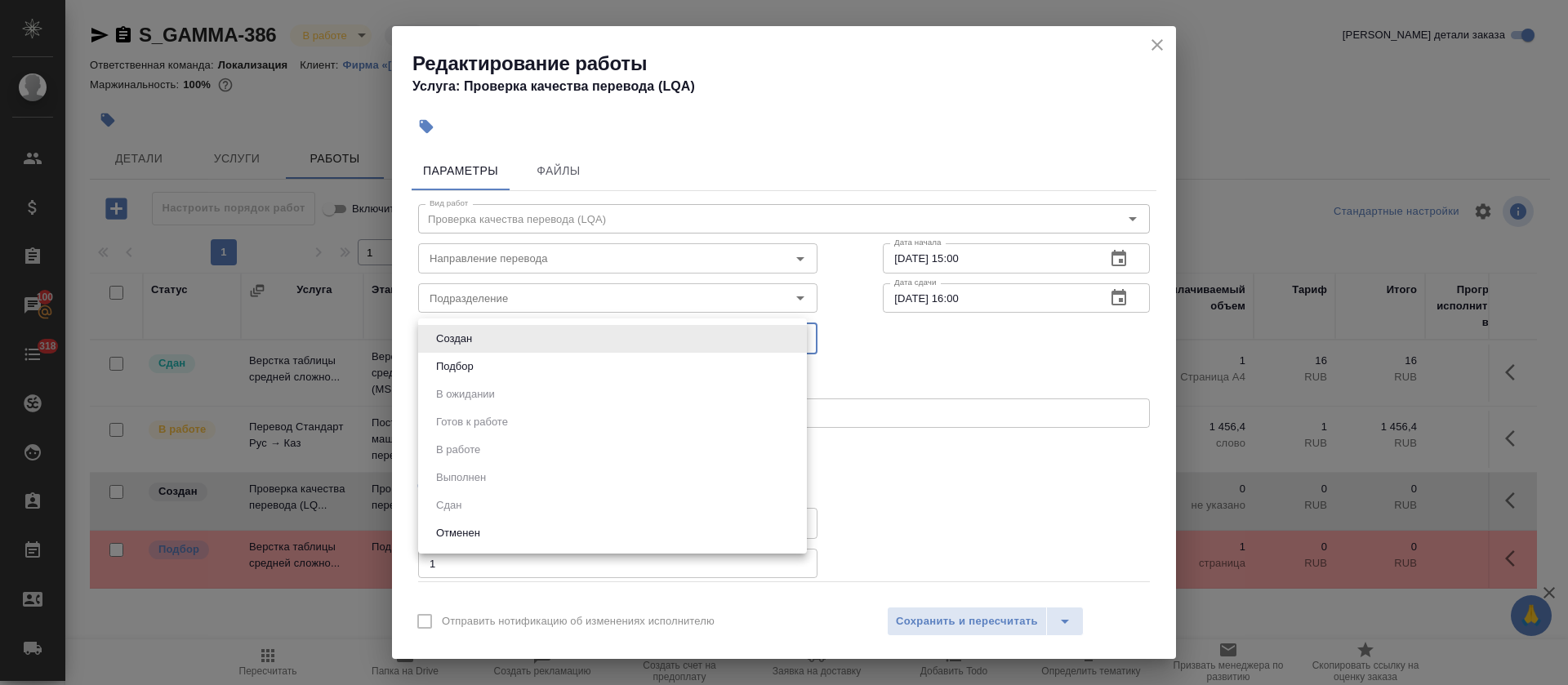
click at [495, 326] on body "🙏 .cls-1 fill:#fff; AWATERA Tretyakova Olga Клиенты Спецификации Заказы 100 Чат…" at bounding box center [784, 342] width 1568 height 685
drag, startPoint x: 492, startPoint y: 367, endPoint x: 482, endPoint y: 328, distance: 40.3
click at [490, 367] on li "Подбор" at bounding box center [612, 367] width 389 height 28
type input "recruiting"
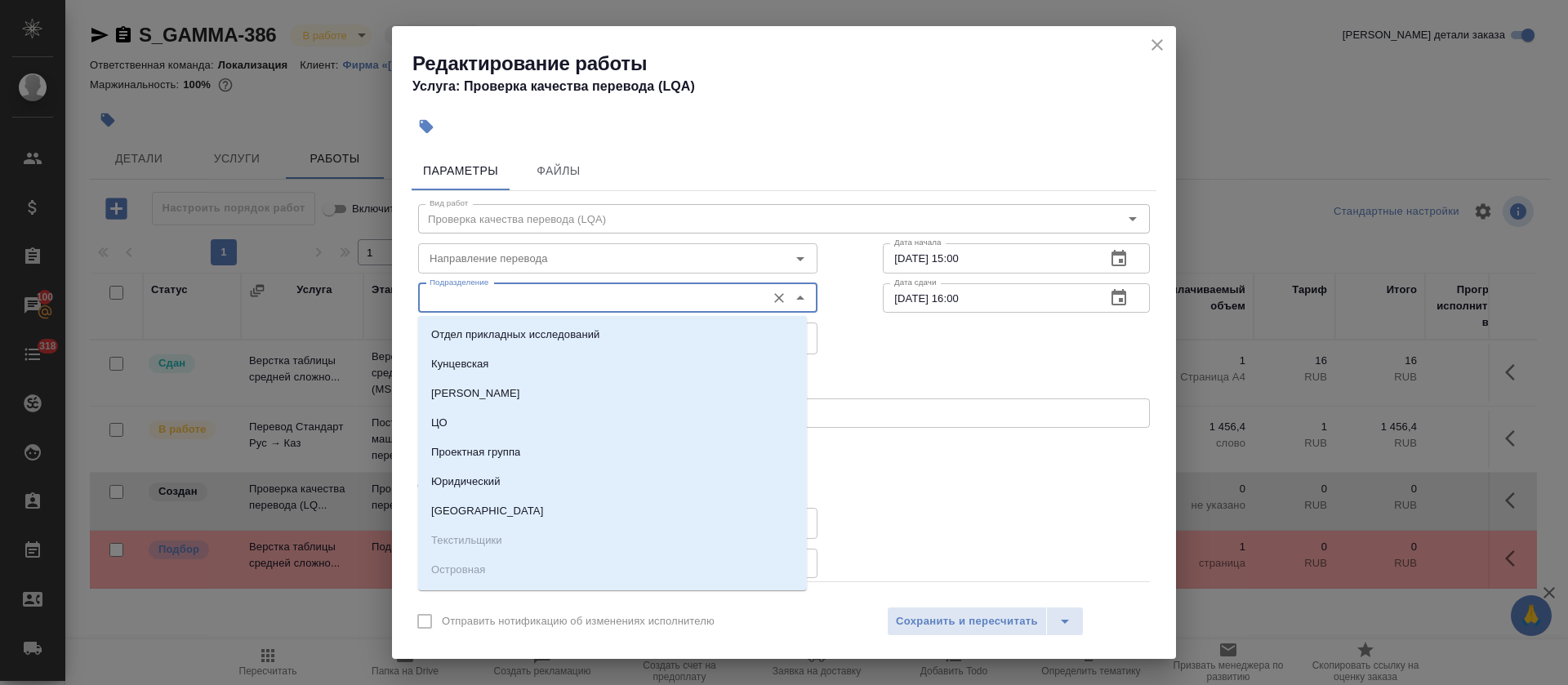
click at [478, 298] on input "Подразделение" at bounding box center [590, 298] width 335 height 19
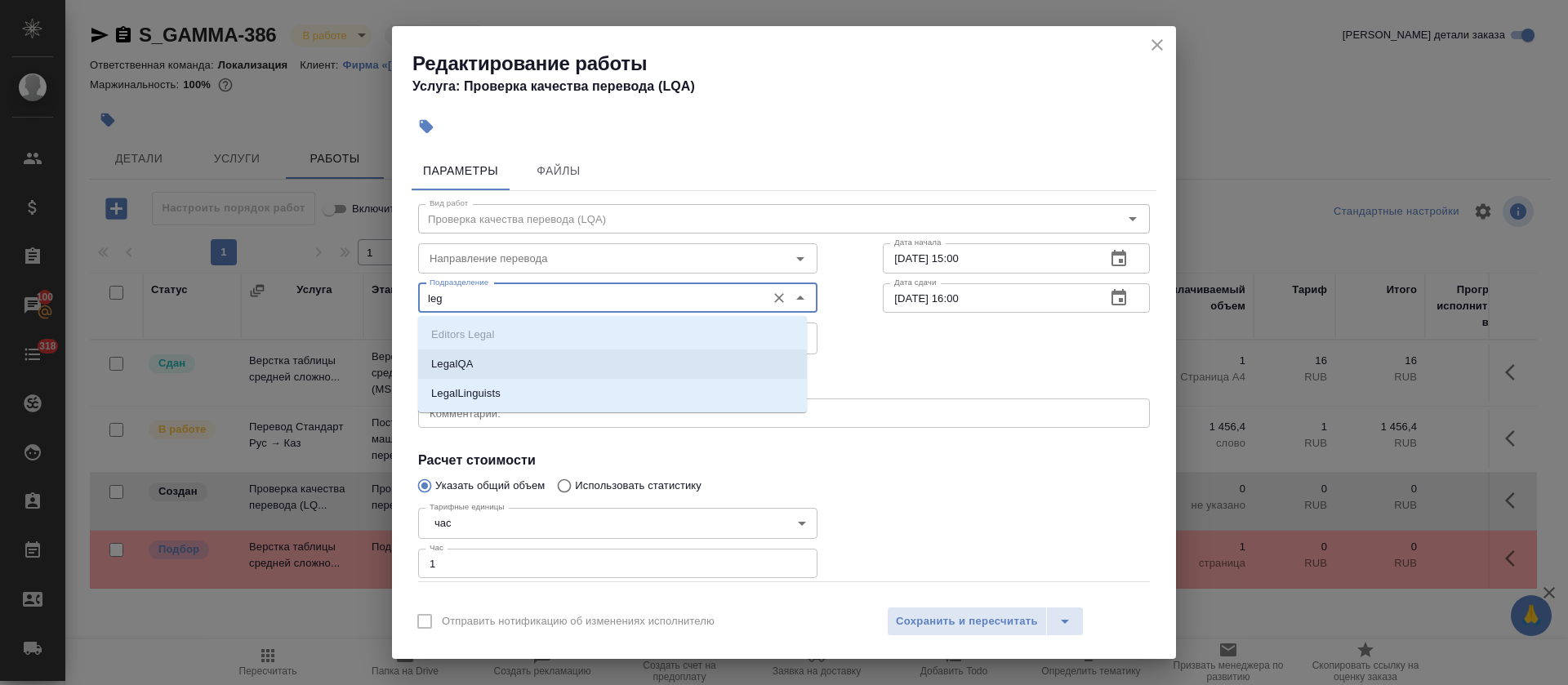
click at [487, 354] on li "LegalQA" at bounding box center [612, 364] width 389 height 30
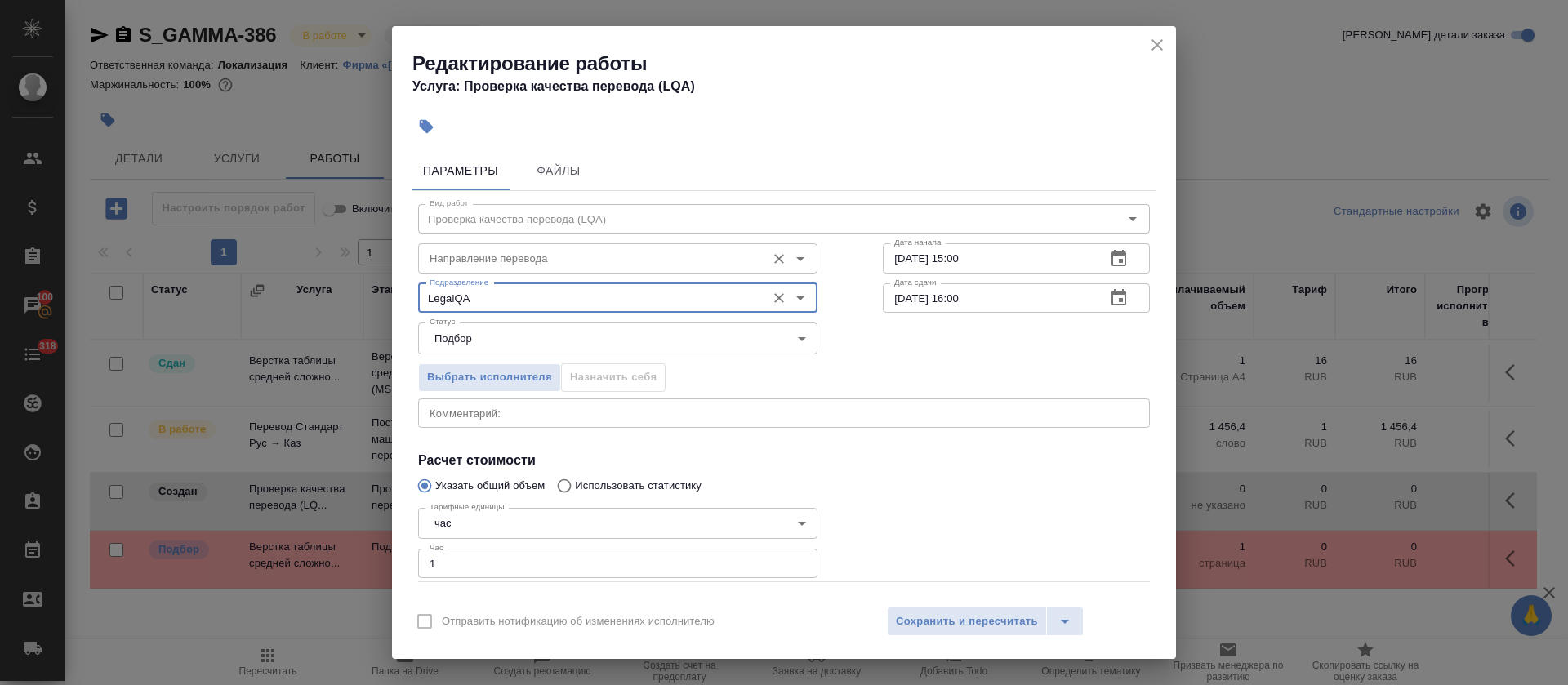
click at [559, 271] on div "Направление перевода" at bounding box center [617, 258] width 399 height 30
type input "LegalQA"
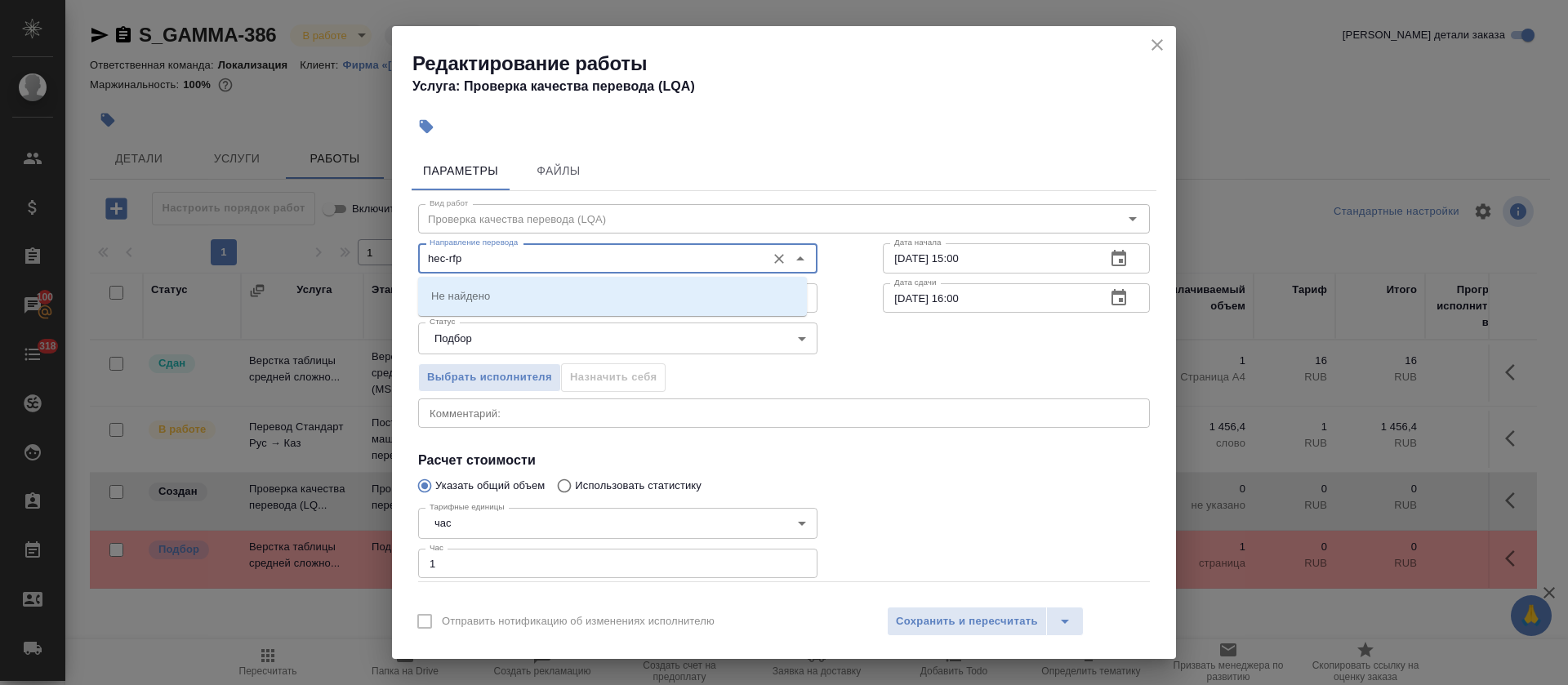
drag, startPoint x: 479, startPoint y: 260, endPoint x: 392, endPoint y: 263, distance: 87.1
click at [392, 263] on div "Редактирование работы Услуга: Проверка качества перевода (LQA) Параметры Файлы …" at bounding box center [784, 342] width 1568 height 685
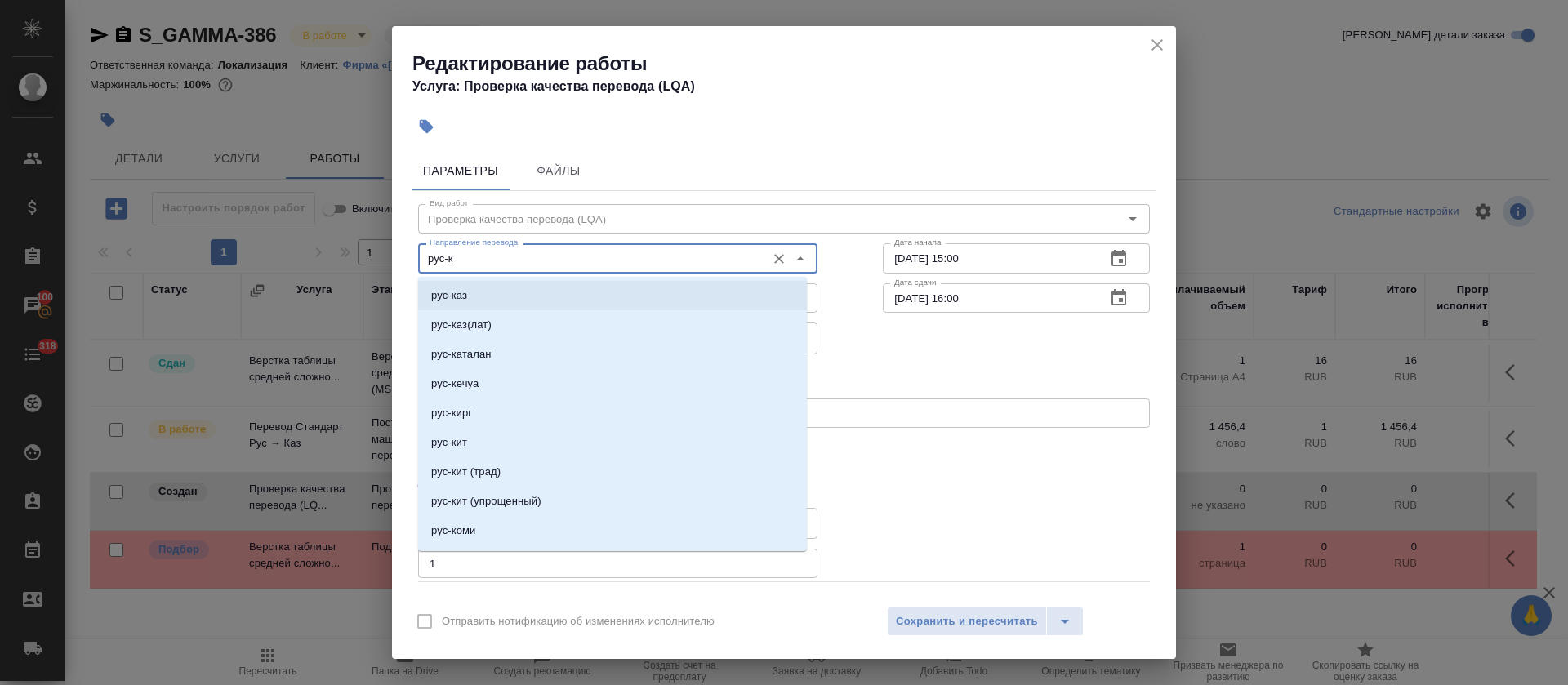
click at [506, 291] on li "рус-каз" at bounding box center [612, 295] width 389 height 30
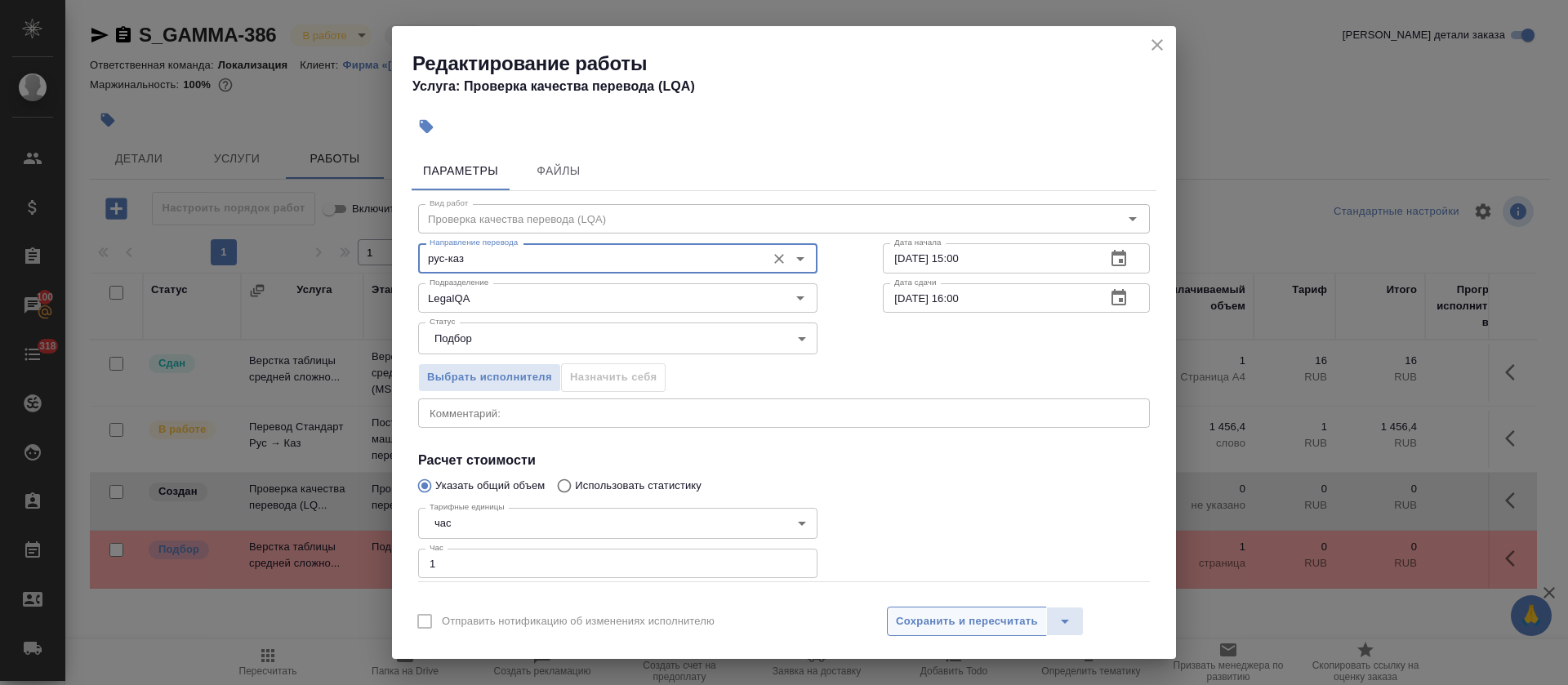
type input "рус-каз"
click at [975, 627] on span "Сохранить и пересчитать" at bounding box center [966, 621] width 142 height 19
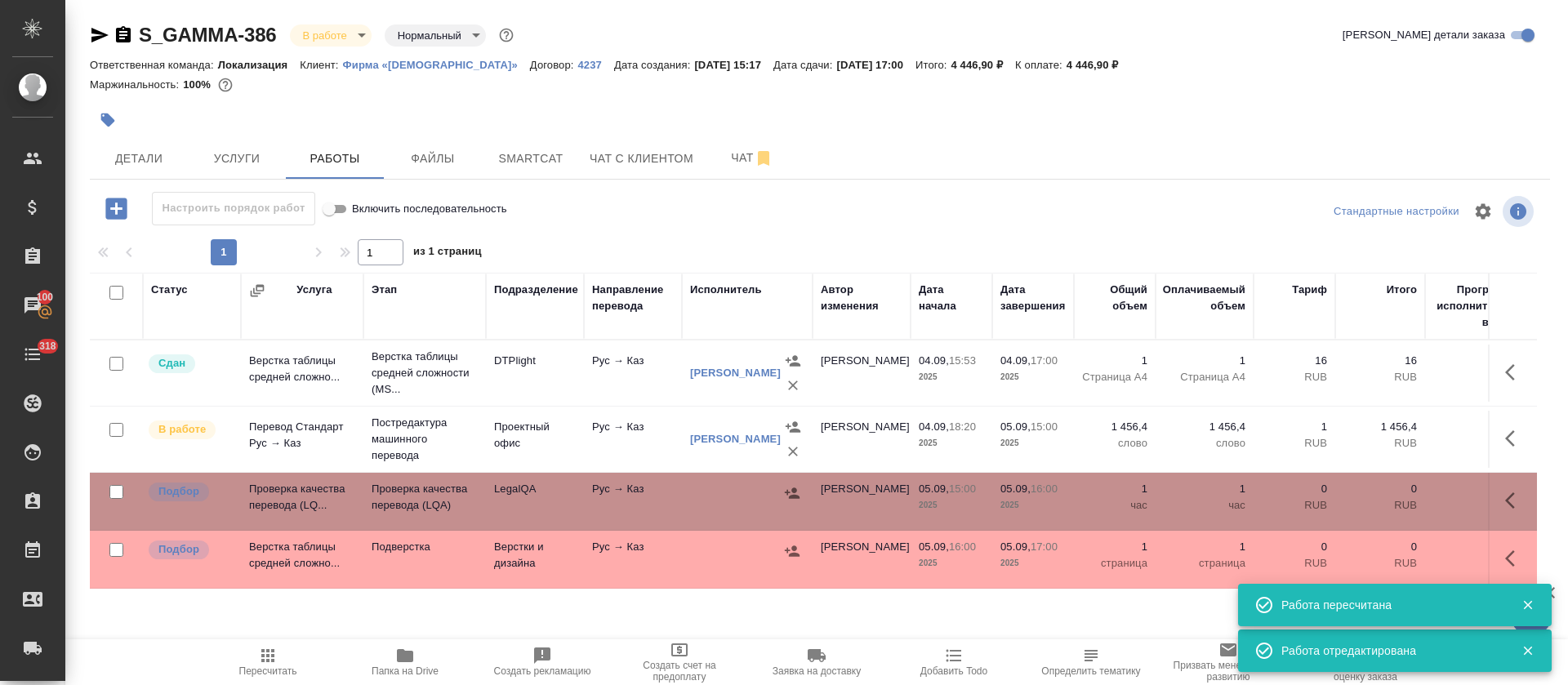
click at [1505, 497] on icon "button" at bounding box center [1515, 500] width 19 height 19
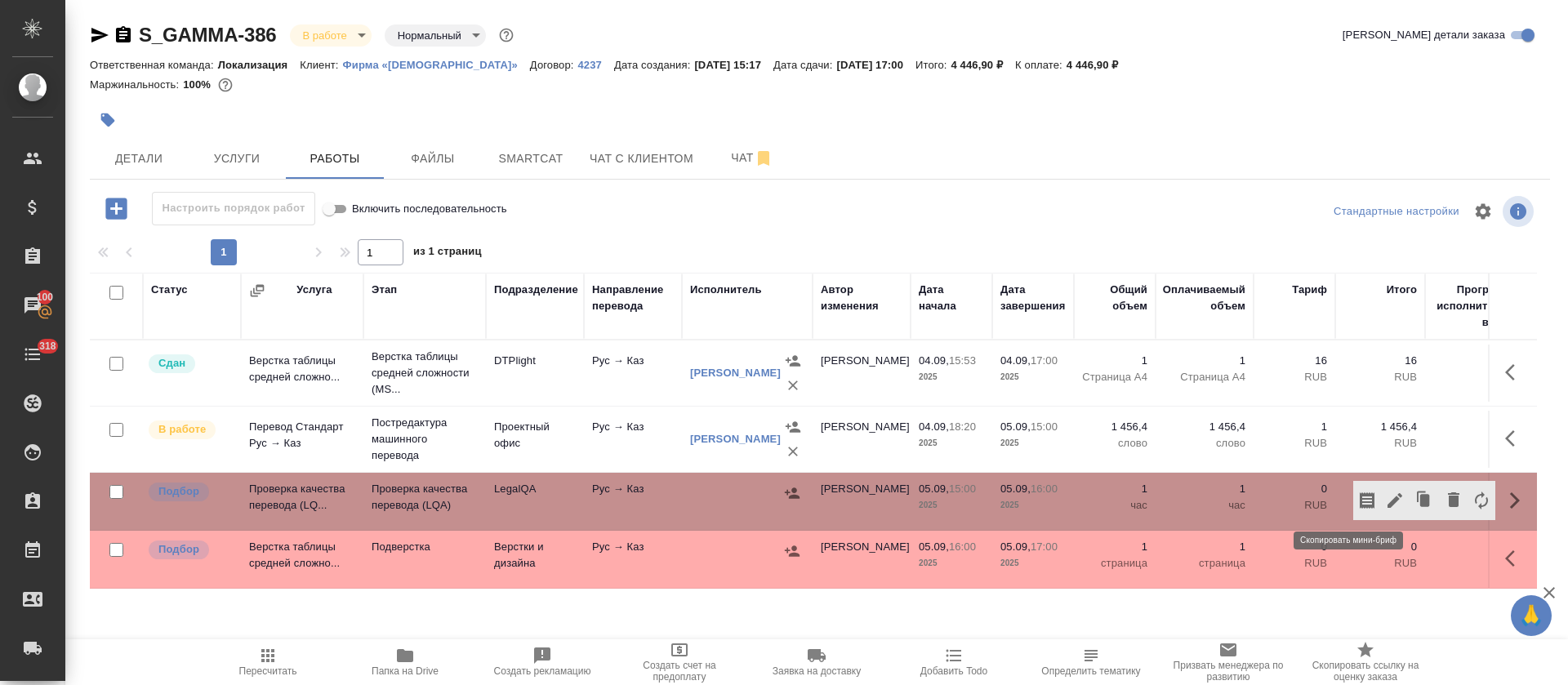
click at [1360, 505] on icon "button" at bounding box center [1367, 500] width 15 height 17
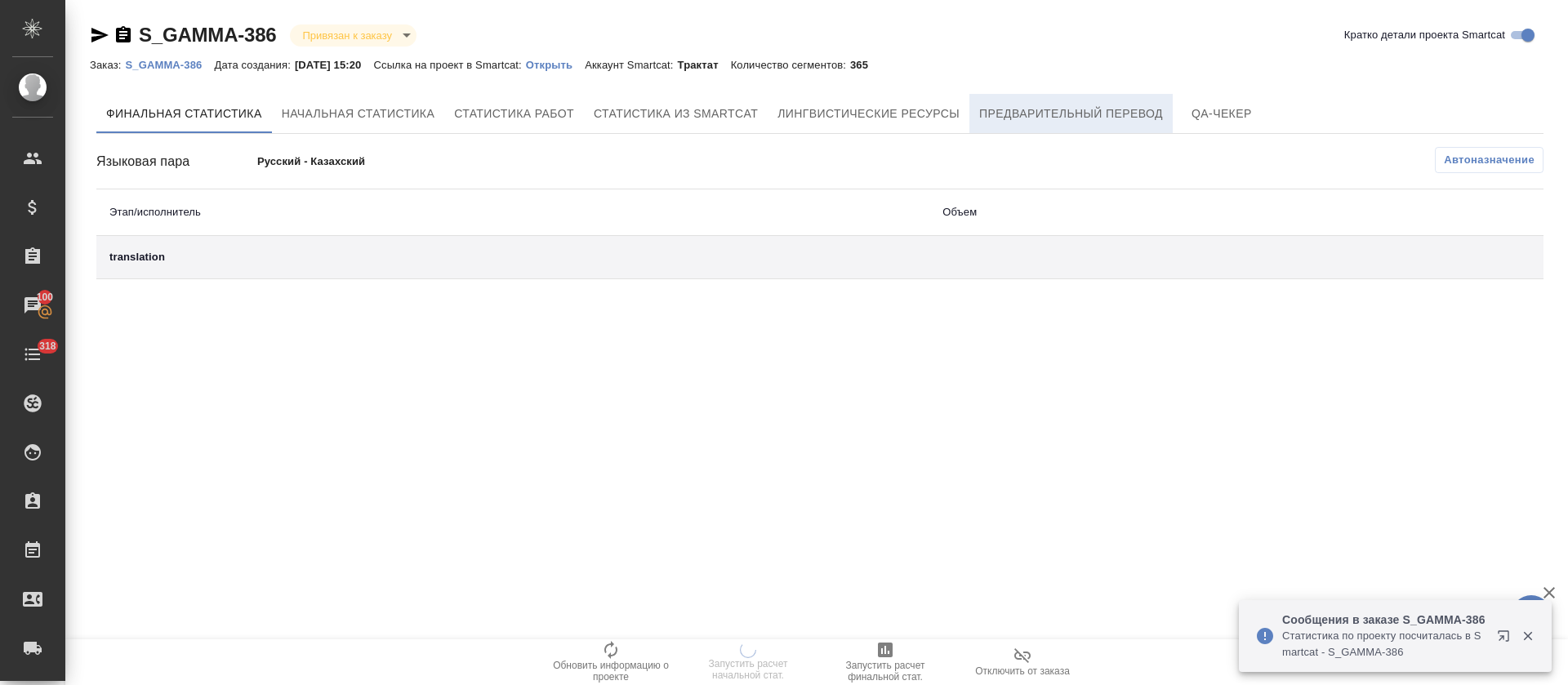
click at [1045, 118] on span "Предварительный перевод" at bounding box center [1071, 113] width 184 height 20
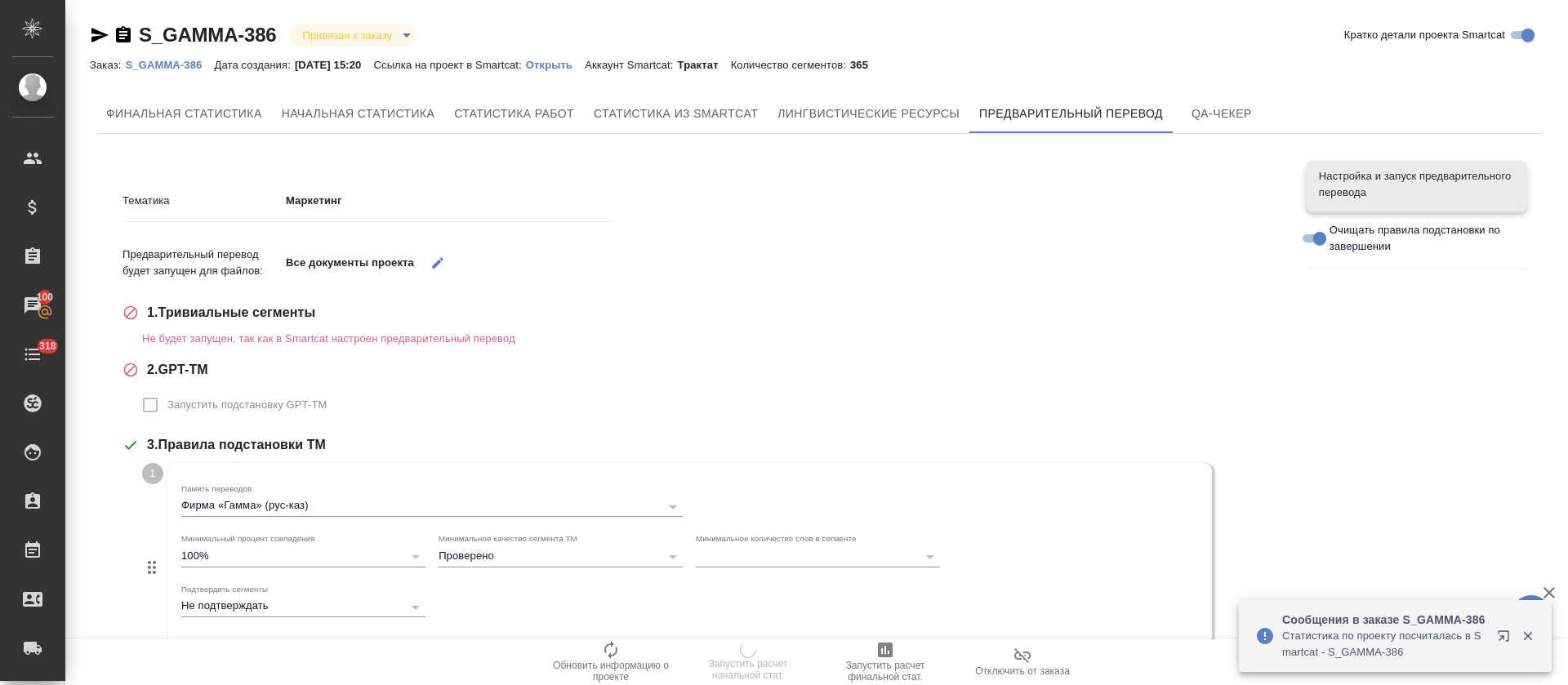
scroll to position [521, 0]
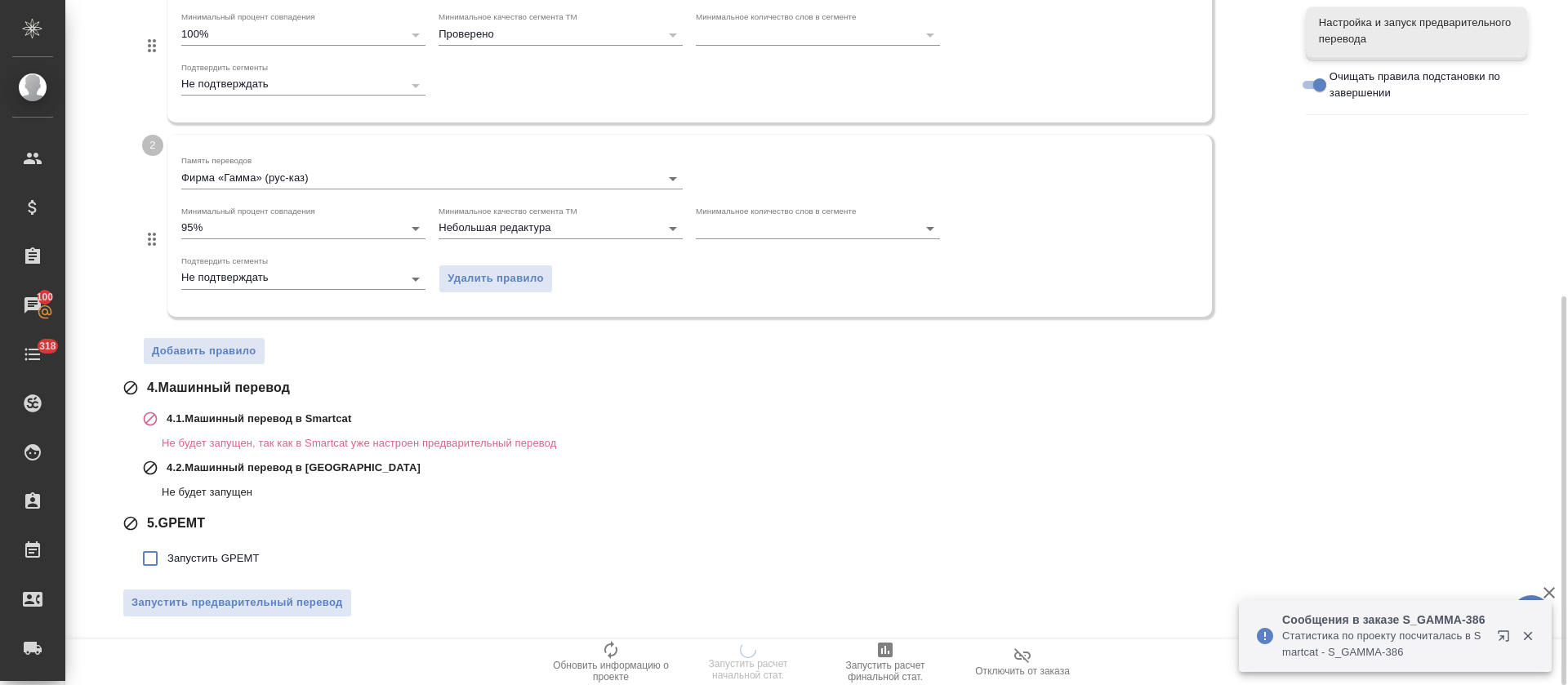
click at [217, 456] on label "Запустить GPEMT" at bounding box center [196, 558] width 126 height 34
click at [167, 456] on input "Запустить GPEMT" at bounding box center [150, 558] width 34 height 34
checkbox input "true"
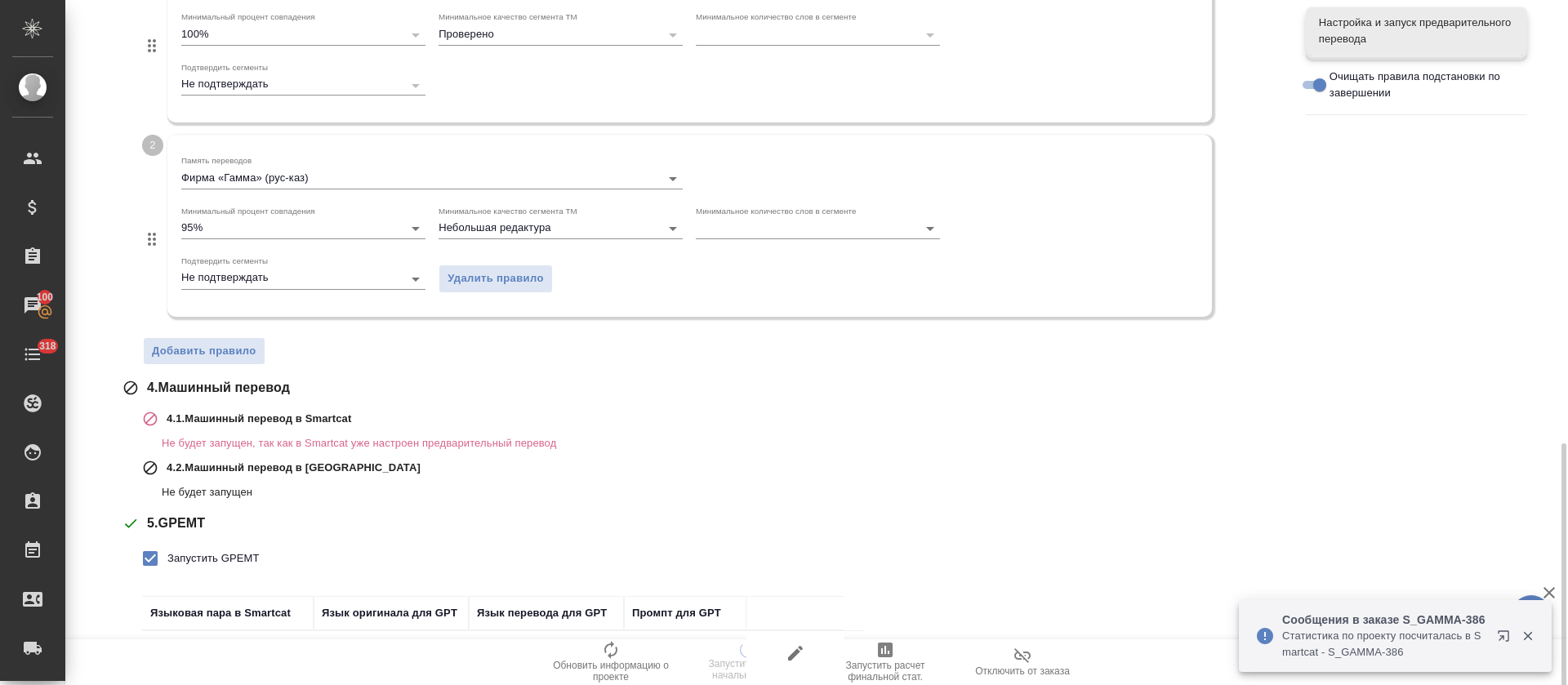
scroll to position [635, 0]
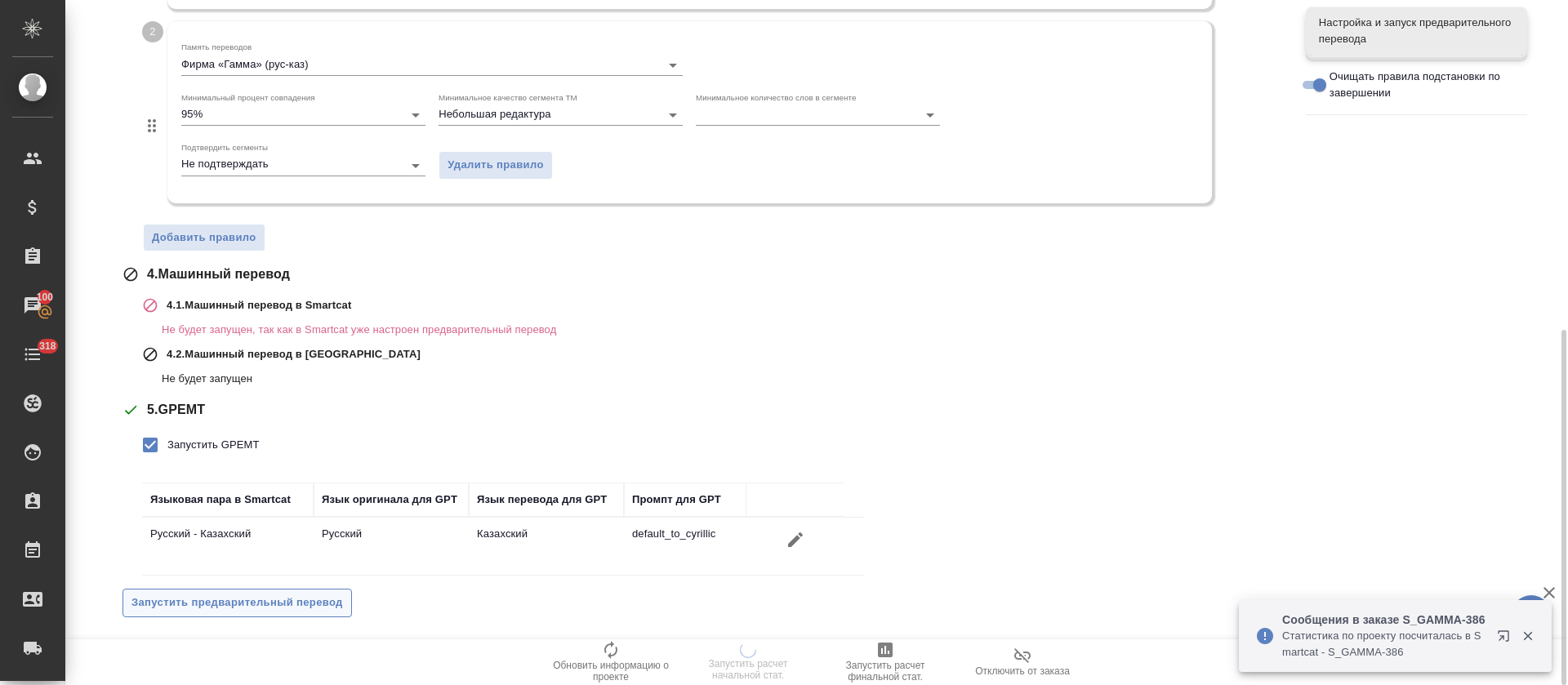
click at [222, 456] on span "Запустить предварительный перевод" at bounding box center [237, 603] width 212 height 19
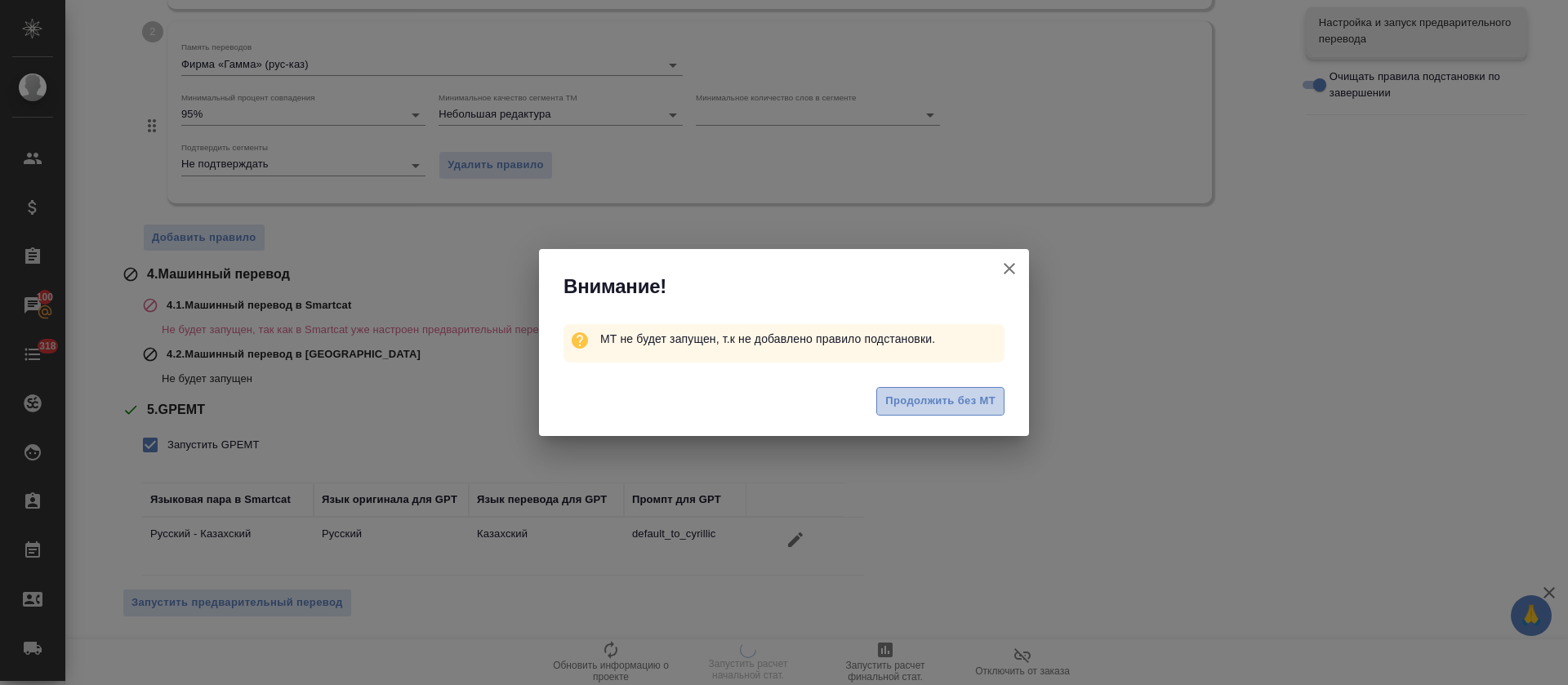
click at [932, 402] on span "Продолжить без МТ" at bounding box center [940, 402] width 110 height 19
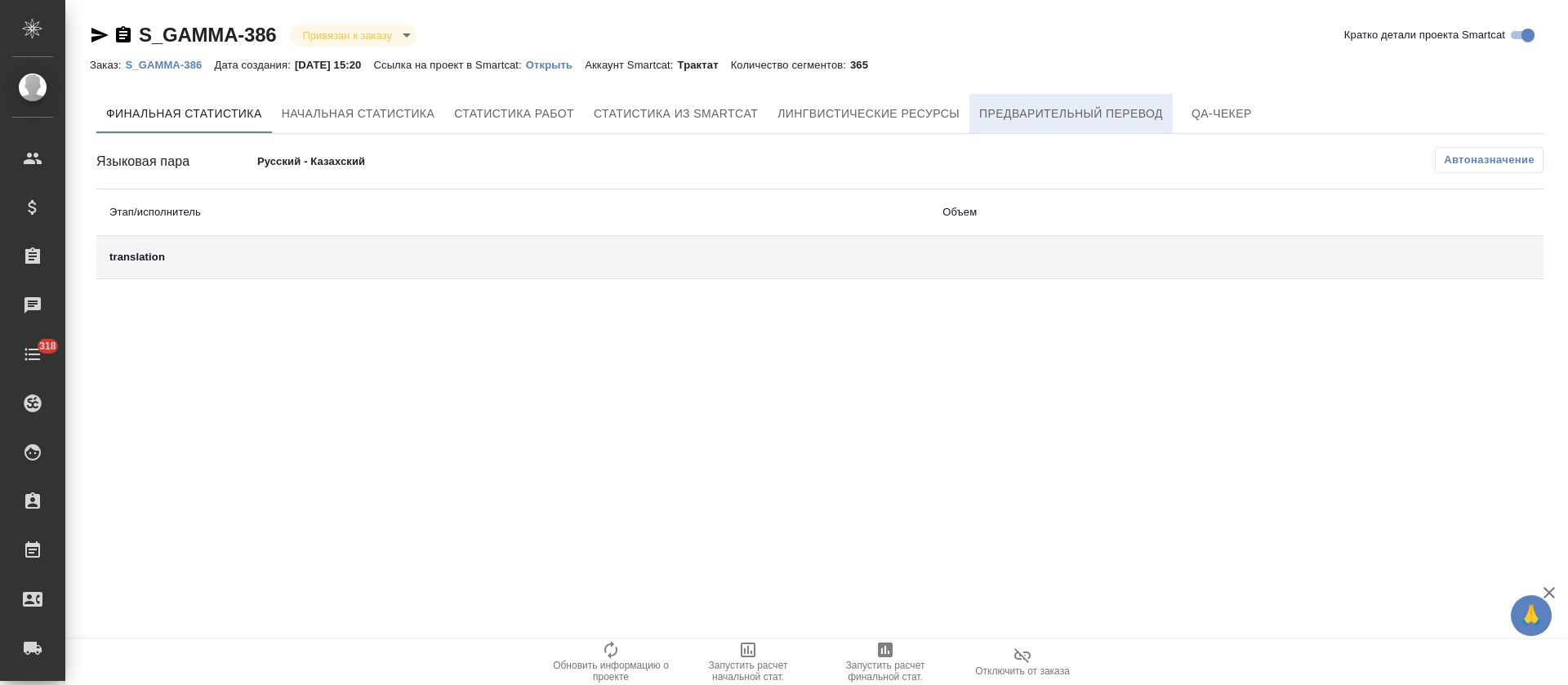
click at [1007, 123] on button "Предварительный перевод" at bounding box center [1071, 113] width 203 height 39
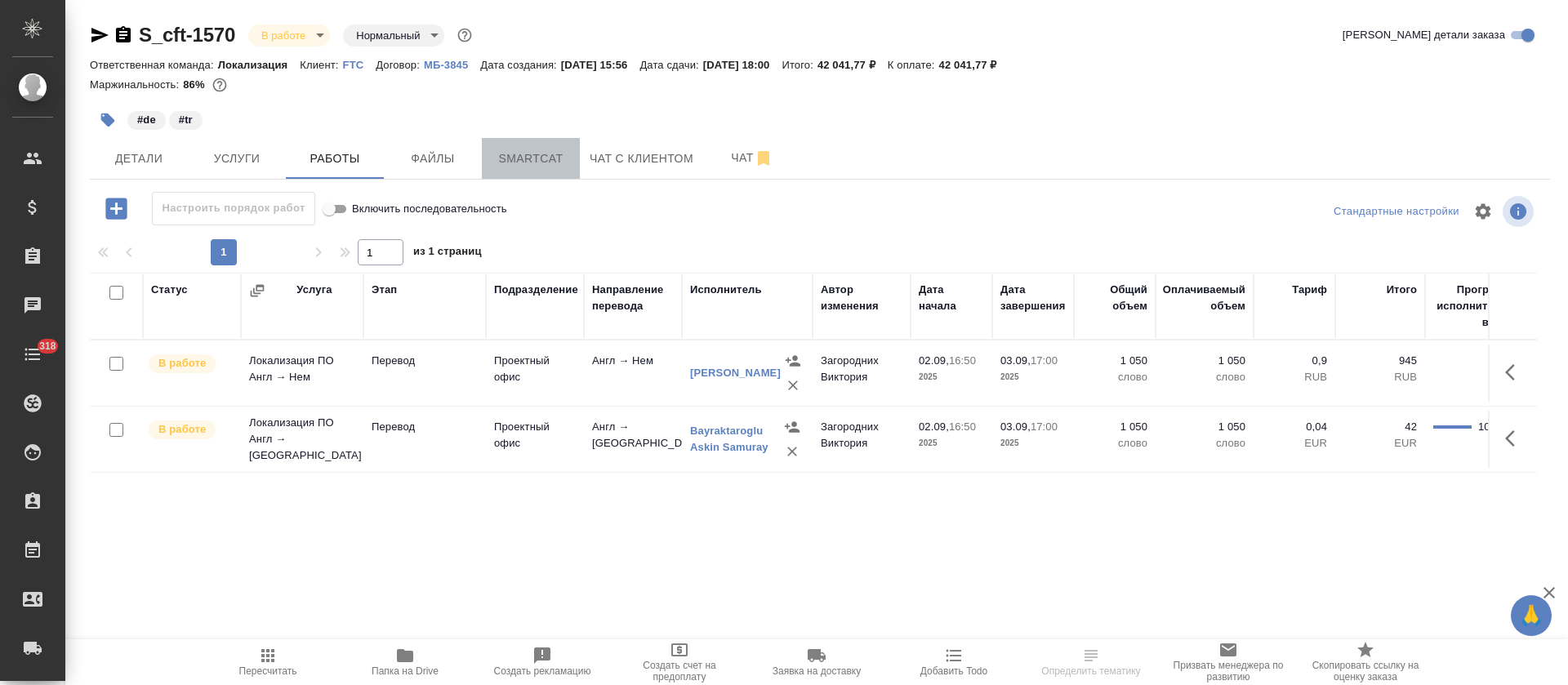
click at [536, 164] on span "Smartcat" at bounding box center [531, 158] width 78 height 20
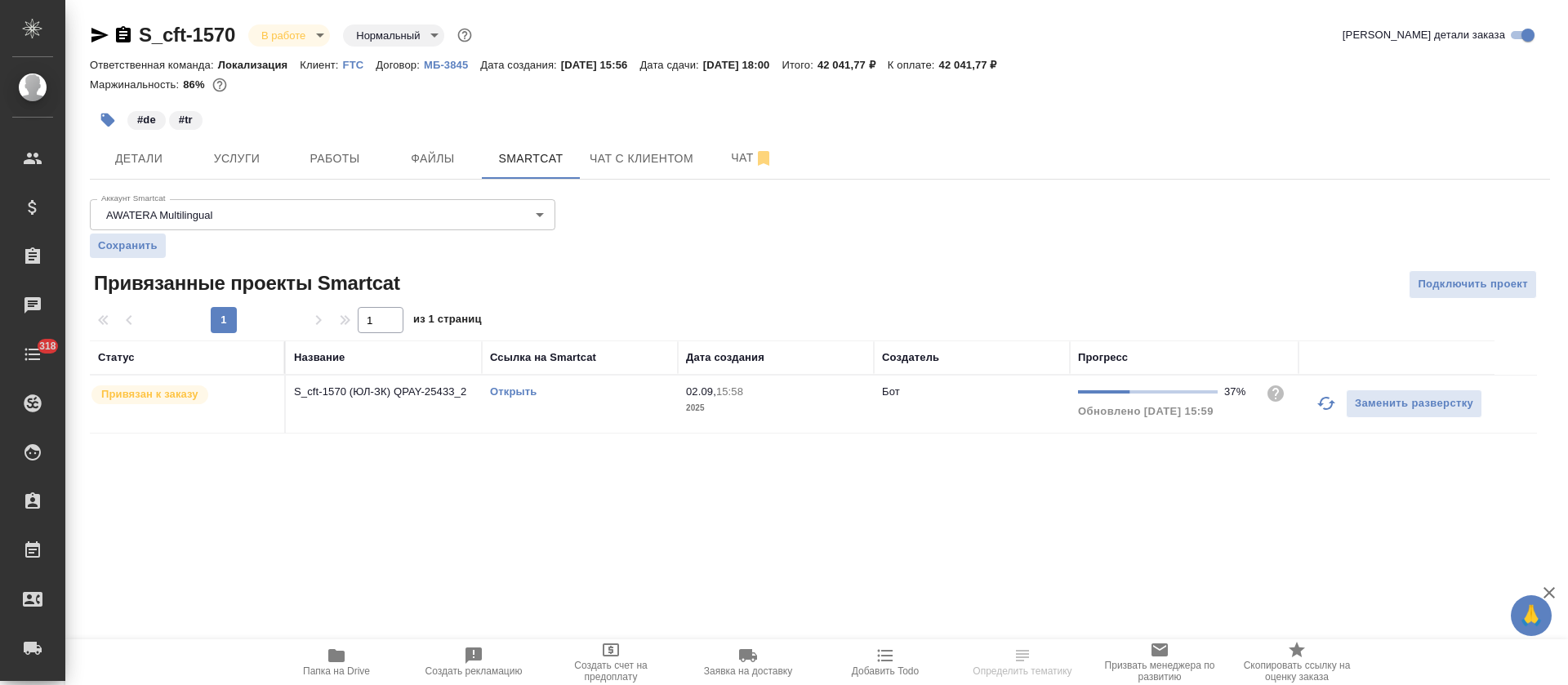
click at [508, 394] on link "Открыть" at bounding box center [513, 391] width 46 height 12
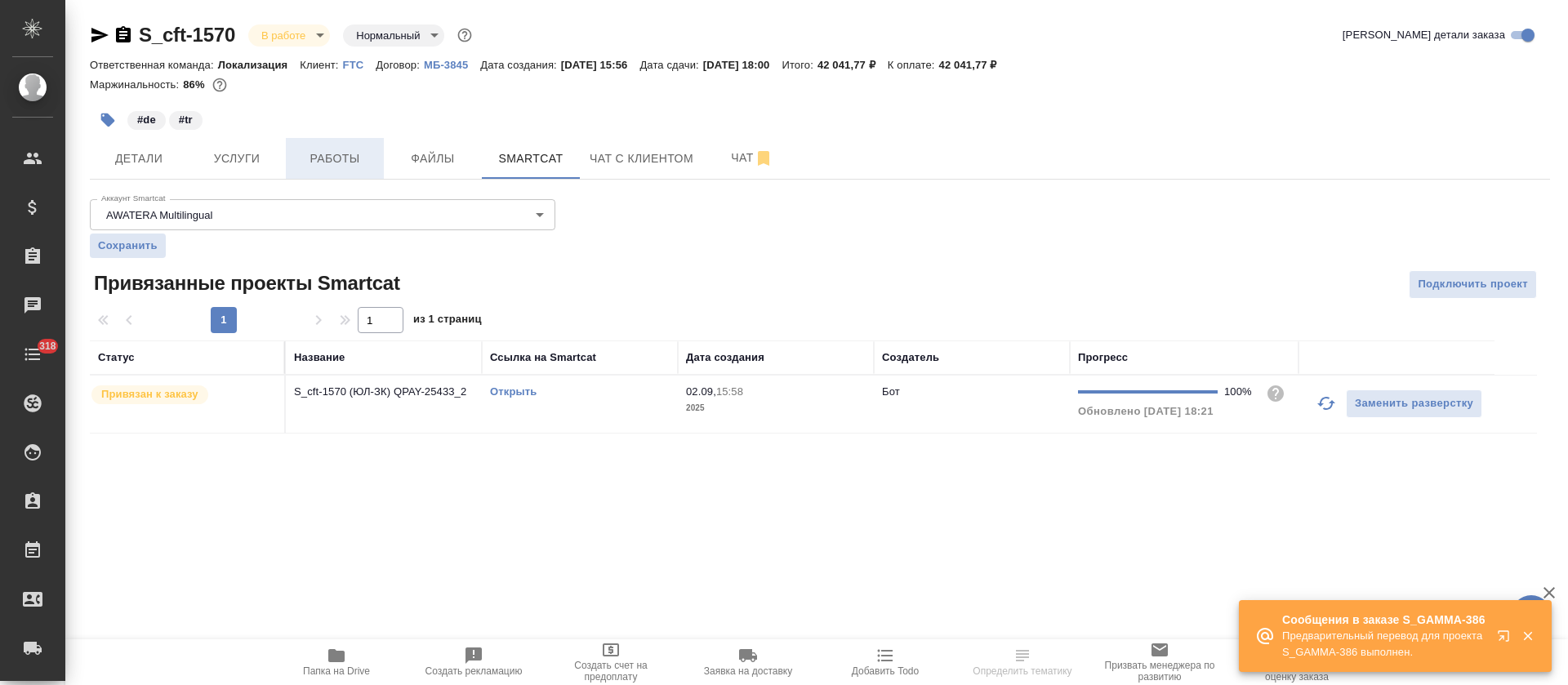
click at [327, 158] on span "Работы" at bounding box center [335, 158] width 78 height 20
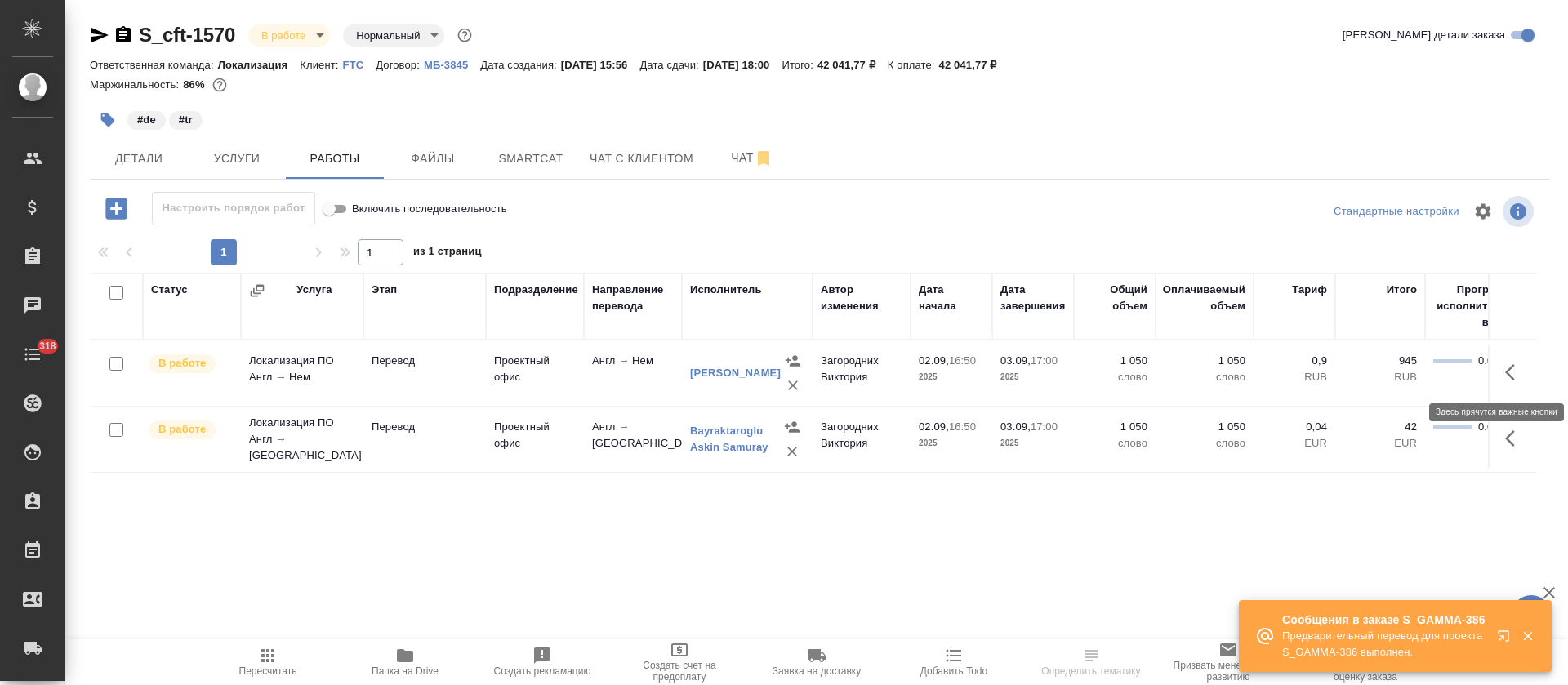
click at [1518, 370] on icon "button" at bounding box center [1515, 372] width 19 height 19
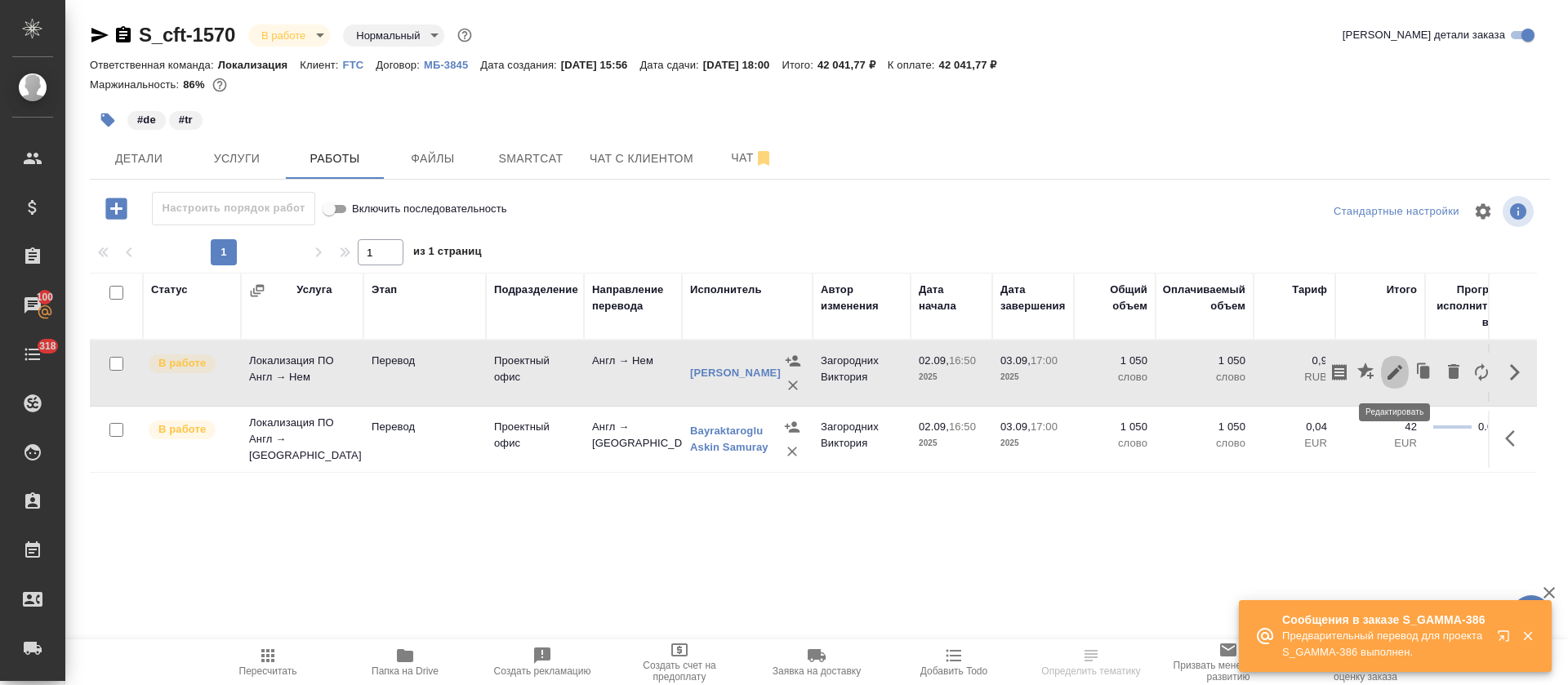
click at [1401, 371] on icon "button" at bounding box center [1394, 372] width 19 height 19
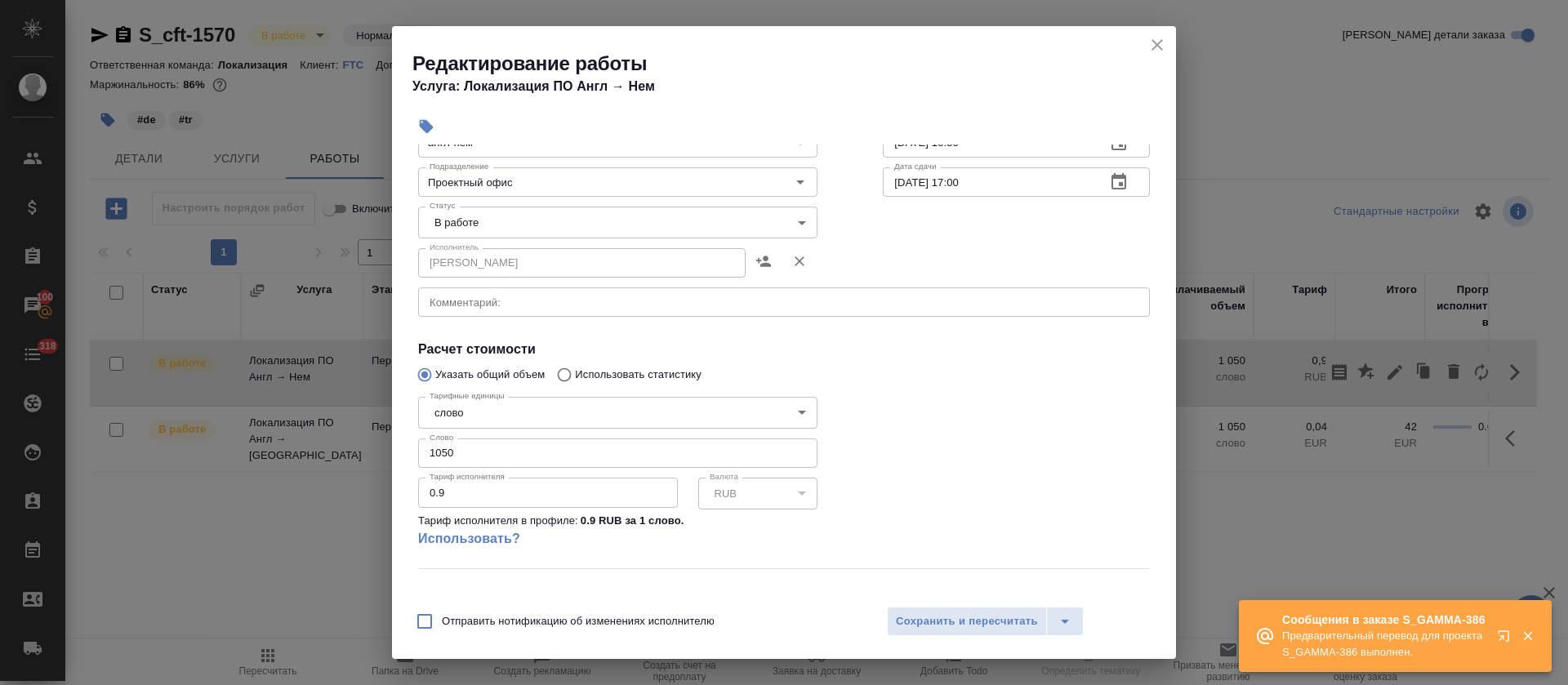
scroll to position [122, 0]
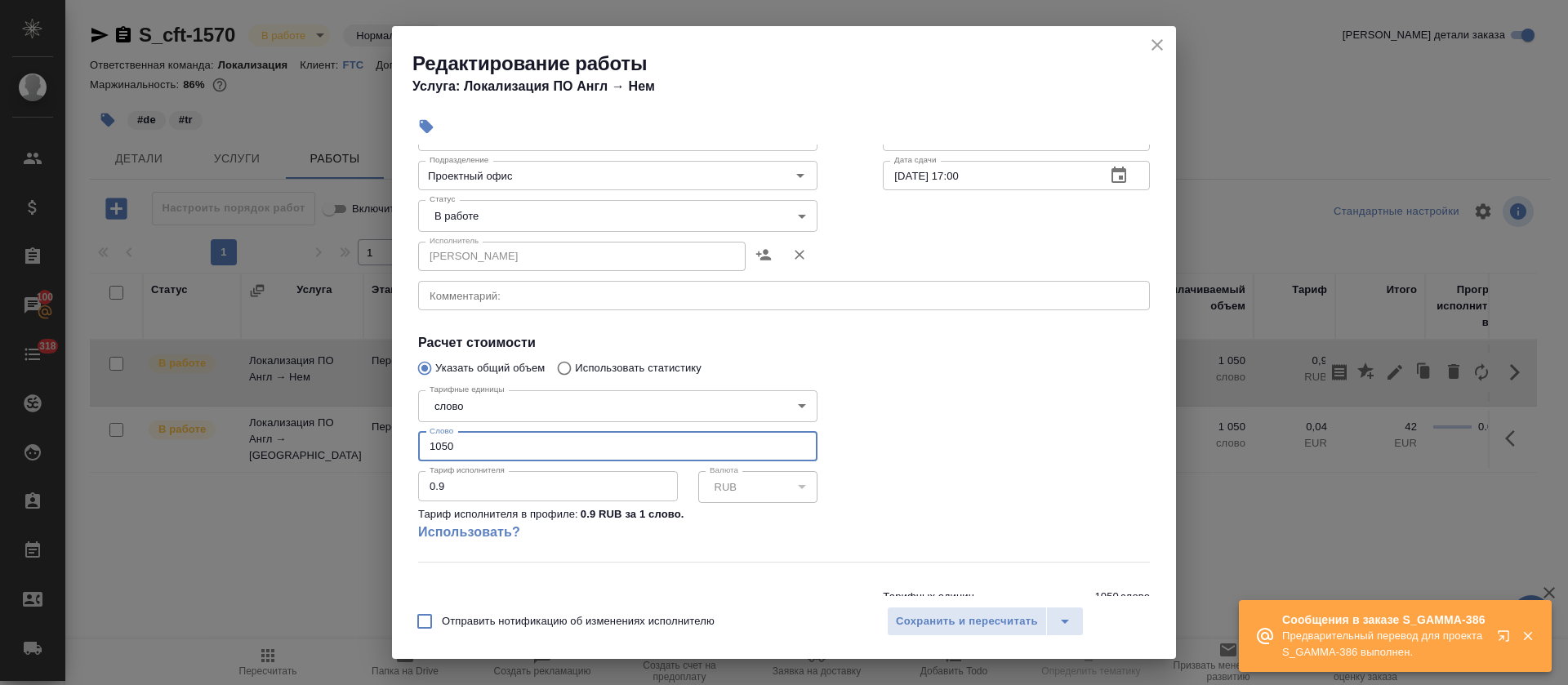
drag, startPoint x: 469, startPoint y: 441, endPoint x: 385, endPoint y: 444, distance: 84.1
click at [385, 444] on div "Редактирование работы Услуга: Локализация ПО Англ → Нем Параметры Файлы Вид раб…" at bounding box center [784, 342] width 1568 height 685
paste input "41.55"
type input "1041.55"
click at [503, 225] on body "🙏 .cls-1 fill:#fff; AWATERA Tretyakova Olga Клиенты Спецификации Заказы 100 Чат…" at bounding box center [784, 342] width 1568 height 685
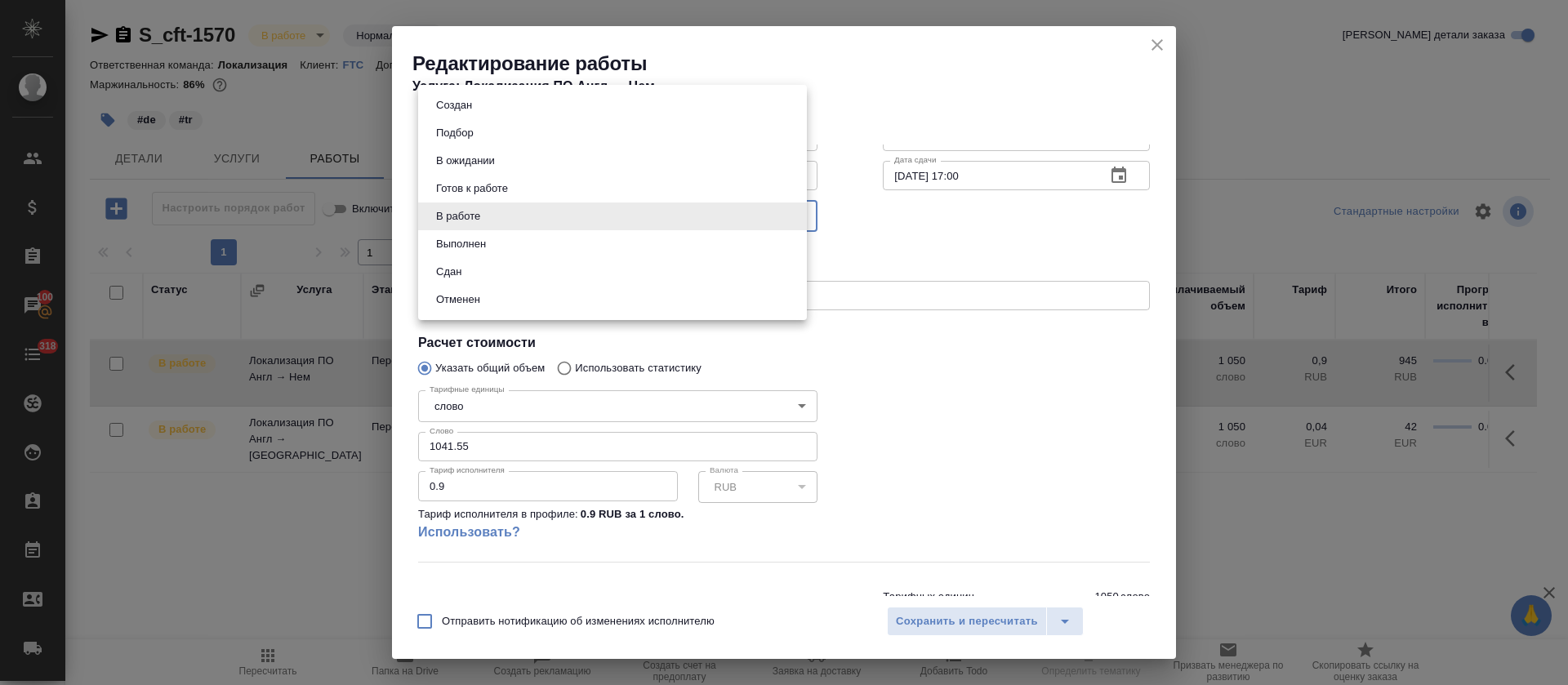
click at [493, 263] on li "Сдан" at bounding box center [612, 272] width 389 height 28
type input "closed"
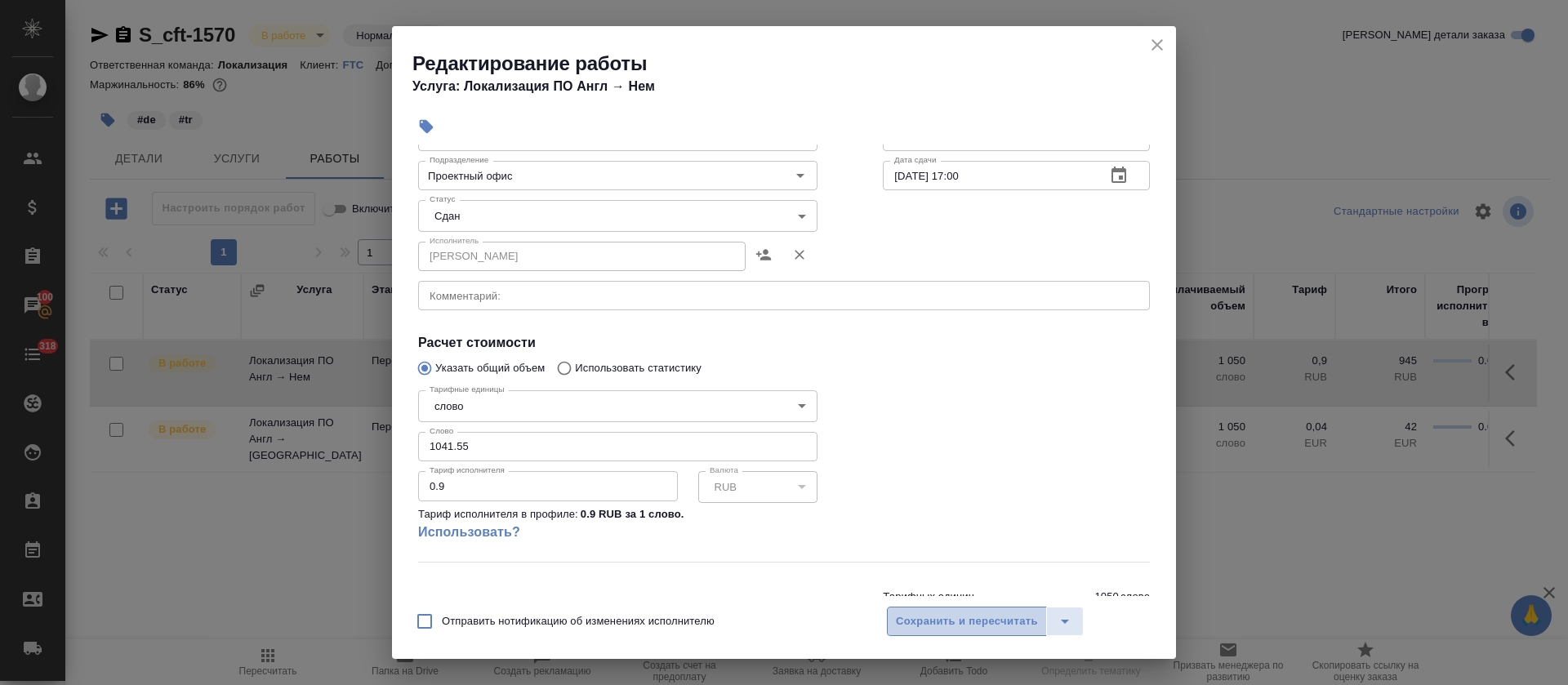
click at [944, 621] on span "Сохранить и пересчитать" at bounding box center [966, 621] width 142 height 19
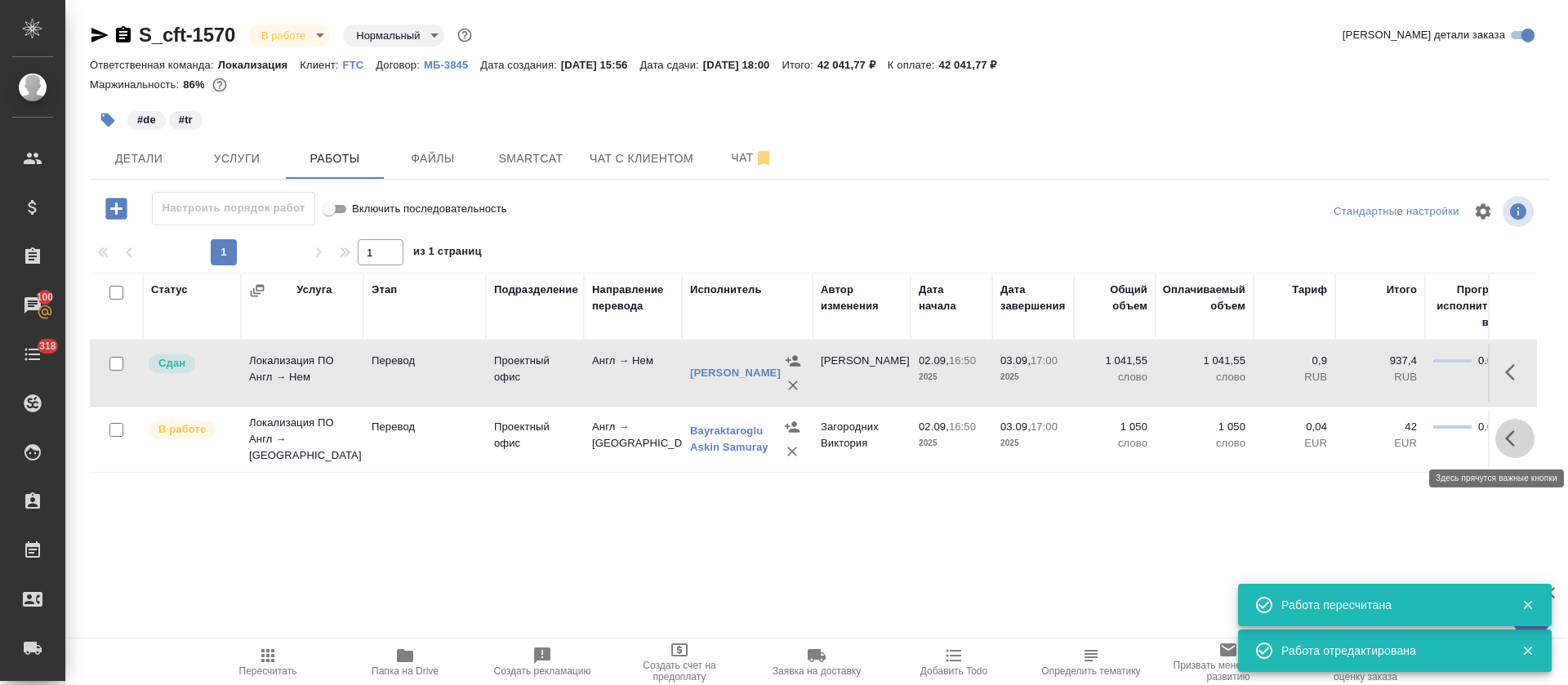
click at [1511, 435] on icon "button" at bounding box center [1515, 438] width 19 height 19
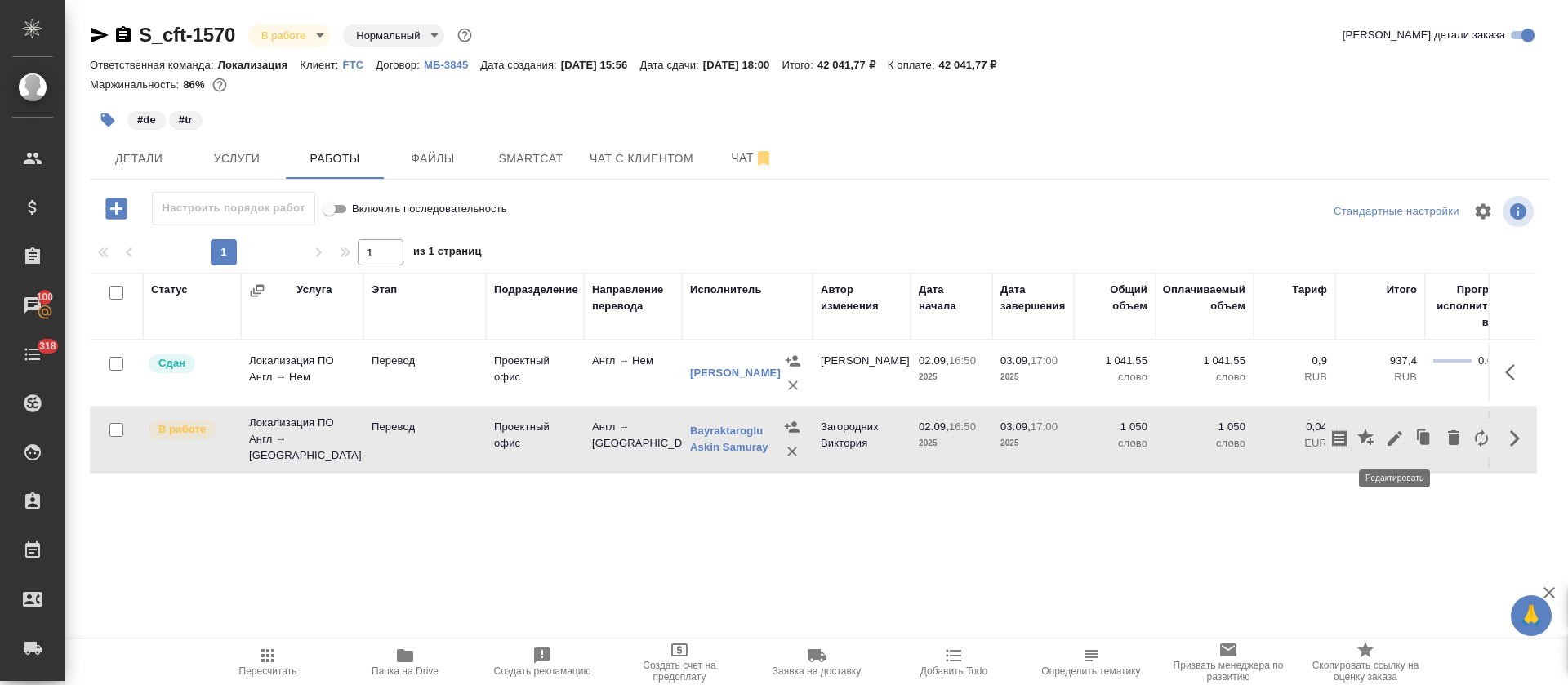
click at [1394, 437] on icon "button" at bounding box center [1394, 437] width 15 height 15
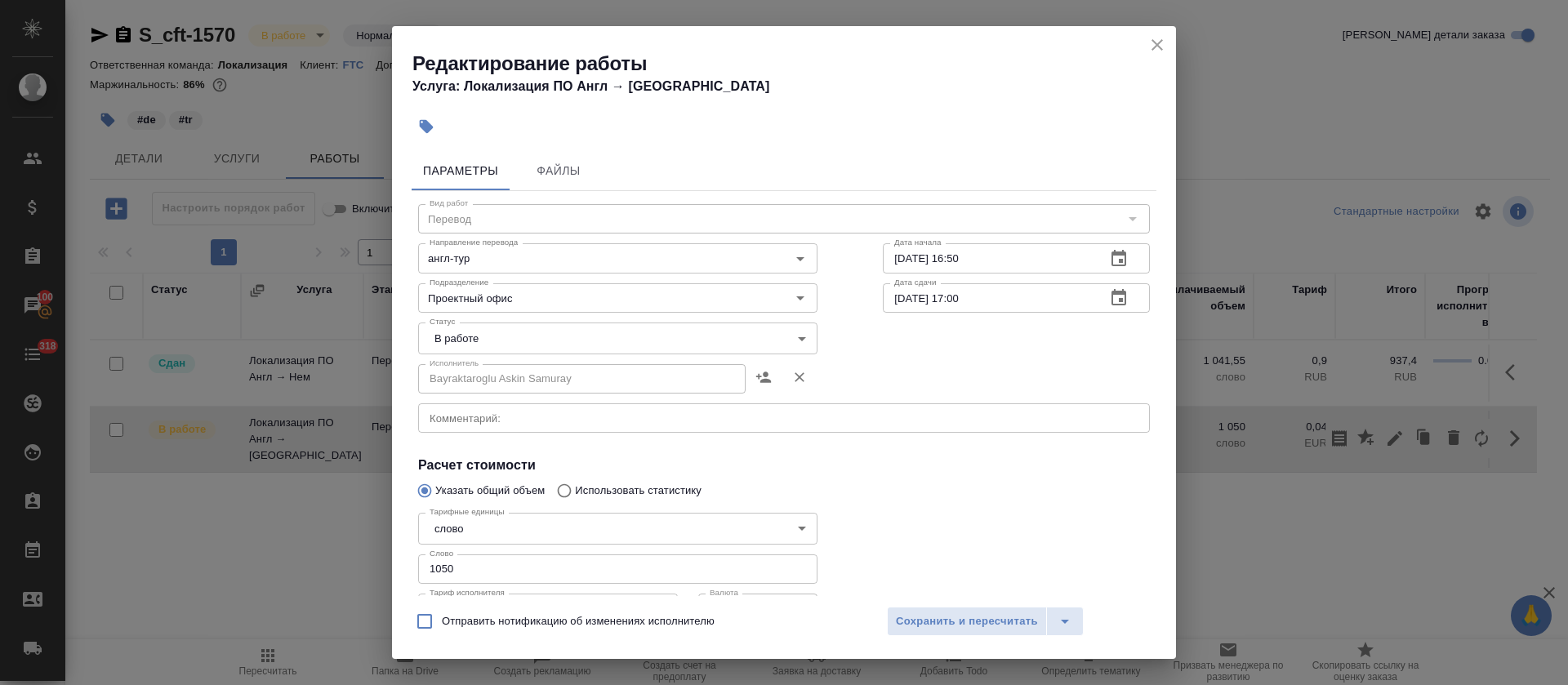
click at [481, 342] on body "🙏 .cls-1 fill:#fff; AWATERA Tretyakova Olga Клиенты Спецификации Заказы 100 Чат…" at bounding box center [784, 342] width 1568 height 685
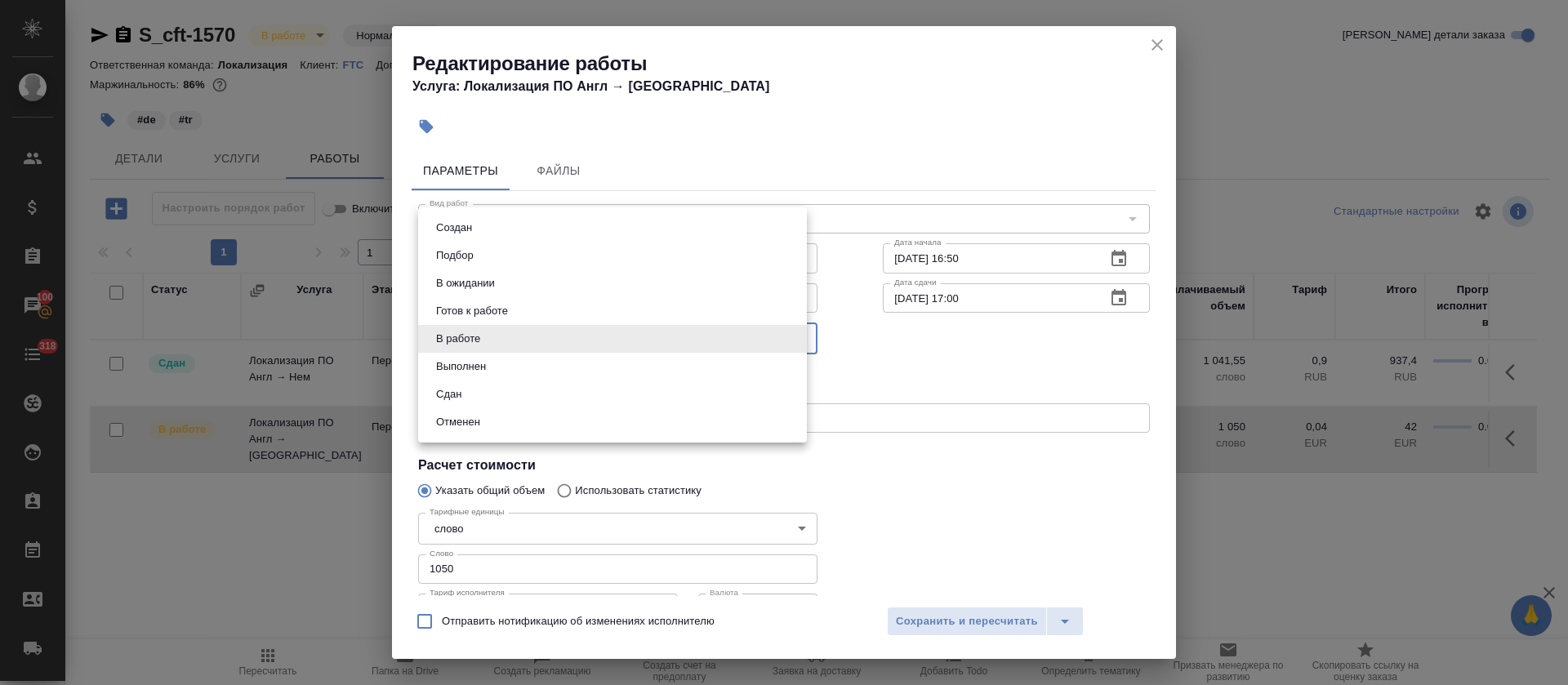
click at [467, 396] on li "Сдан" at bounding box center [612, 394] width 389 height 28
type input "closed"
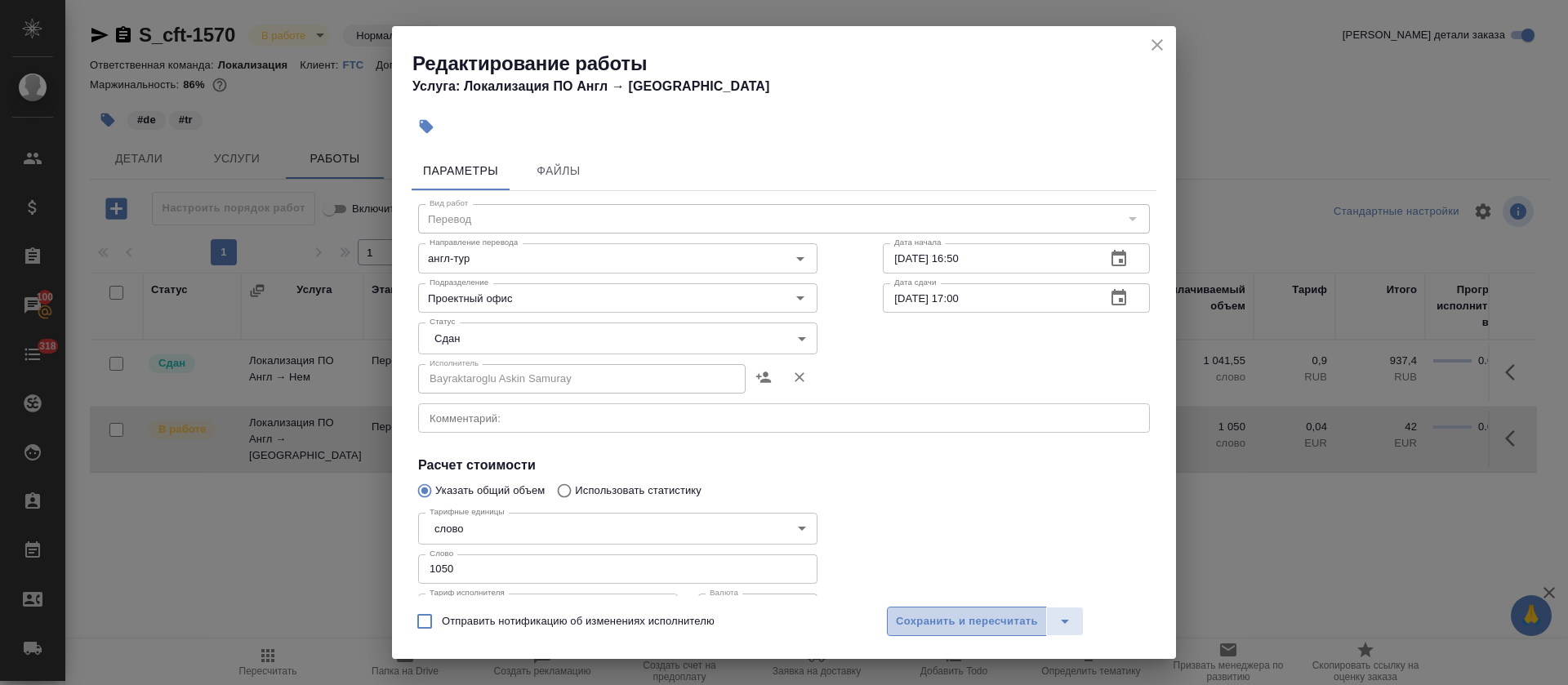
click at [917, 627] on span "Сохранить и пересчитать" at bounding box center [966, 621] width 142 height 19
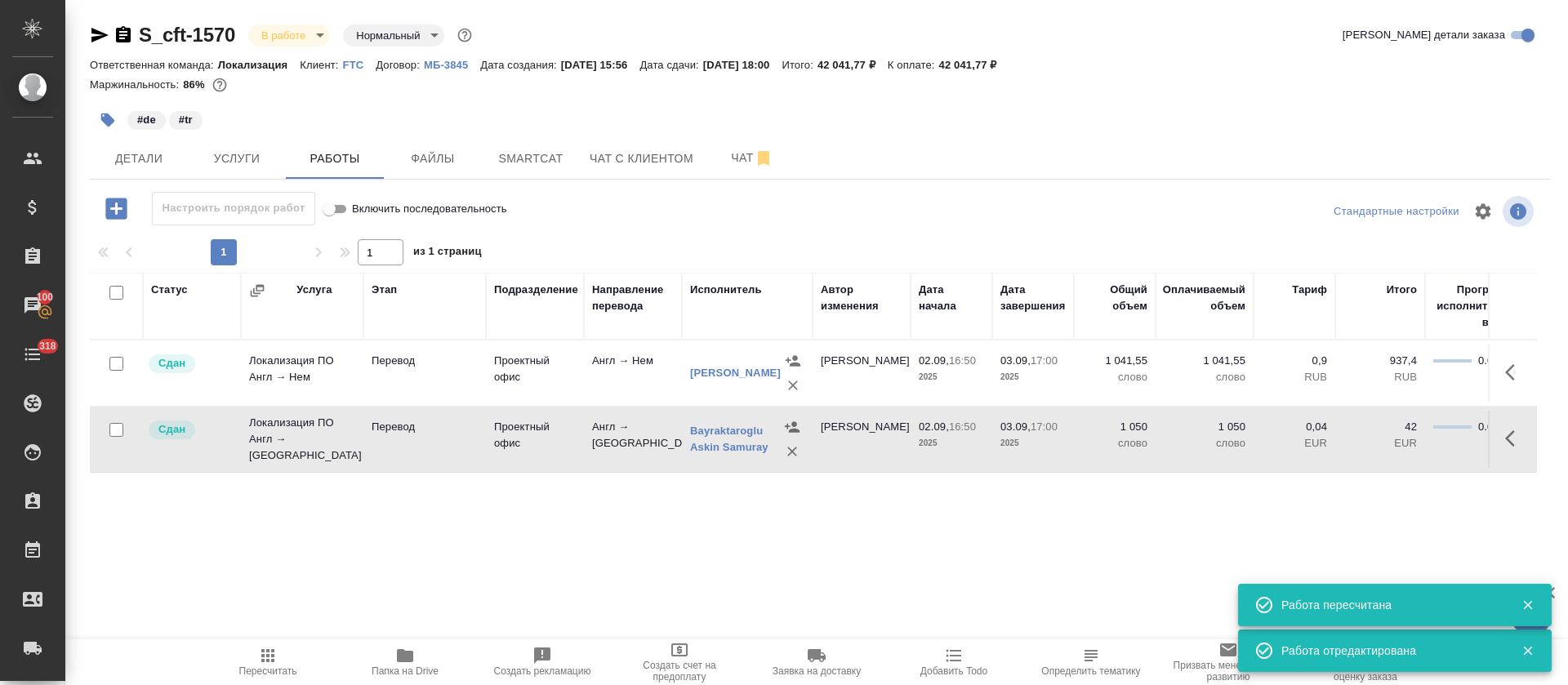
click at [324, 31] on body "🙏 .cls-1 fill:#fff; AWATERA Tretyakova Olga Клиенты Спецификации Заказы 100 Чат…" at bounding box center [784, 342] width 1568 height 685
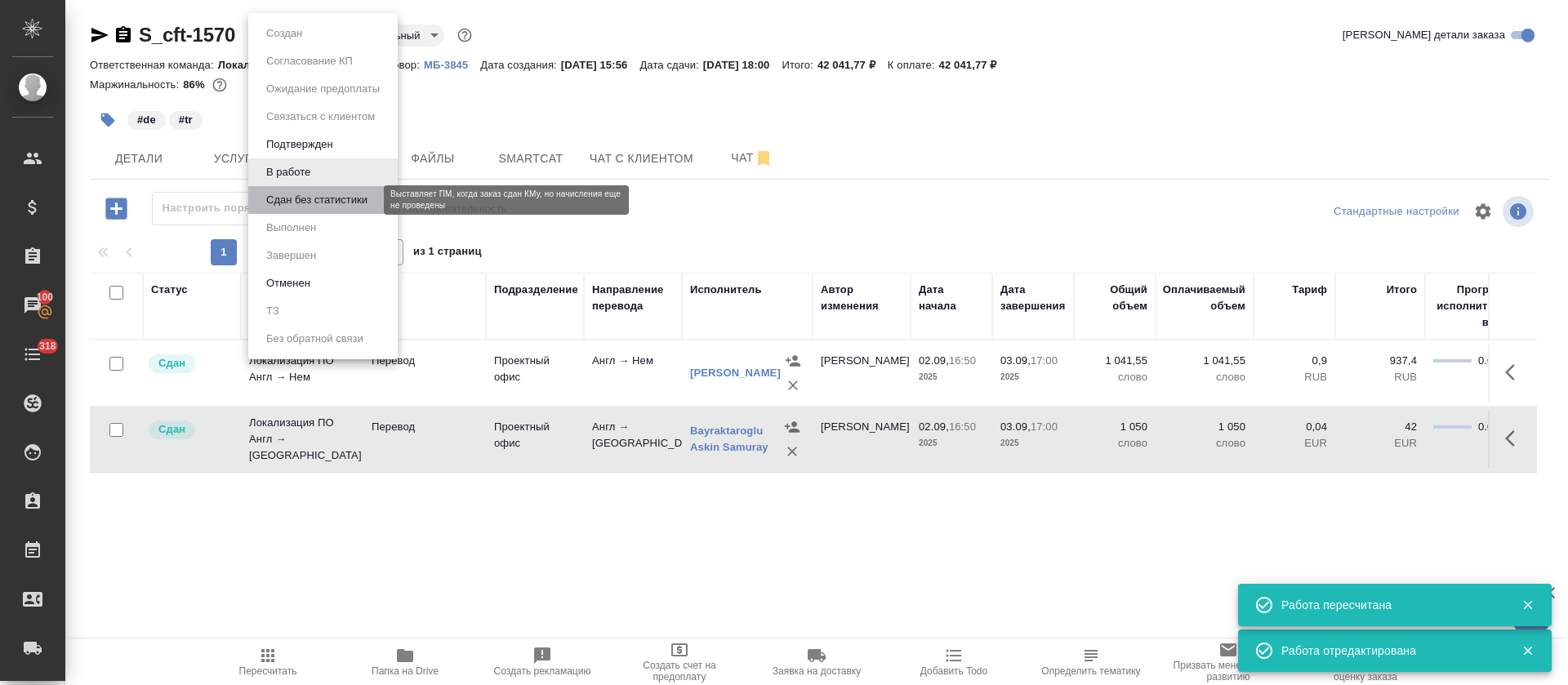
click at [315, 194] on button "Сдан без статистики" at bounding box center [317, 200] width 111 height 18
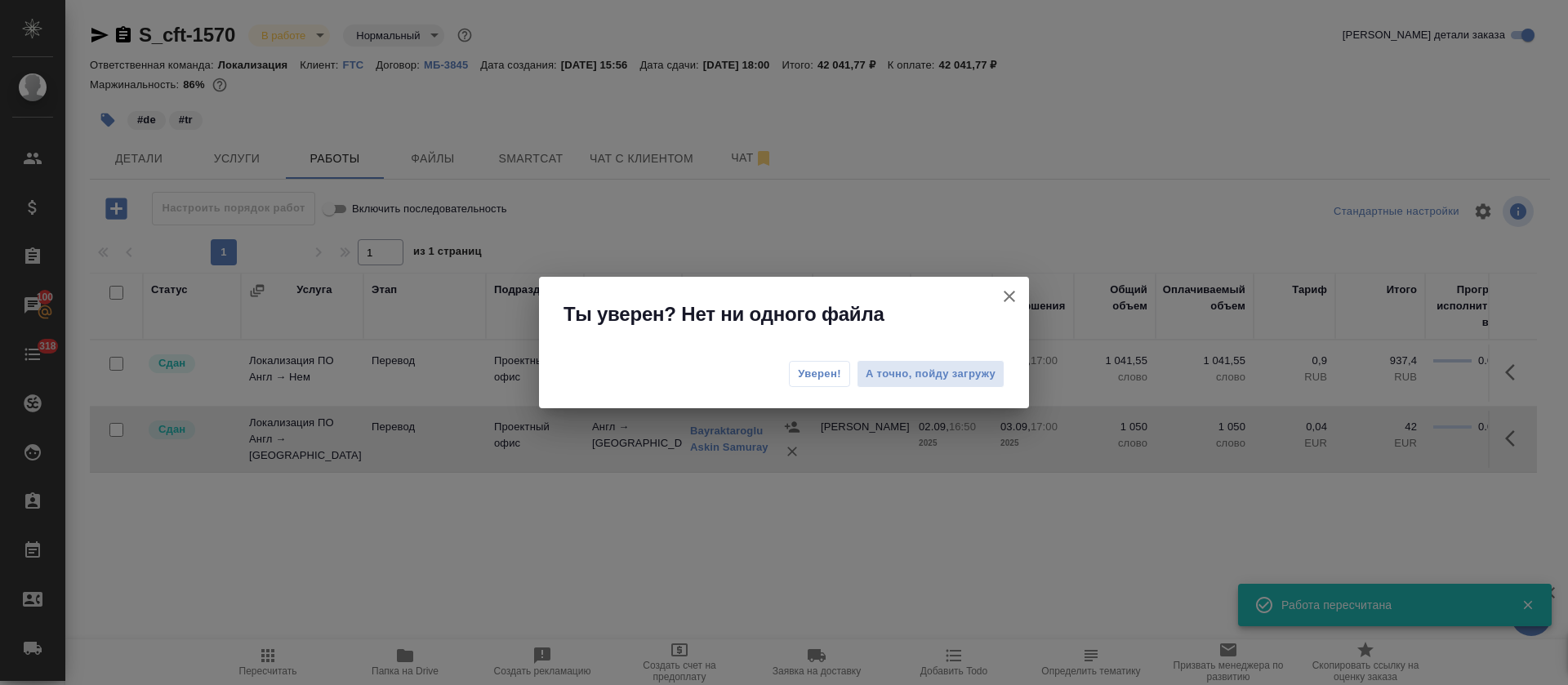
click at [828, 367] on span "Уверен!" at bounding box center [820, 374] width 44 height 17
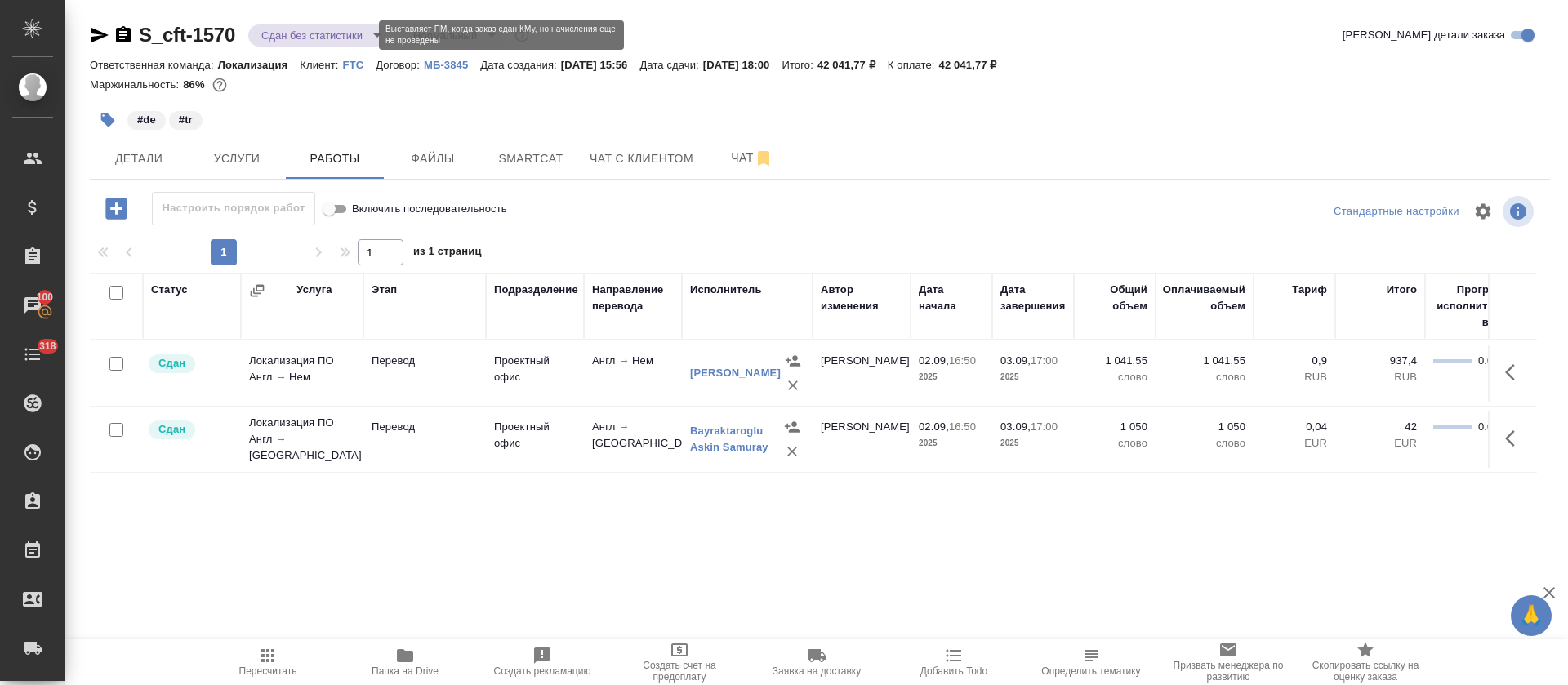
click at [315, 37] on body "🙏 .cls-1 fill:#fff; AWATERA Tretyakova Olga Клиенты Спецификации Заказы 100 Чат…" at bounding box center [784, 342] width 1568 height 685
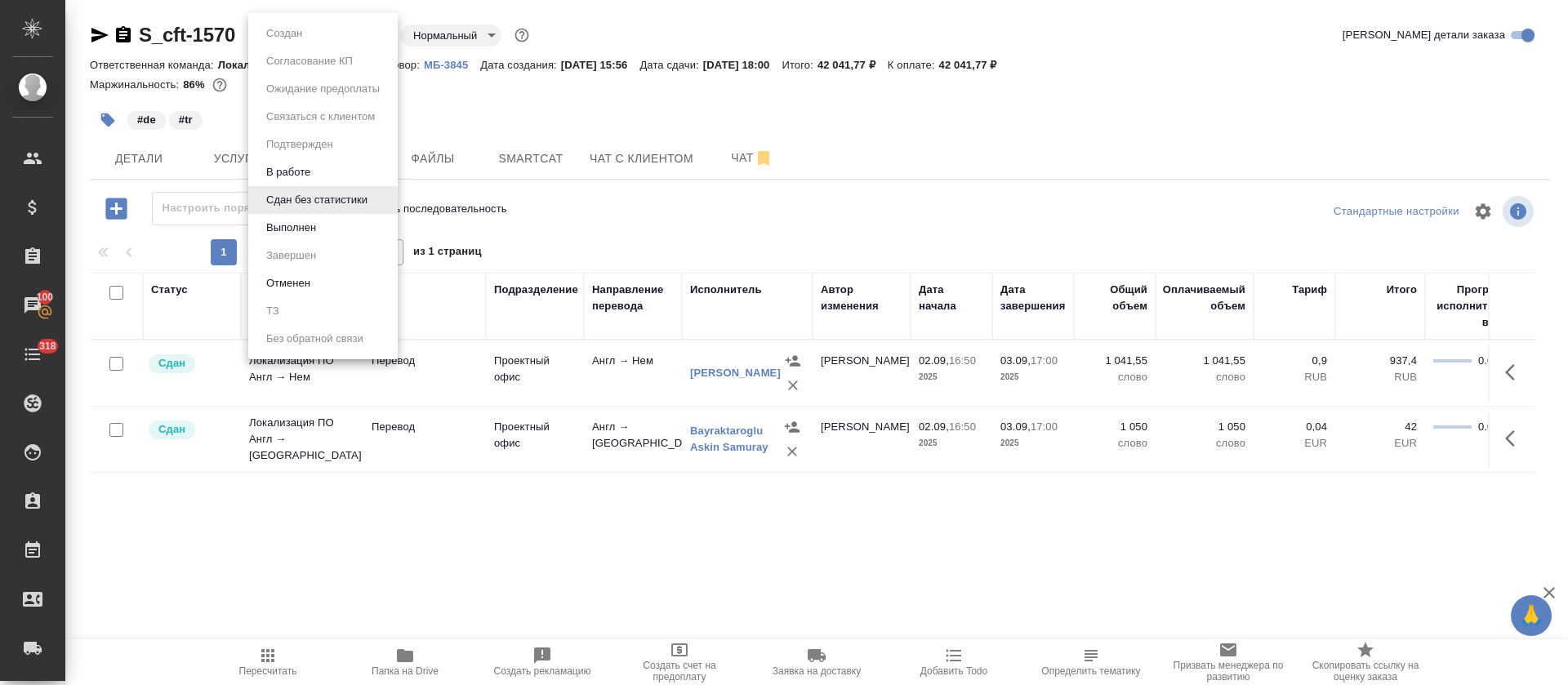
click at [277, 222] on button "Выполнен" at bounding box center [291, 227] width 59 height 18
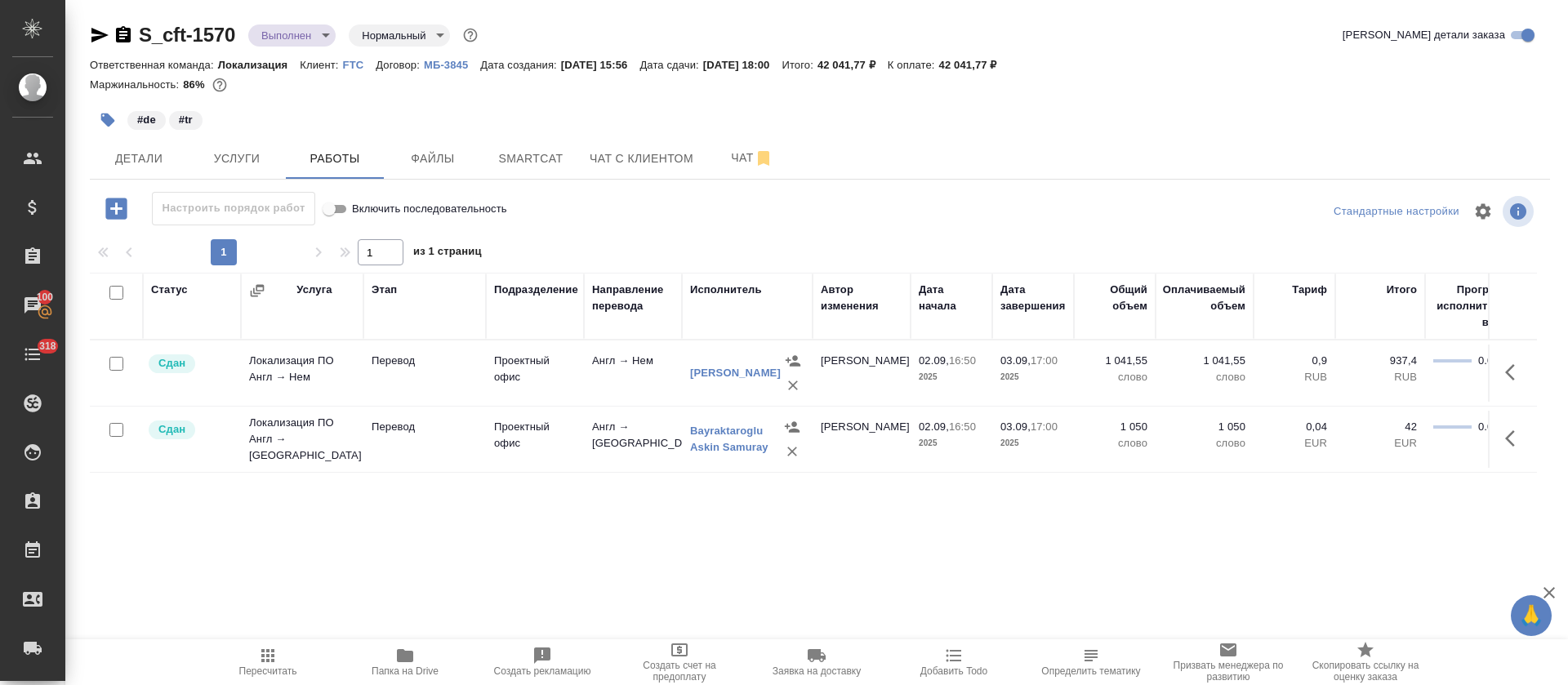
click at [95, 34] on icon "button" at bounding box center [99, 35] width 19 height 19
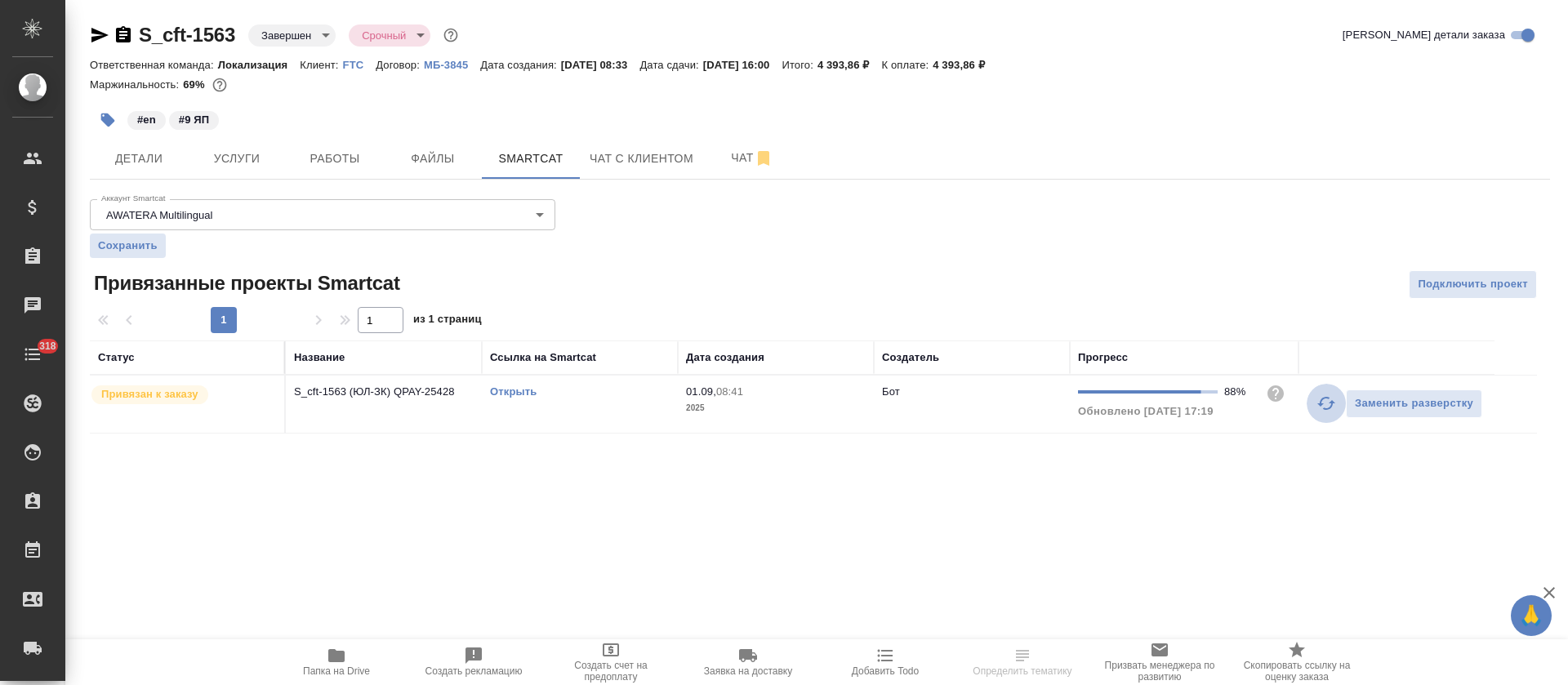
click at [1316, 405] on button "button" at bounding box center [1326, 403] width 39 height 39
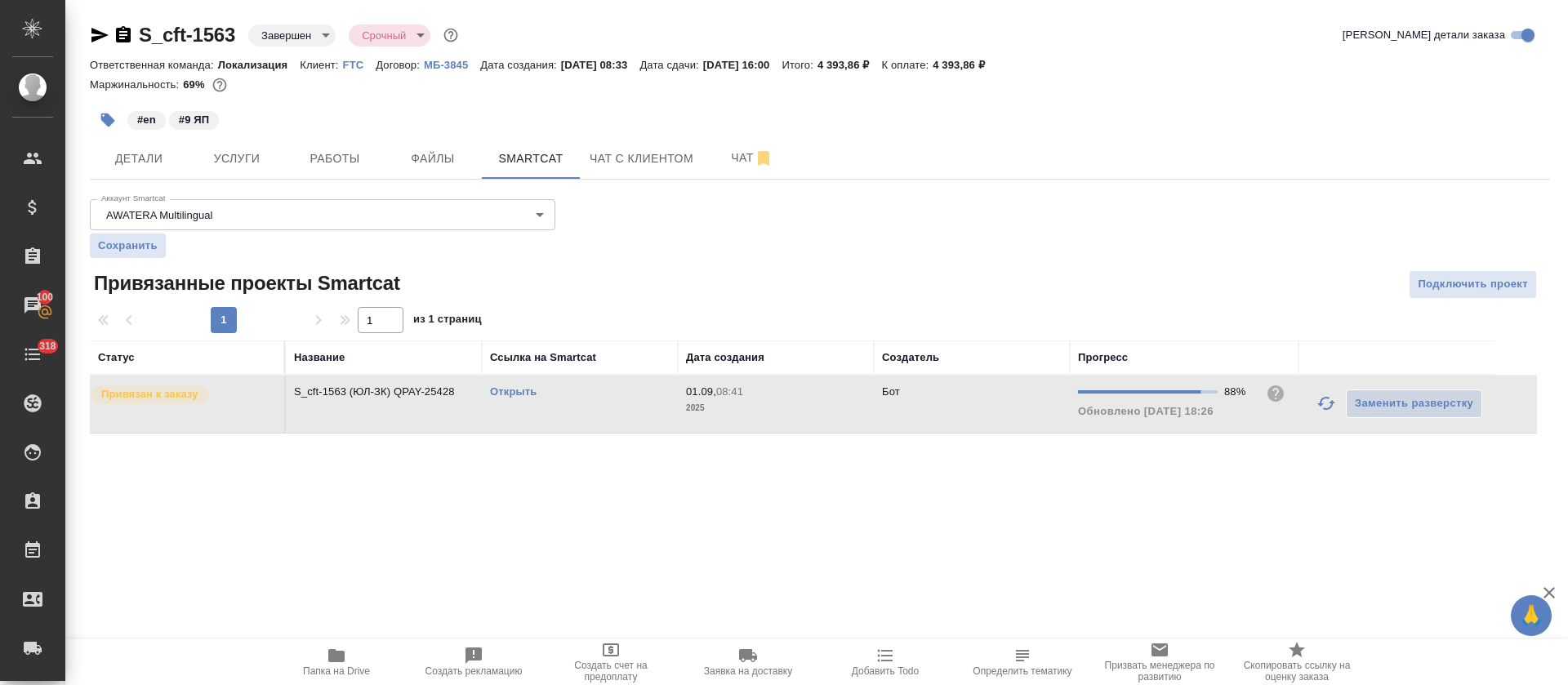
click at [1323, 398] on icon "button" at bounding box center [1326, 403] width 18 height 13
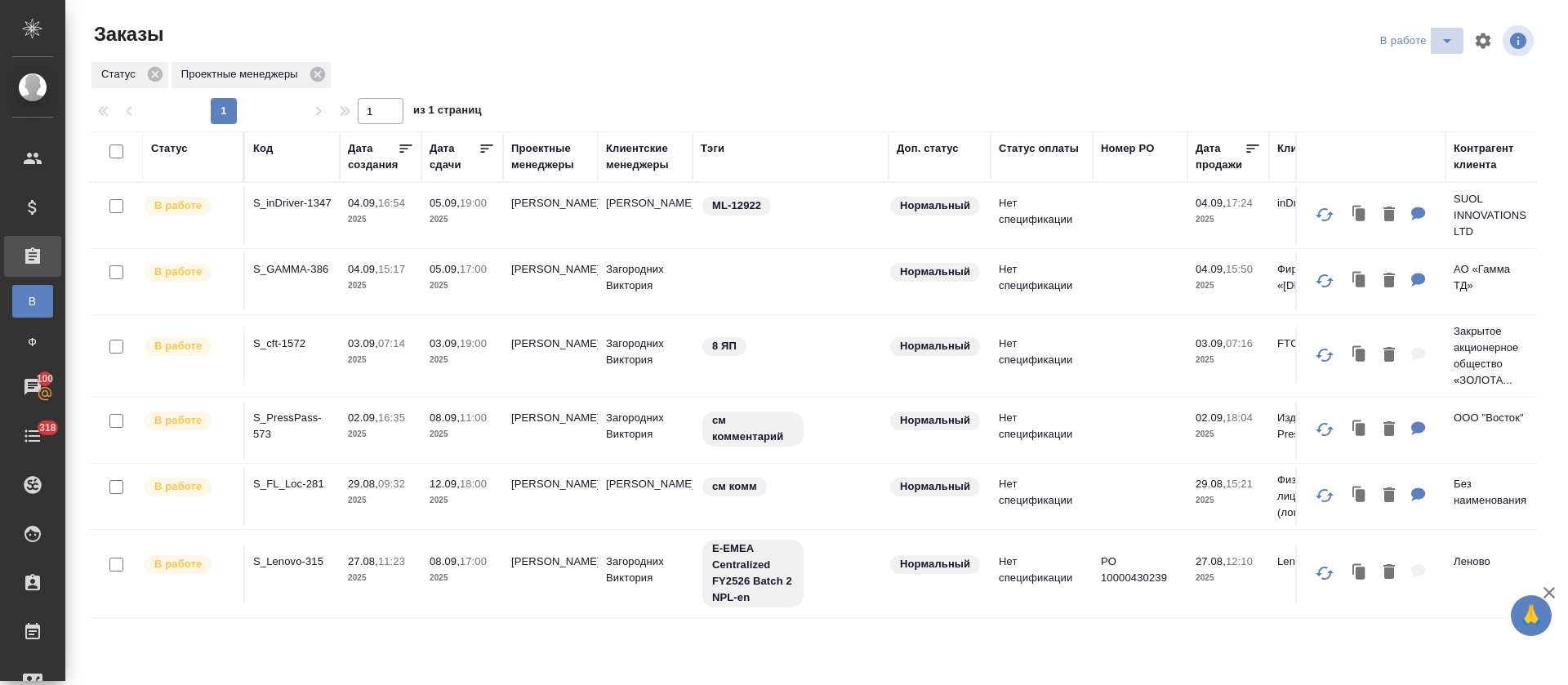
click at [1437, 41] on icon "split button" at bounding box center [1447, 41] width 19 height 19
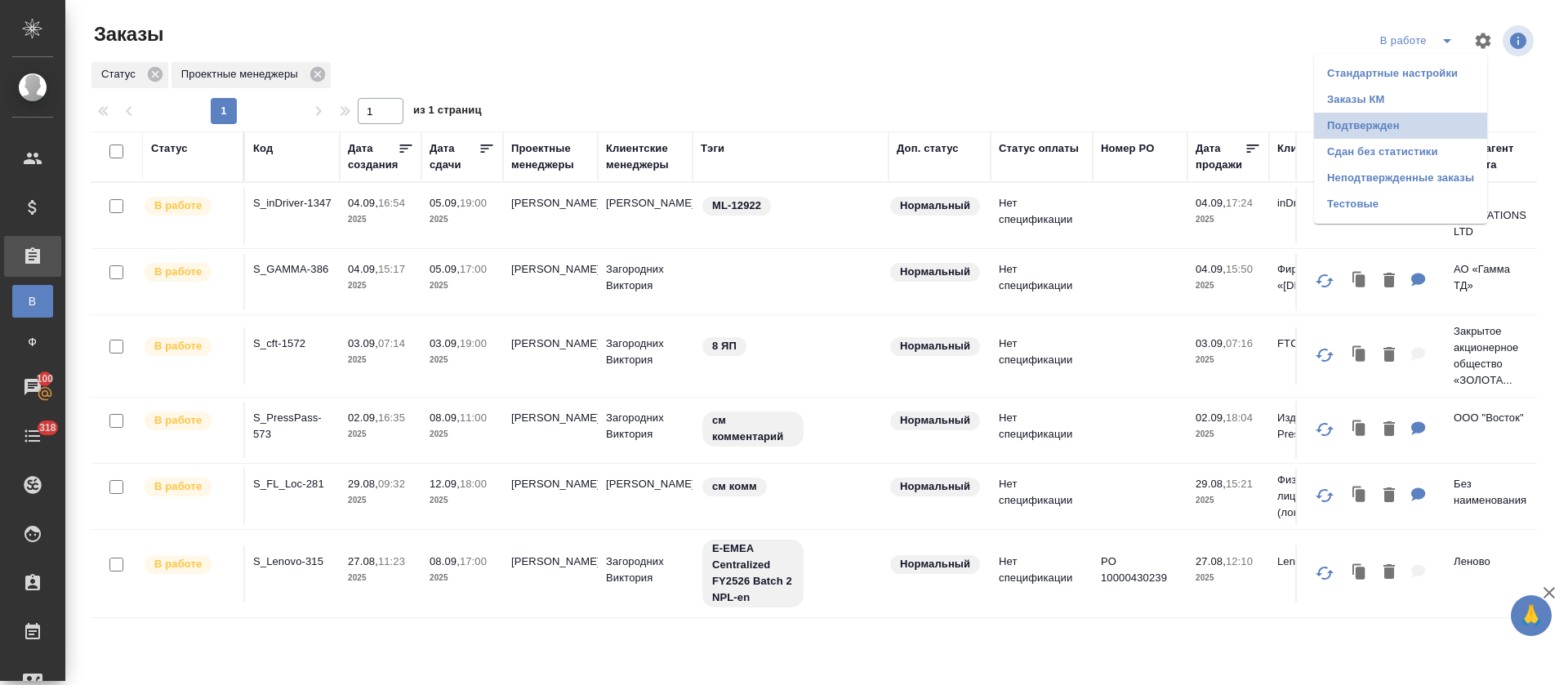
click at [1411, 120] on li "Подтвержден" at bounding box center [1401, 125] width 174 height 26
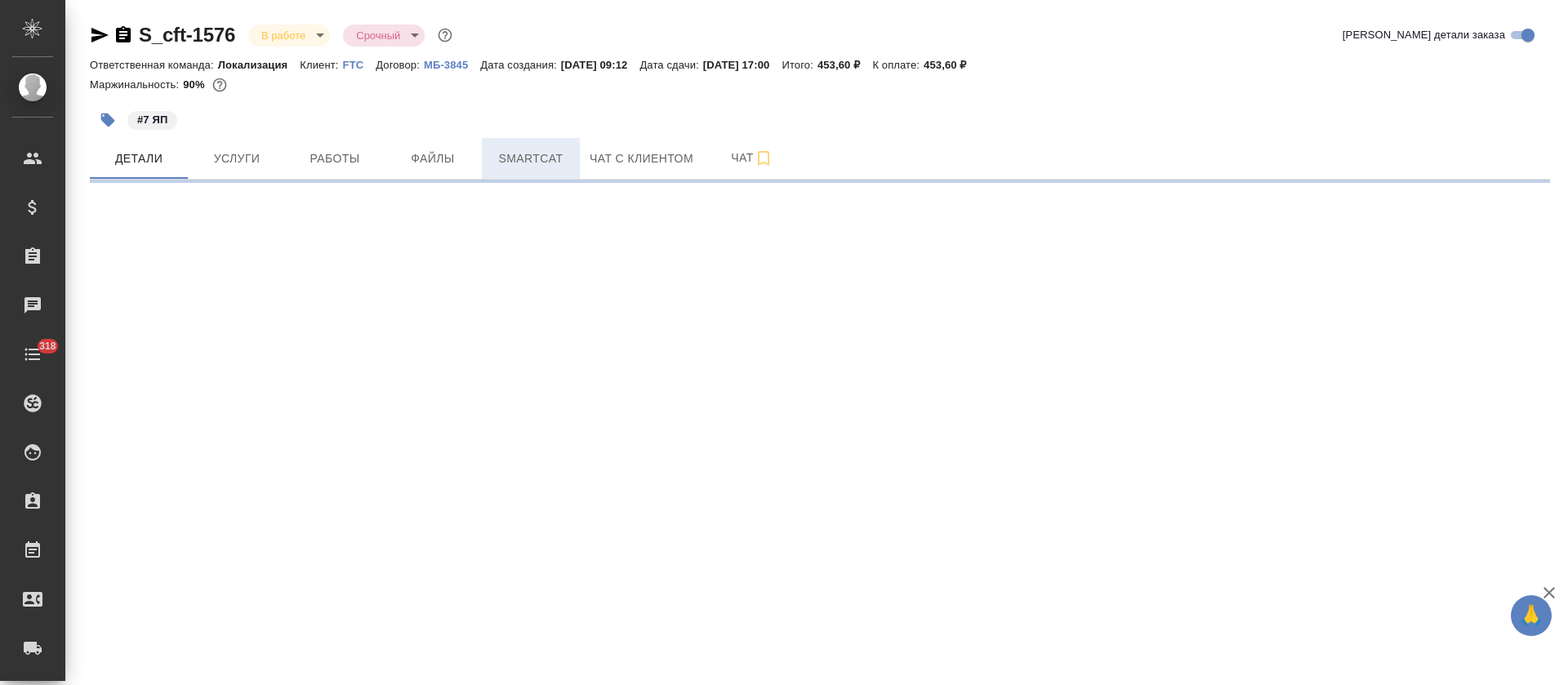
click at [524, 170] on button "Smartcat" at bounding box center [531, 158] width 98 height 41
select select "RU"
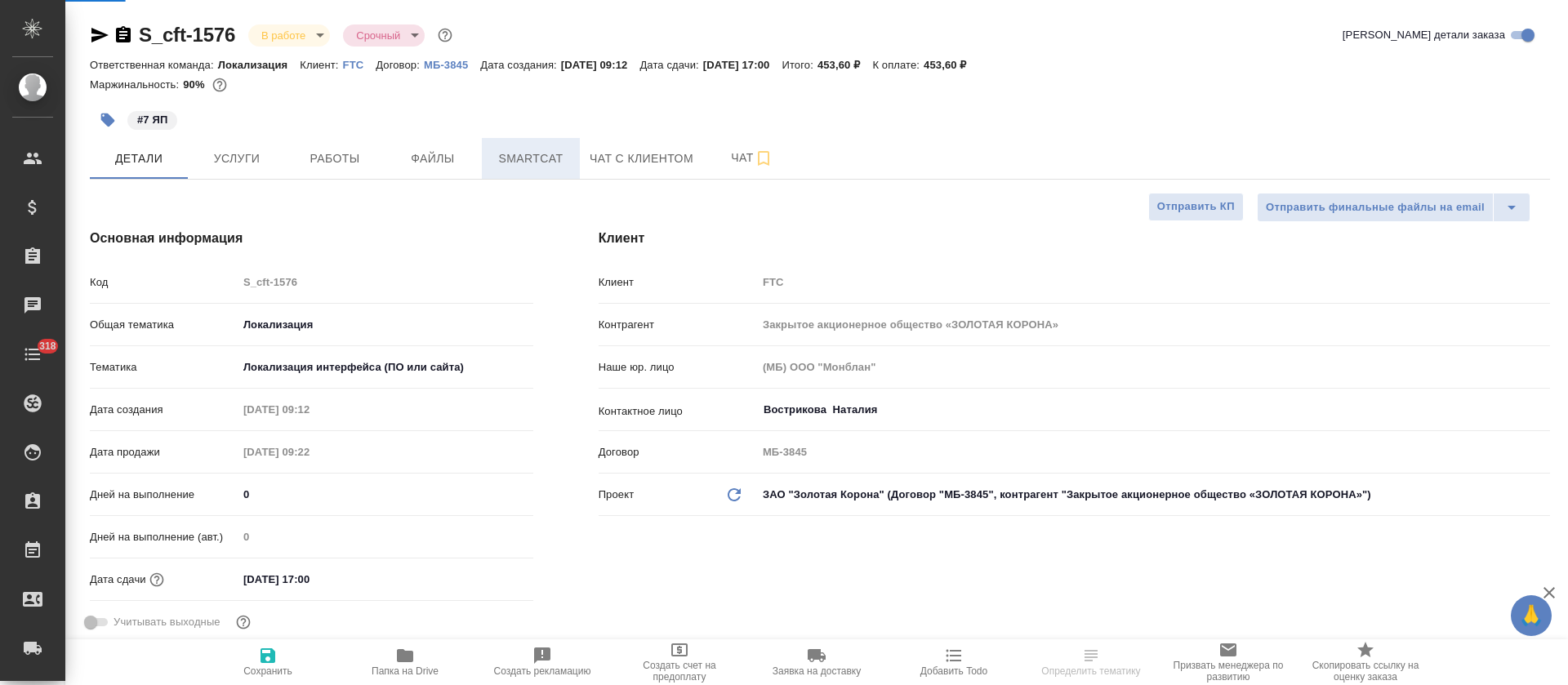
type textarea "x"
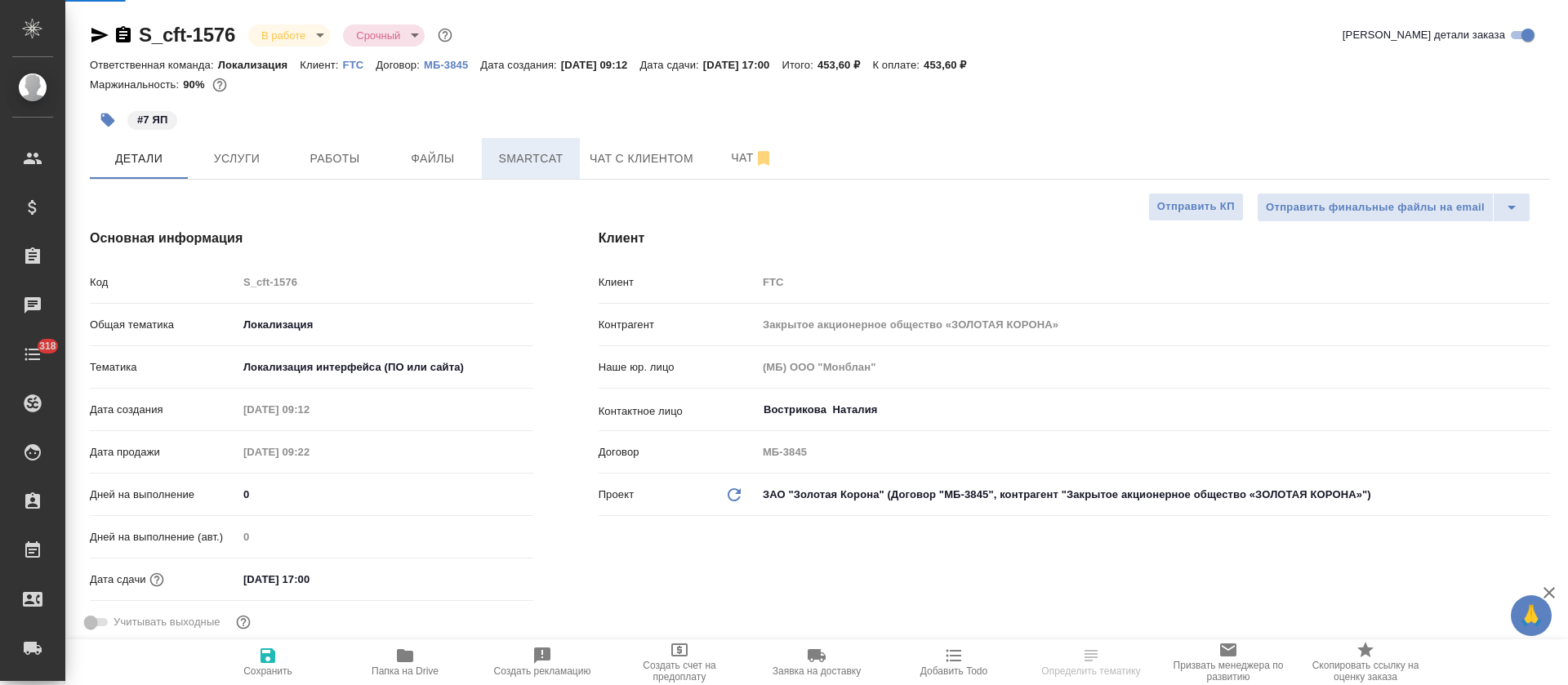
type textarea "x"
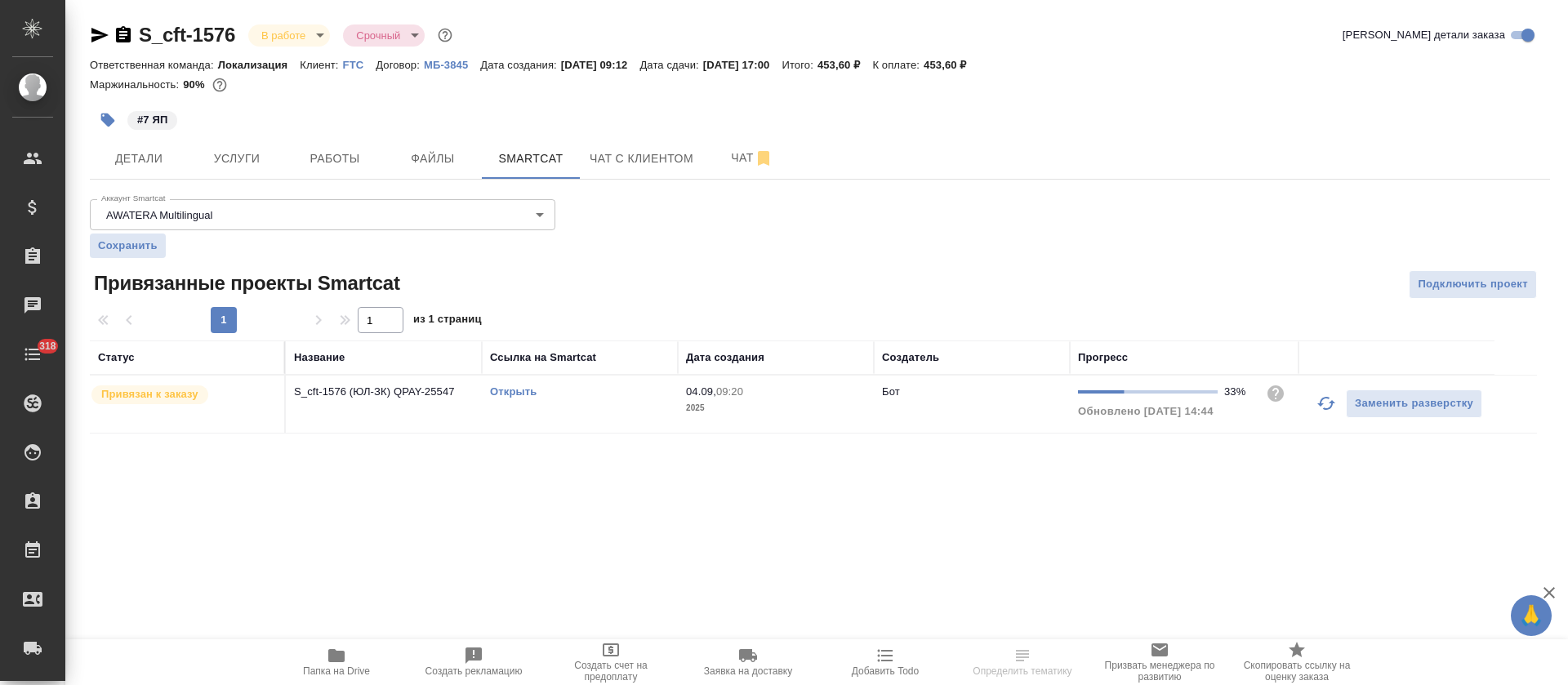
click at [515, 392] on link "Открыть" at bounding box center [513, 391] width 46 height 12
click at [309, 173] on button "Работы" at bounding box center [335, 158] width 98 height 41
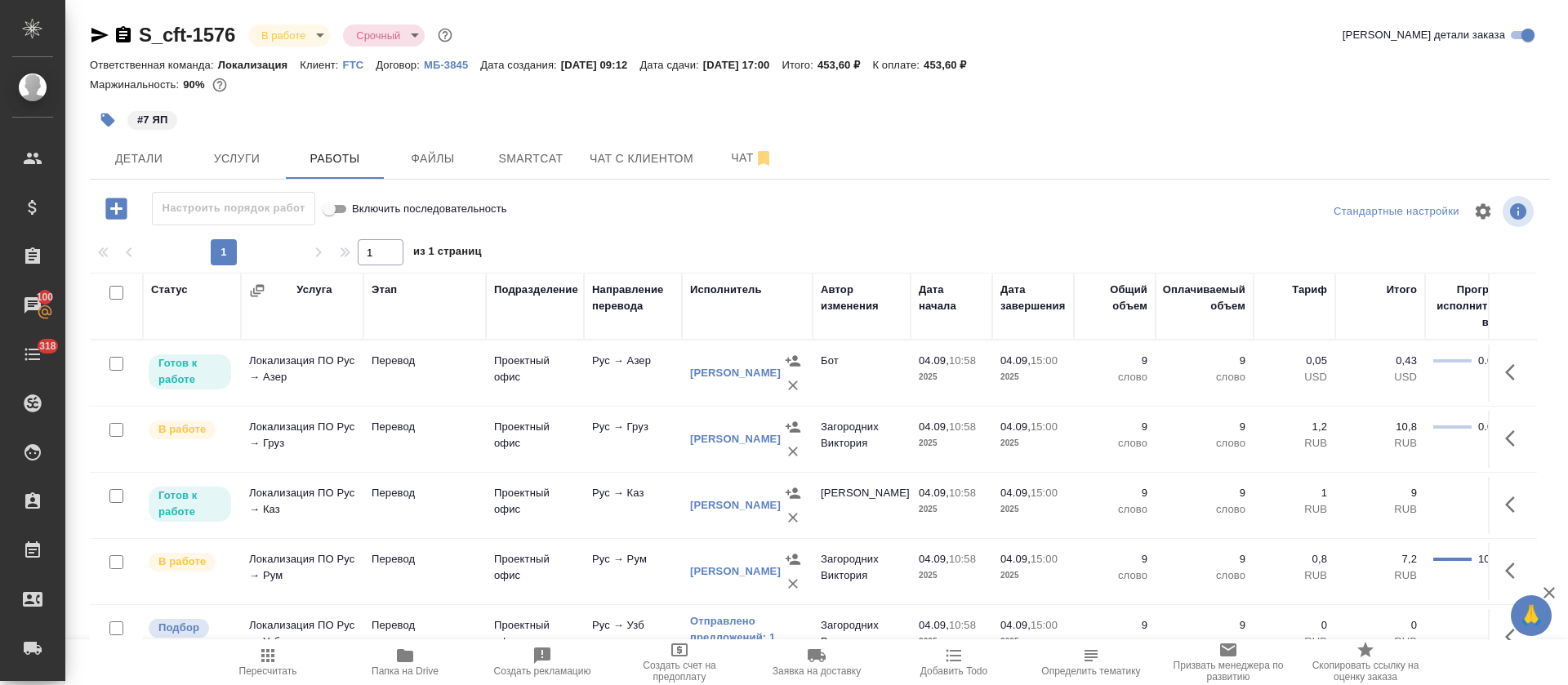
click at [116, 296] on input "checkbox" at bounding box center [116, 293] width 14 height 14
checkbox input "true"
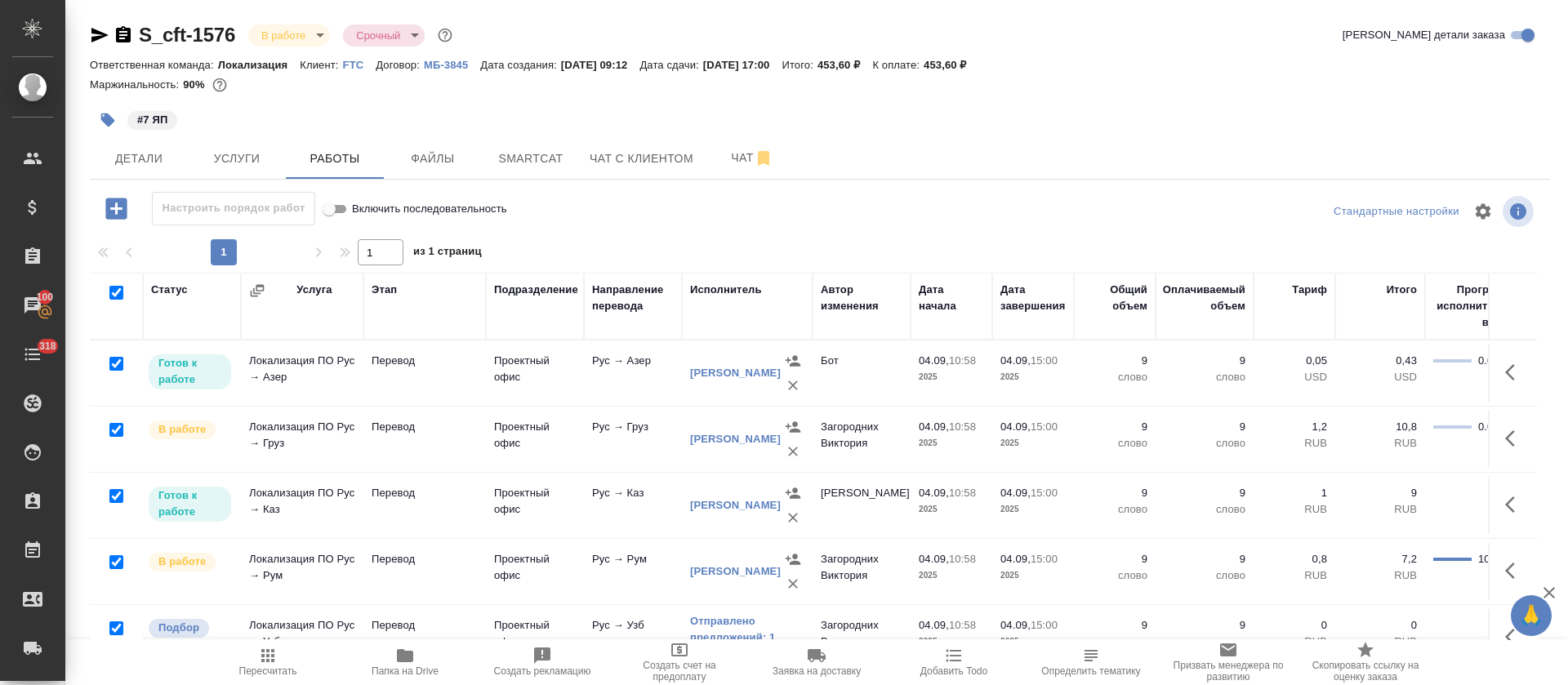
checkbox input "true"
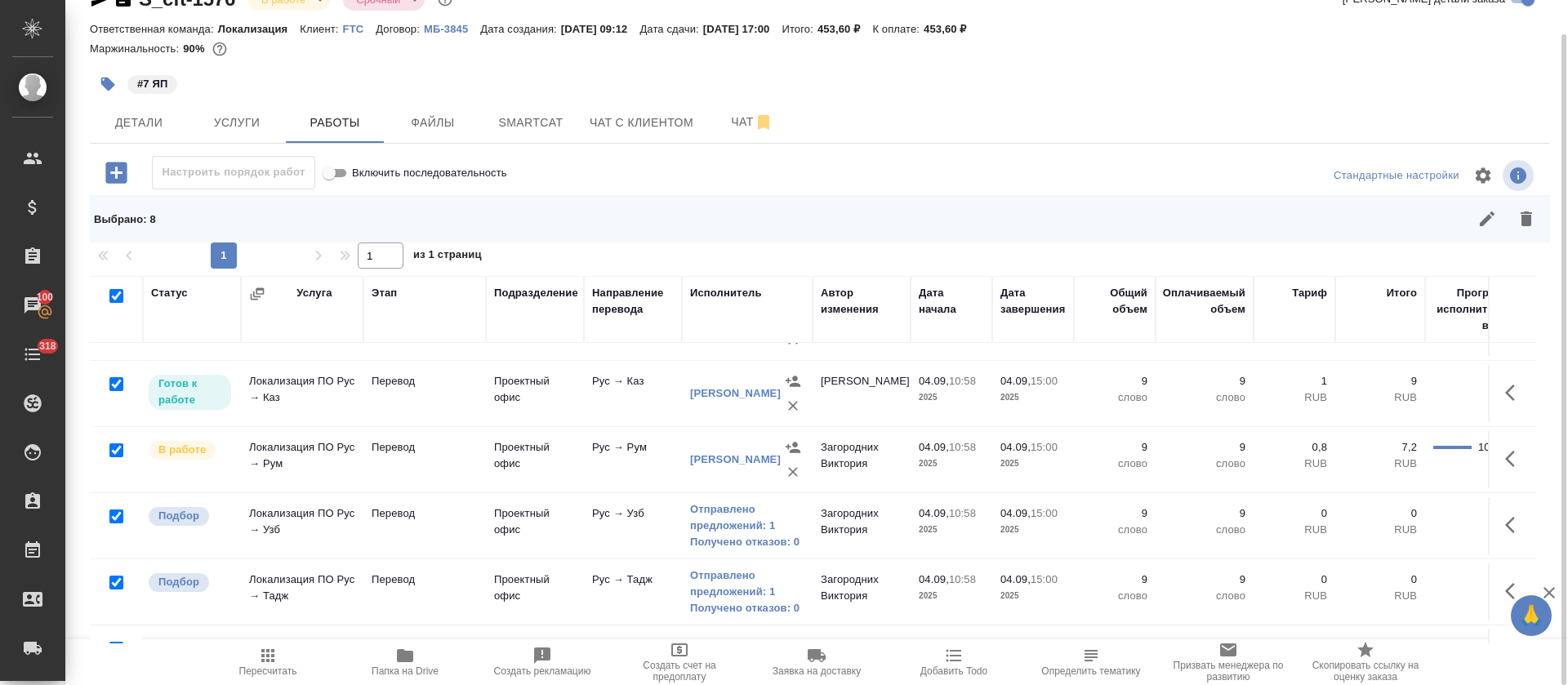
scroll to position [240, 0]
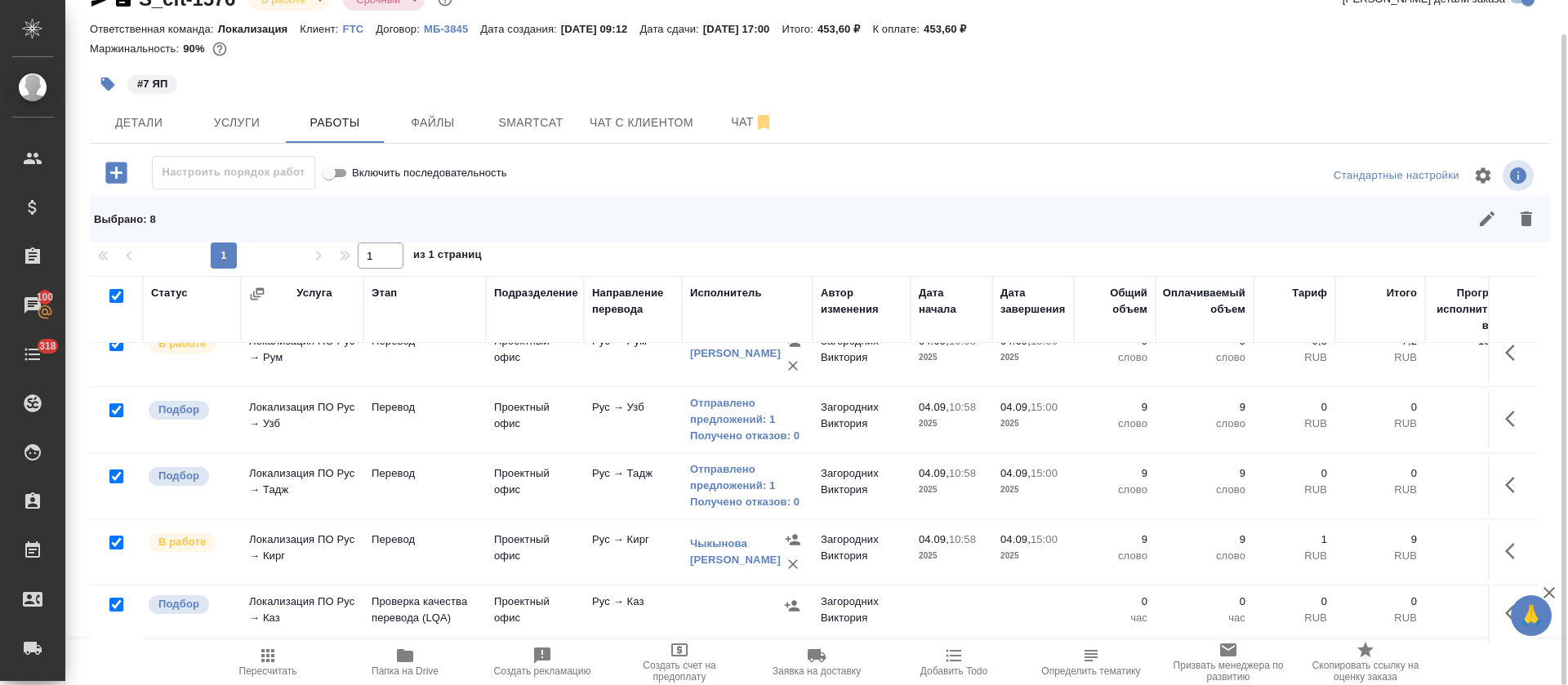
click at [1505, 603] on icon "button" at bounding box center [1515, 613] width 19 height 19
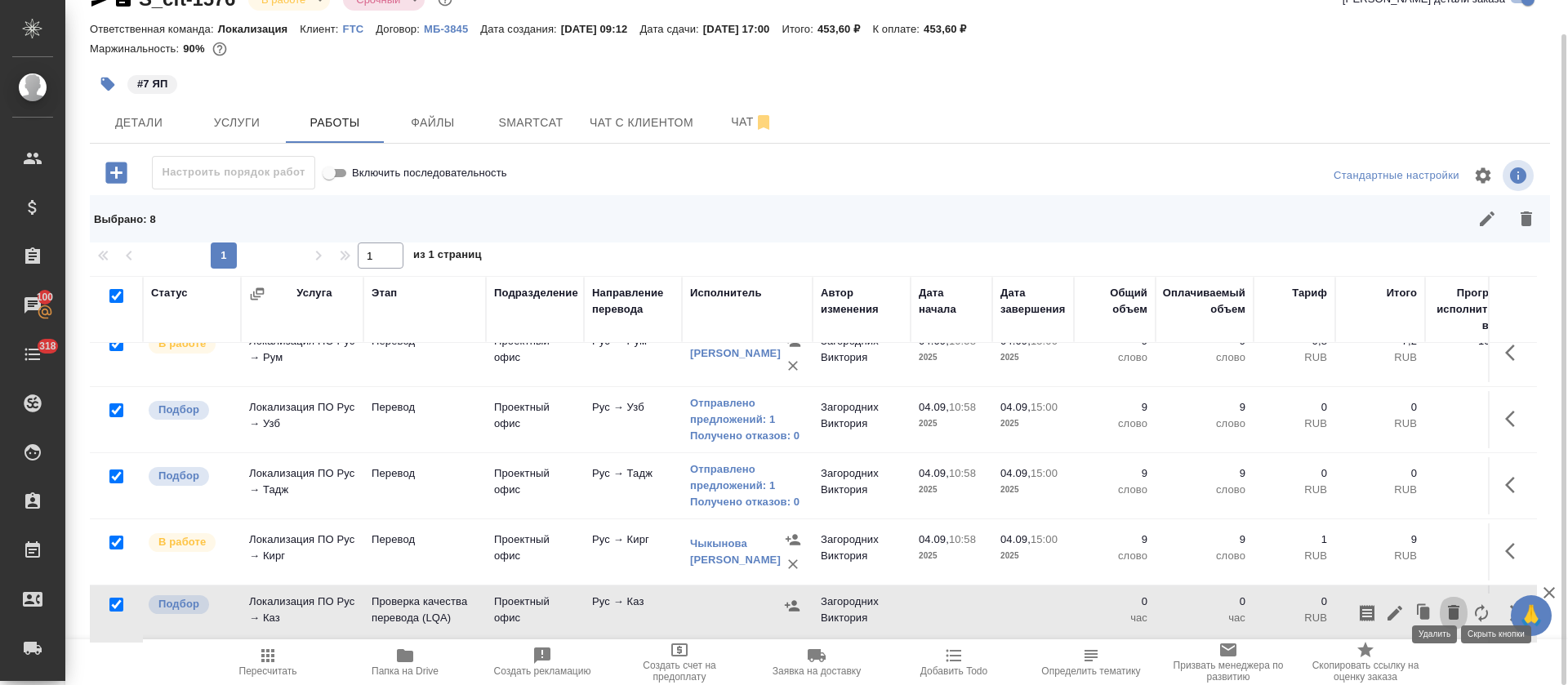
click at [1444, 602] on icon "button" at bounding box center [1454, 612] width 19 height 19
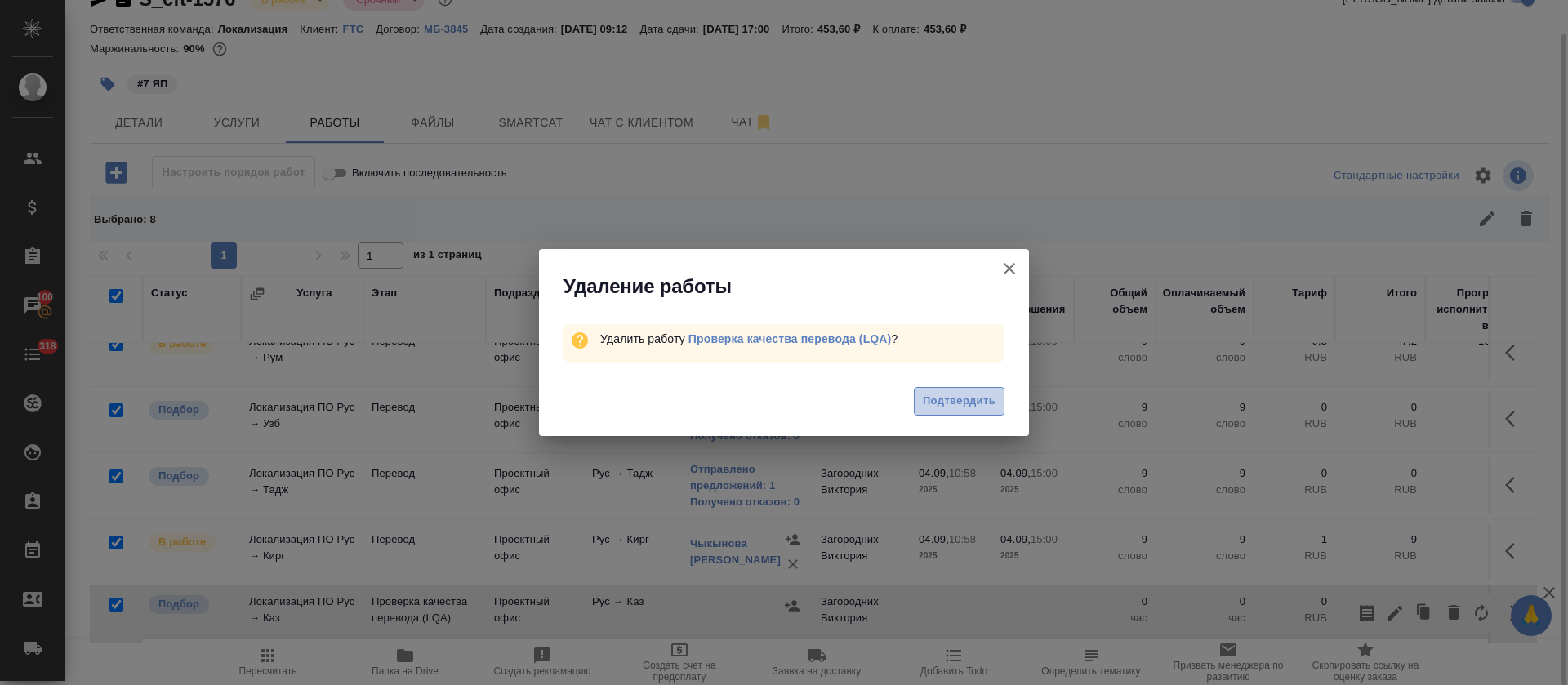
click at [970, 398] on span "Подтвердить" at bounding box center [958, 402] width 72 height 19
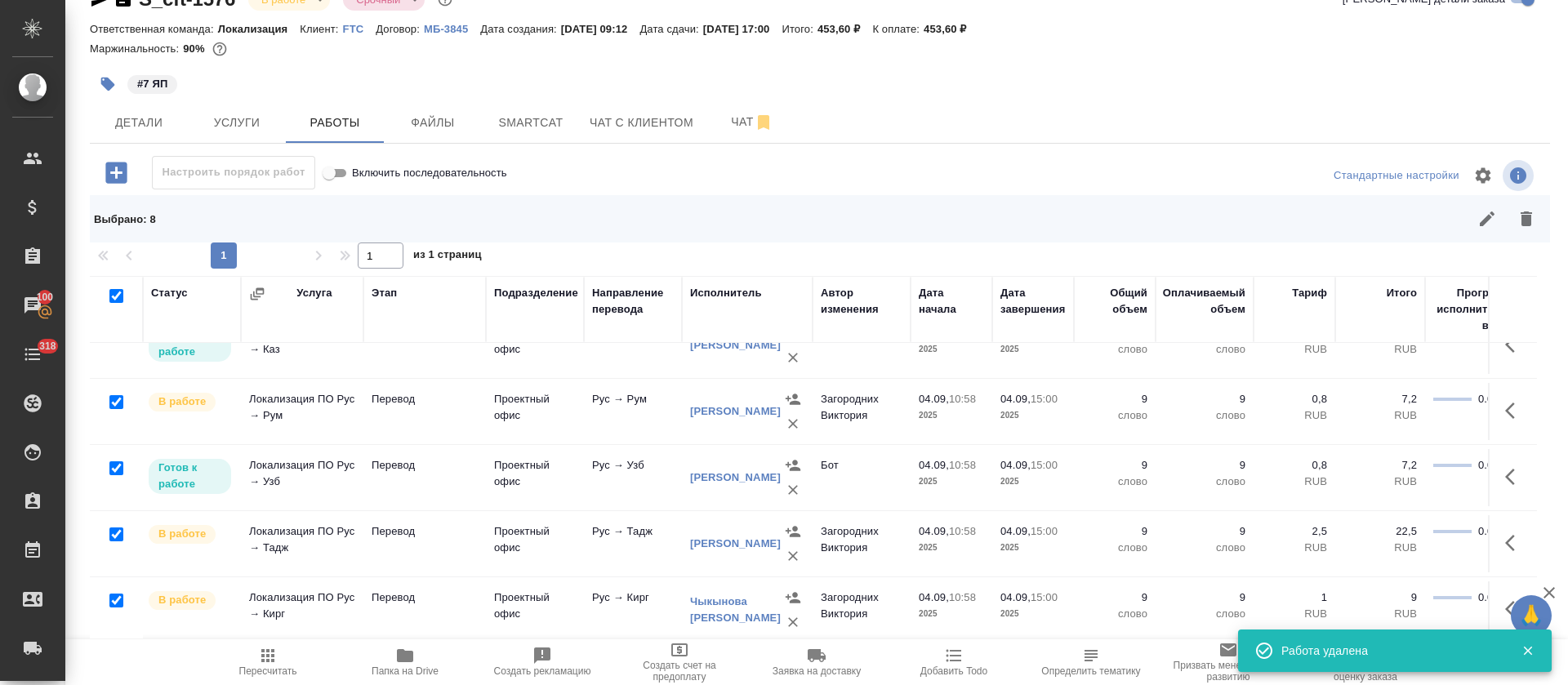
scroll to position [182, 0]
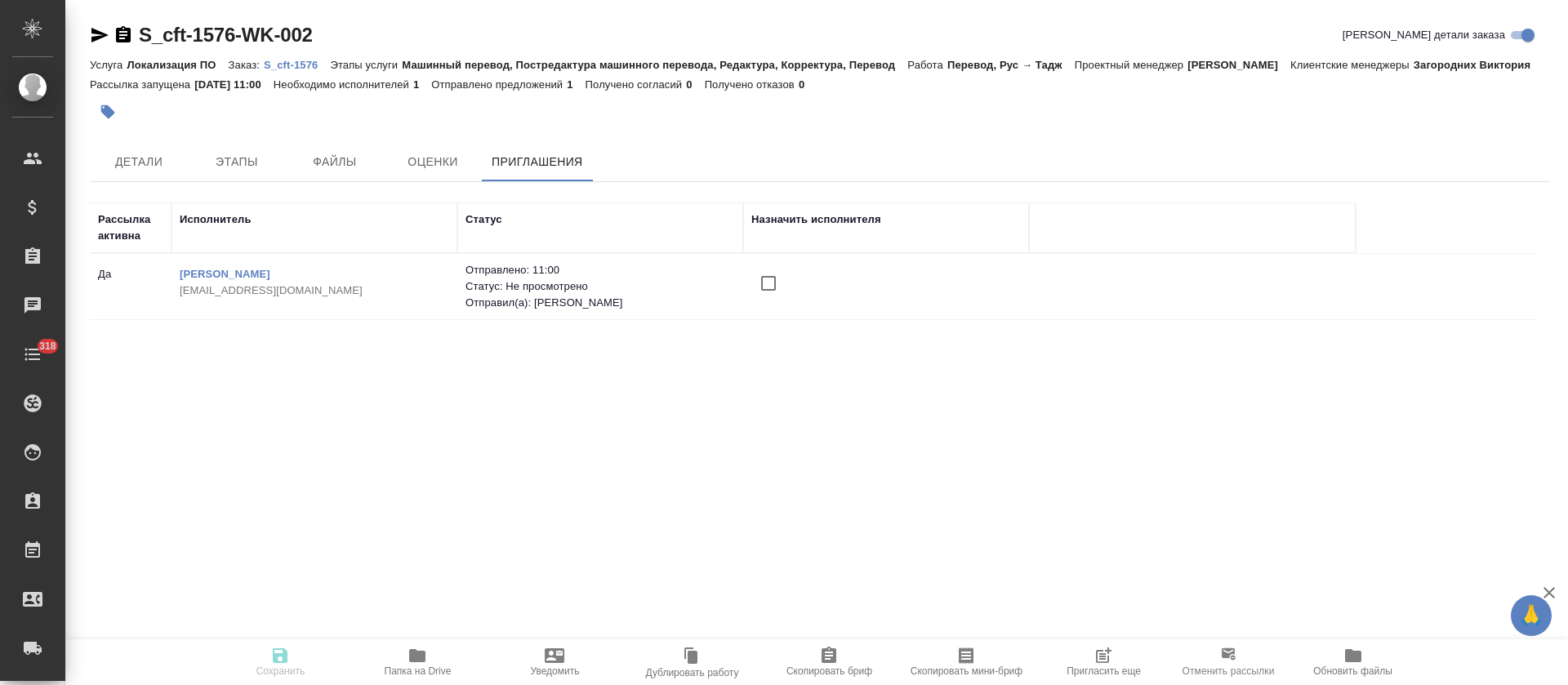
click at [752, 276] on input "checkbox" at bounding box center [768, 282] width 34 height 34
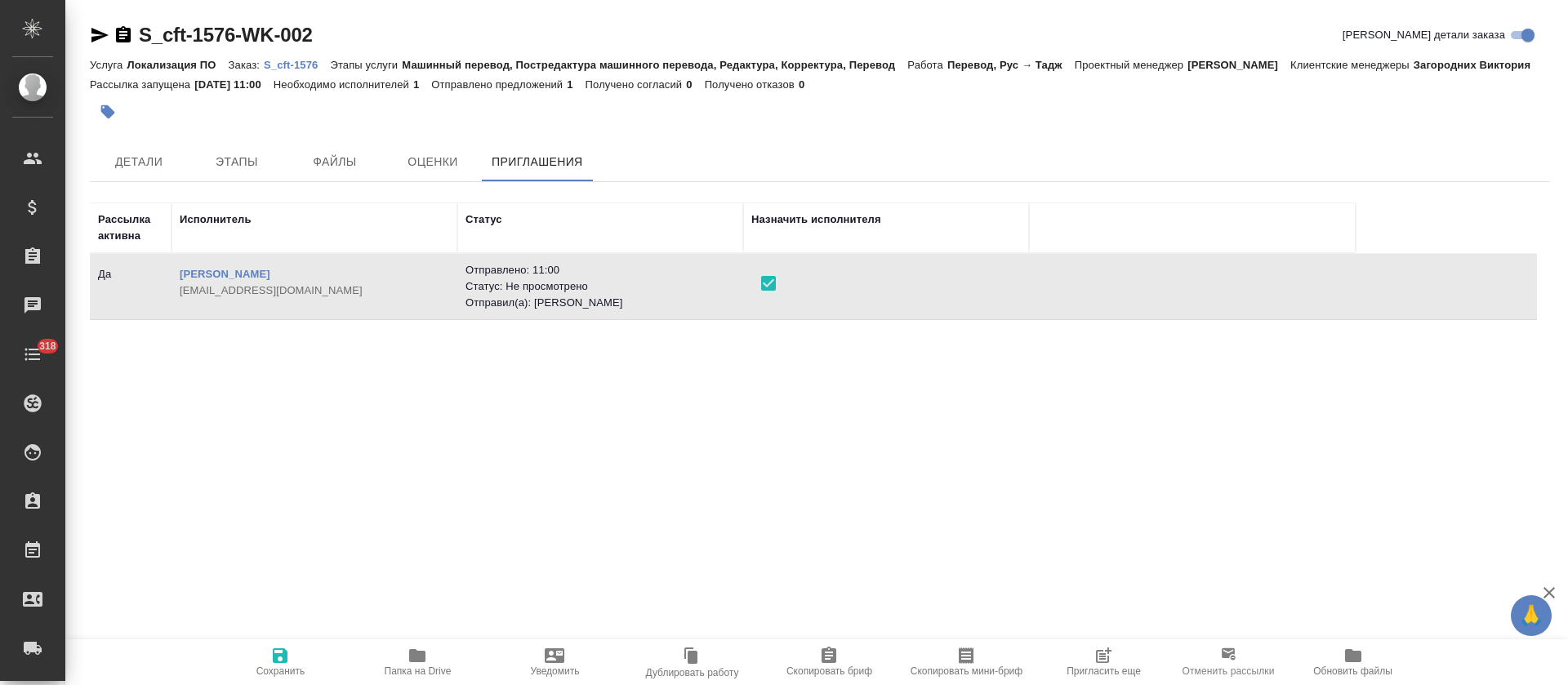
drag, startPoint x: 290, startPoint y: 661, endPoint x: 489, endPoint y: 321, distance: 394.0
click at [287, 661] on icon "button" at bounding box center [280, 655] width 19 height 19
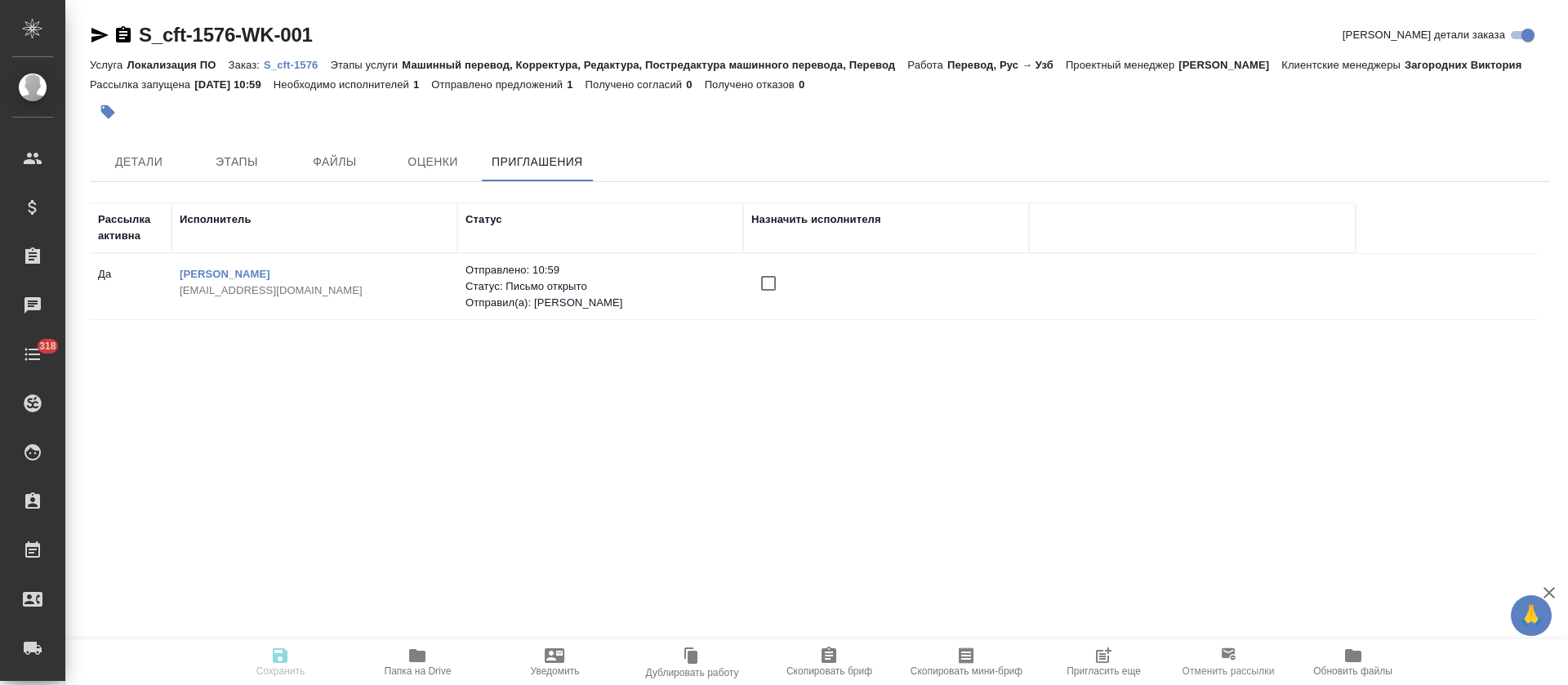
click at [765, 283] on input "checkbox" at bounding box center [768, 282] width 34 height 34
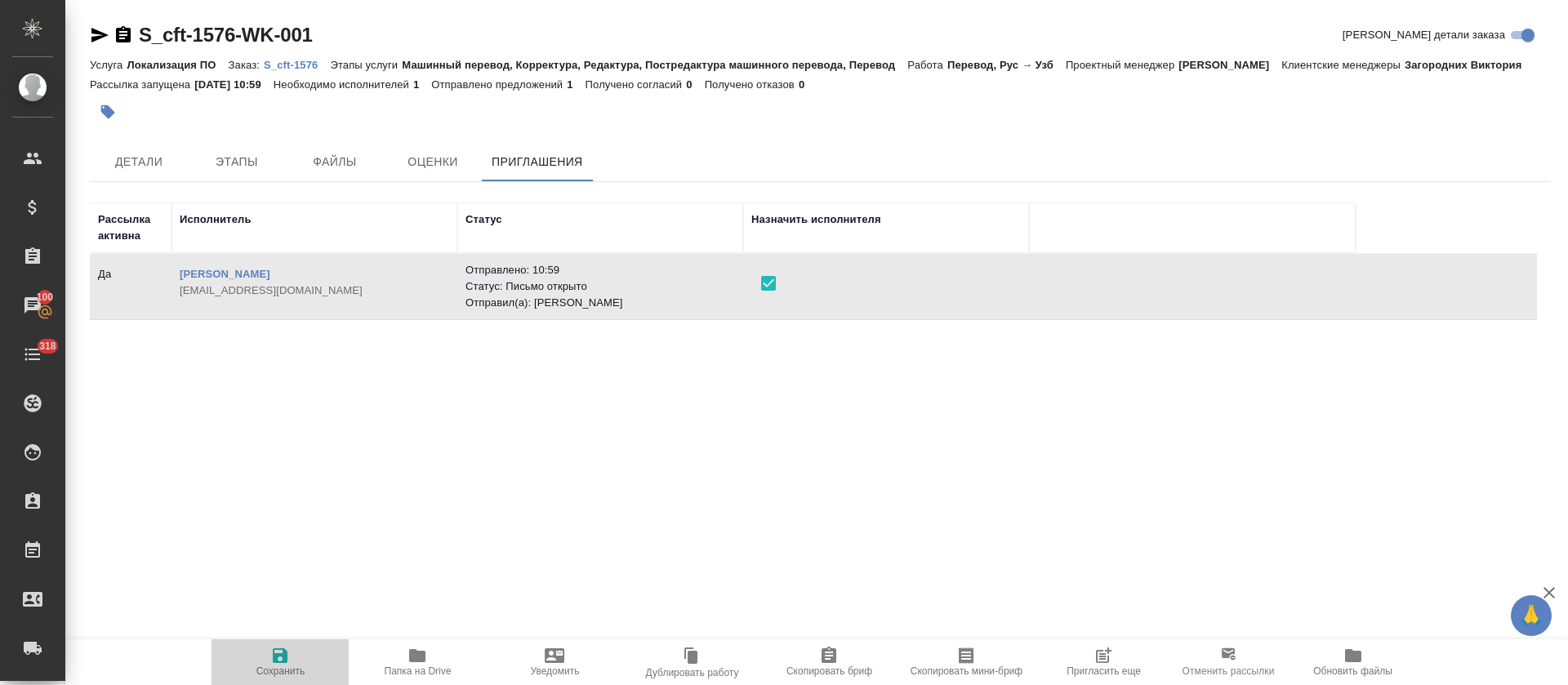
click at [269, 656] on span "Сохранить" at bounding box center [280, 661] width 118 height 31
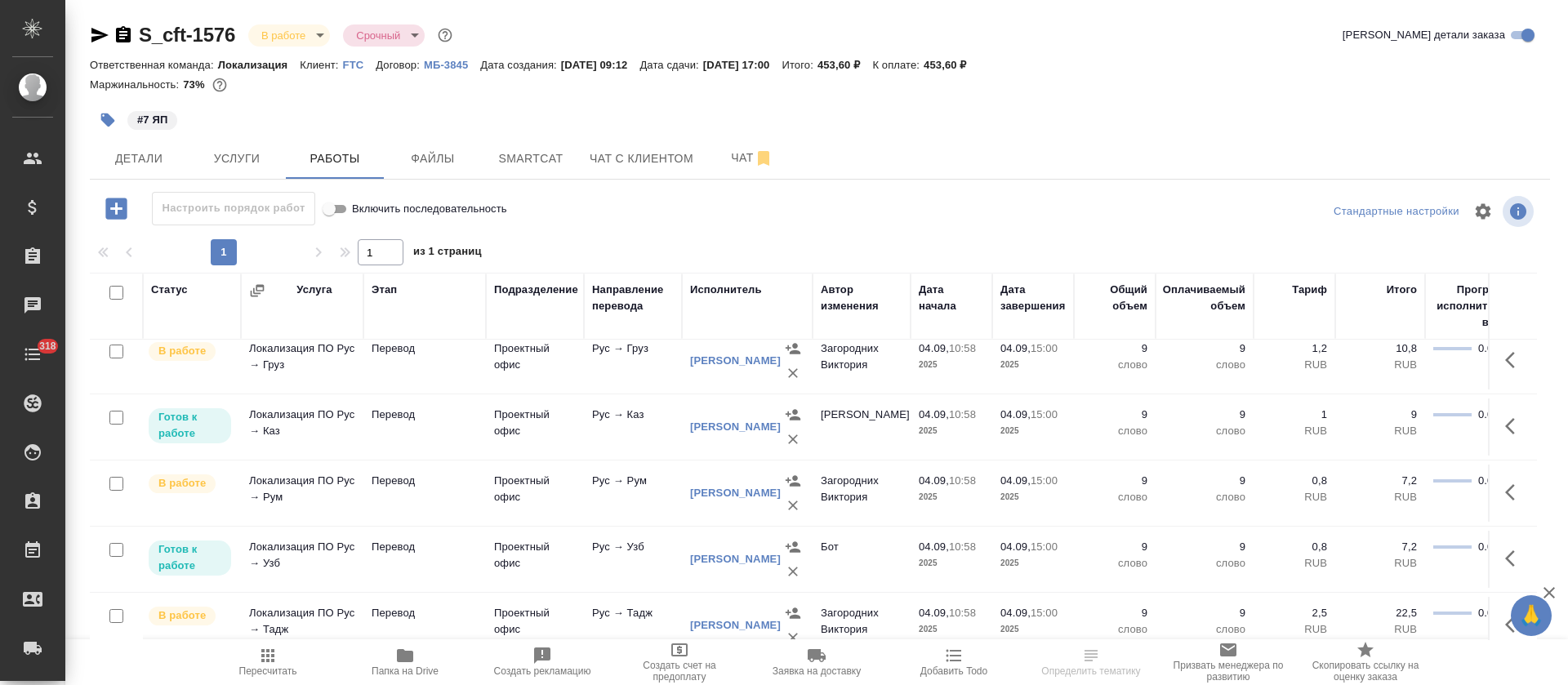
scroll to position [182, 0]
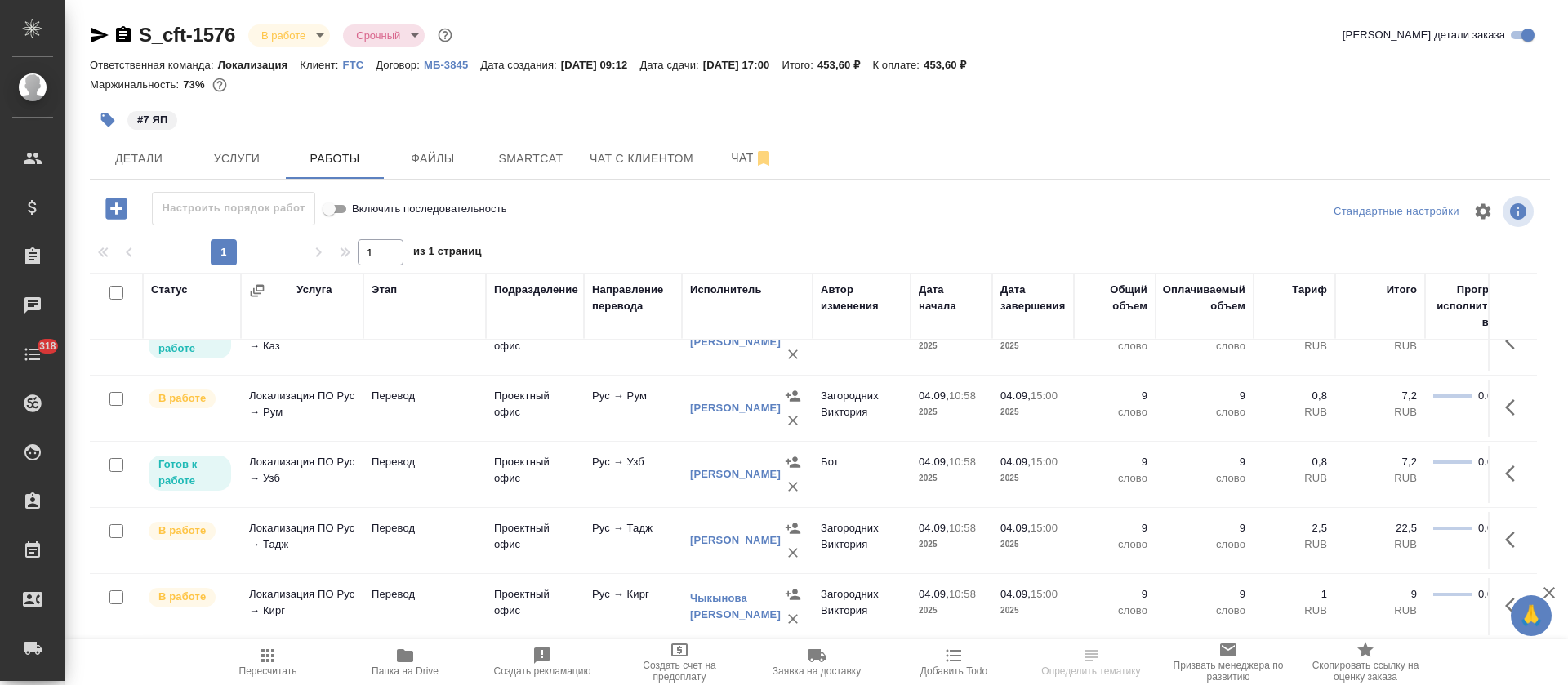
click at [112, 291] on input "checkbox" at bounding box center [116, 293] width 14 height 14
checkbox input "true"
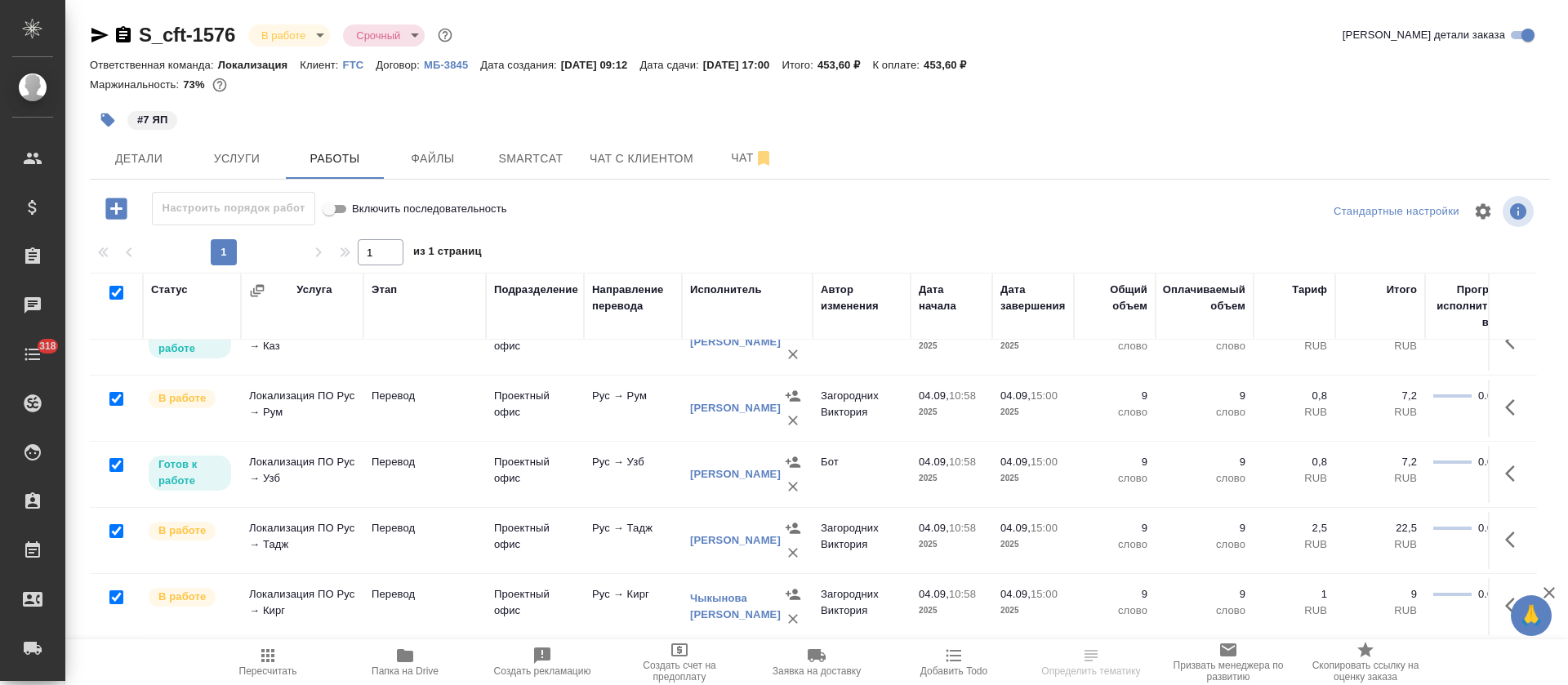
checkbox input "true"
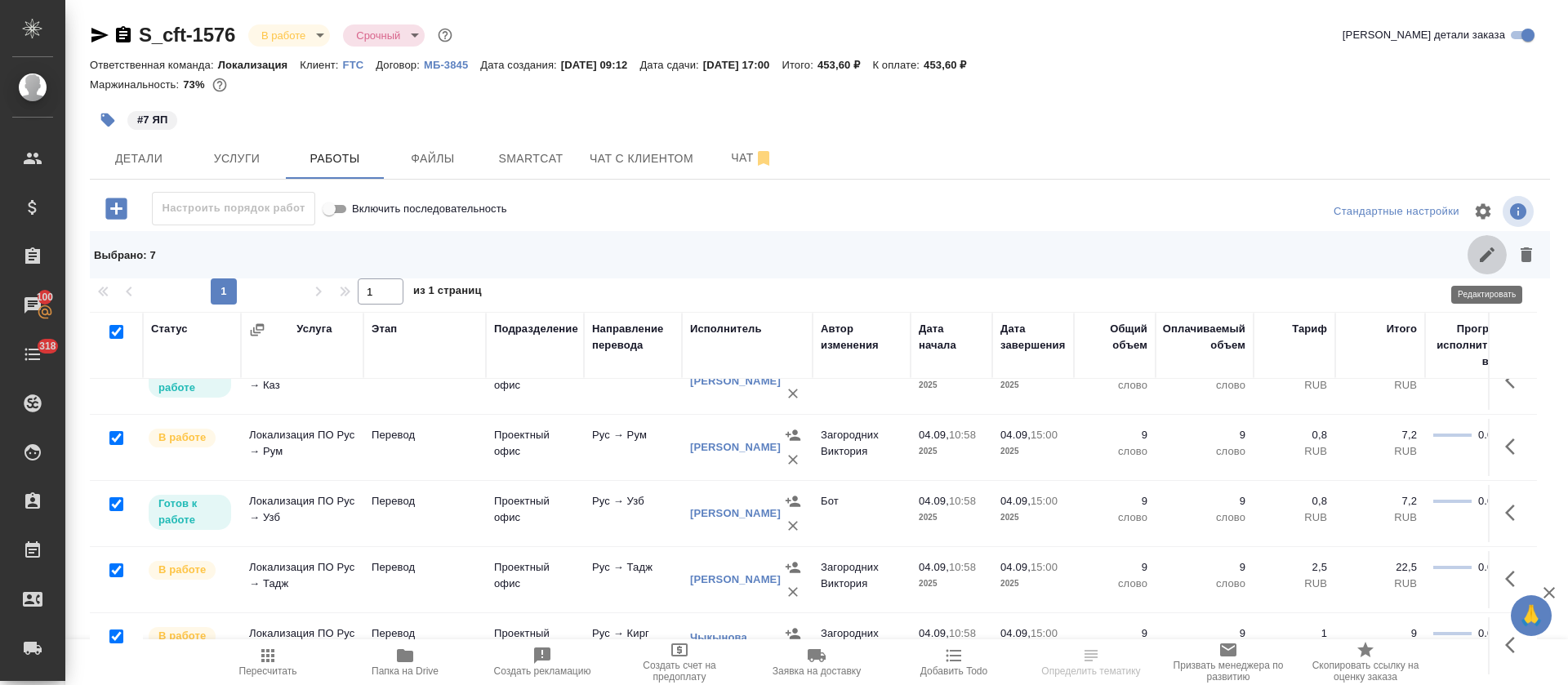
click at [1494, 250] on icon "button" at bounding box center [1487, 254] width 15 height 15
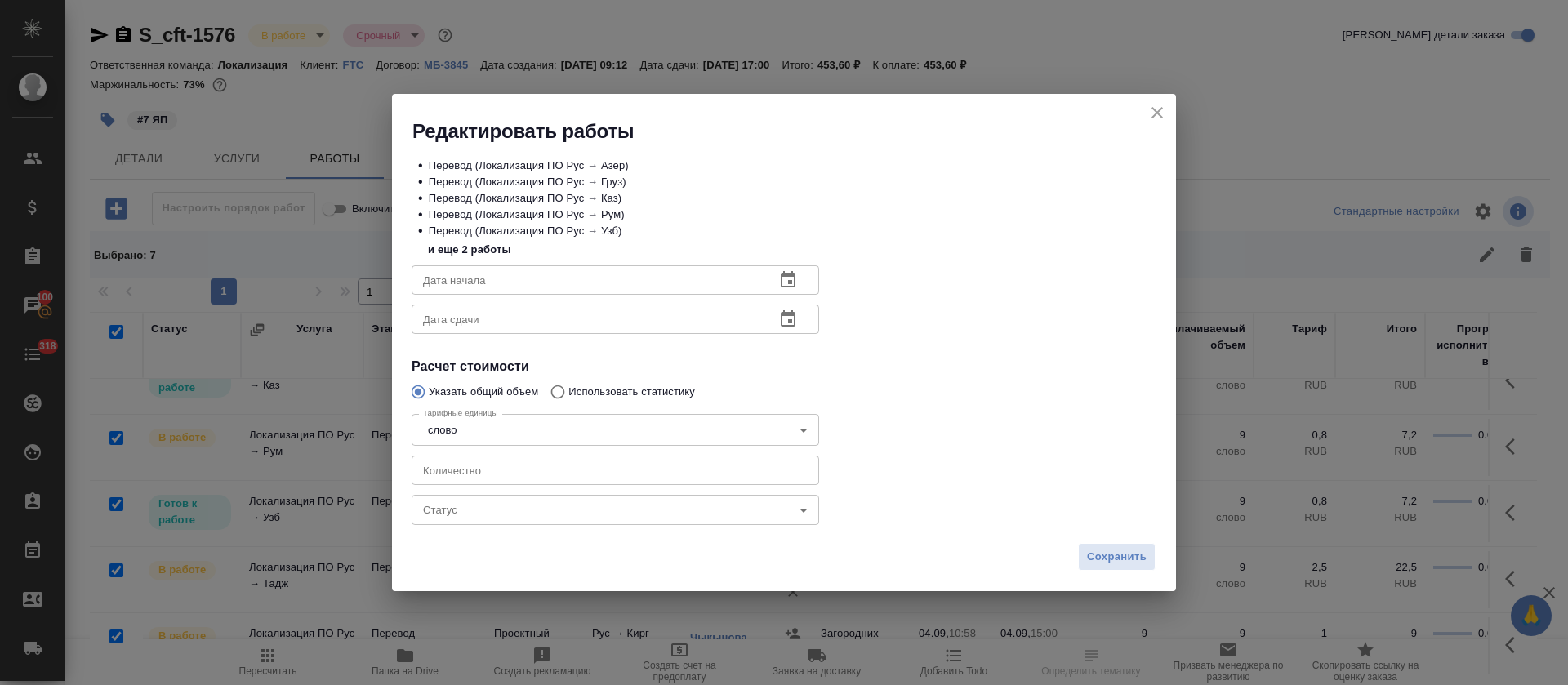
click at [441, 503] on body "🙏 .cls-1 fill:#fff; AWATERA Tretyakova Olga Клиенты Спецификации Заказы 100 Чат…" at bounding box center [784, 342] width 1568 height 685
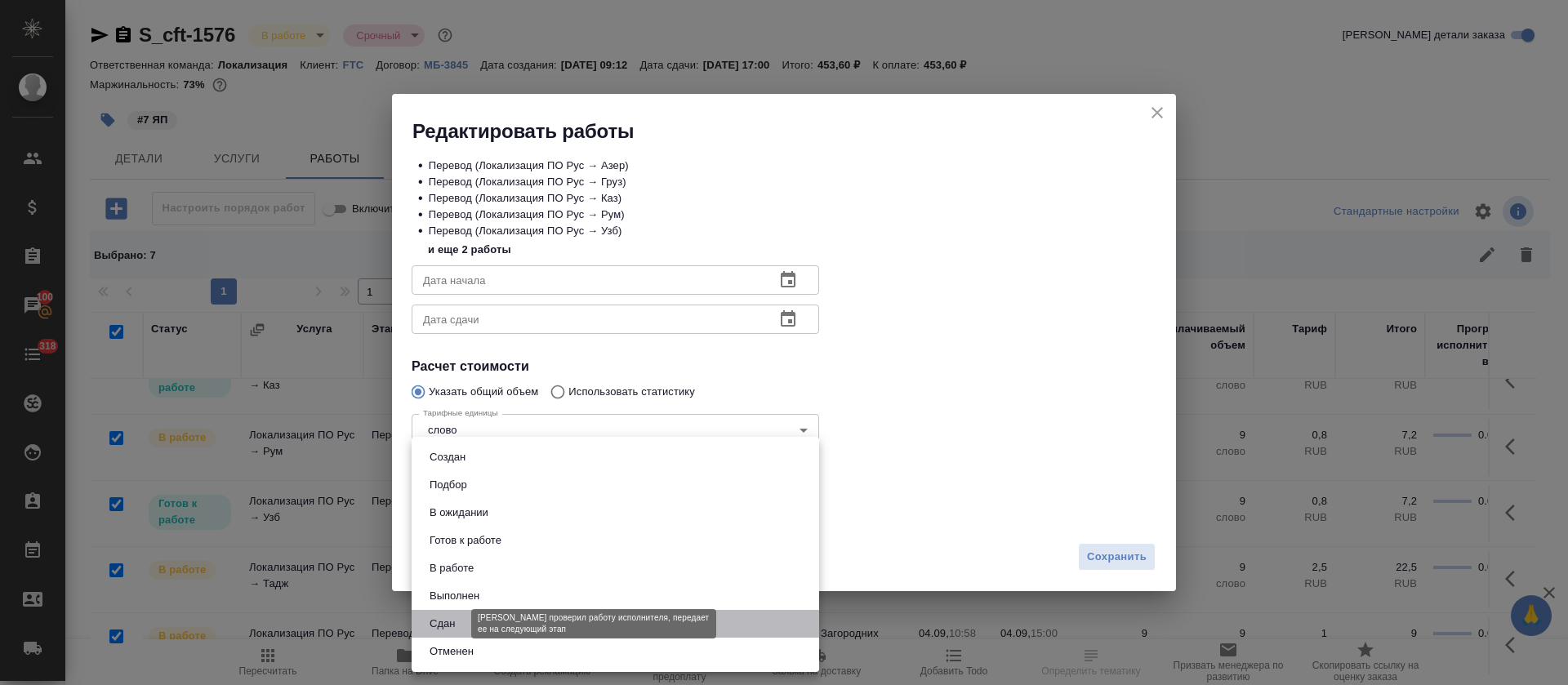
click at [443, 626] on button "Сдан" at bounding box center [442, 623] width 35 height 18
type input "closed"
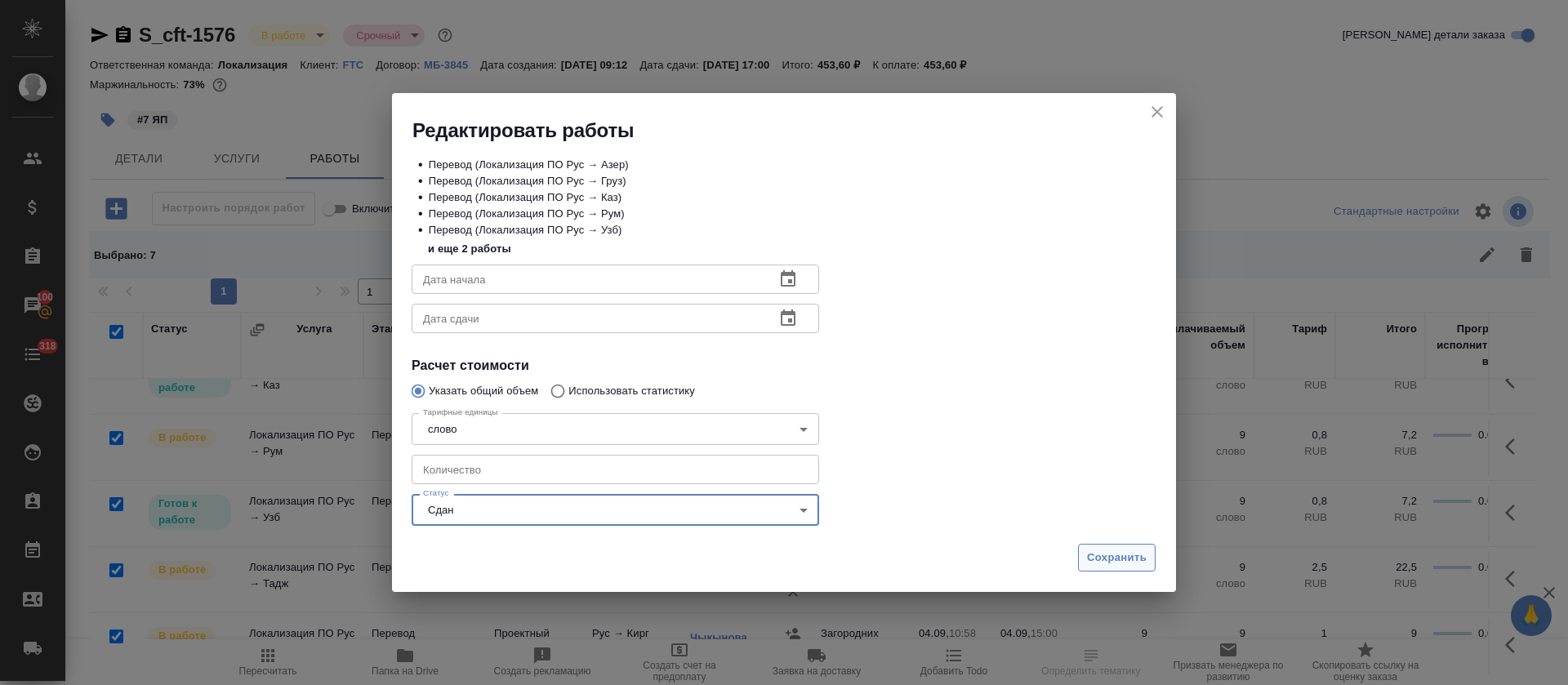
click at [1094, 563] on span "Сохранить" at bounding box center [1116, 558] width 59 height 19
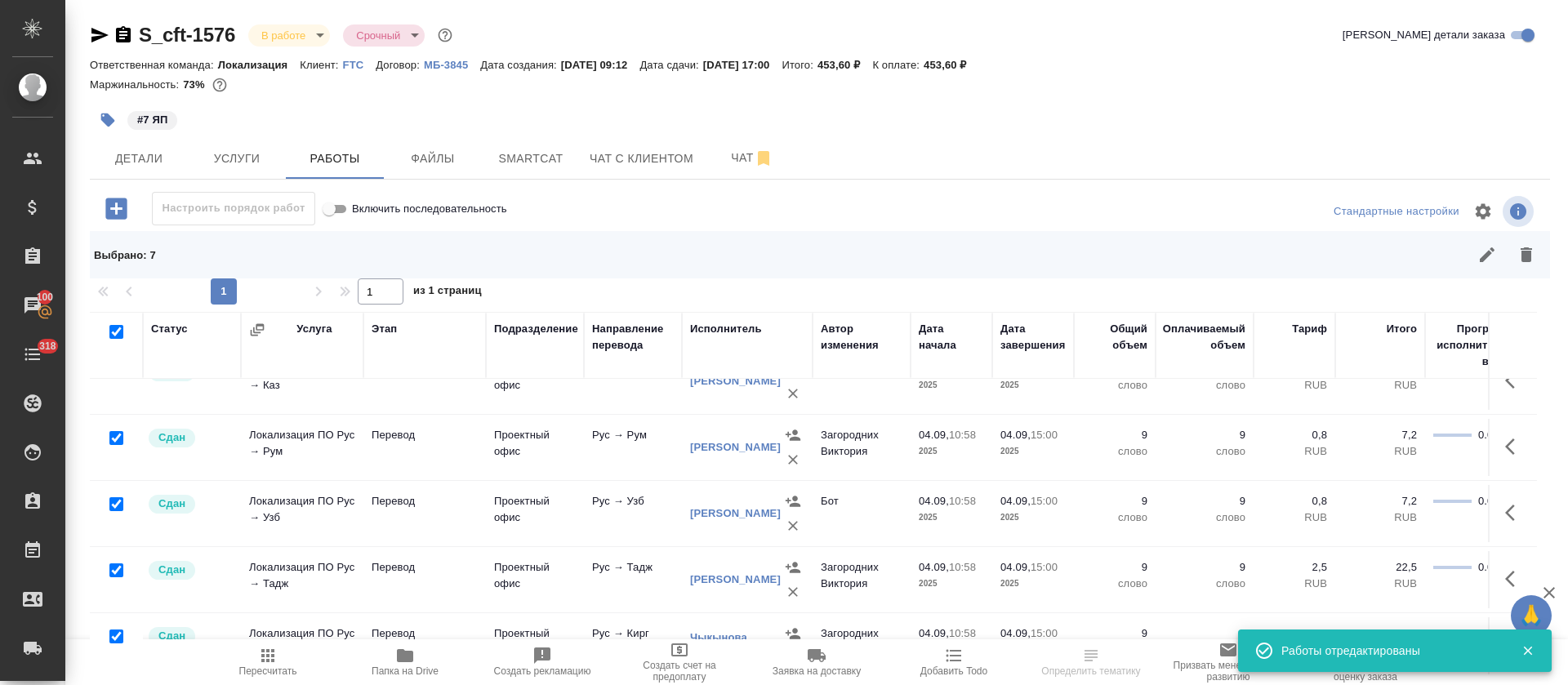
click at [263, 662] on icon "button" at bounding box center [268, 655] width 19 height 19
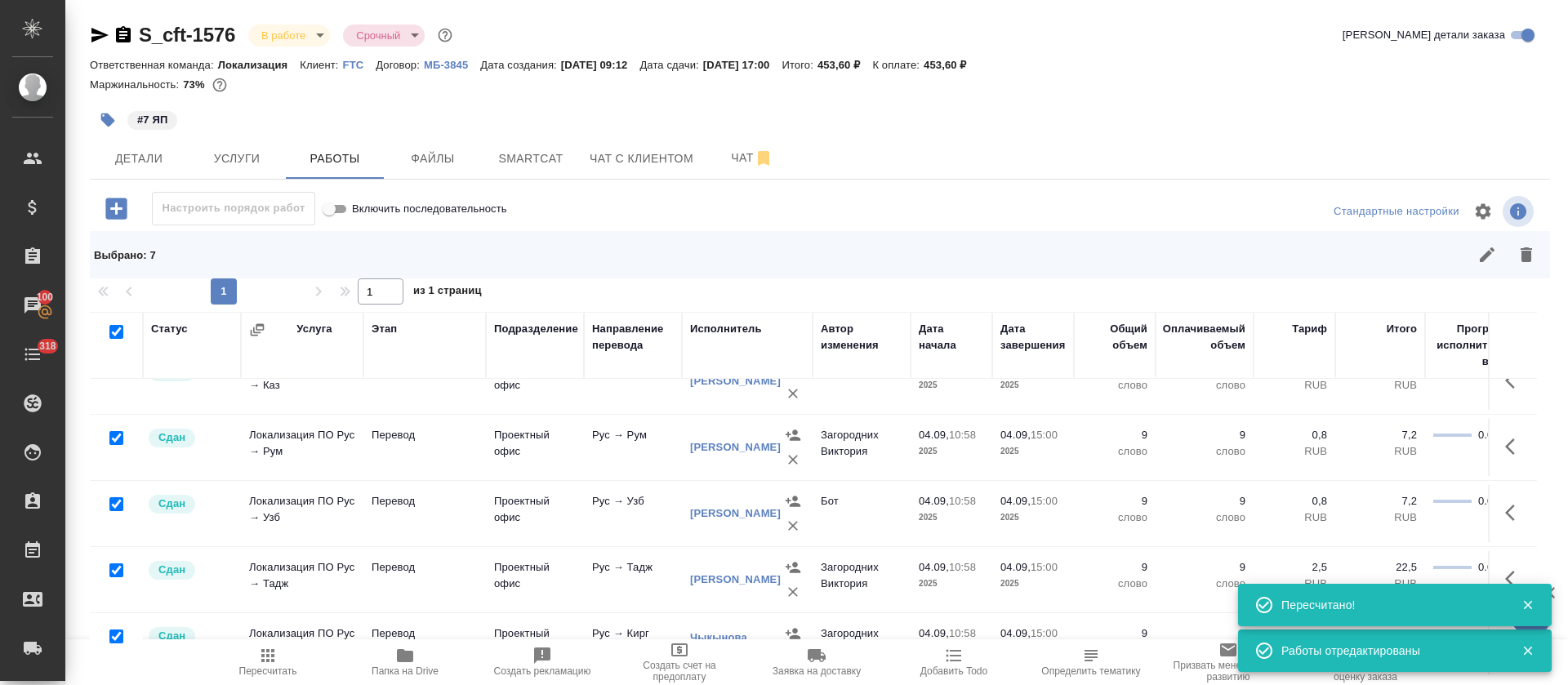
click at [322, 42] on body "🙏 .cls-1 fill:#fff; AWATERA Tretyakova Olga Клиенты Спецификации Заказы 100 Чат…" at bounding box center [784, 342] width 1568 height 685
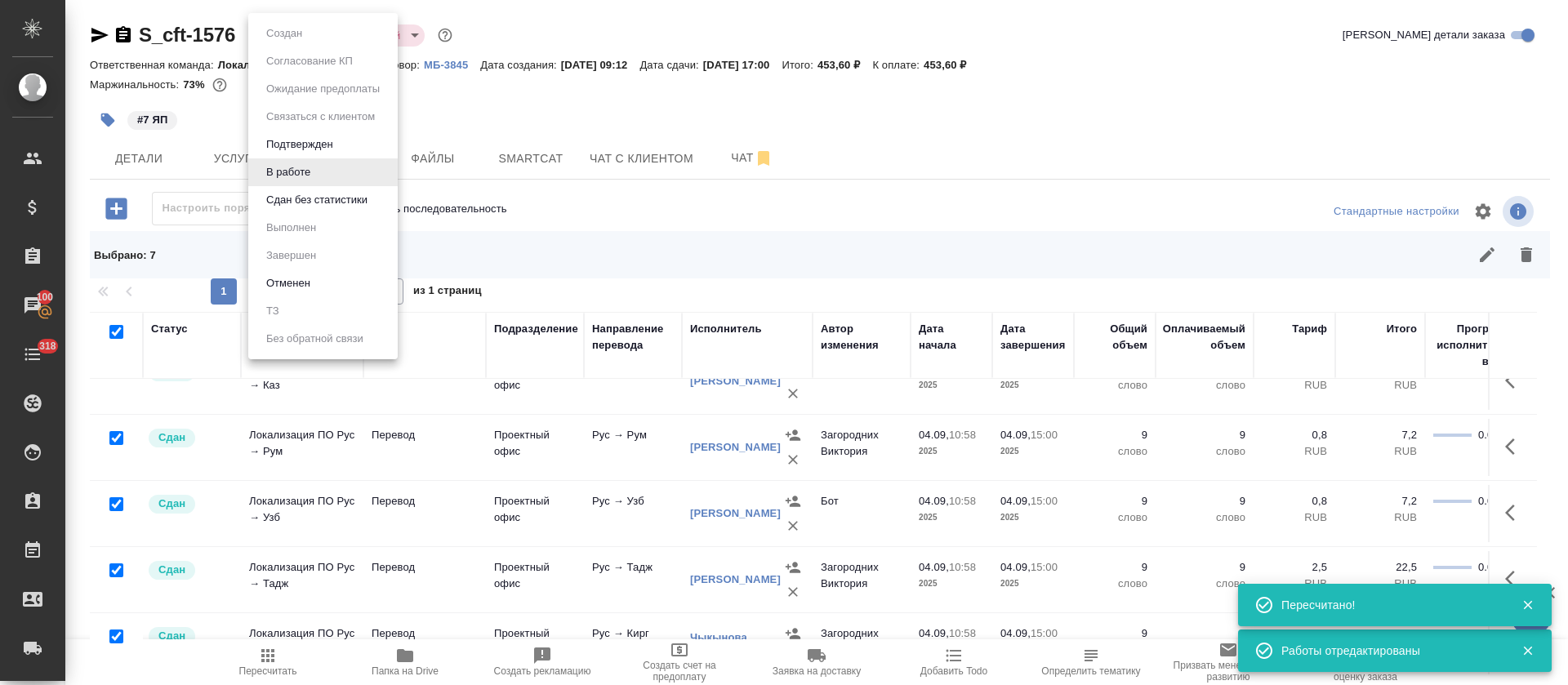
click at [322, 195] on button "Сдан без статистики" at bounding box center [317, 200] width 111 height 18
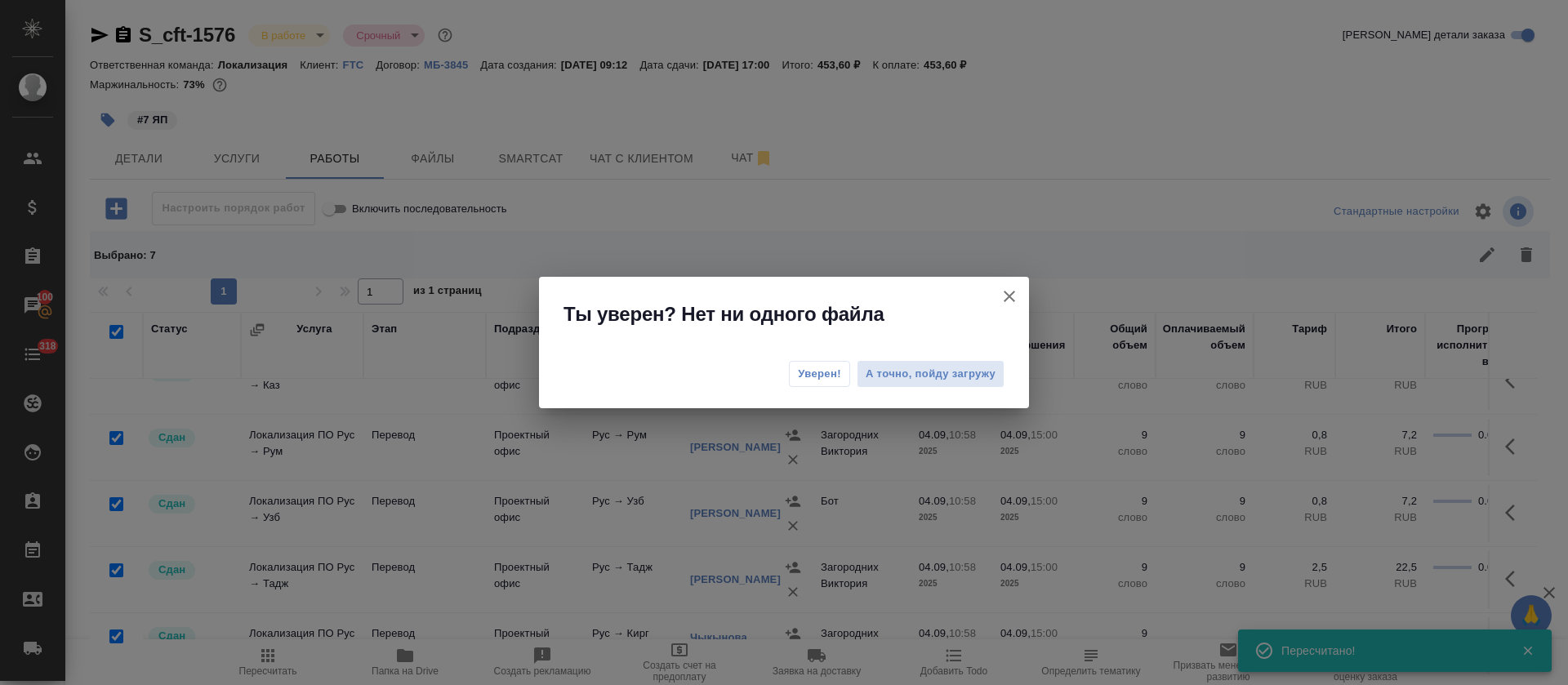
click at [816, 377] on span "Уверен!" at bounding box center [820, 374] width 44 height 17
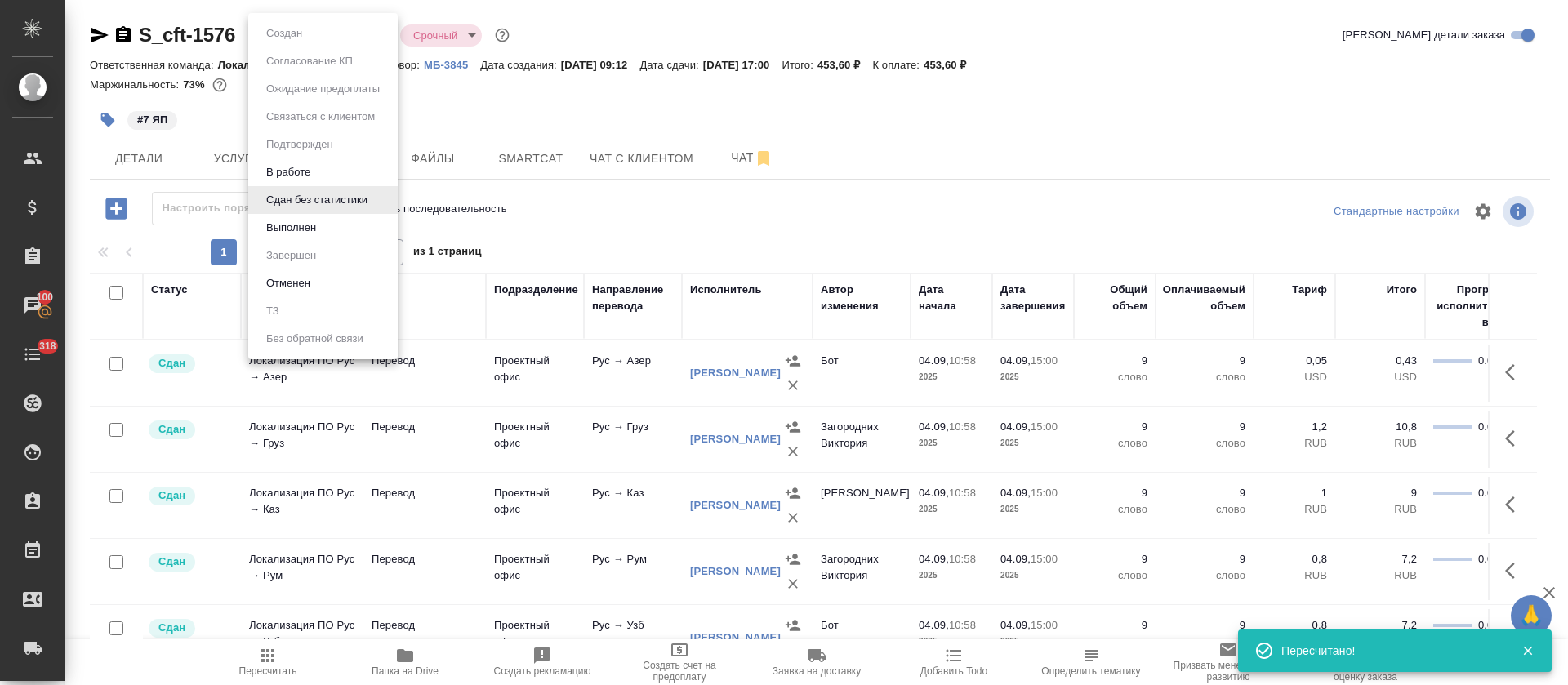
click at [375, 40] on body "🙏 .cls-1 fill:#fff; AWATERA Tretyakova Olga Клиенты Спецификации Заказы 100 Чат…" at bounding box center [784, 342] width 1568 height 685
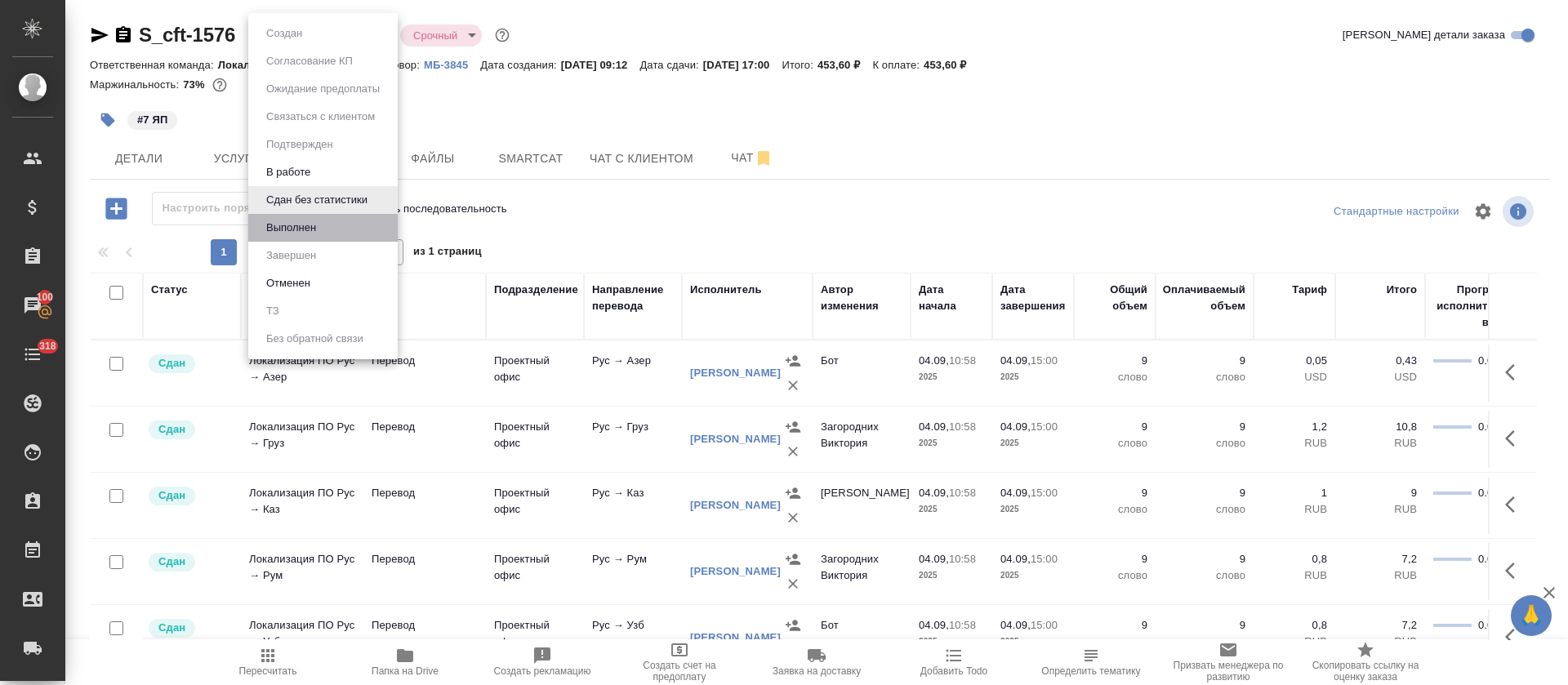
click at [328, 220] on li "Выполнен" at bounding box center [323, 227] width 149 height 28
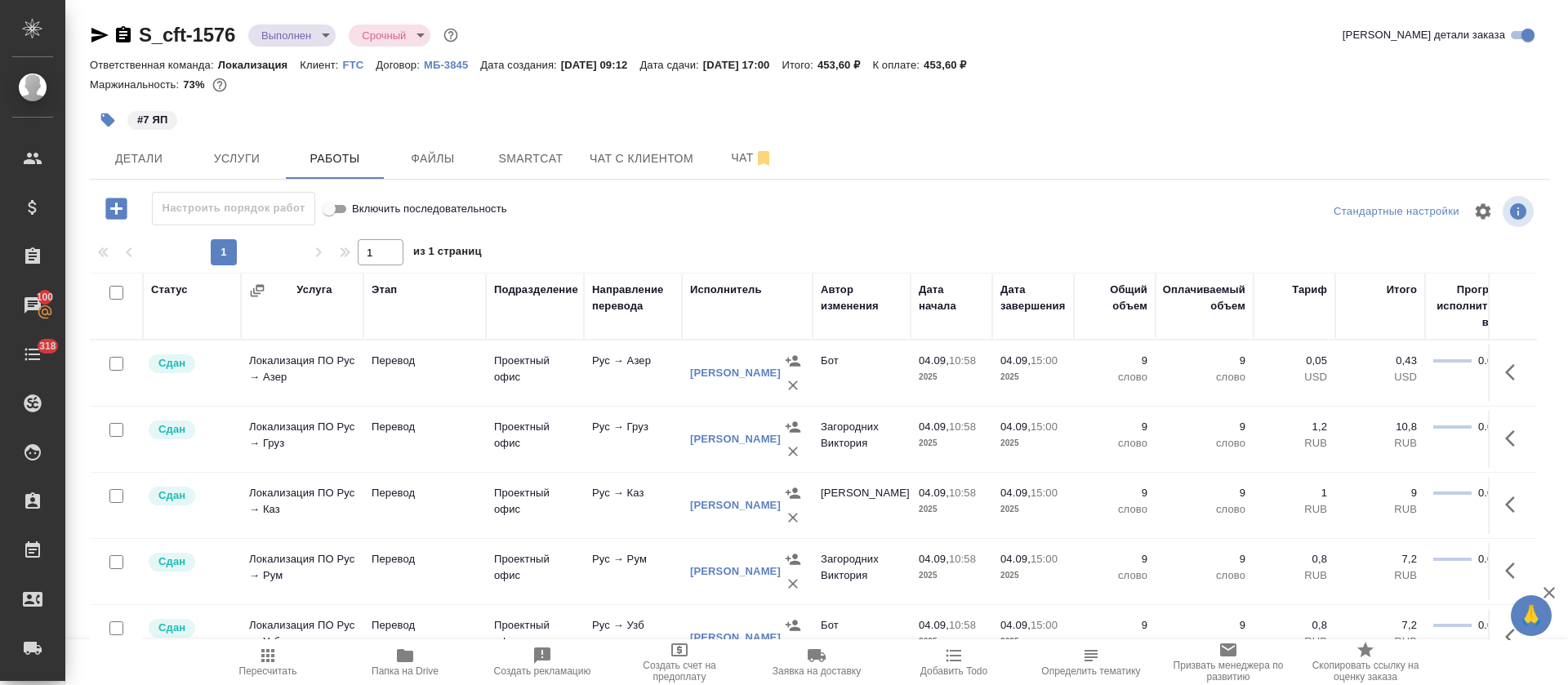
drag, startPoint x: 99, startPoint y: 36, endPoint x: 116, endPoint y: 43, distance: 18.4
click at [100, 36] on icon "button" at bounding box center [100, 35] width 17 height 15
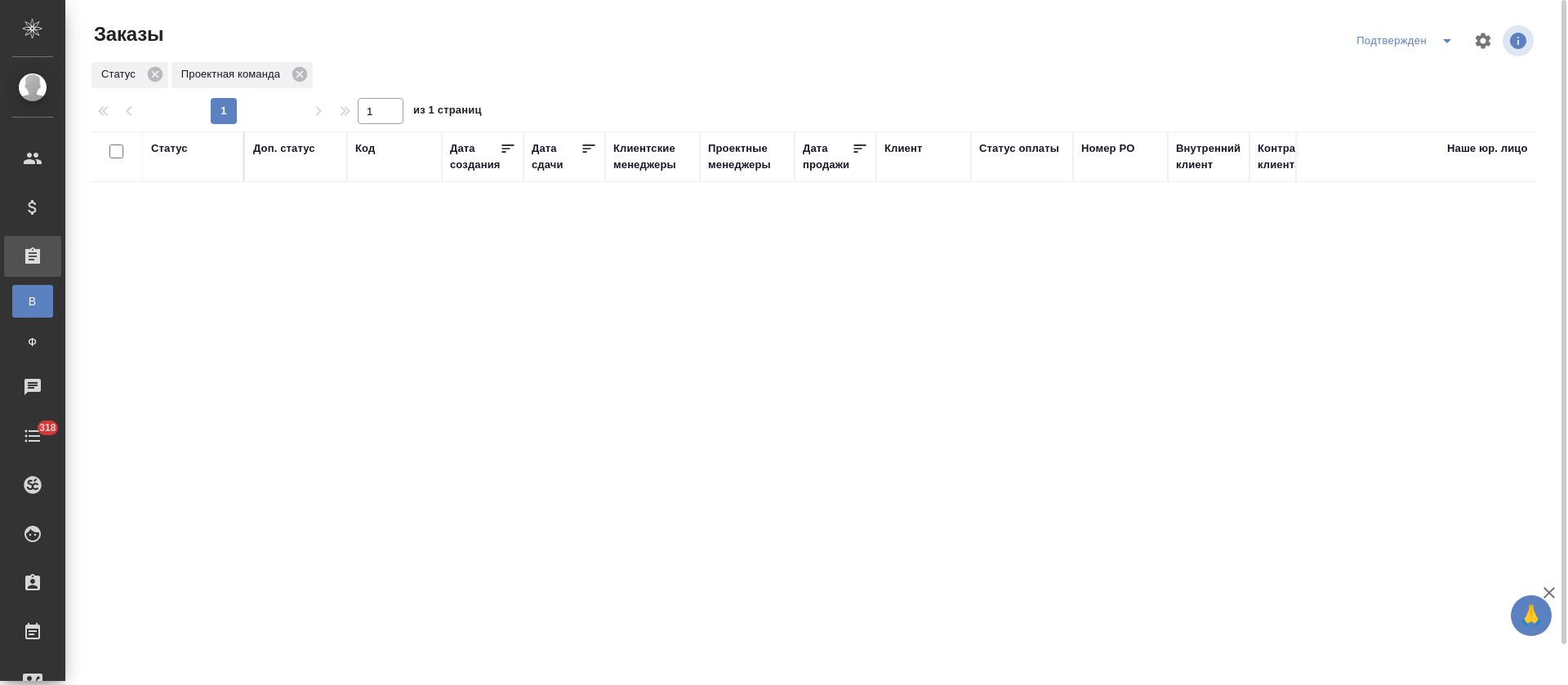
click at [1441, 44] on icon "split button" at bounding box center [1447, 41] width 19 height 19
click at [1421, 98] on li "В работе" at bounding box center [1408, 99] width 174 height 26
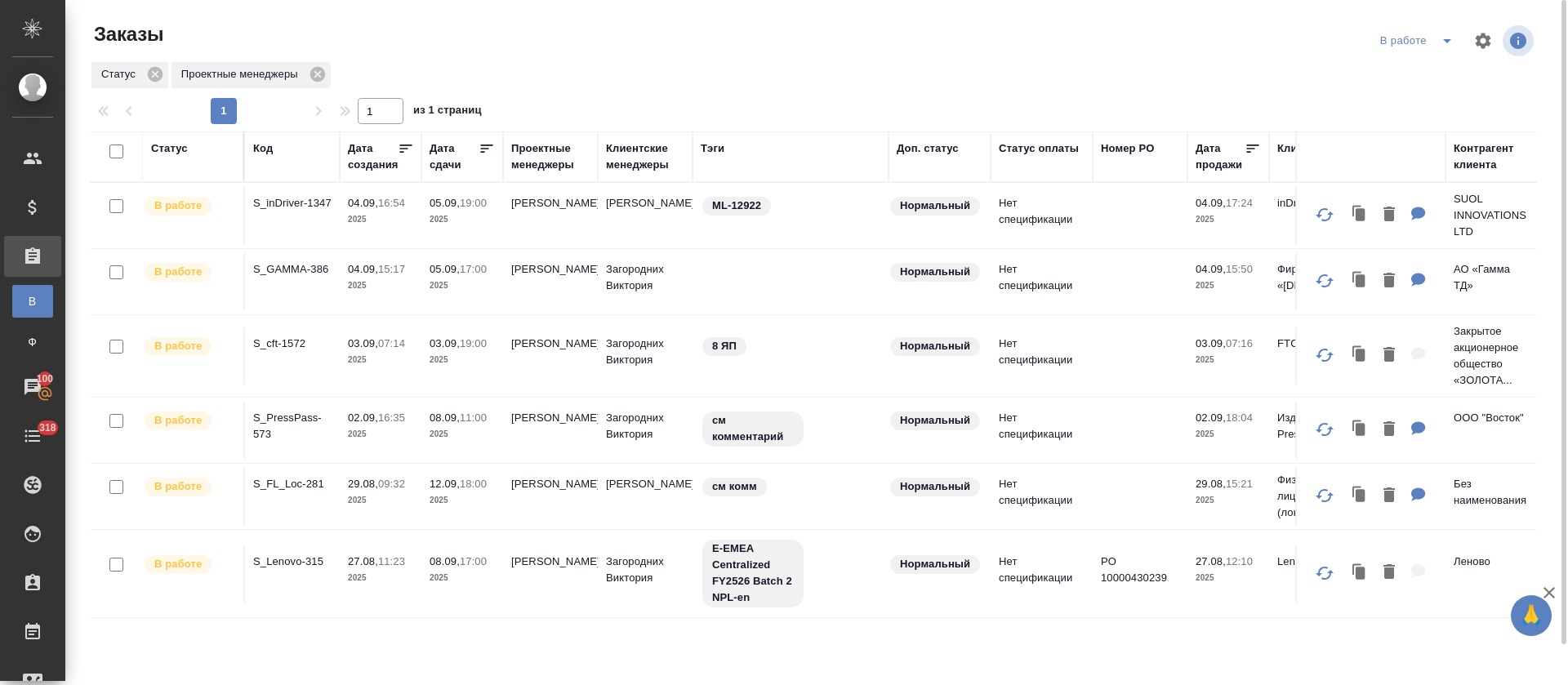
click at [1447, 49] on icon "split button" at bounding box center [1447, 41] width 19 height 19
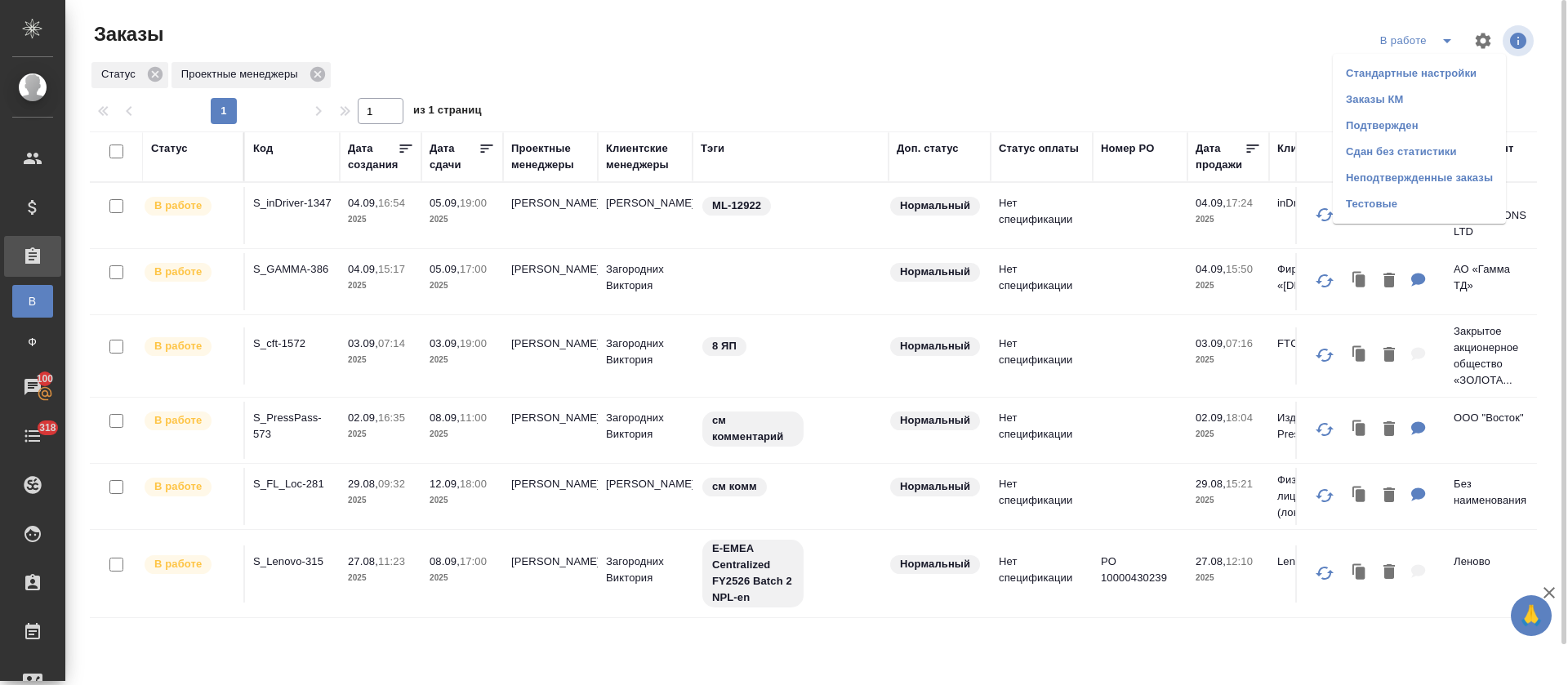
click at [1410, 119] on li "Подтвержден" at bounding box center [1419, 125] width 174 height 26
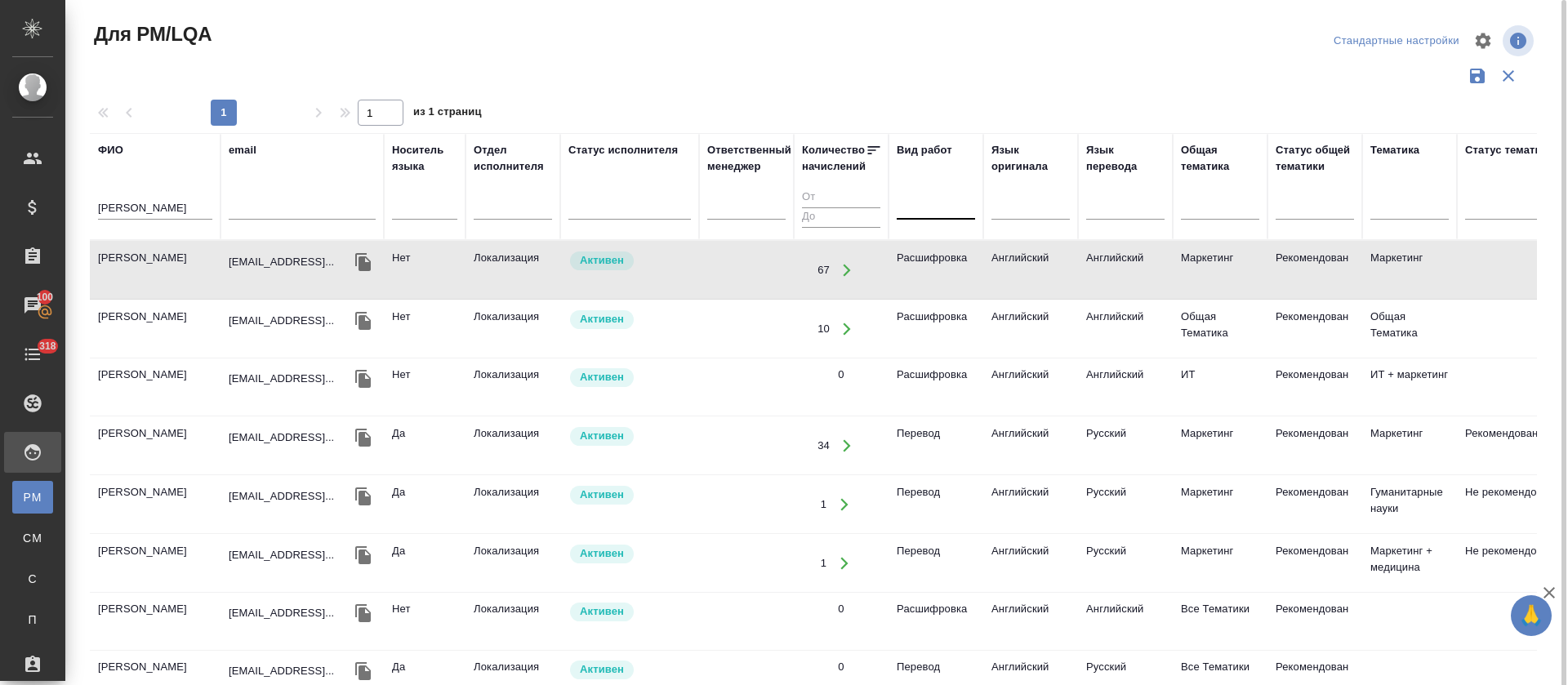
click at [959, 200] on div at bounding box center [936, 203] width 78 height 24
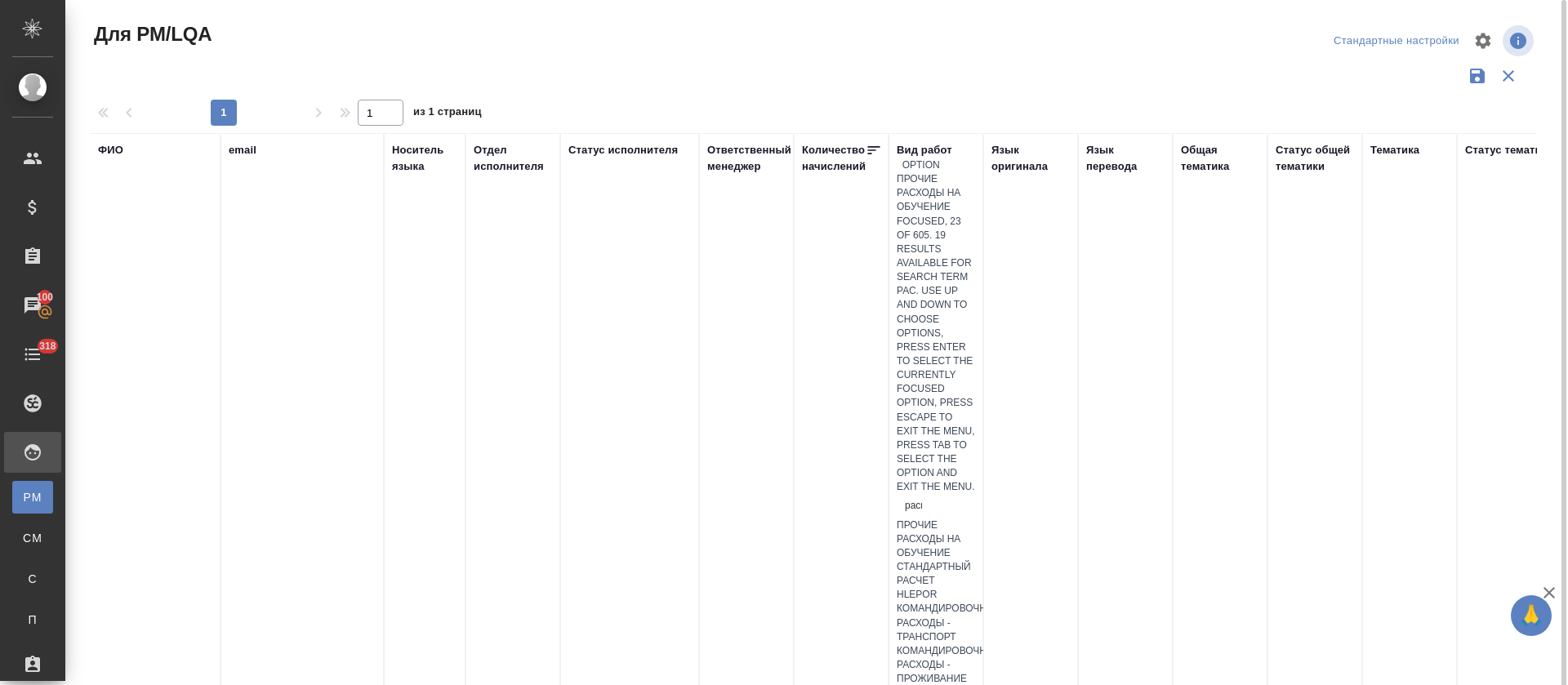
type input "расши"
click at [964, 490] on div "Расшифровка" at bounding box center [936, 497] width 78 height 14
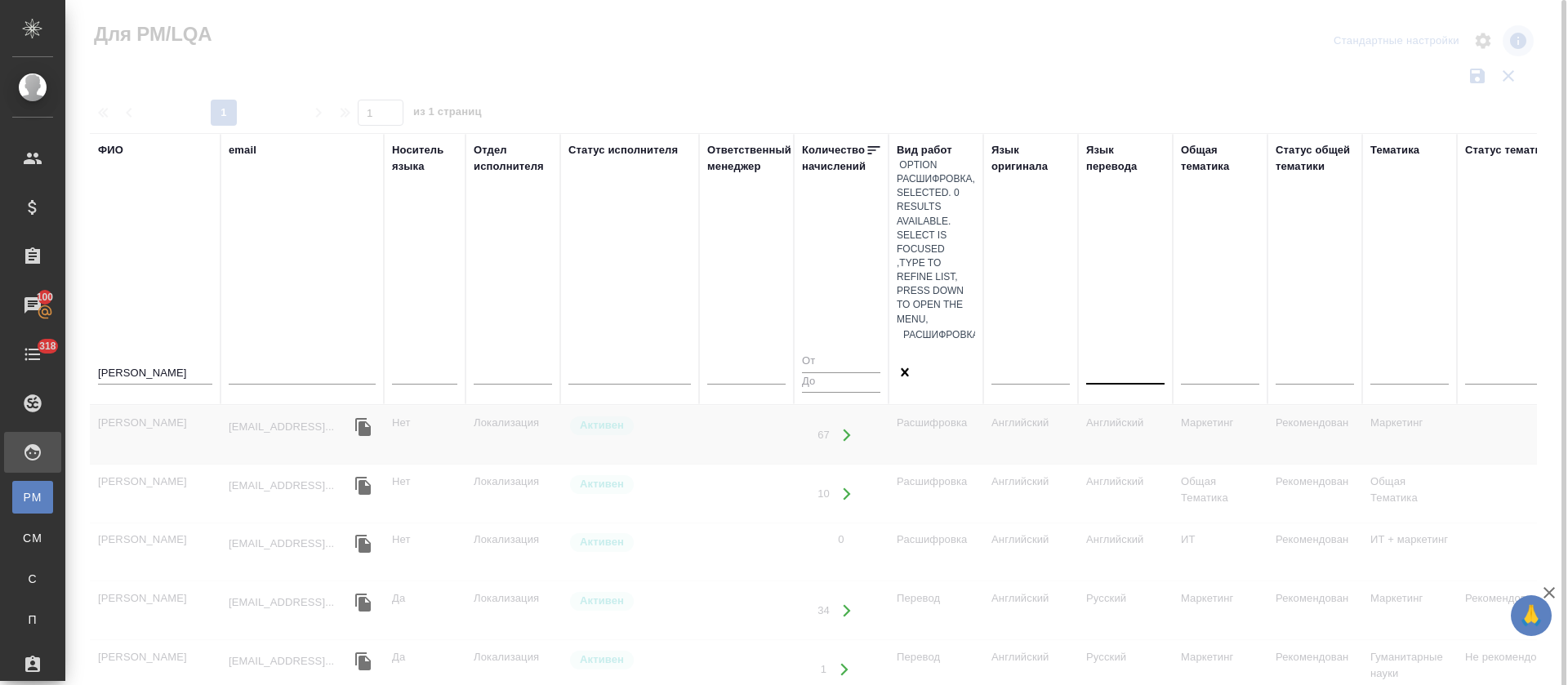
click at [1101, 356] on div at bounding box center [1126, 368] width 78 height 24
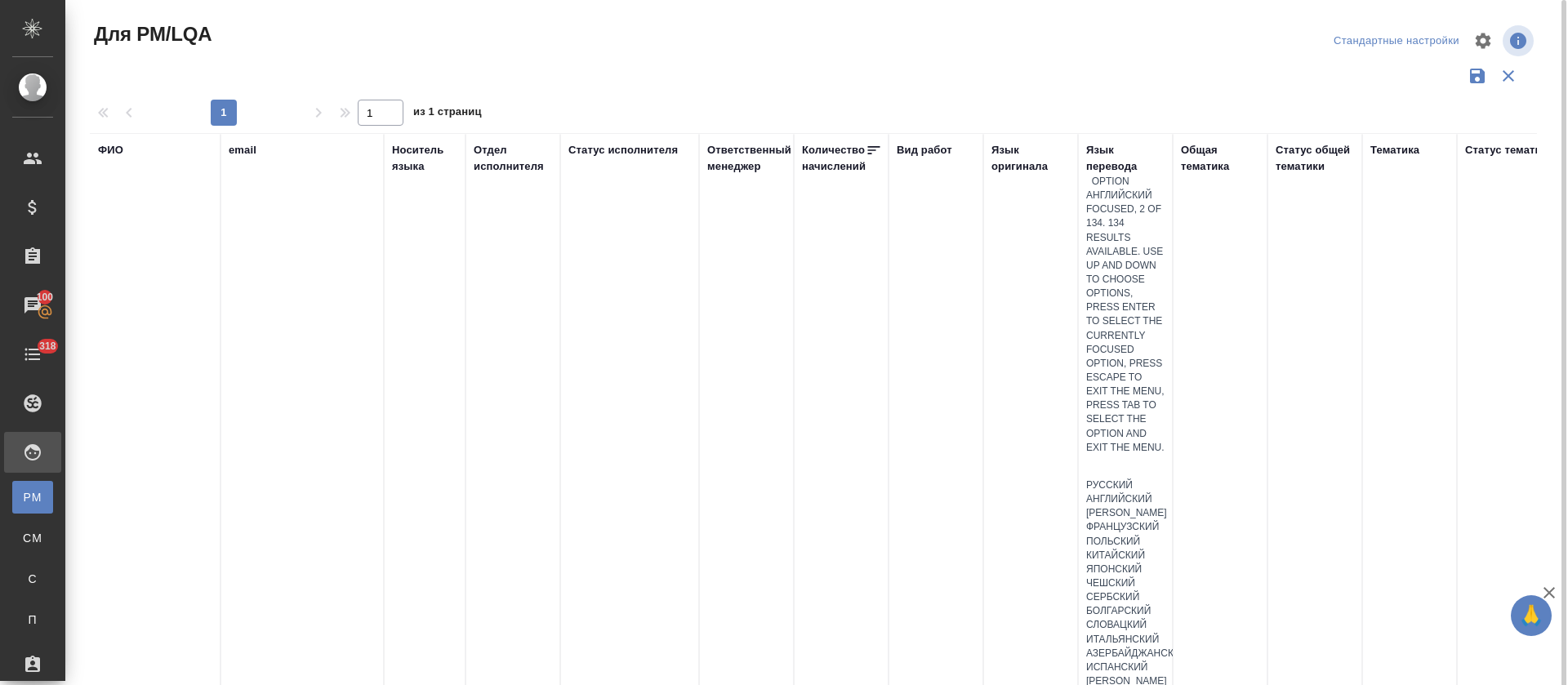
click at [1122, 492] on div "Английский" at bounding box center [1126, 499] width 78 height 14
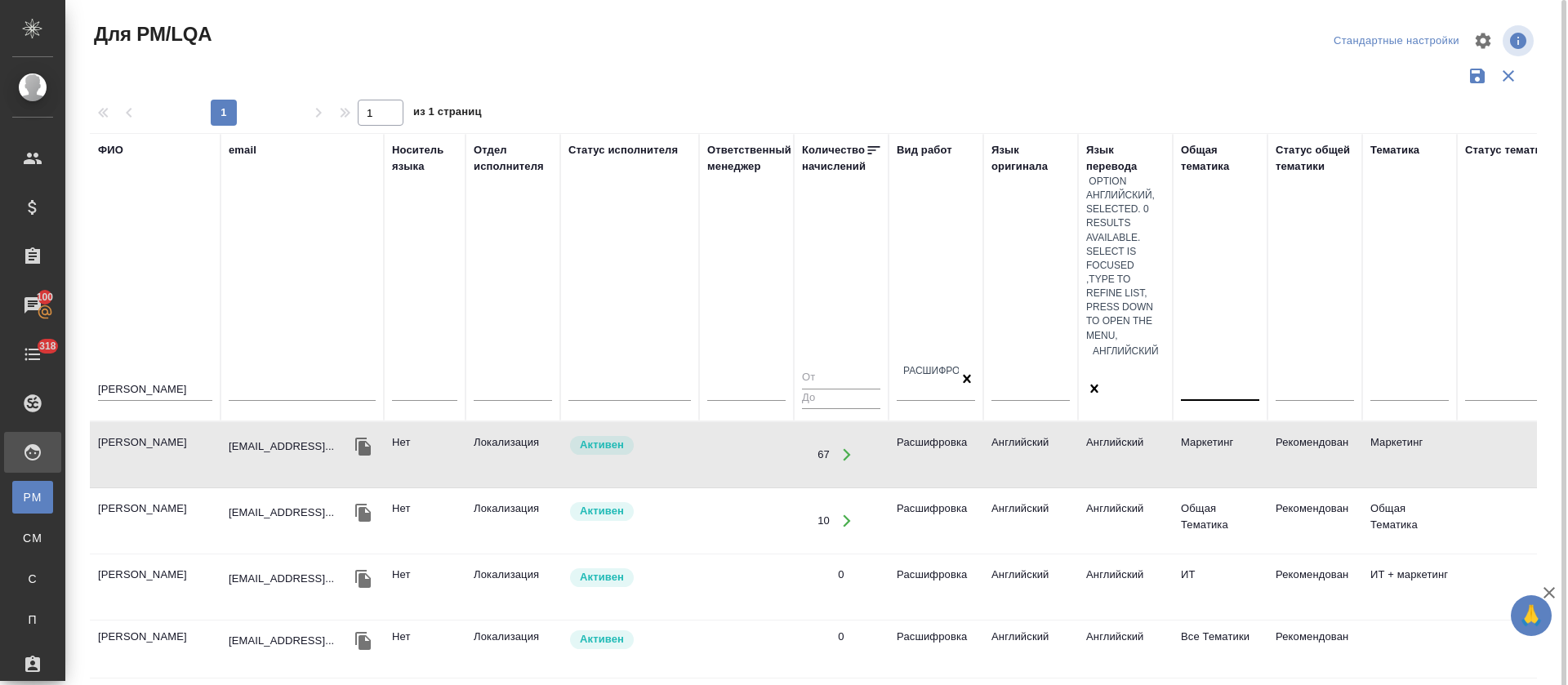
click at [1240, 373] on div at bounding box center [1220, 384] width 78 height 24
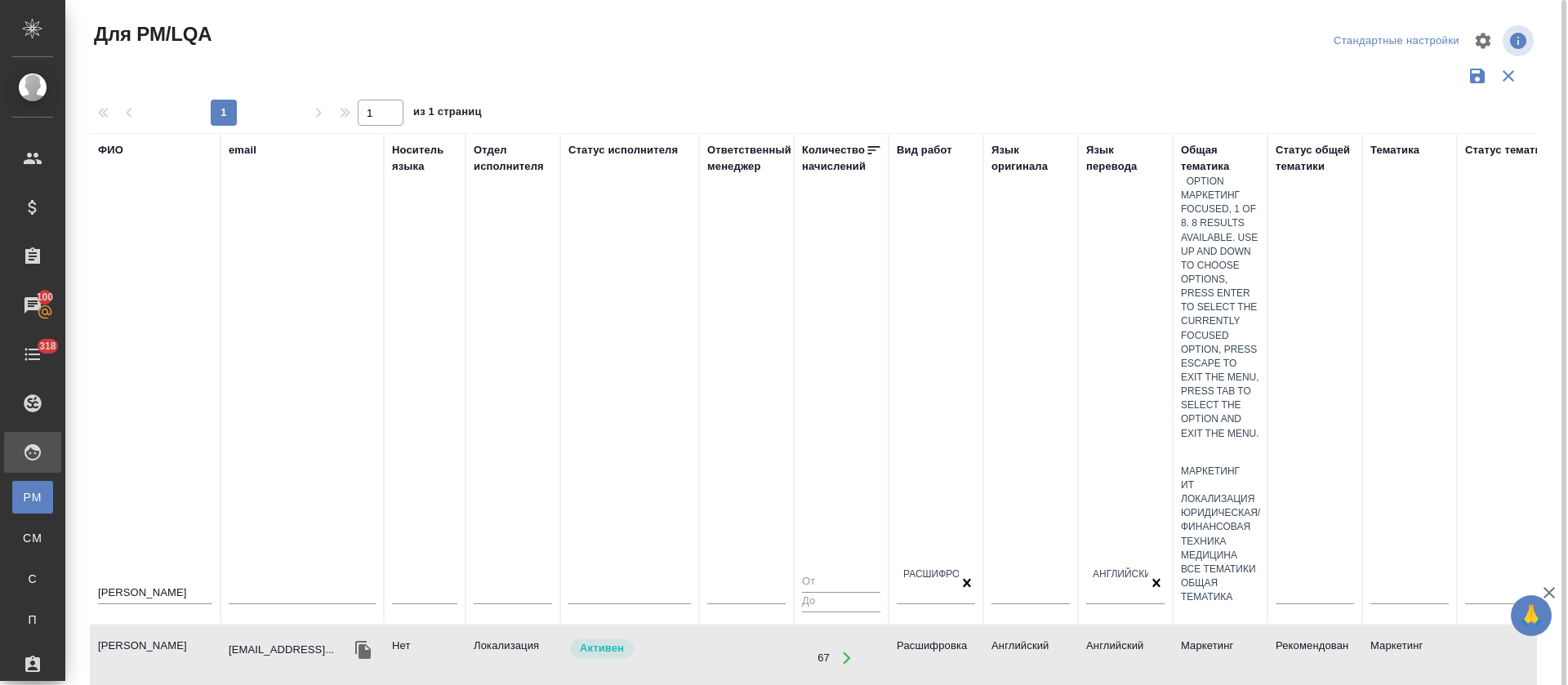
click at [1240, 465] on div "Маркетинг" at bounding box center [1220, 471] width 78 height 14
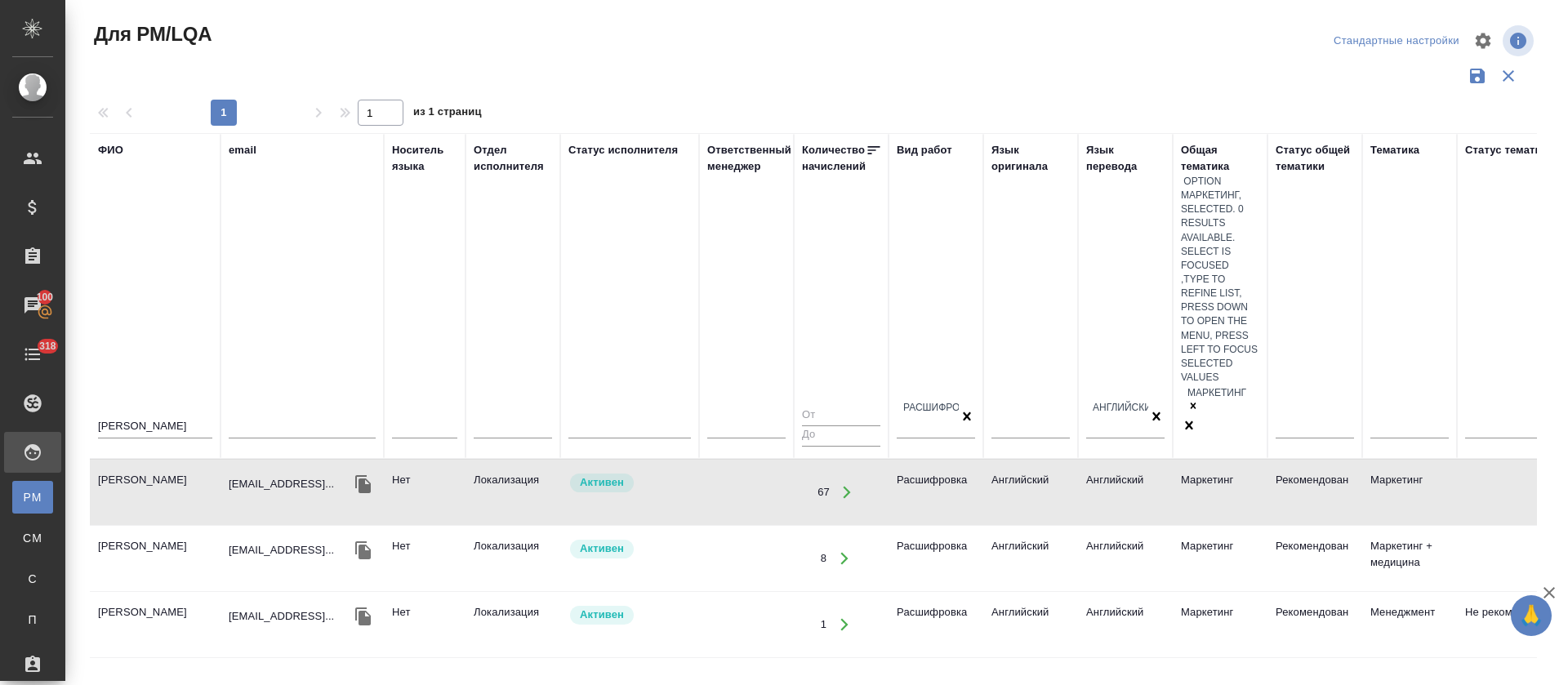
click at [232, 417] on input "text" at bounding box center [302, 427] width 147 height 20
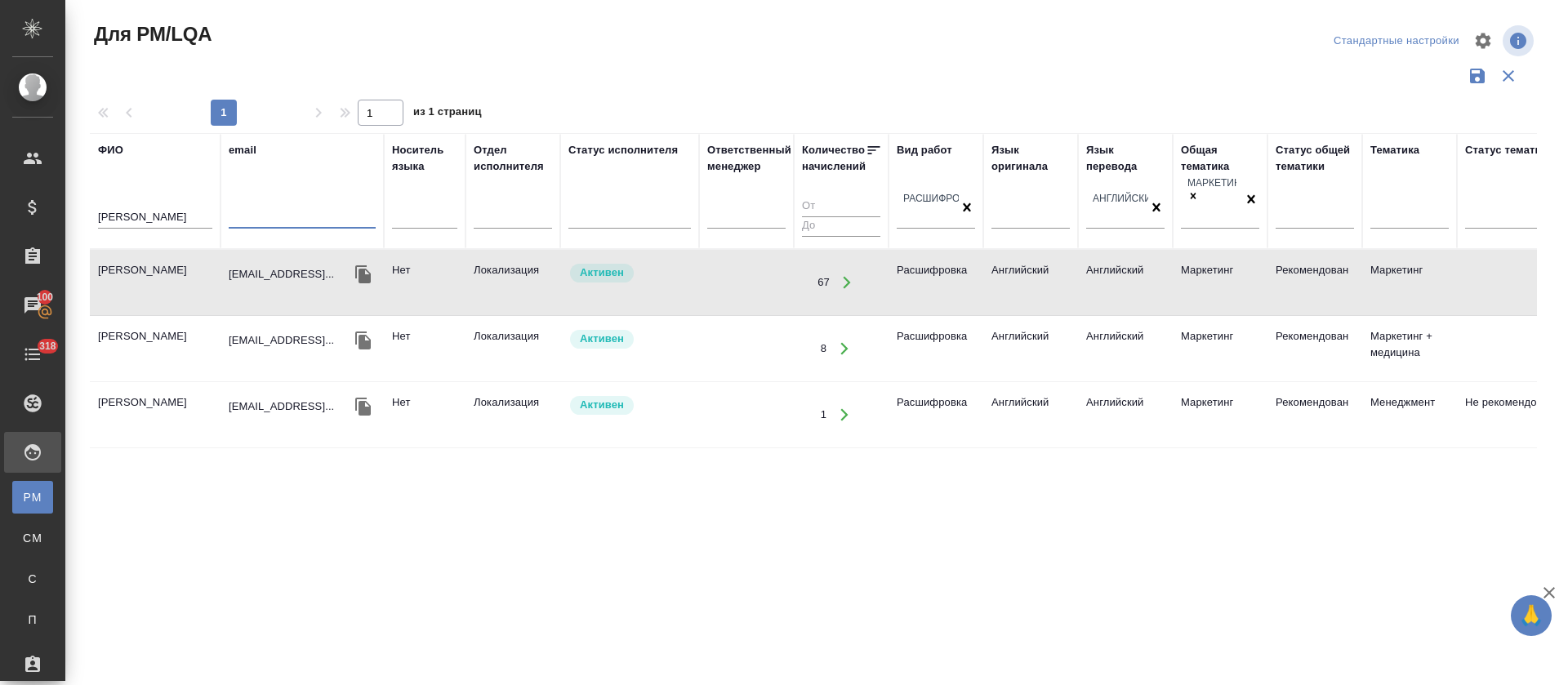
click at [137, 200] on div "синельникова" at bounding box center [154, 220] width 114 height 40
click at [139, 208] on input "синельникова" at bounding box center [154, 218] width 114 height 20
click at [140, 208] on input "синельникова" at bounding box center [154, 218] width 114 height 20
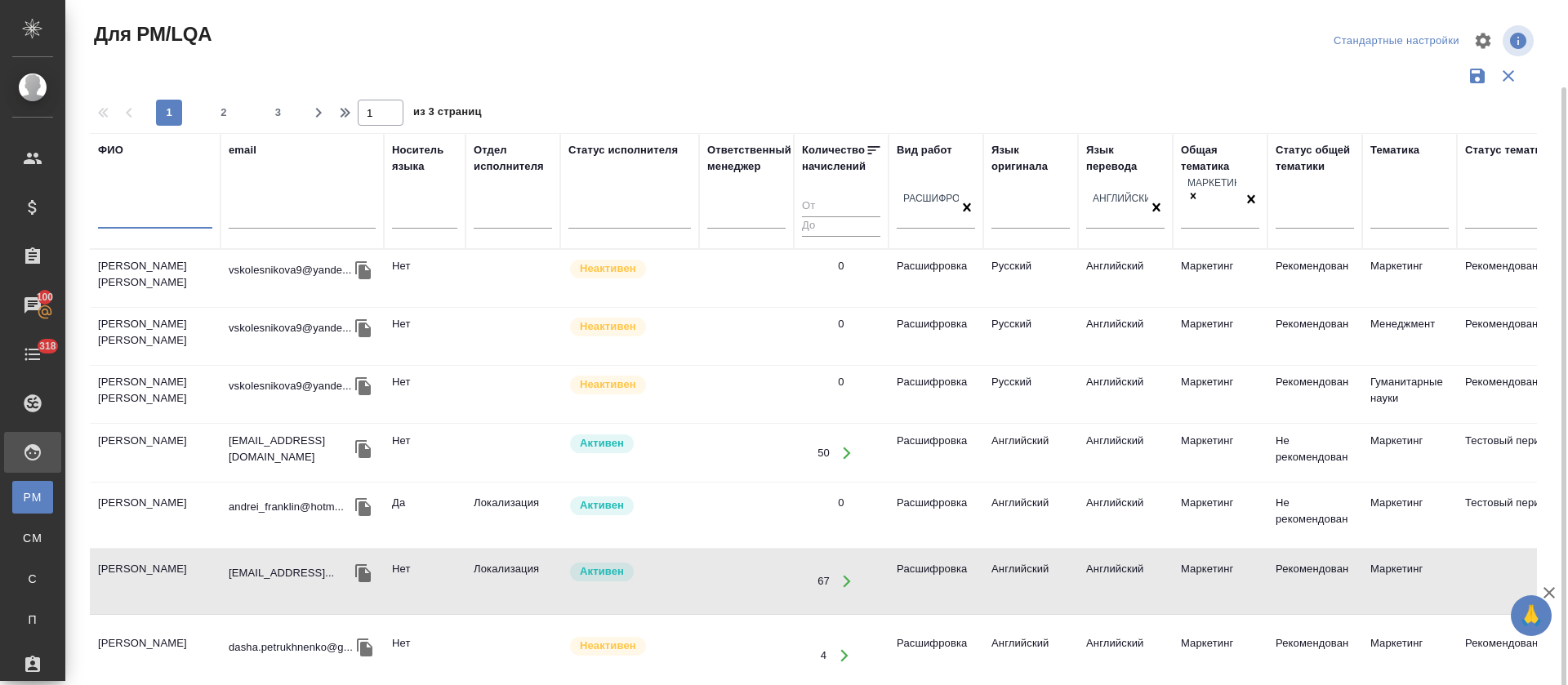
scroll to position [45, 0]
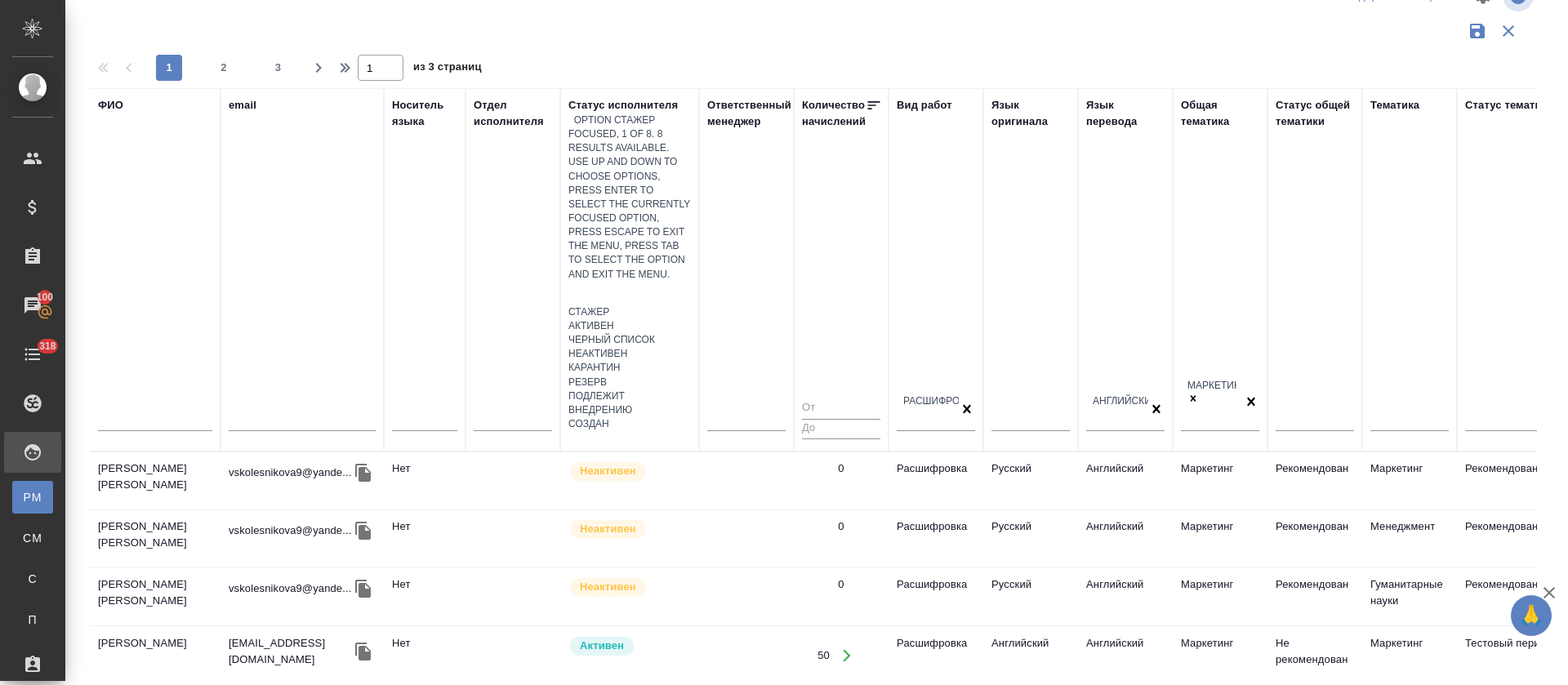
click at [650, 281] on div at bounding box center [630, 293] width 122 height 24
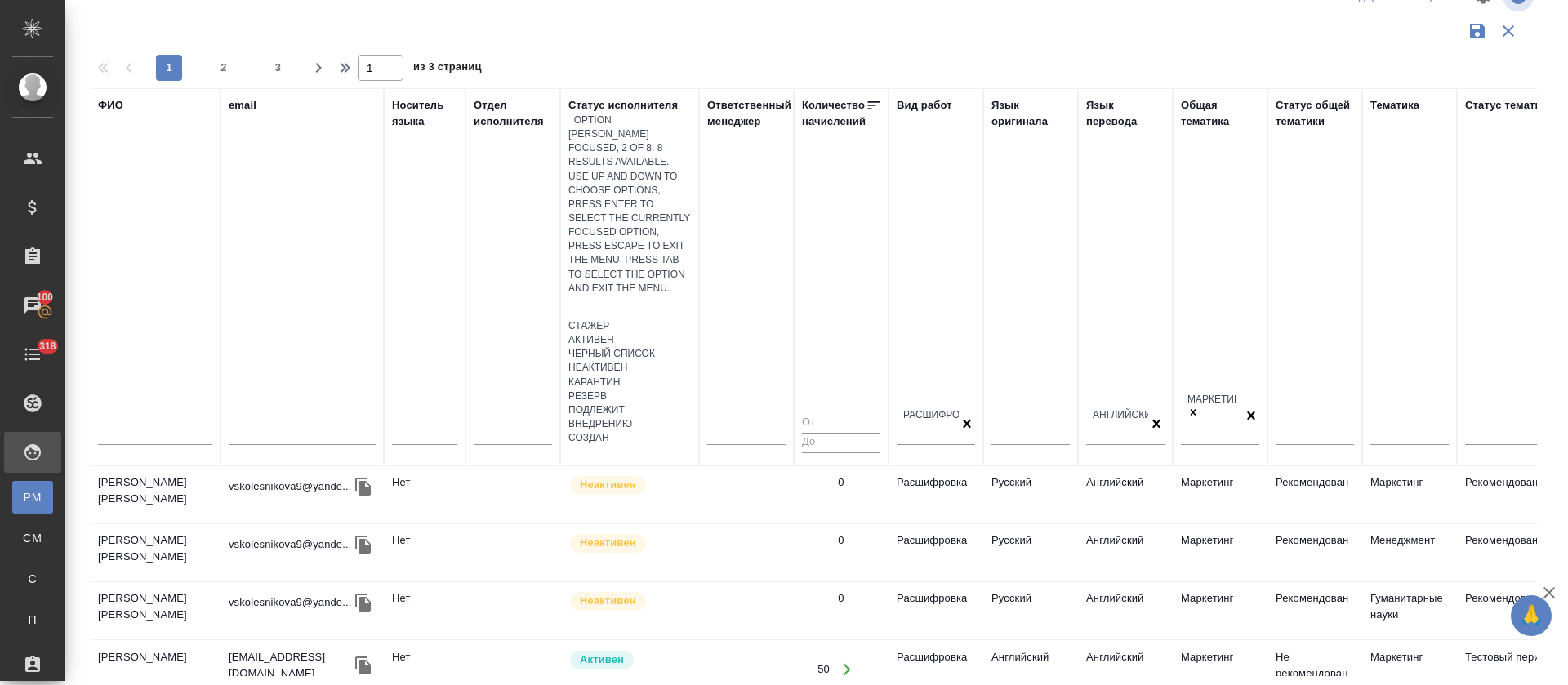
click at [648, 333] on div "Активен" at bounding box center [630, 340] width 122 height 14
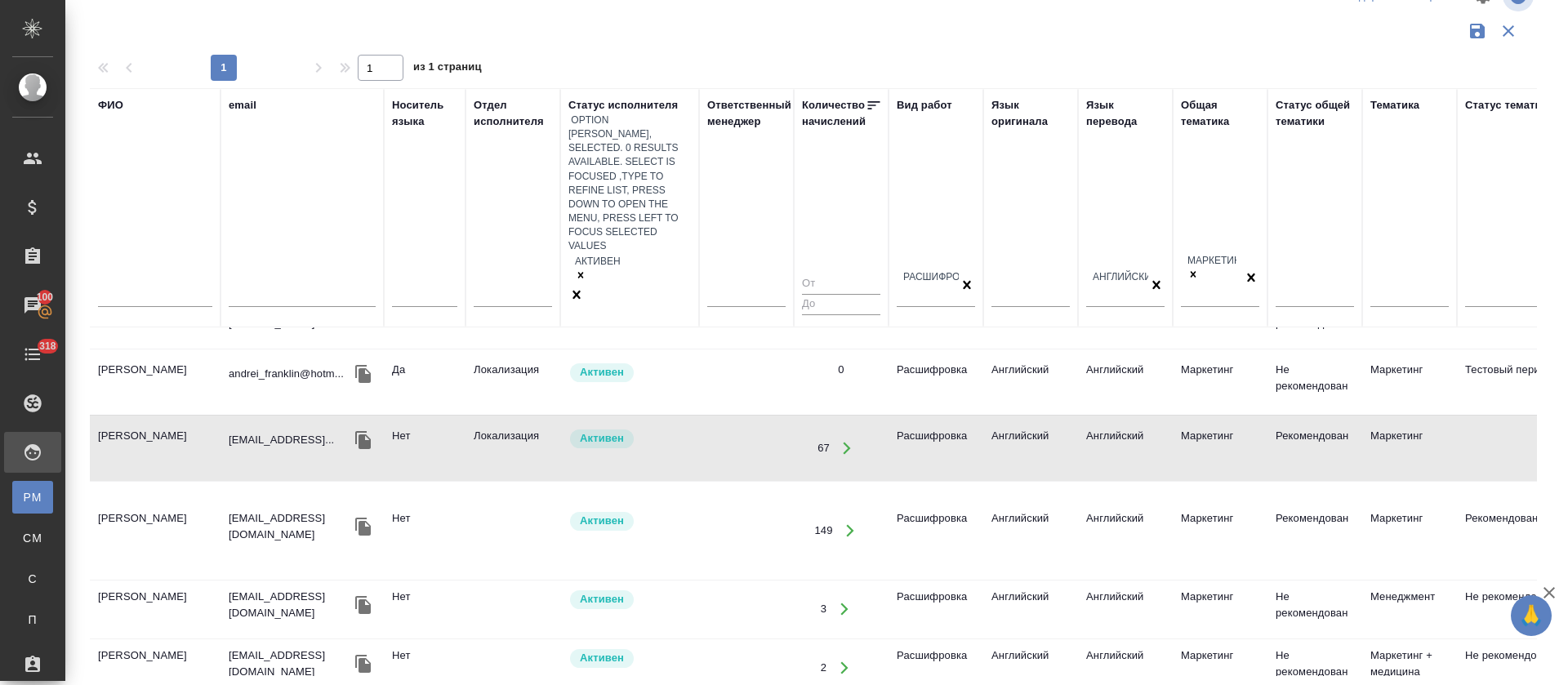
scroll to position [0, 0]
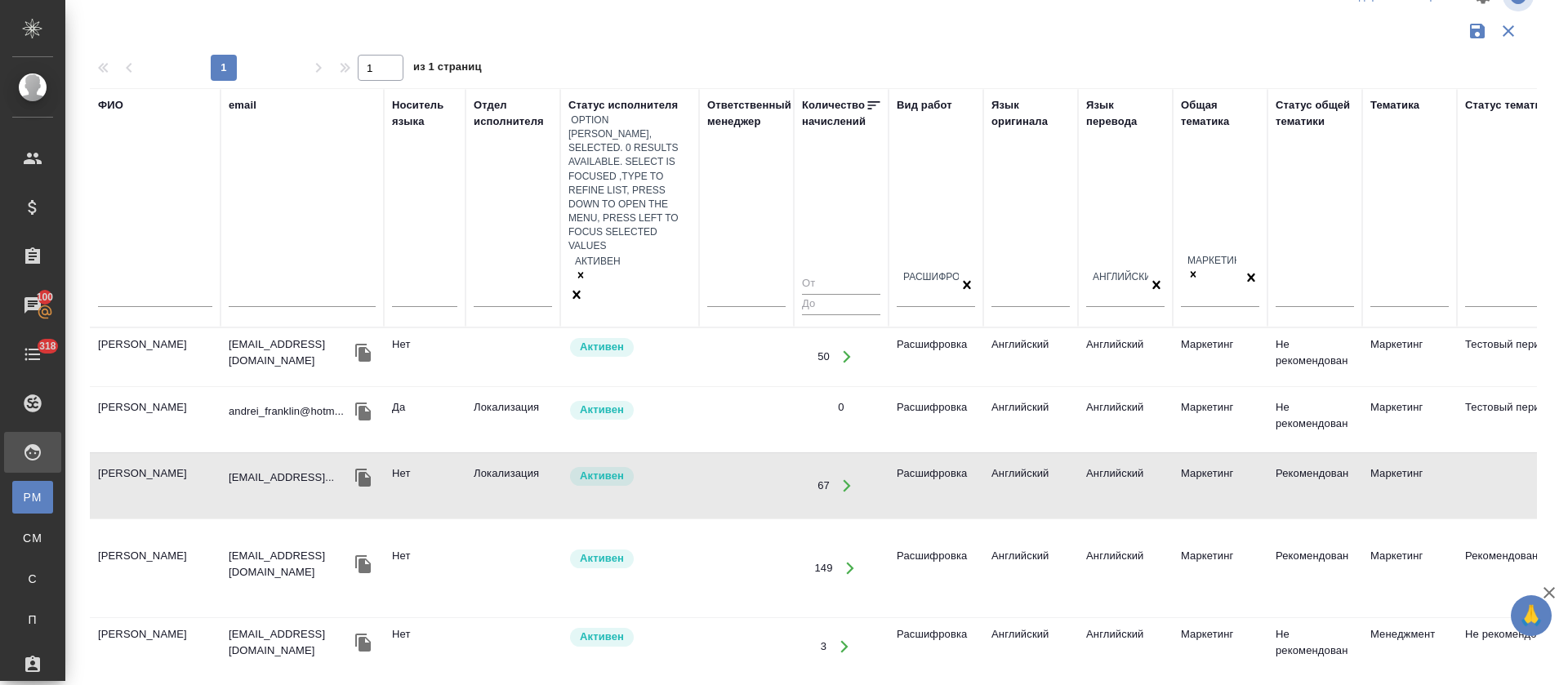
click at [649, 253] on div "Активен" at bounding box center [630, 268] width 122 height 32
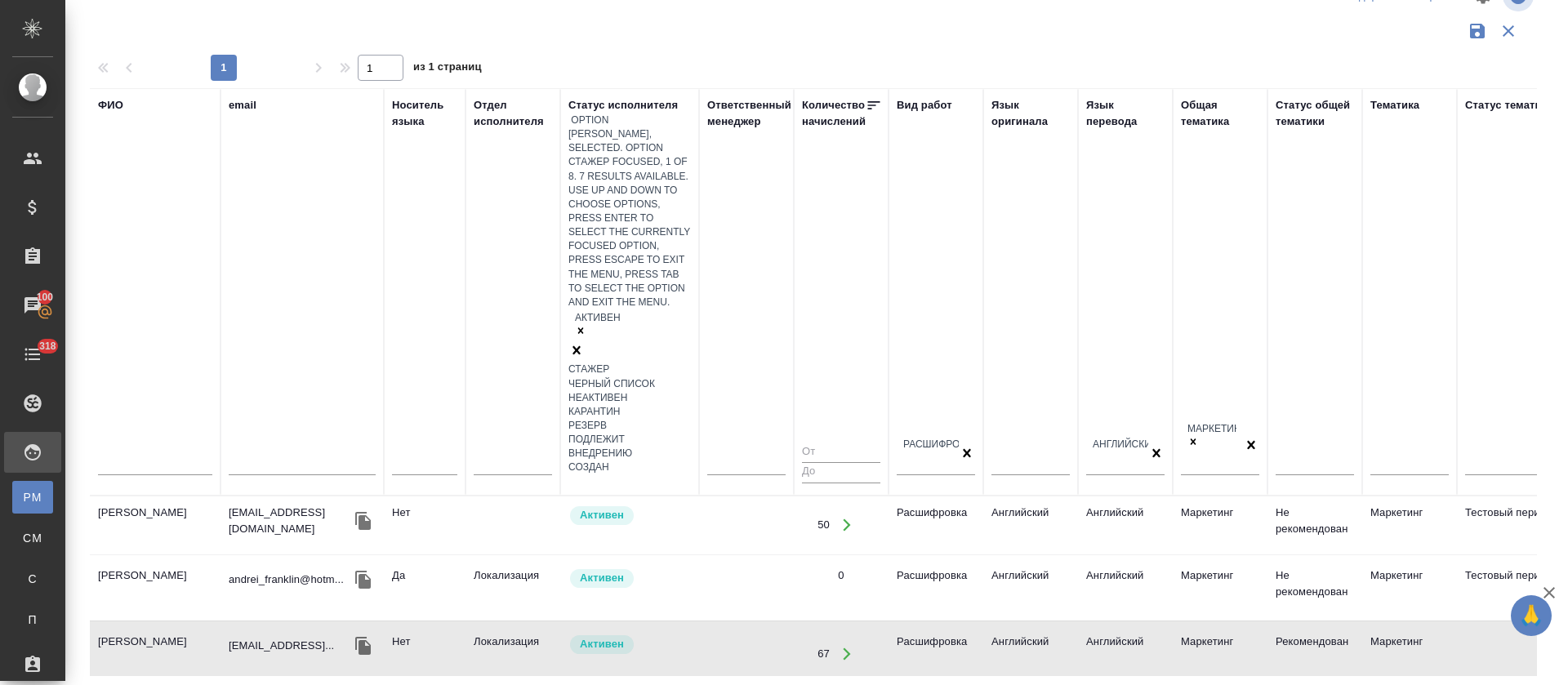
drag, startPoint x: 610, startPoint y: 376, endPoint x: 610, endPoint y: 217, distance: 159.0
click at [610, 363] on div "Стажер Черный список Неактивен Карантин Резерв Подлежит внедрению Создан" at bounding box center [630, 418] width 122 height 112
click at [610, 363] on div "Стажер" at bounding box center [630, 370] width 122 height 14
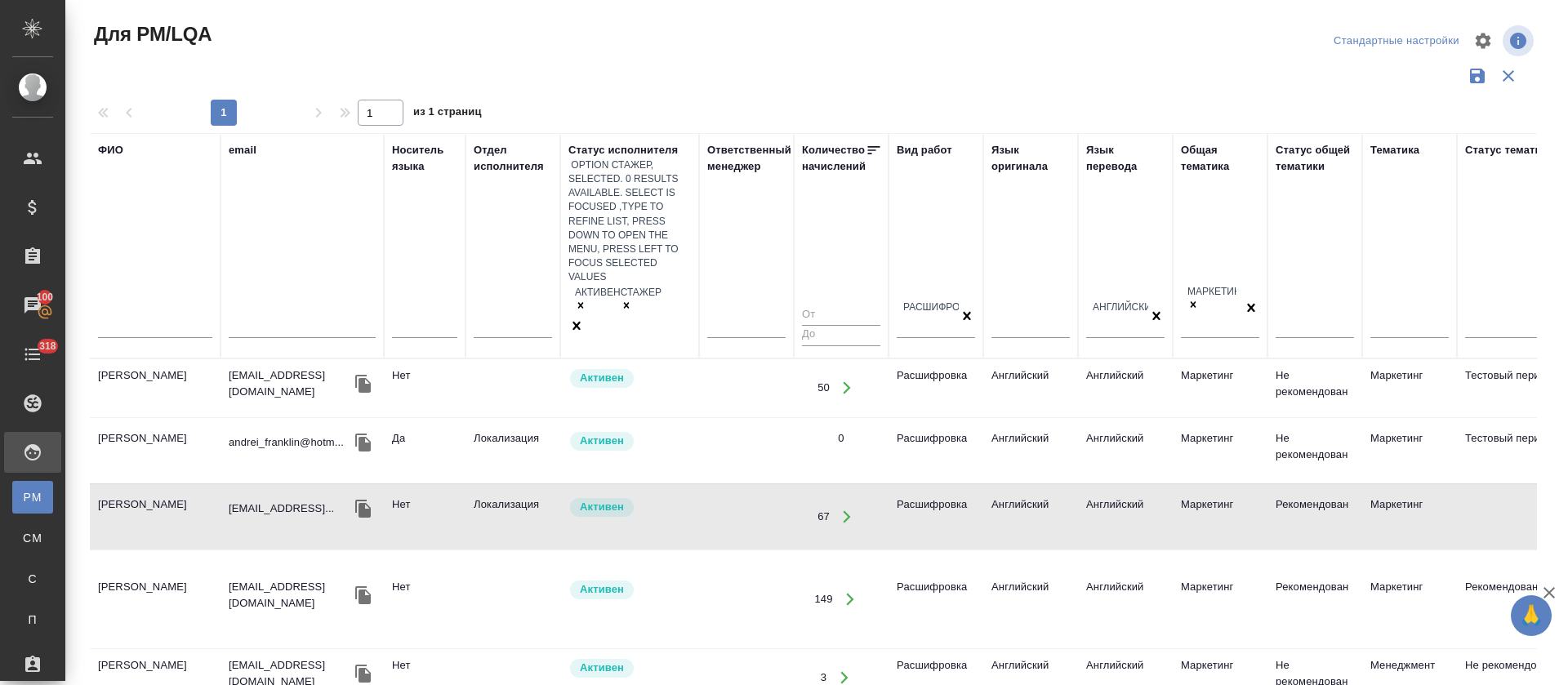
click at [649, 284] on div "Активен Стажер" at bounding box center [630, 300] width 122 height 32
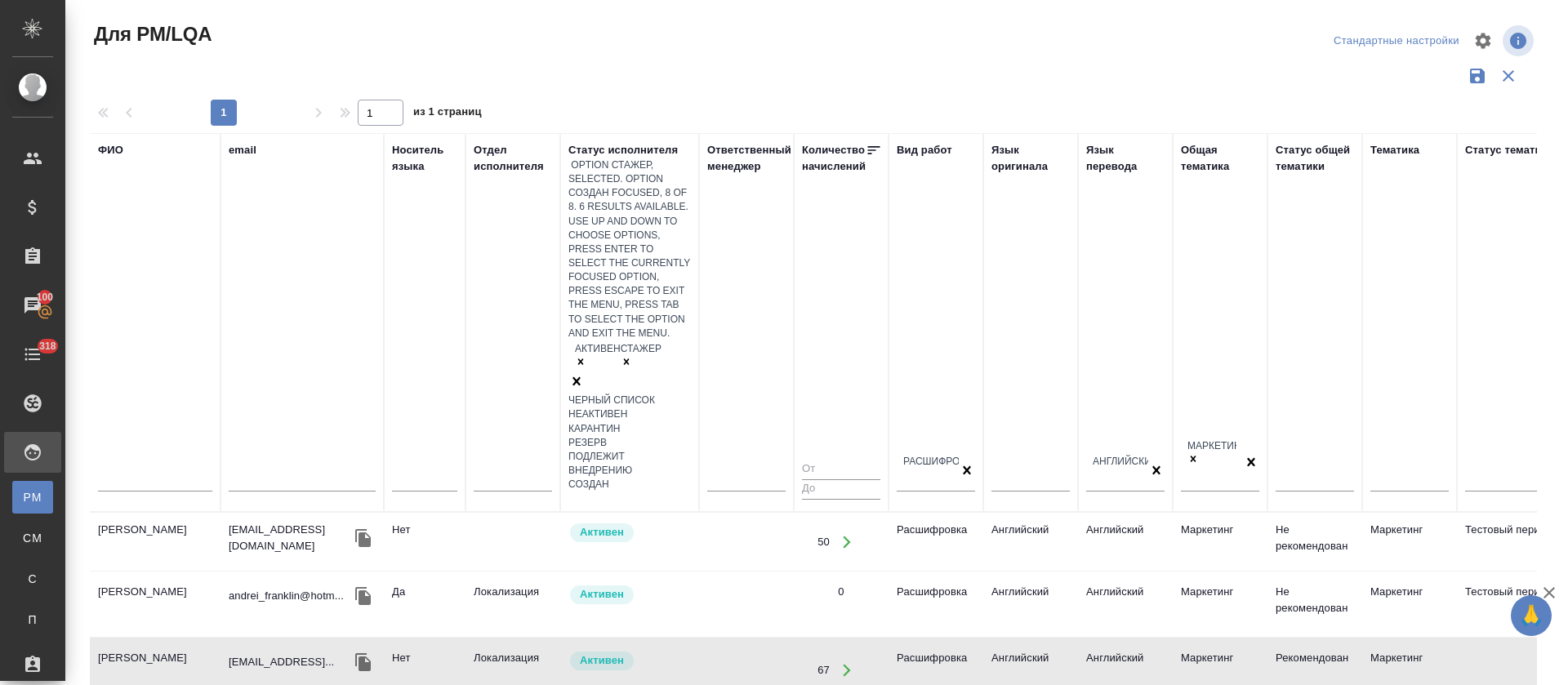
click at [633, 478] on div "Создан" at bounding box center [630, 485] width 122 height 14
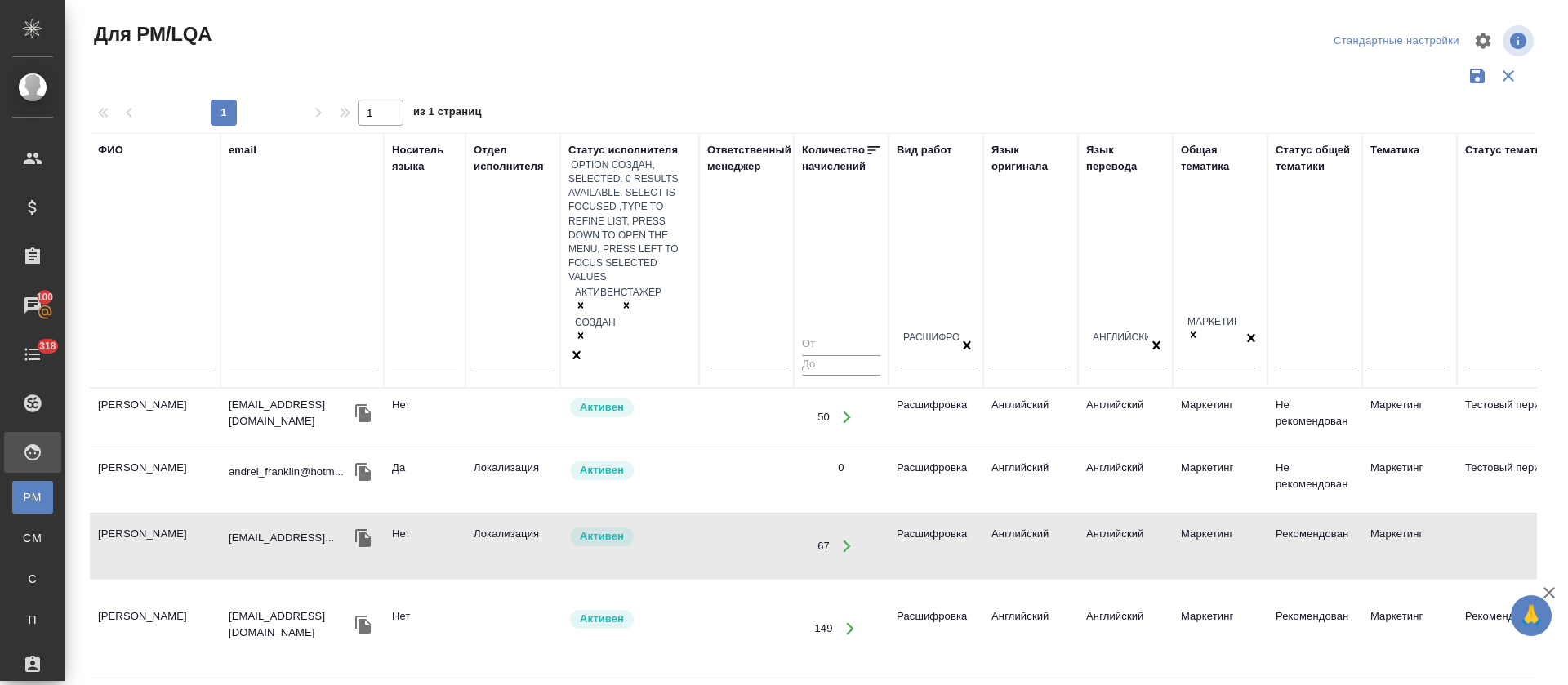
click at [645, 284] on div "Активен Стажер Создан" at bounding box center [630, 315] width 122 height 63
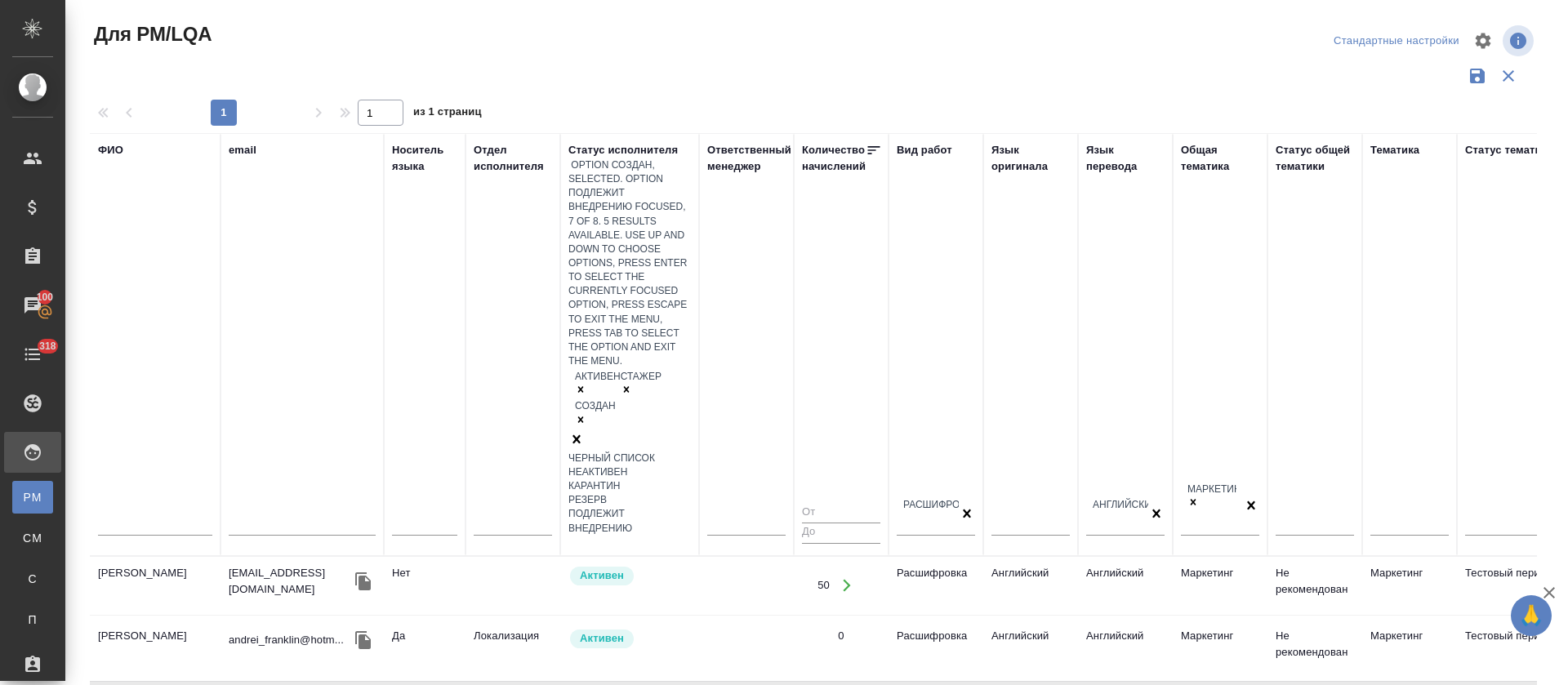
click at [641, 507] on div "Подлежит внедрению" at bounding box center [630, 521] width 122 height 28
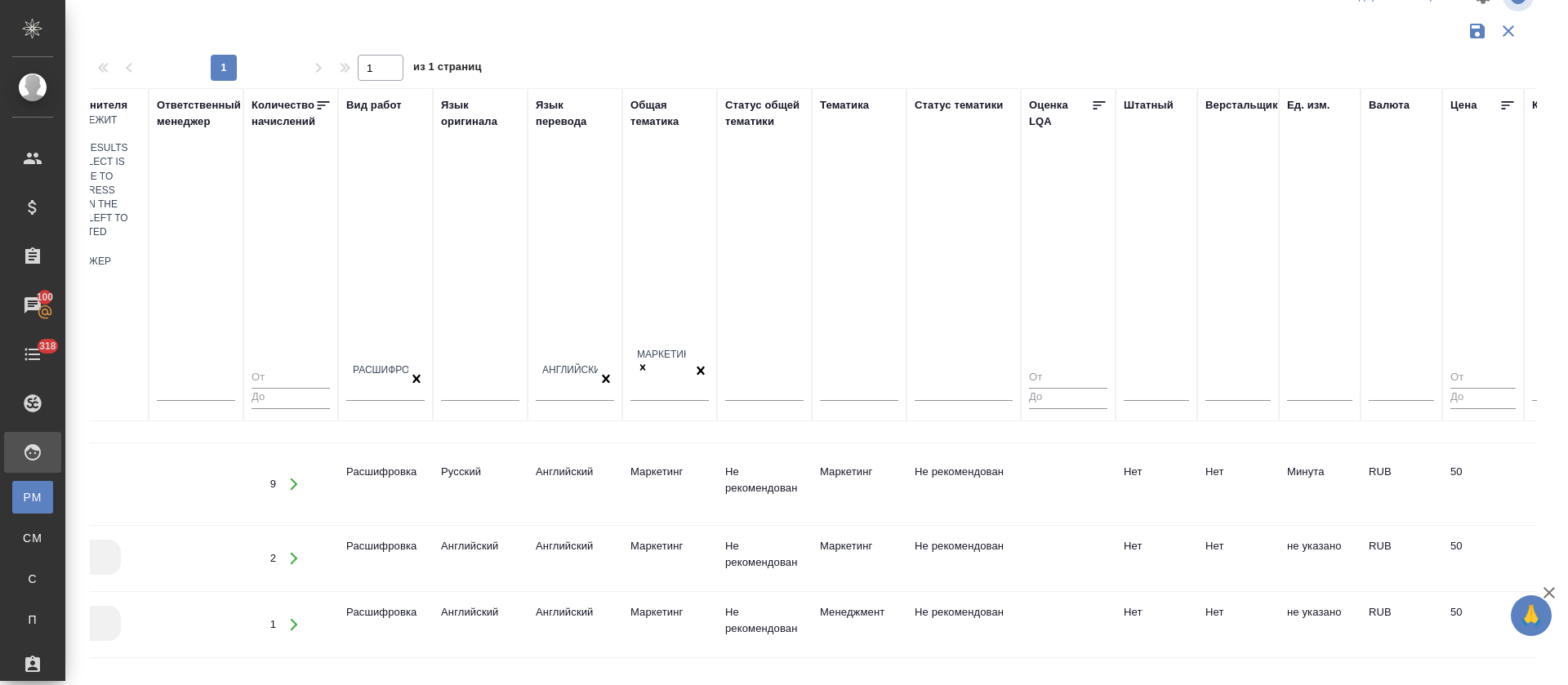
scroll to position [815, 0]
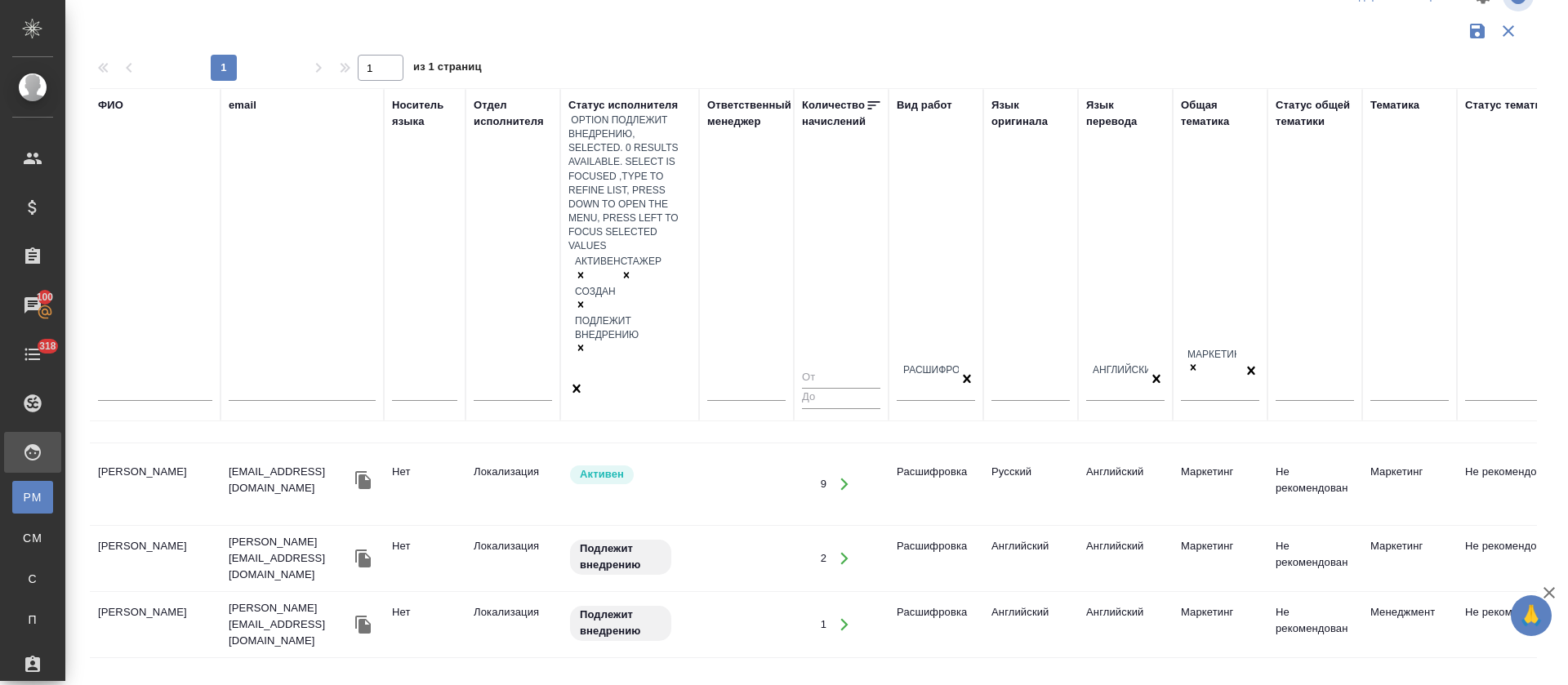
click at [626, 253] on div "Активен Стажер Создан Подлежит внедрению" at bounding box center [630, 315] width 122 height 126
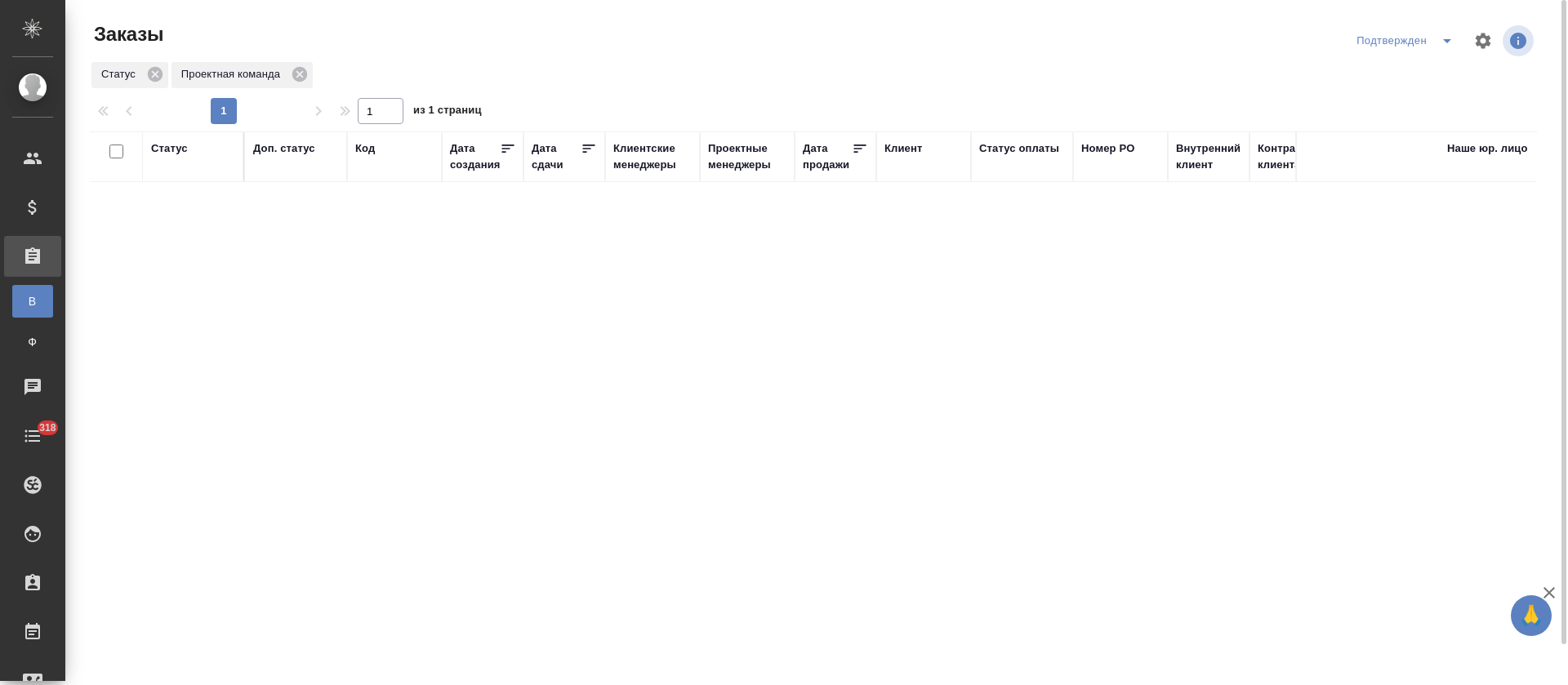
click at [1445, 44] on icon "split button" at bounding box center [1447, 41] width 19 height 19
click at [1426, 97] on li "В работе" at bounding box center [1408, 99] width 174 height 26
